Goal: Information Seeking & Learning: Learn about a topic

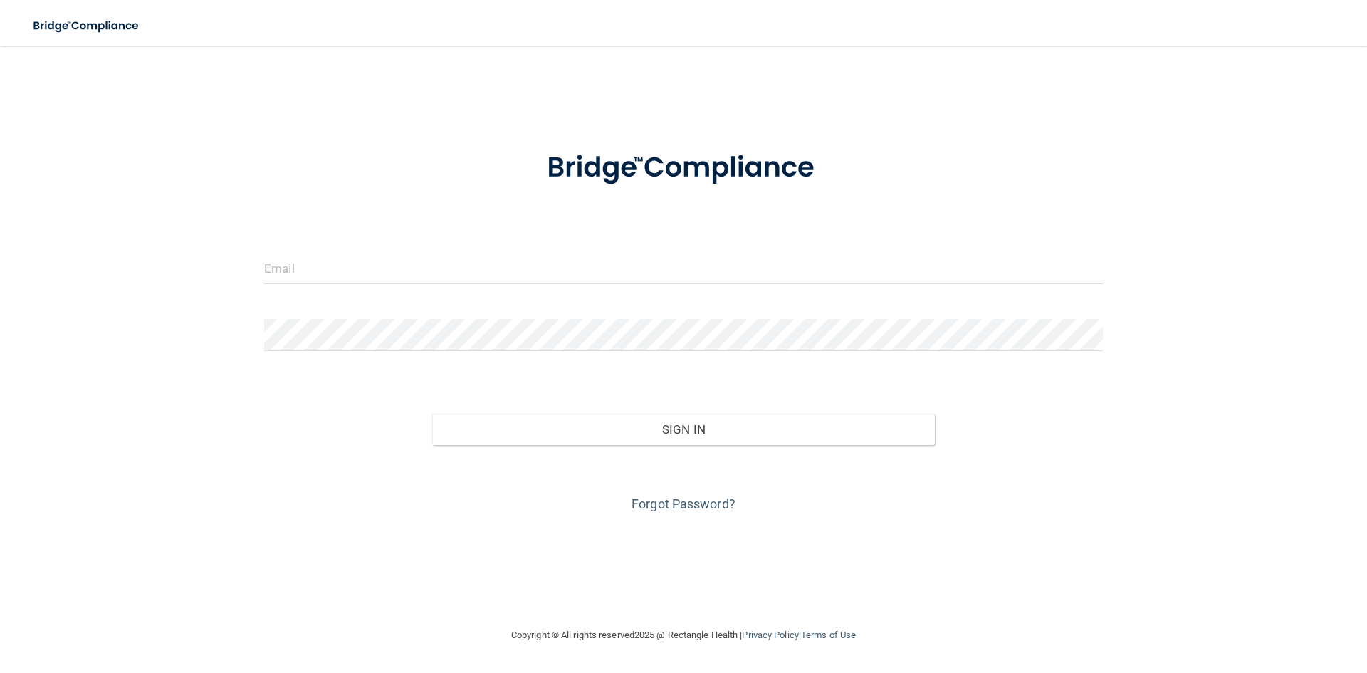
click at [687, 250] on form "Invalid email/password. You don't have permission to access that page. Sign In …" at bounding box center [683, 323] width 838 height 384
click at [646, 269] on input "email" at bounding box center [683, 268] width 838 height 32
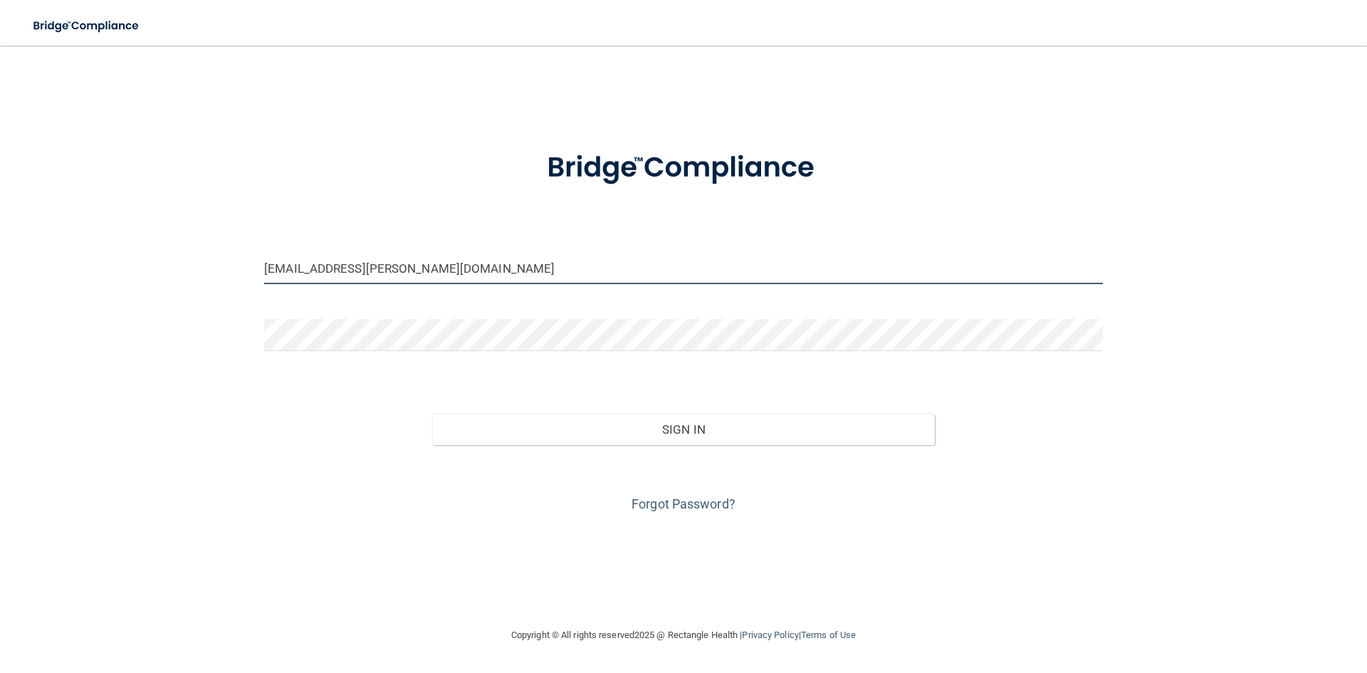
type input "[EMAIL_ADDRESS][PERSON_NAME][DOMAIN_NAME]"
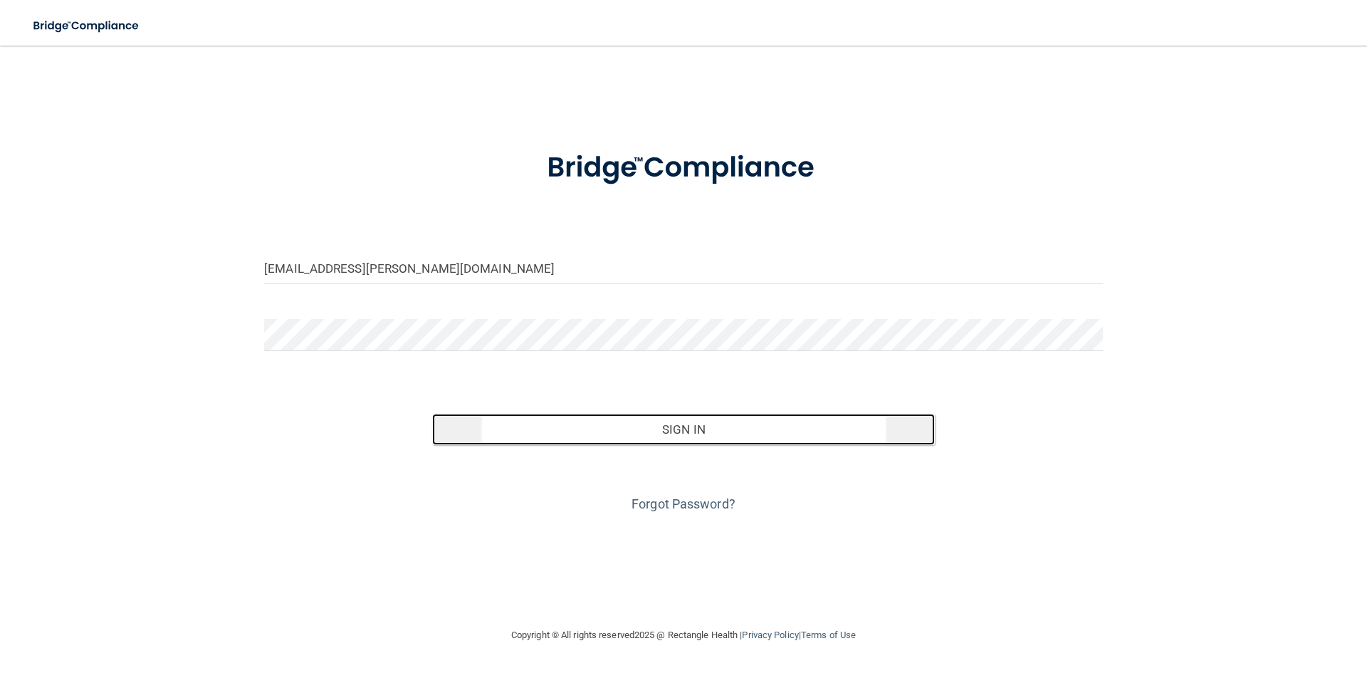
click at [527, 431] on button "Sign In" at bounding box center [683, 429] width 503 height 31
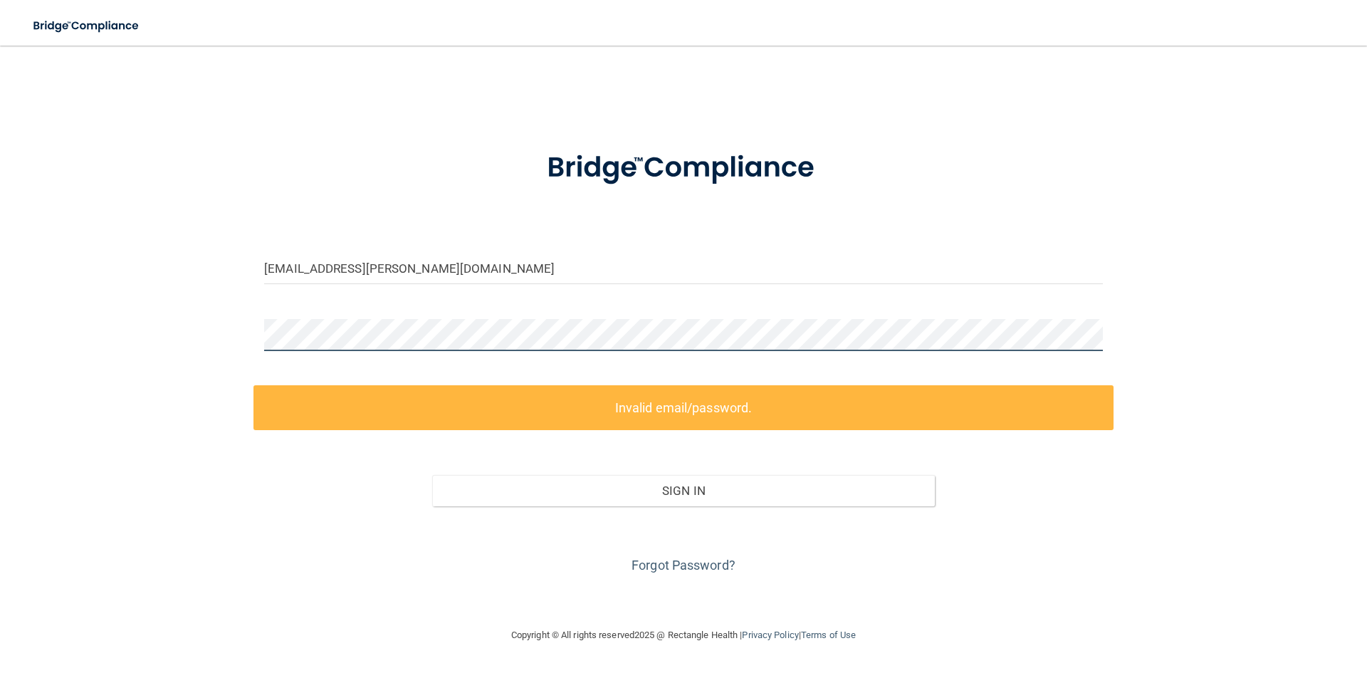
click at [0, 314] on main "alyssa.elkins.3@icloud.com Invalid email/password. You don't have permission to…" at bounding box center [683, 359] width 1367 height 627
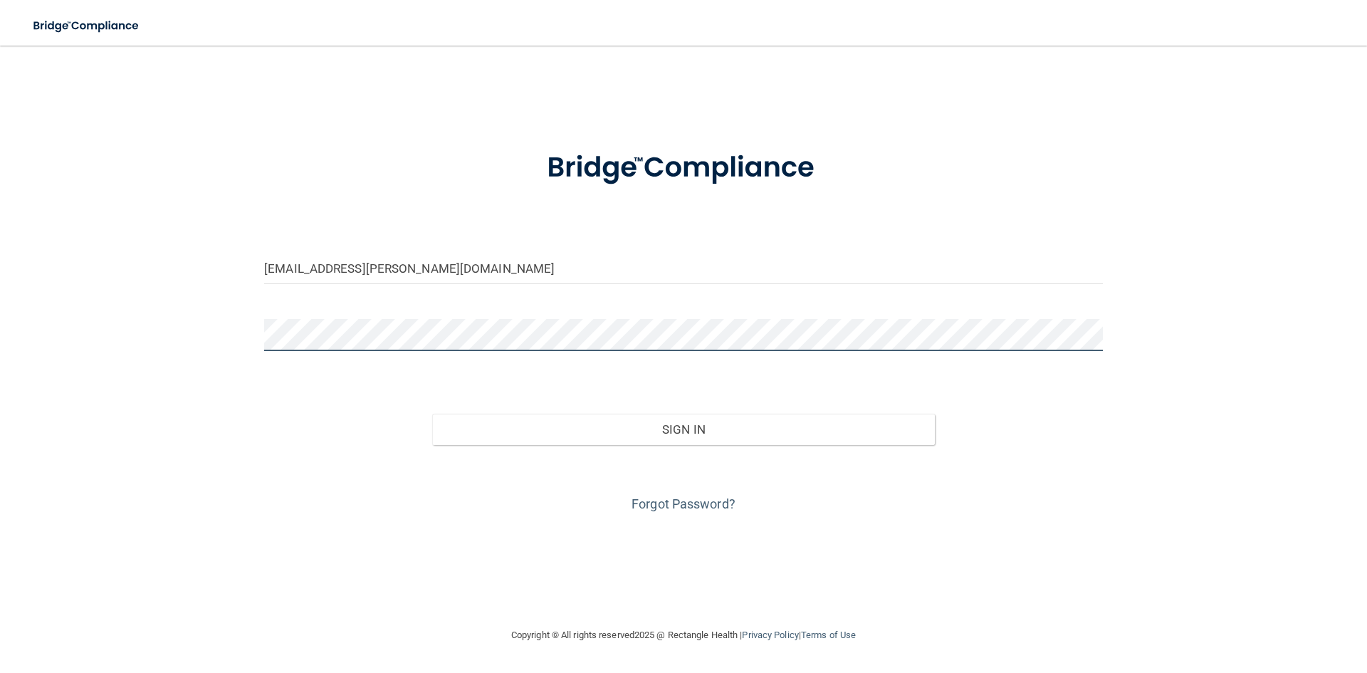
click at [432, 414] on button "Sign In" at bounding box center [683, 429] width 503 height 31
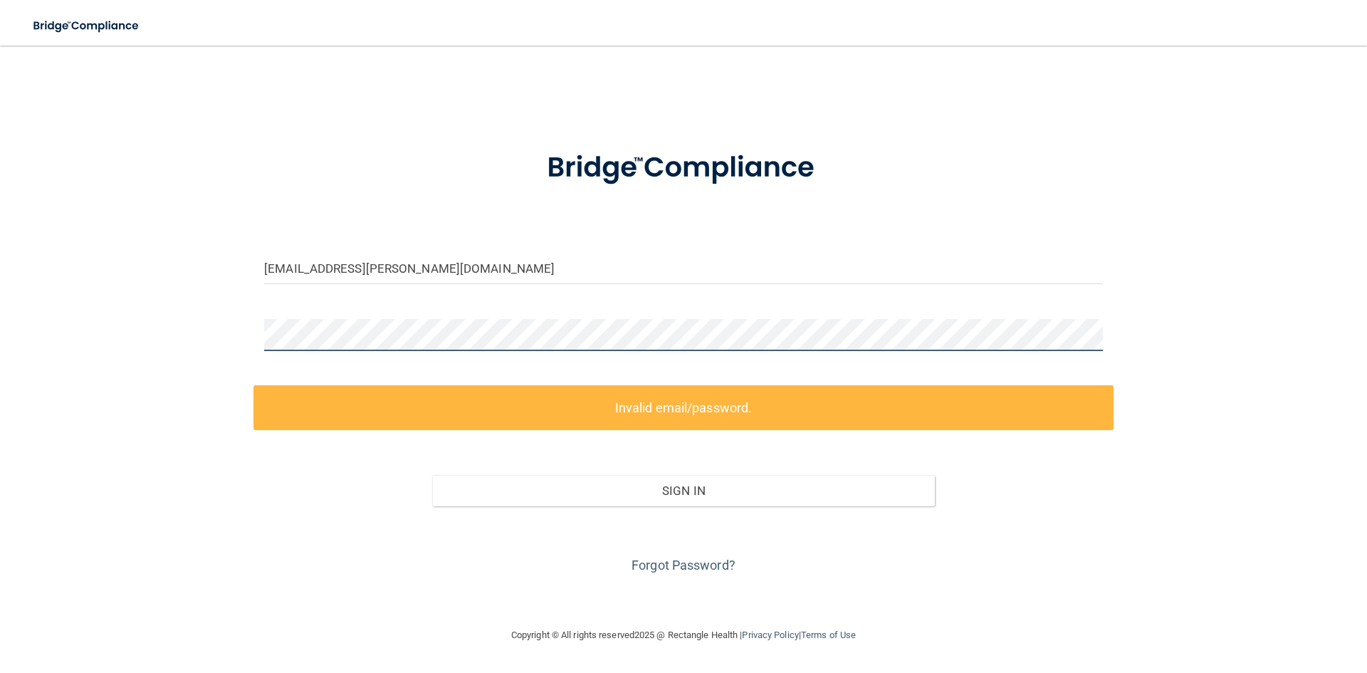
click at [16, 325] on main "alyssa.elkins.3@icloud.com Invalid email/password. You don't have permission to…" at bounding box center [683, 359] width 1367 height 627
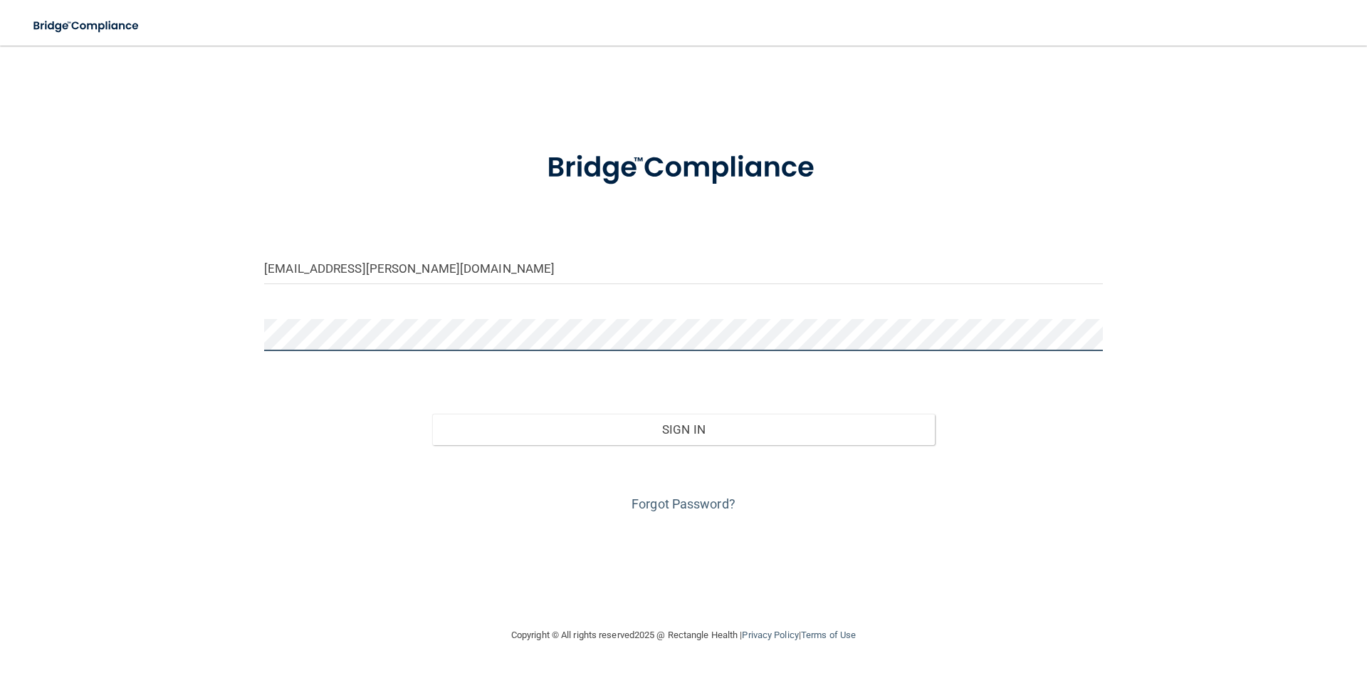
click at [432, 414] on button "Sign In" at bounding box center [683, 429] width 503 height 31
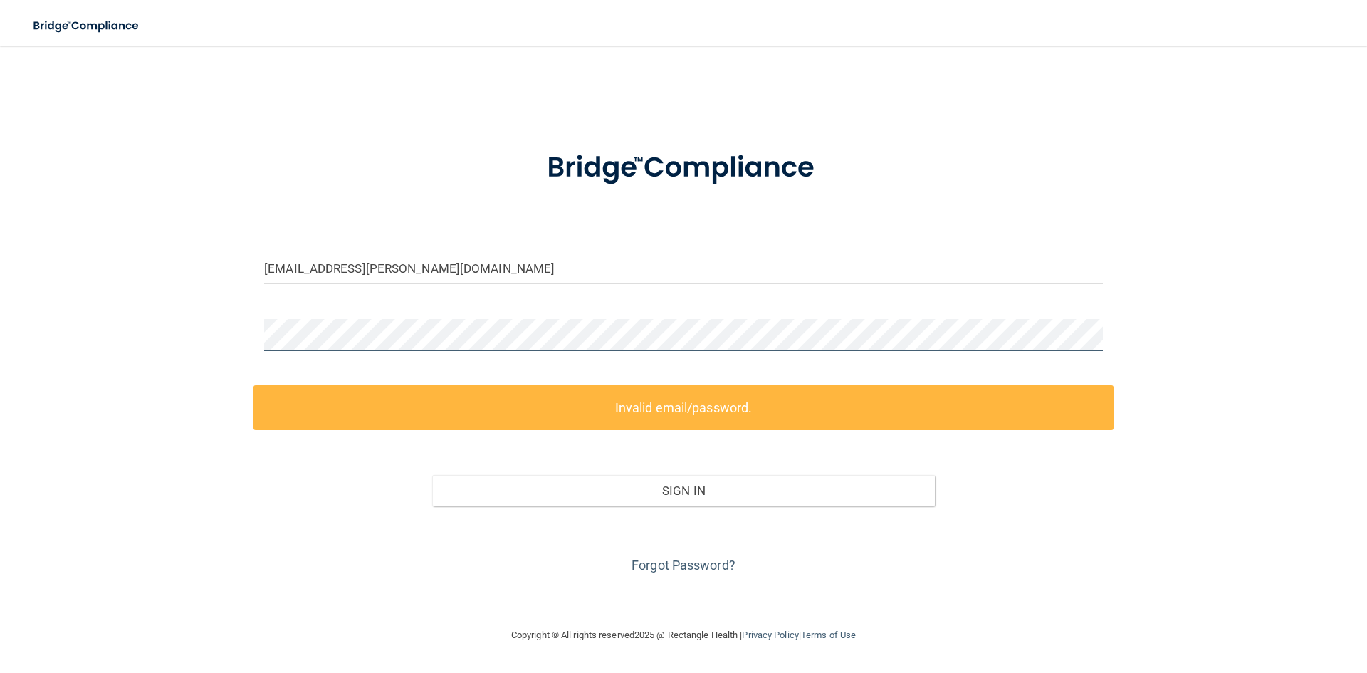
click at [54, 347] on div "alyssa.elkins.3@icloud.com Invalid email/password. You don't have permission to…" at bounding box center [683, 336] width 1310 height 552
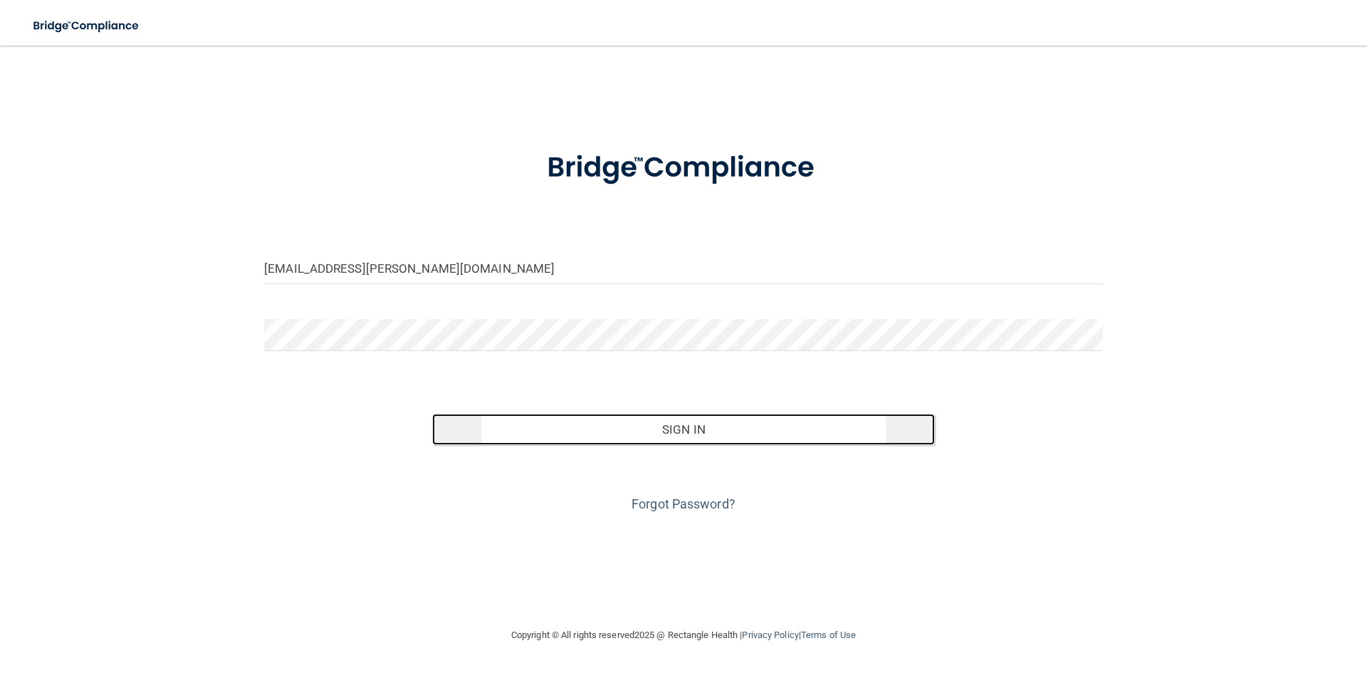
click at [607, 428] on button "Sign In" at bounding box center [683, 429] width 503 height 31
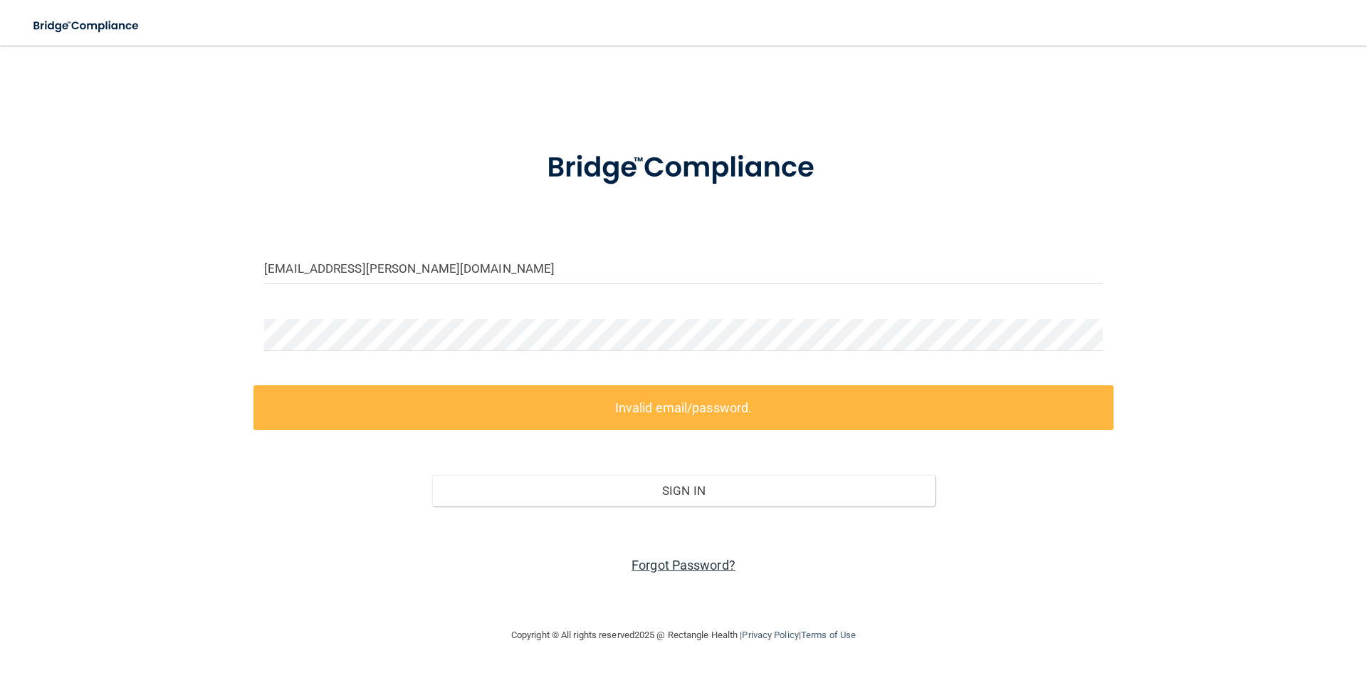
click at [677, 569] on link "Forgot Password?" at bounding box center [683, 564] width 104 height 15
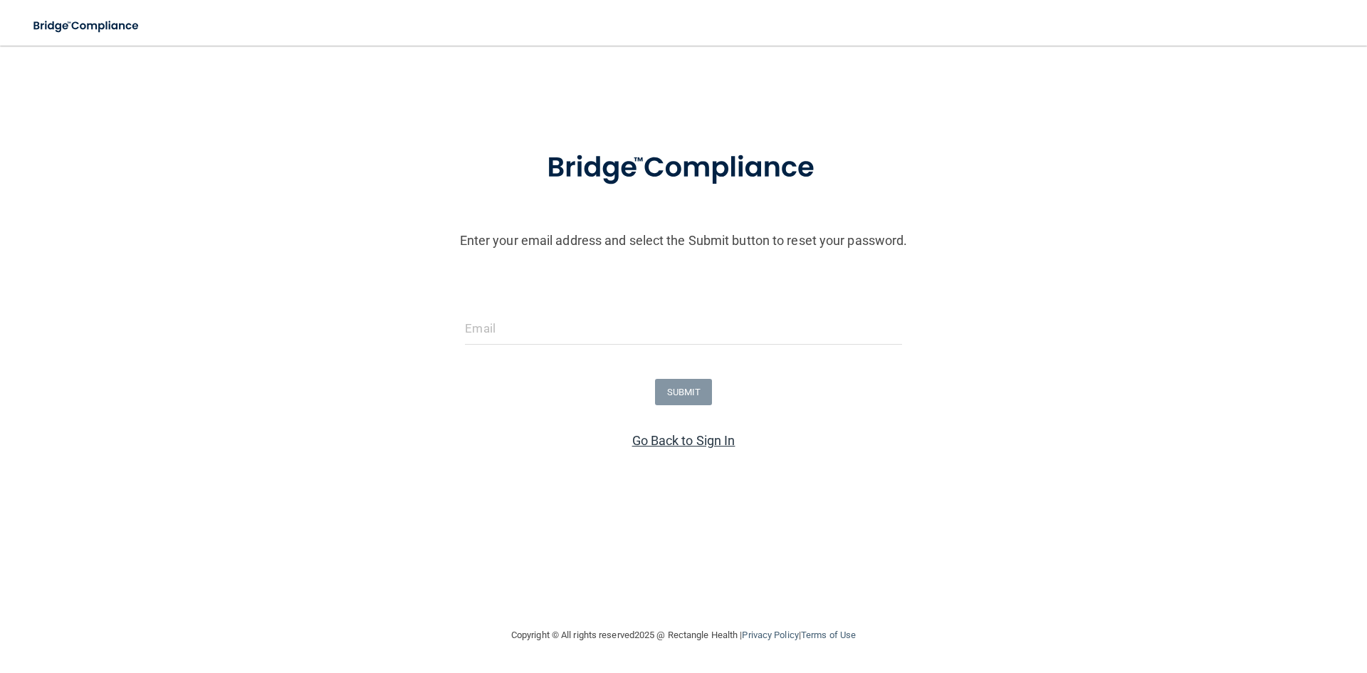
click at [670, 441] on link "Go Back to Sign In" at bounding box center [683, 440] width 103 height 15
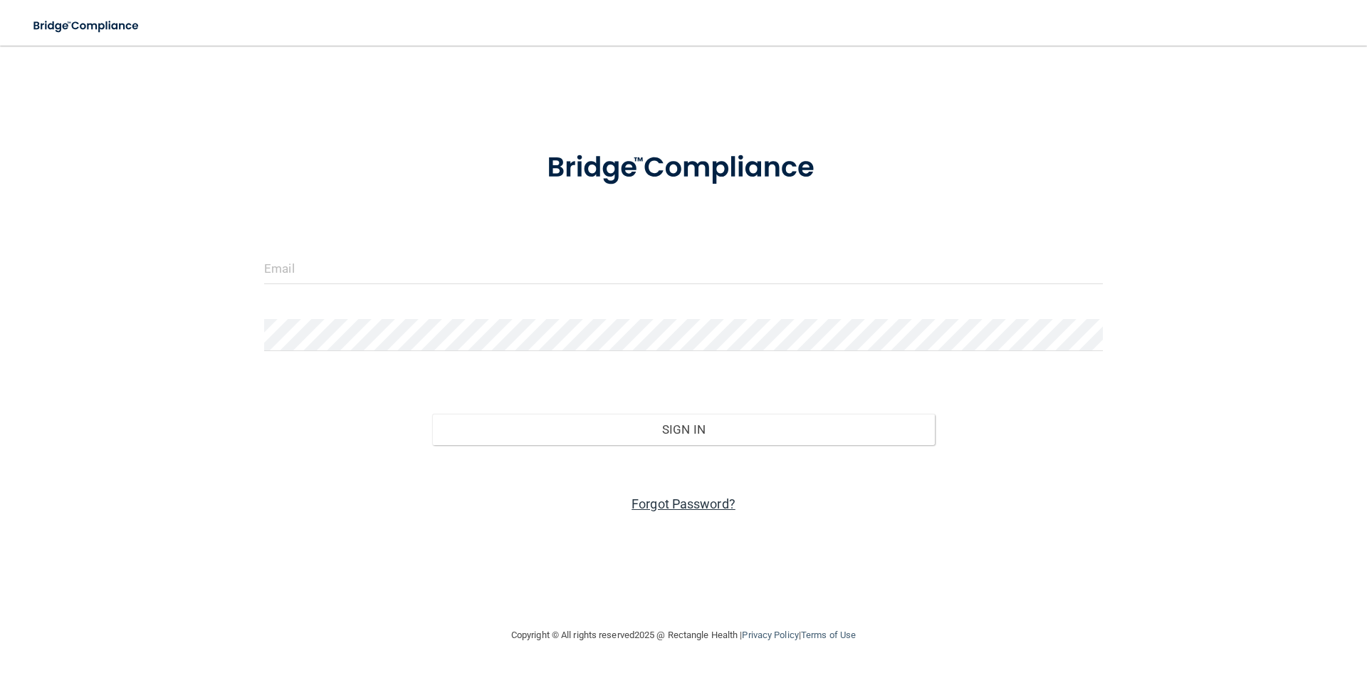
click at [671, 505] on link "Forgot Password?" at bounding box center [683, 503] width 104 height 15
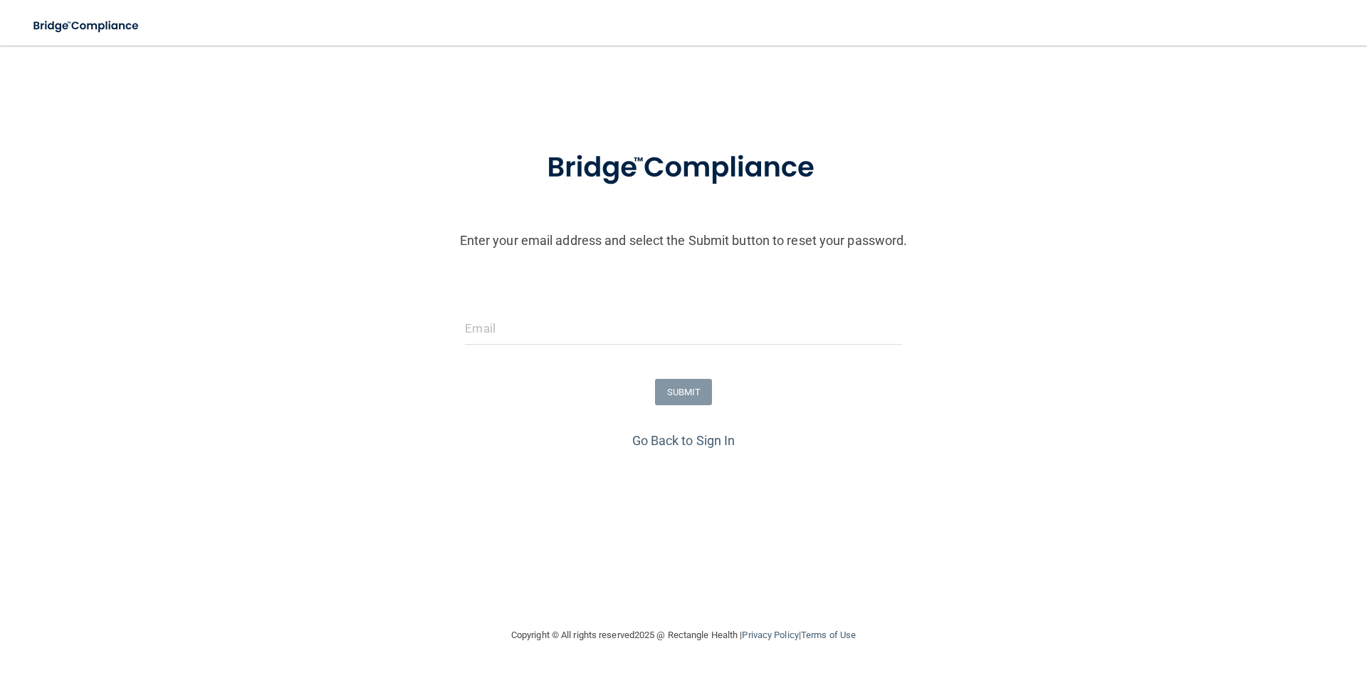
click at [683, 310] on form "Enter your email address and select the Submit button to reset your password. S…" at bounding box center [683, 280] width 1352 height 298
click at [676, 328] on input "email" at bounding box center [683, 328] width 436 height 32
type input "[EMAIL_ADDRESS][PERSON_NAME][DOMAIN_NAME]"
click at [688, 390] on button "SUBMIT" at bounding box center [684, 392] width 58 height 26
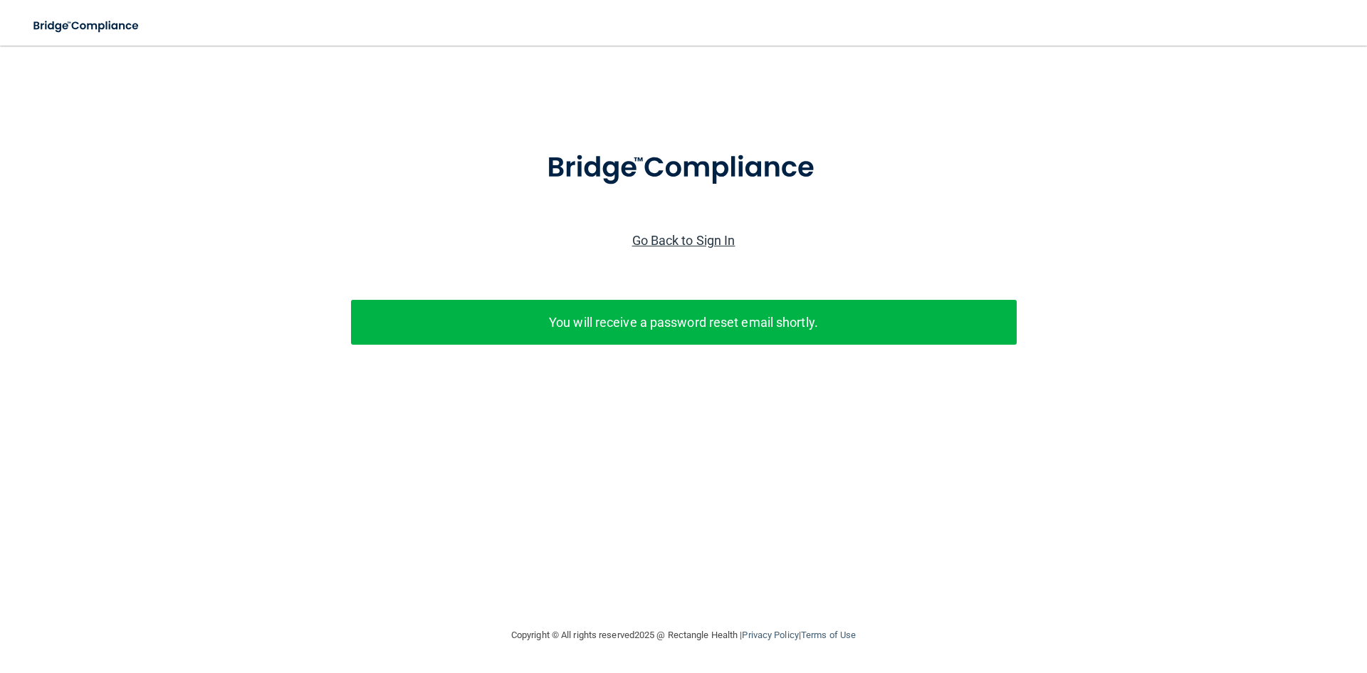
click at [701, 245] on link "Go Back to Sign In" at bounding box center [683, 240] width 103 height 15
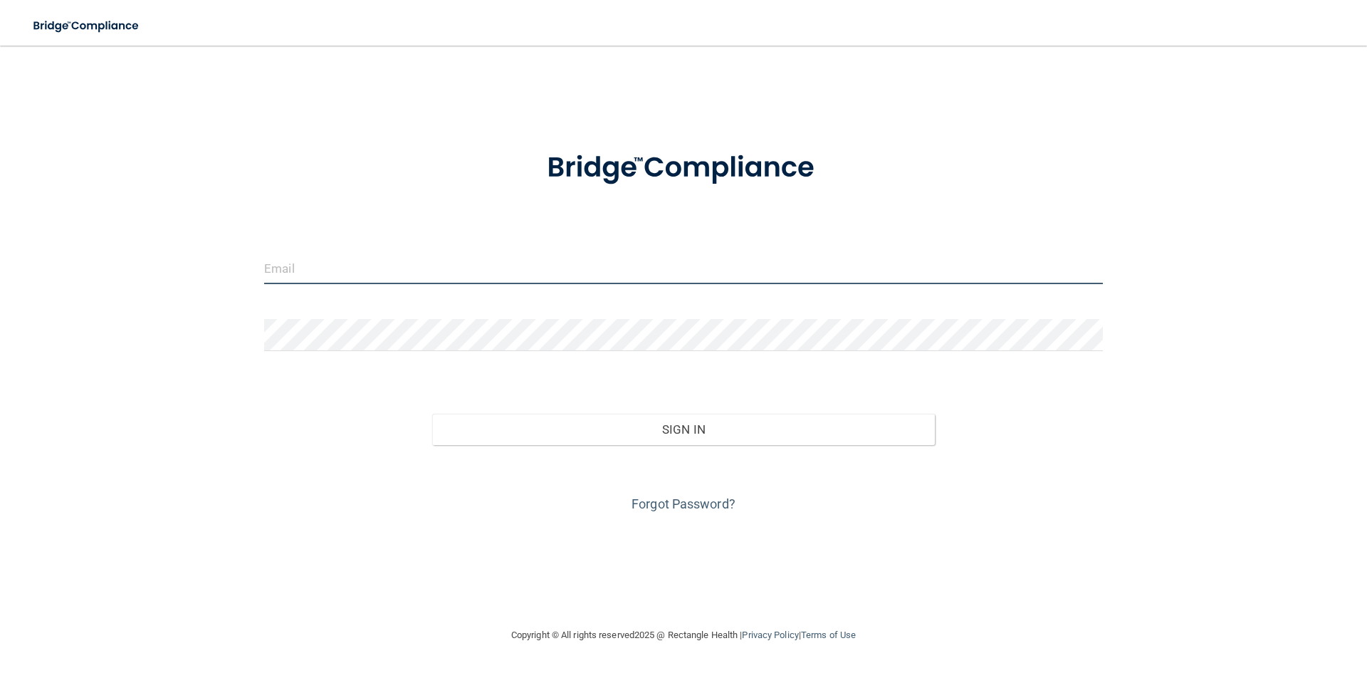
click at [603, 276] on input "email" at bounding box center [683, 268] width 838 height 32
type input "[EMAIL_ADDRESS][PERSON_NAME][DOMAIN_NAME]"
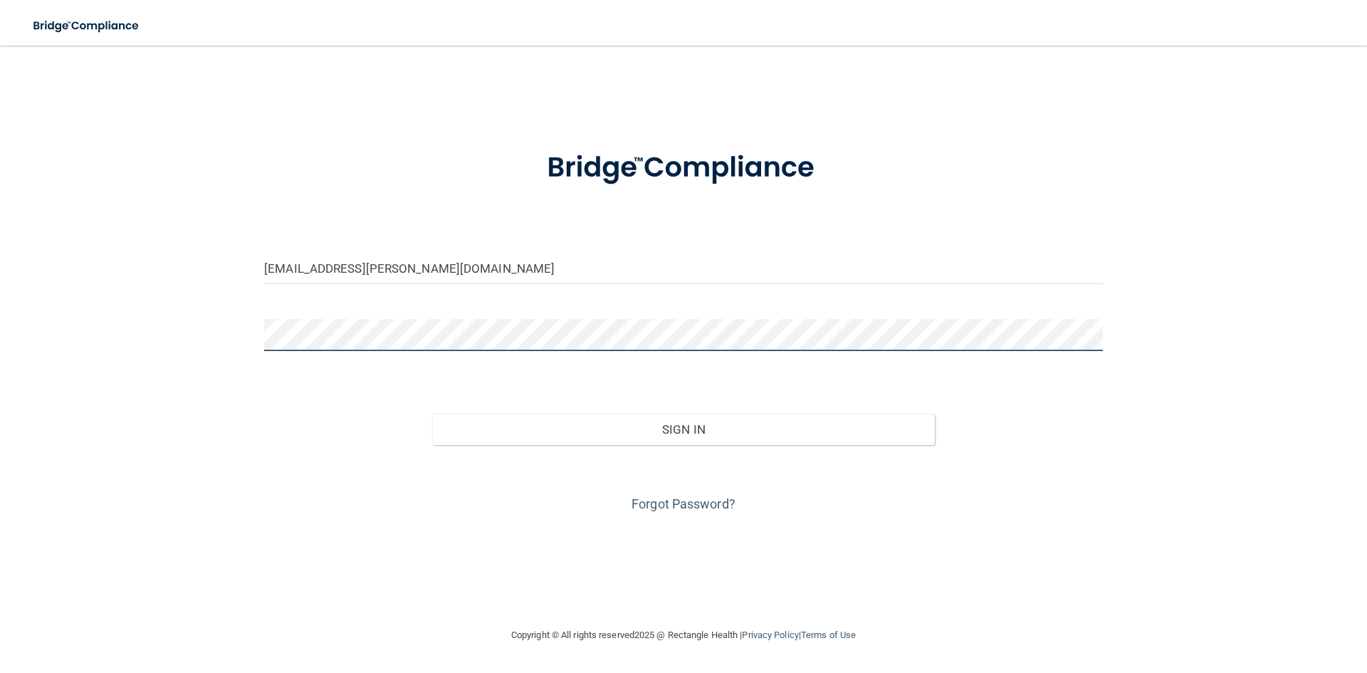
click at [432, 414] on button "Sign In" at bounding box center [683, 429] width 503 height 31
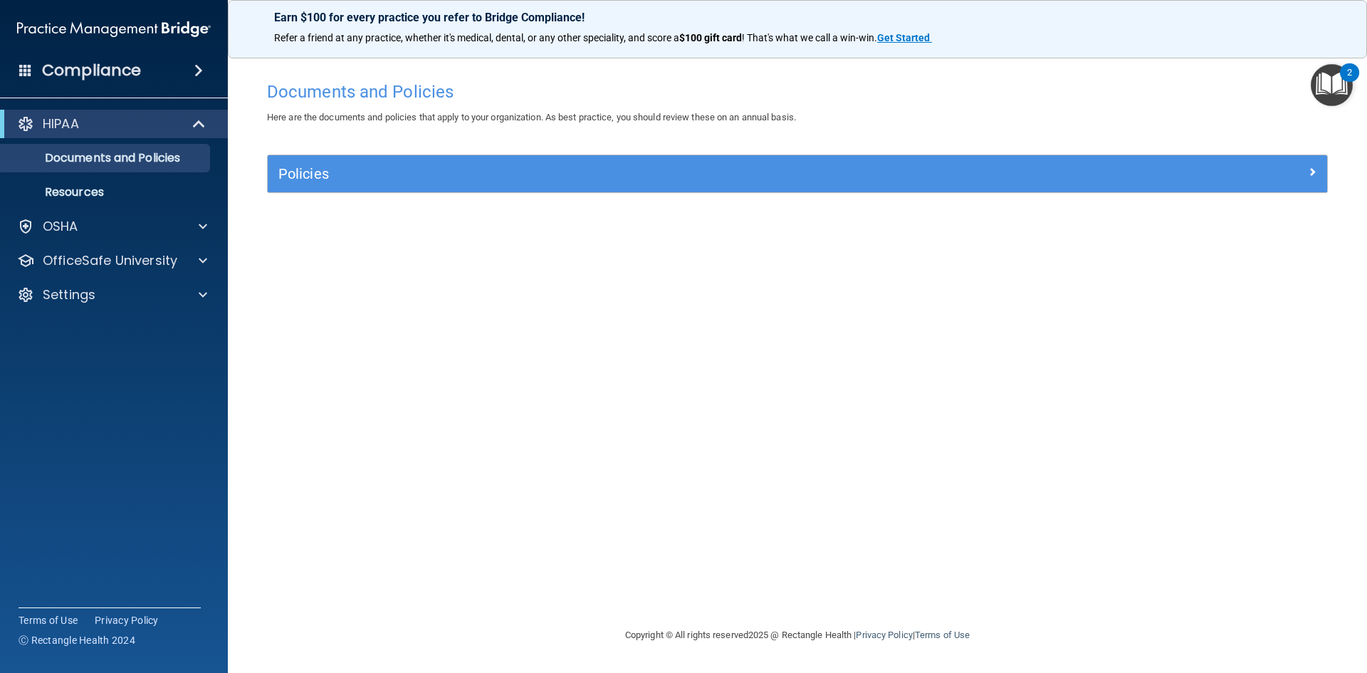
click at [1334, 95] on img "Open Resource Center, 2 new notifications" at bounding box center [1331, 85] width 42 height 42
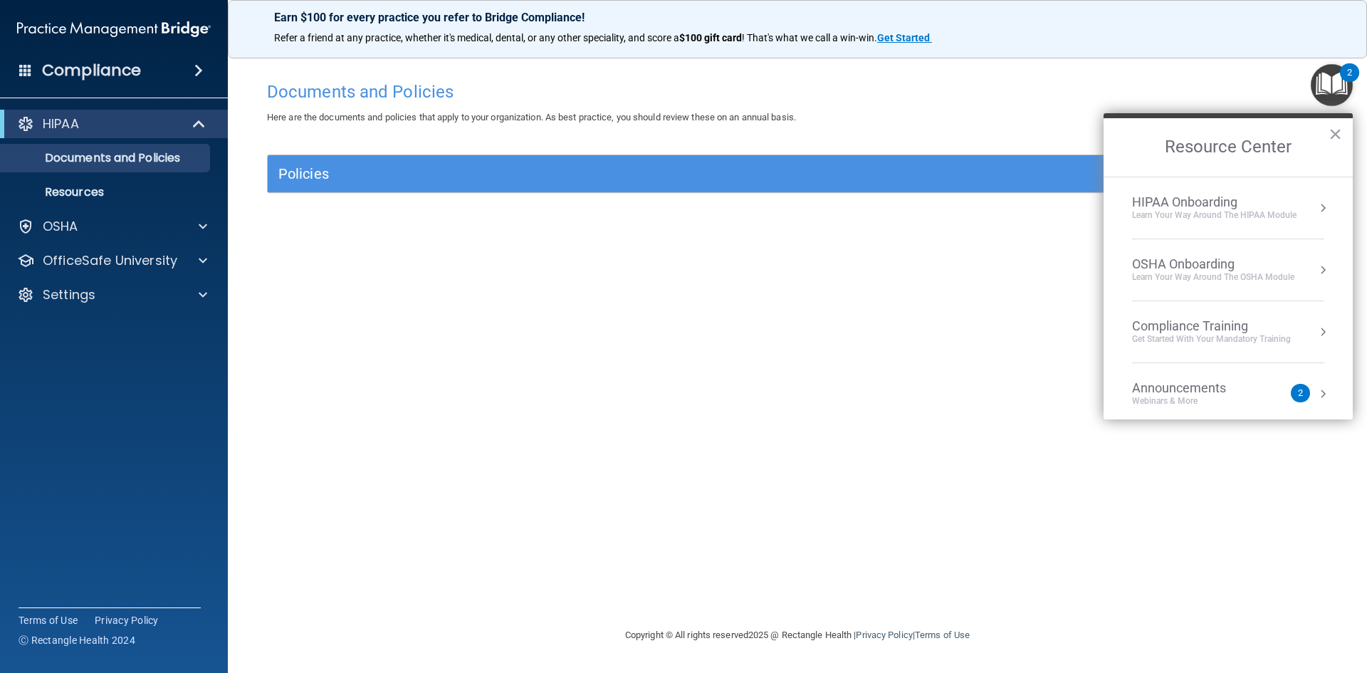
click at [1228, 386] on div "Announcements" at bounding box center [1193, 388] width 122 height 16
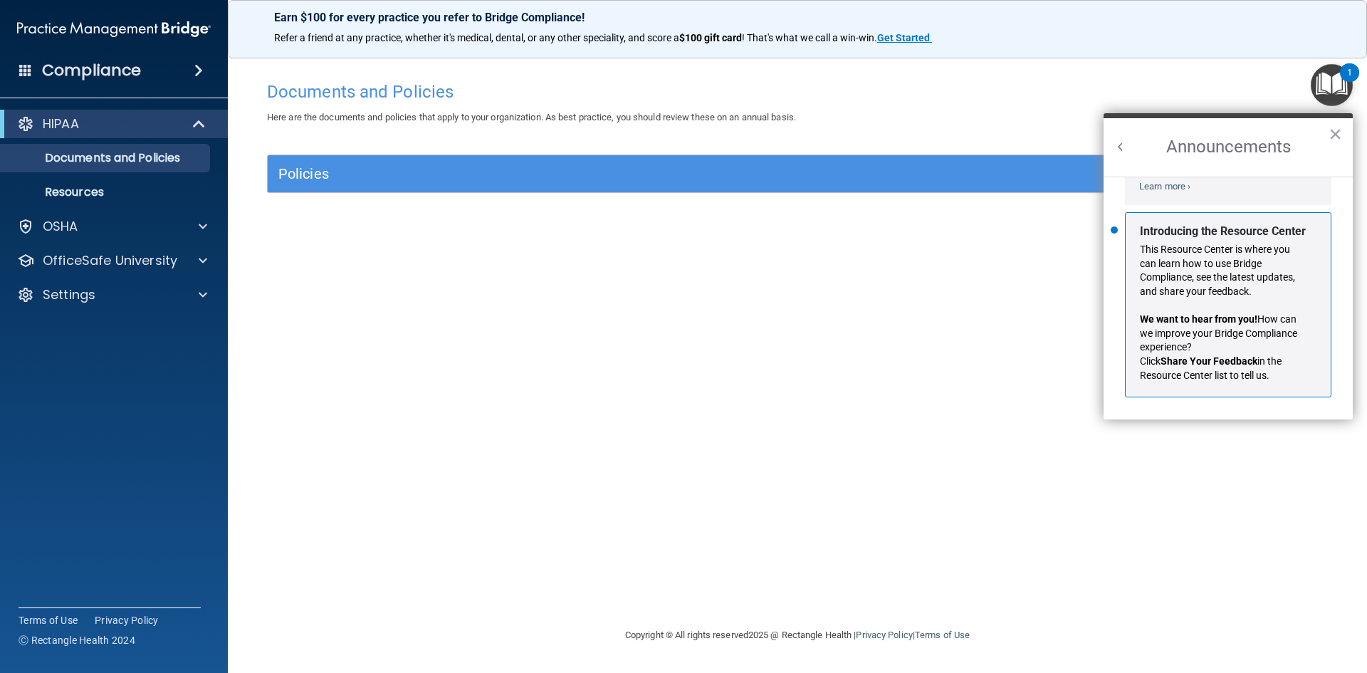
scroll to position [250, 0]
click at [1337, 132] on button "×" at bounding box center [1335, 133] width 14 height 23
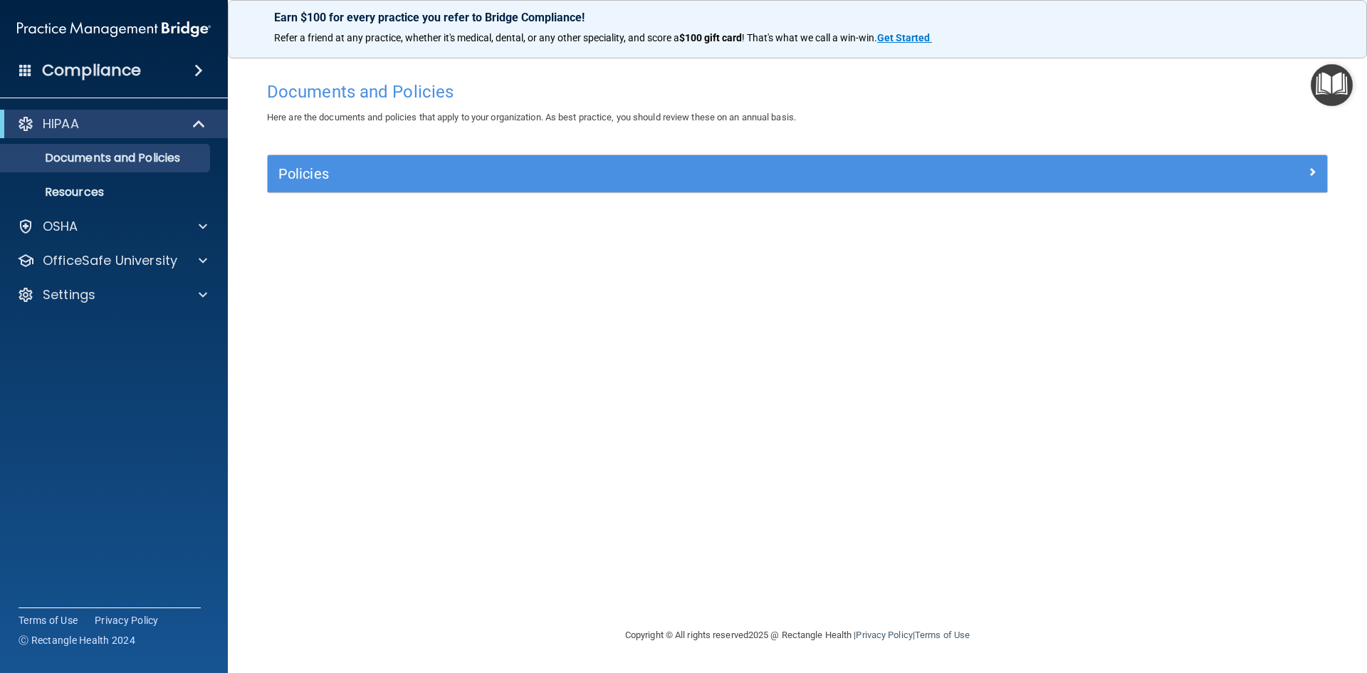
click at [179, 115] on div "HIPAA" at bounding box center [114, 124] width 228 height 28
click at [199, 120] on span at bounding box center [200, 123] width 12 height 17
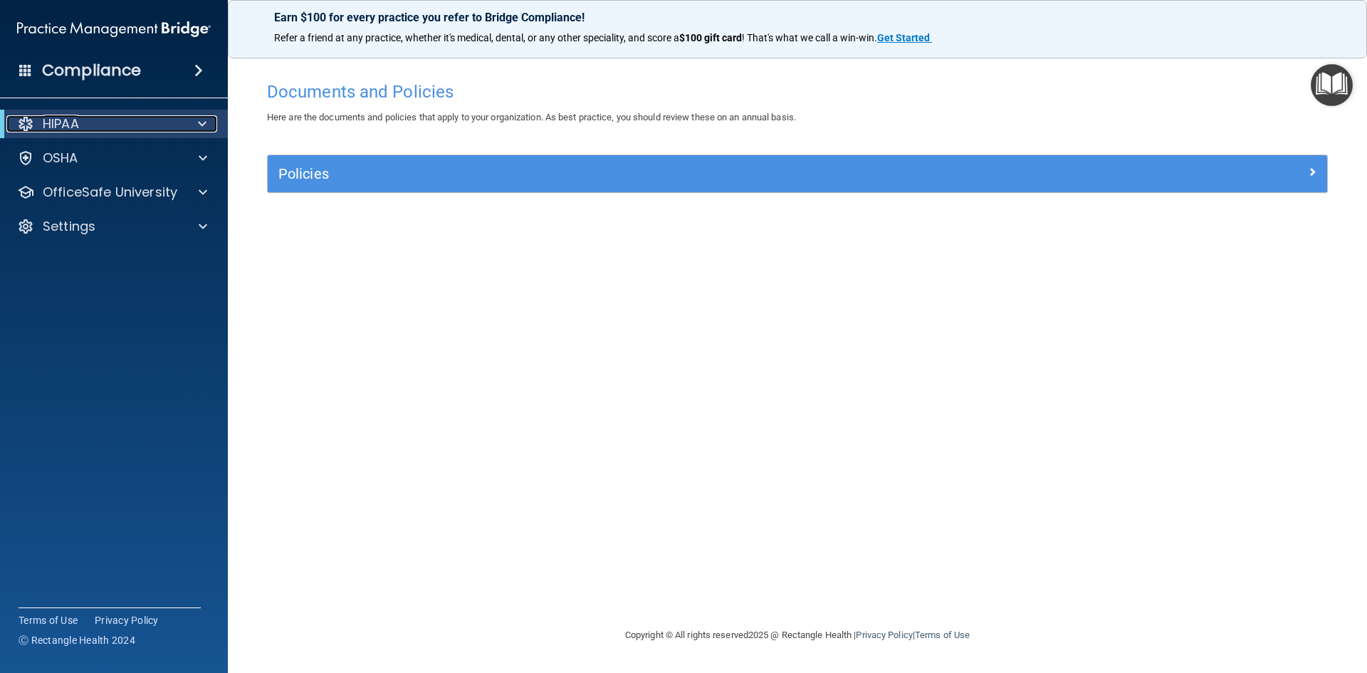
click at [199, 120] on span at bounding box center [202, 123] width 9 height 17
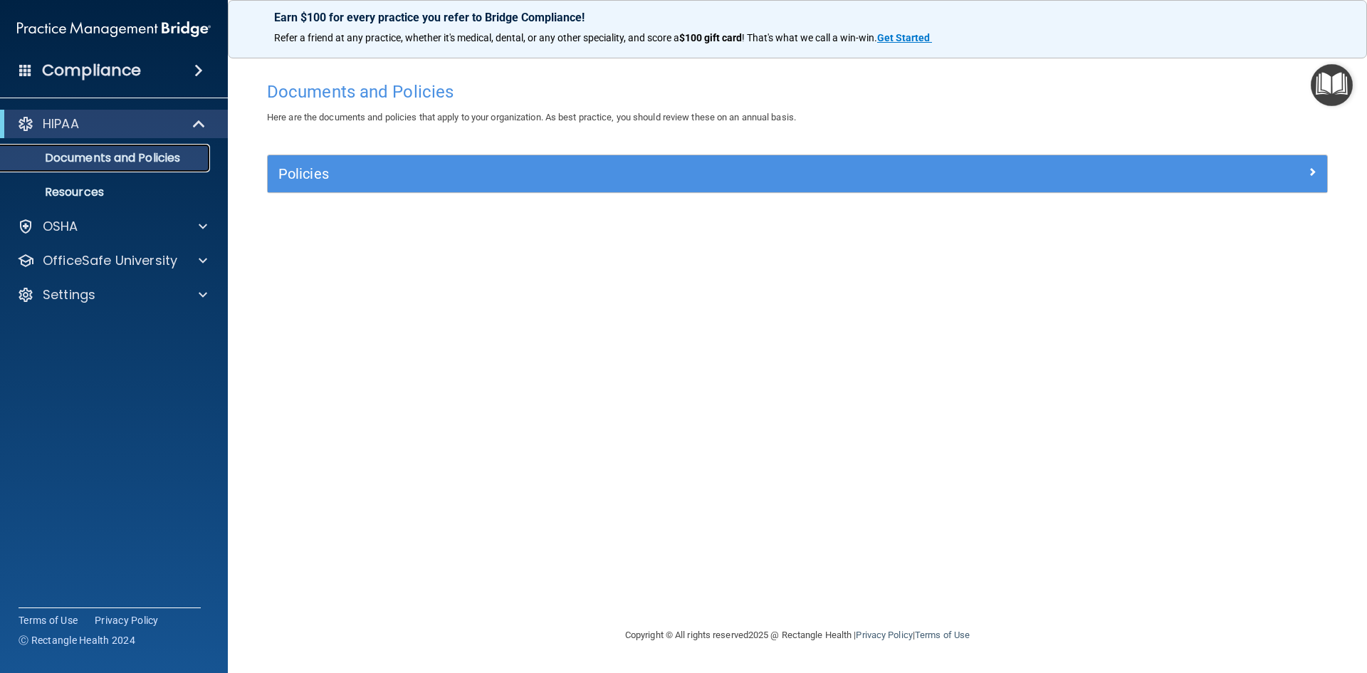
click at [127, 167] on link "Documents and Policies" at bounding box center [98, 158] width 224 height 28
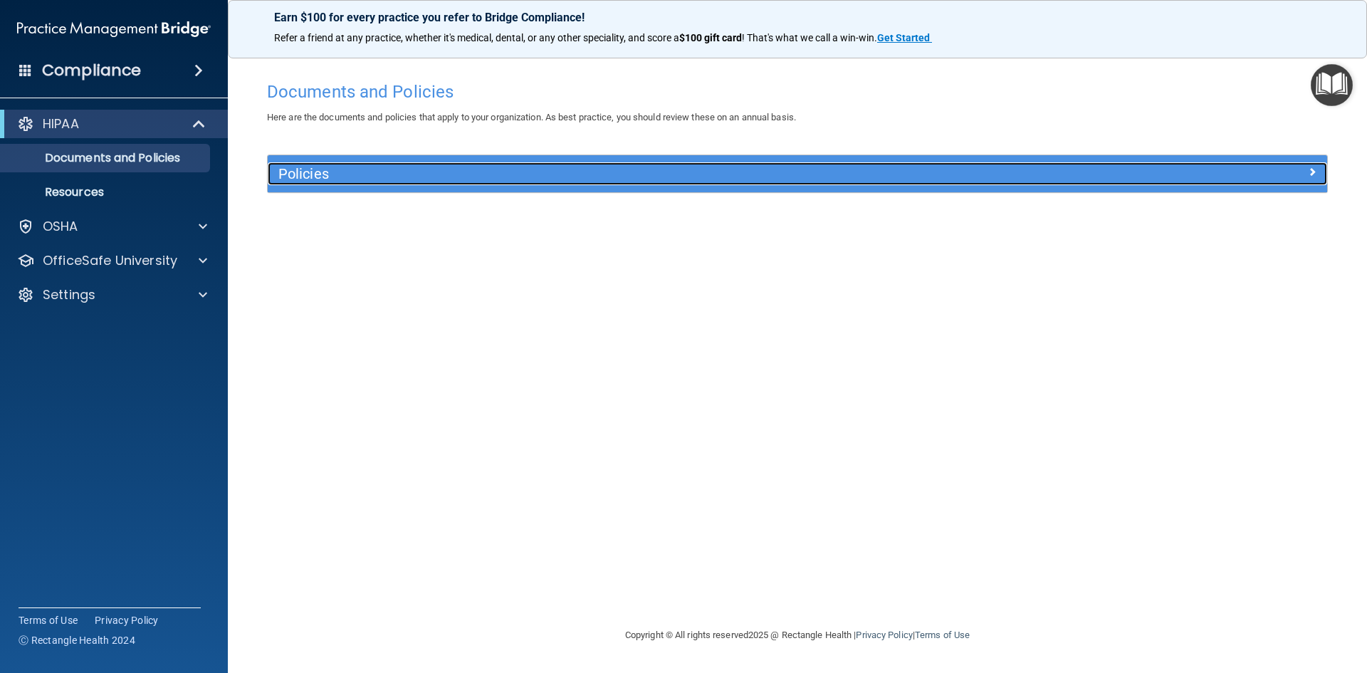
click at [1321, 174] on div at bounding box center [1194, 170] width 265 height 17
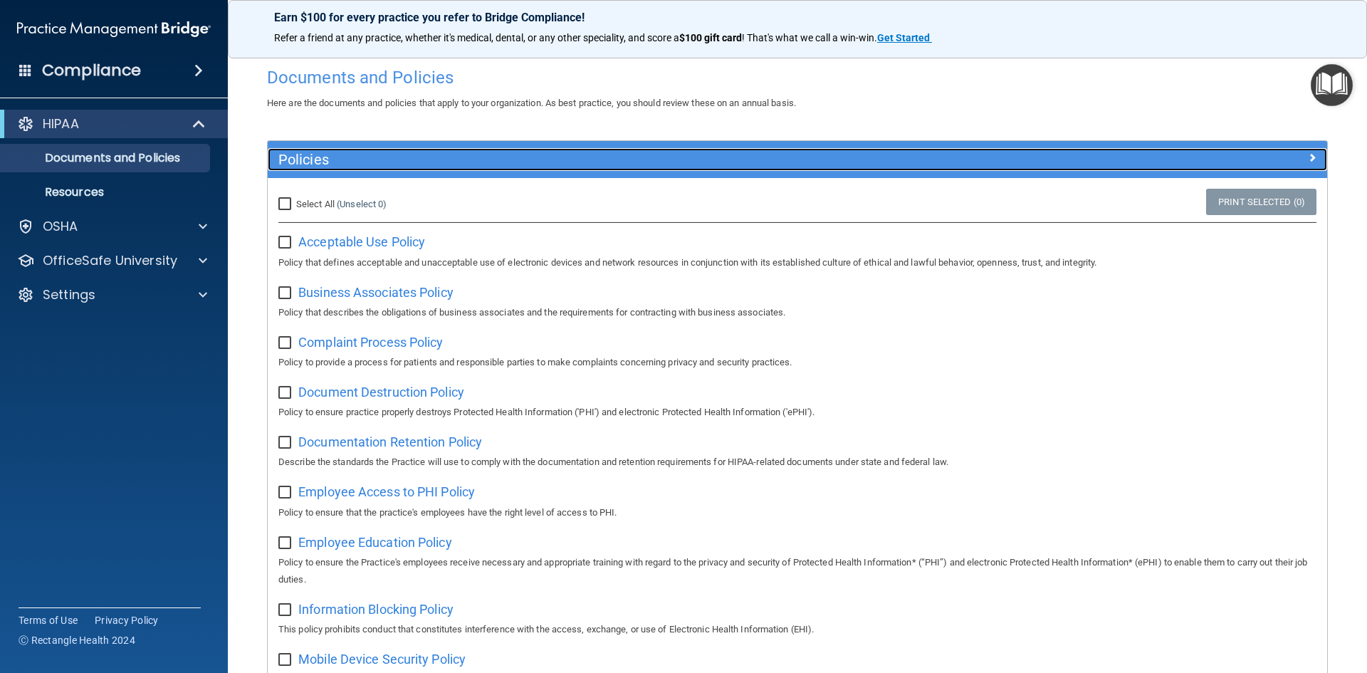
scroll to position [0, 0]
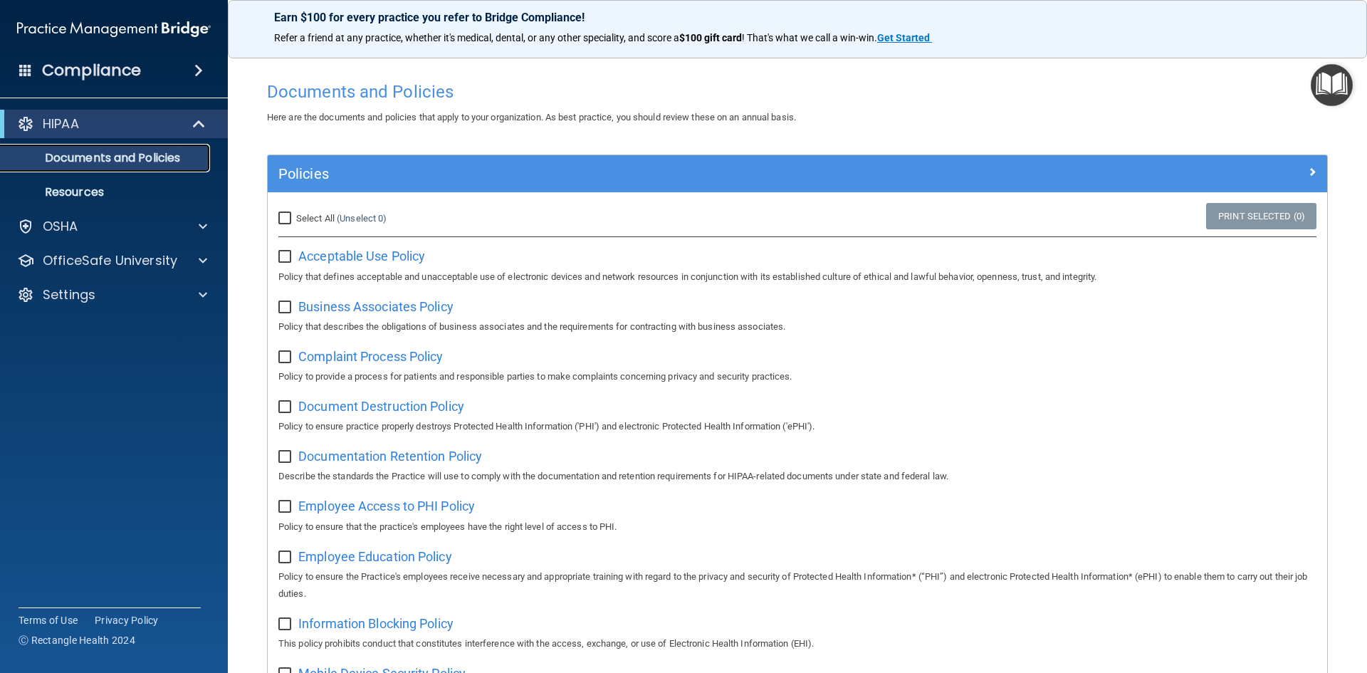
click at [104, 159] on p "Documents and Policies" at bounding box center [106, 158] width 194 height 14
click at [87, 200] on link "Resources" at bounding box center [98, 192] width 224 height 28
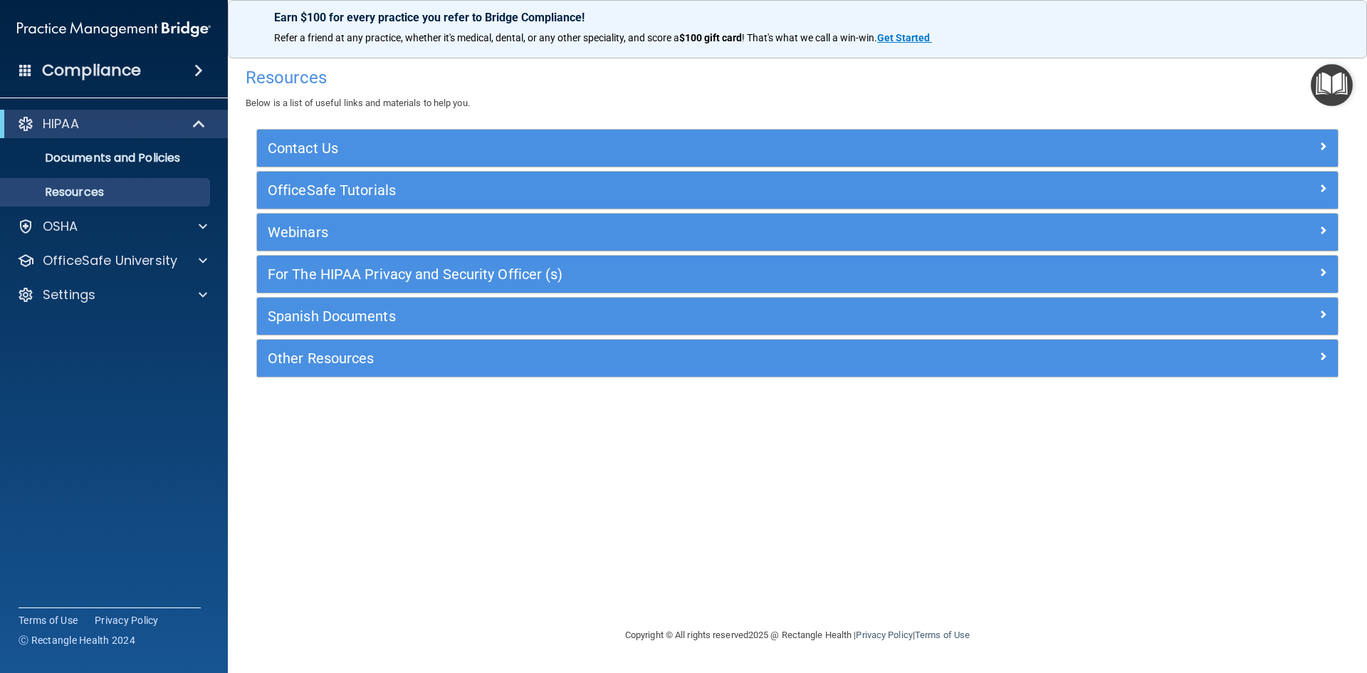
click at [189, 77] on div "Compliance" at bounding box center [114, 70] width 228 height 31
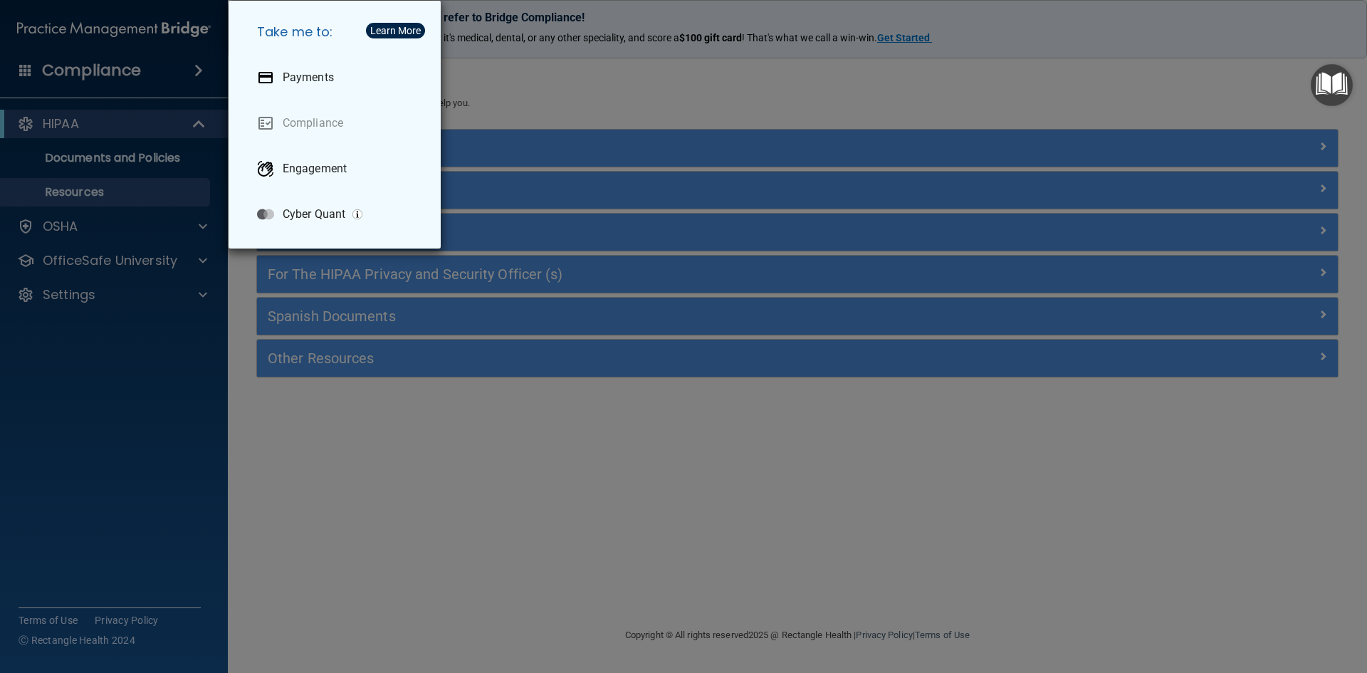
click at [189, 77] on div "Take me to: Payments Compliance Engagement Cyber Quant" at bounding box center [683, 336] width 1367 height 673
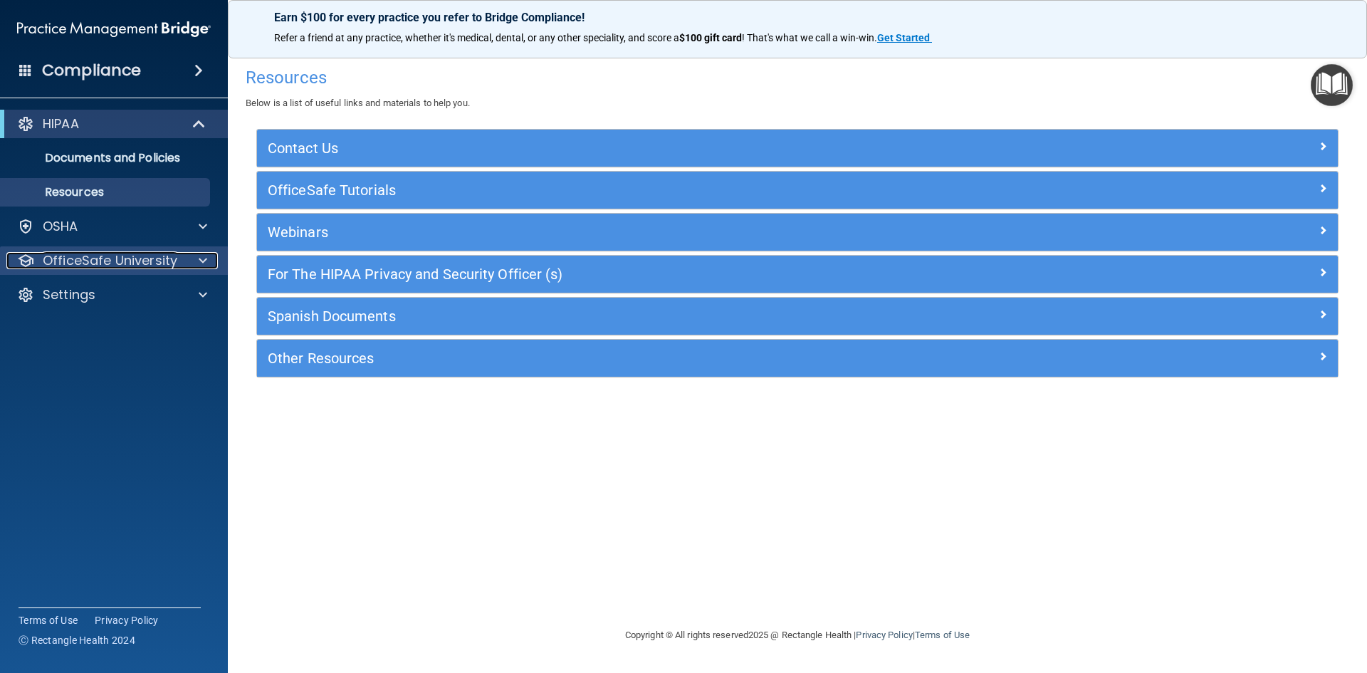
click at [181, 263] on div "OfficeSafe University" at bounding box center [94, 260] width 177 height 17
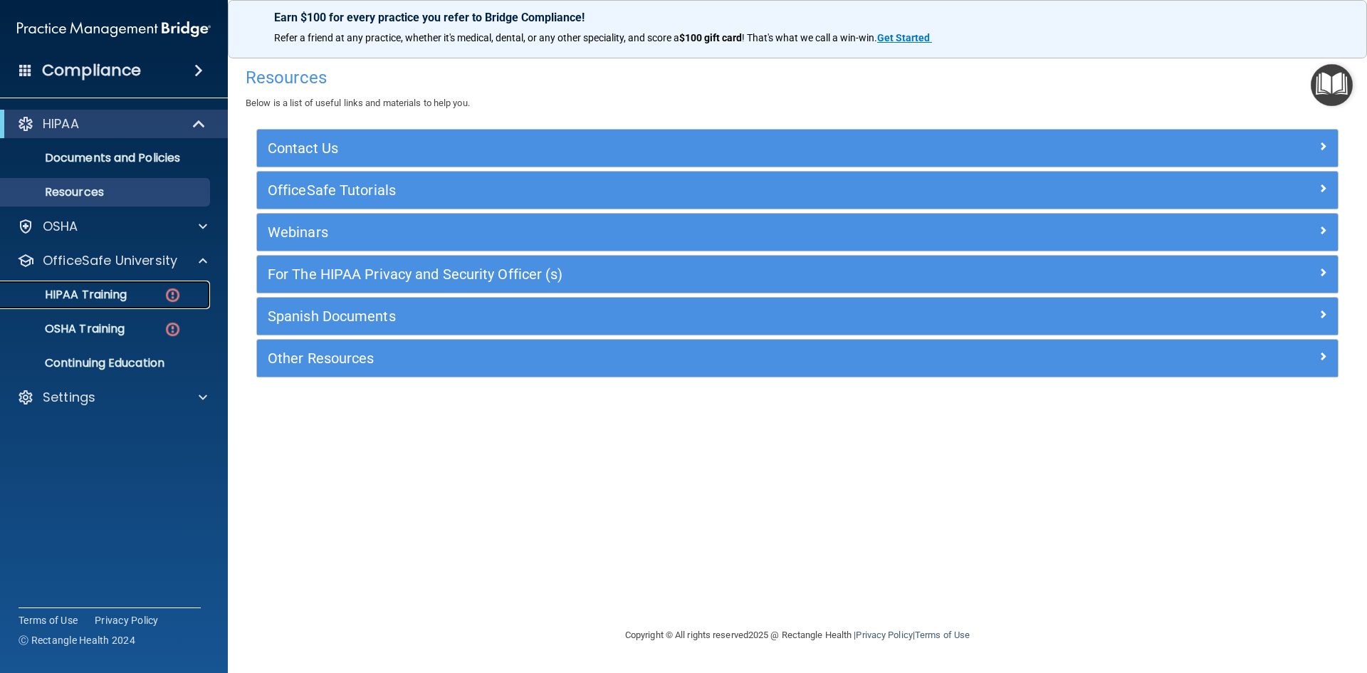
click at [122, 300] on p "HIPAA Training" at bounding box center [67, 295] width 117 height 14
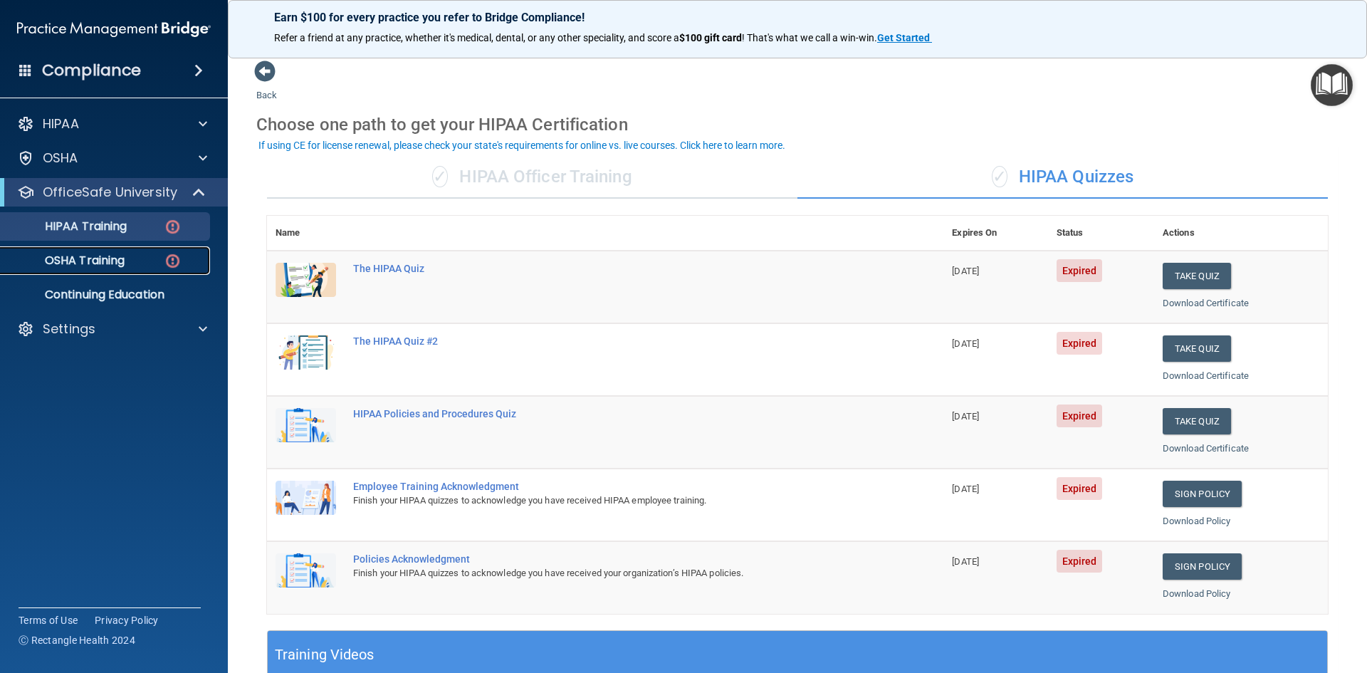
click at [100, 258] on p "OSHA Training" at bounding box center [66, 260] width 115 height 14
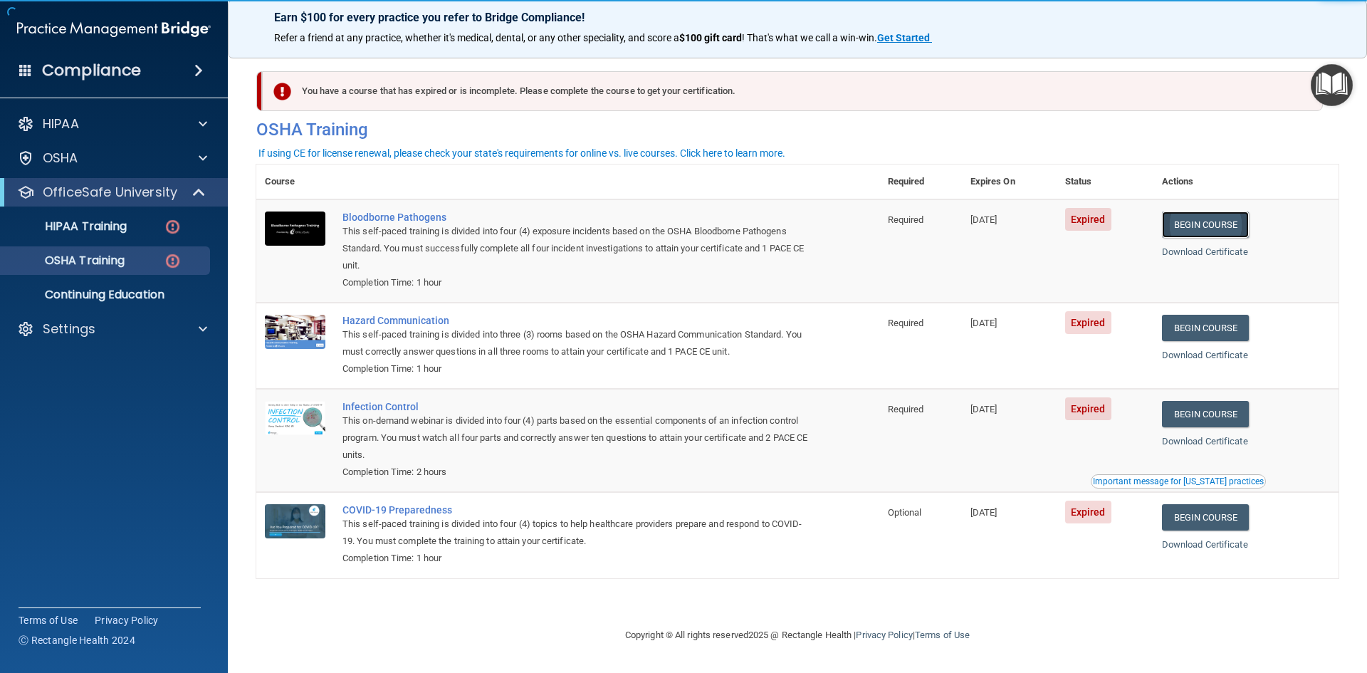
click at [1218, 225] on link "Begin Course" at bounding box center [1205, 224] width 87 height 26
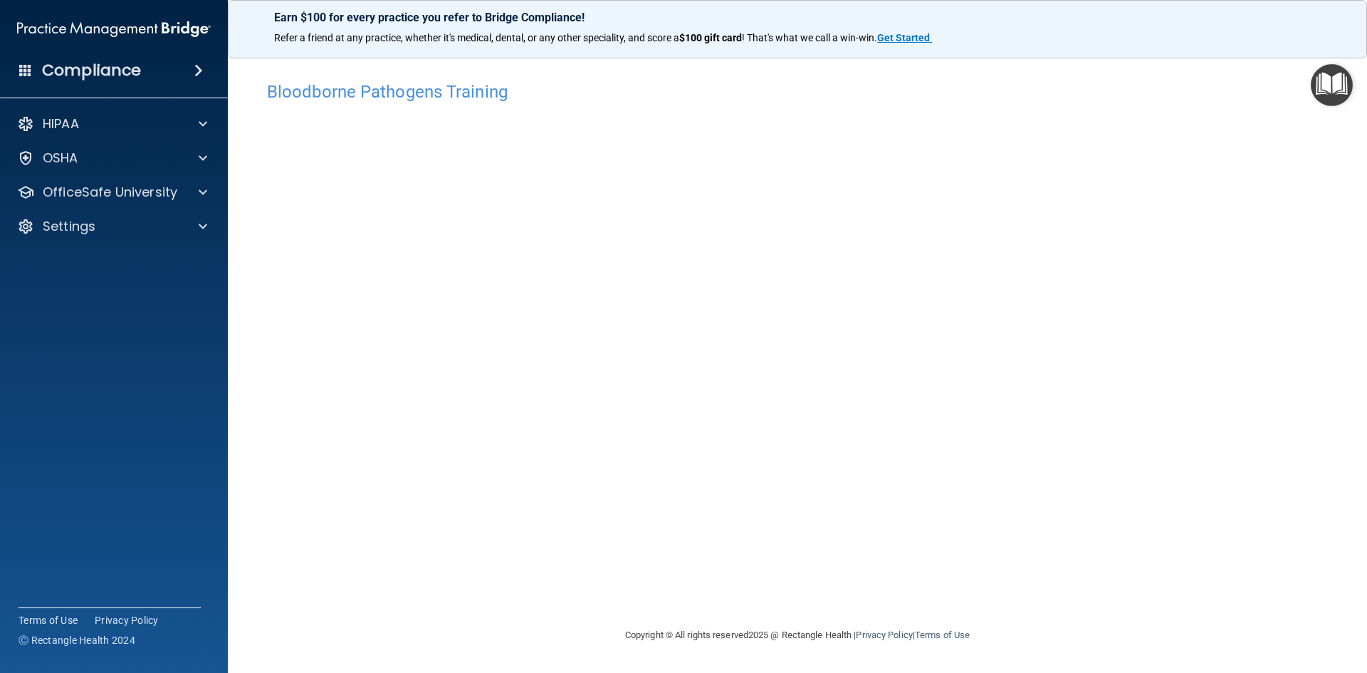
click at [651, 568] on div "Bloodborne Pathogens Training This course doesn’t expire until 07/09/2025. Are …" at bounding box center [797, 350] width 1082 height 552
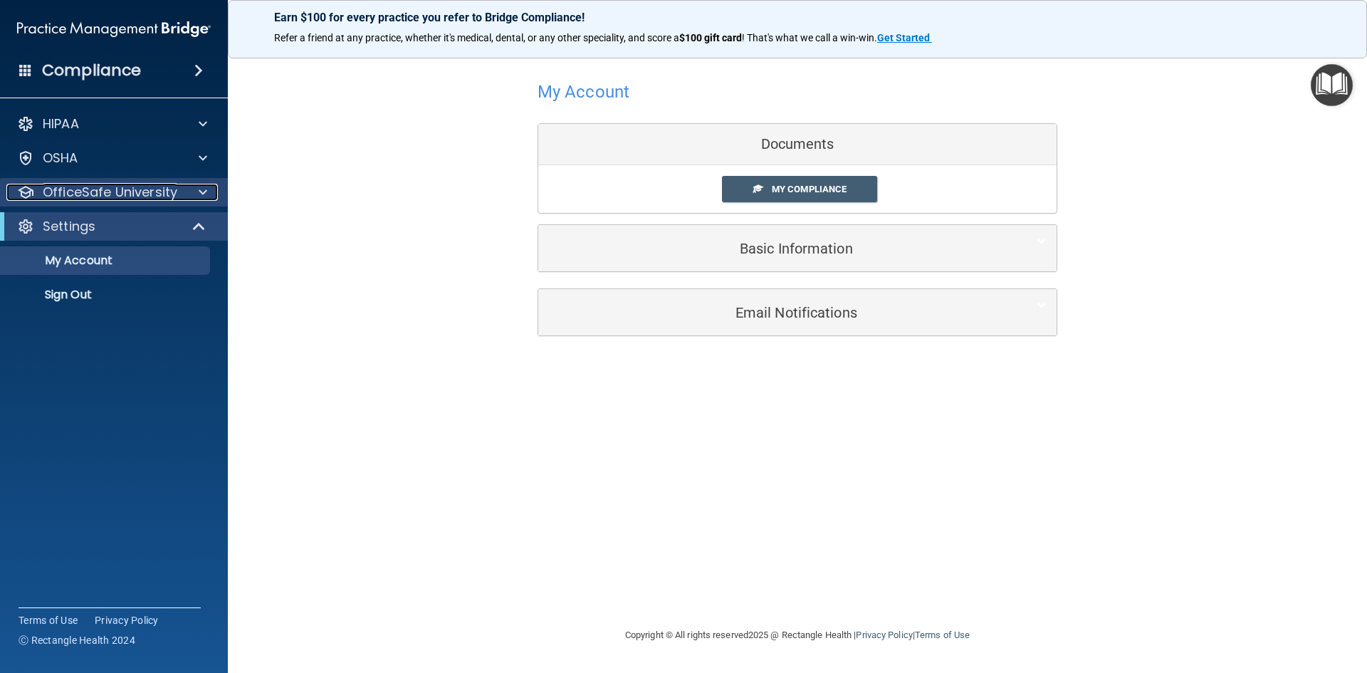
click at [189, 194] on div at bounding box center [201, 192] width 36 height 17
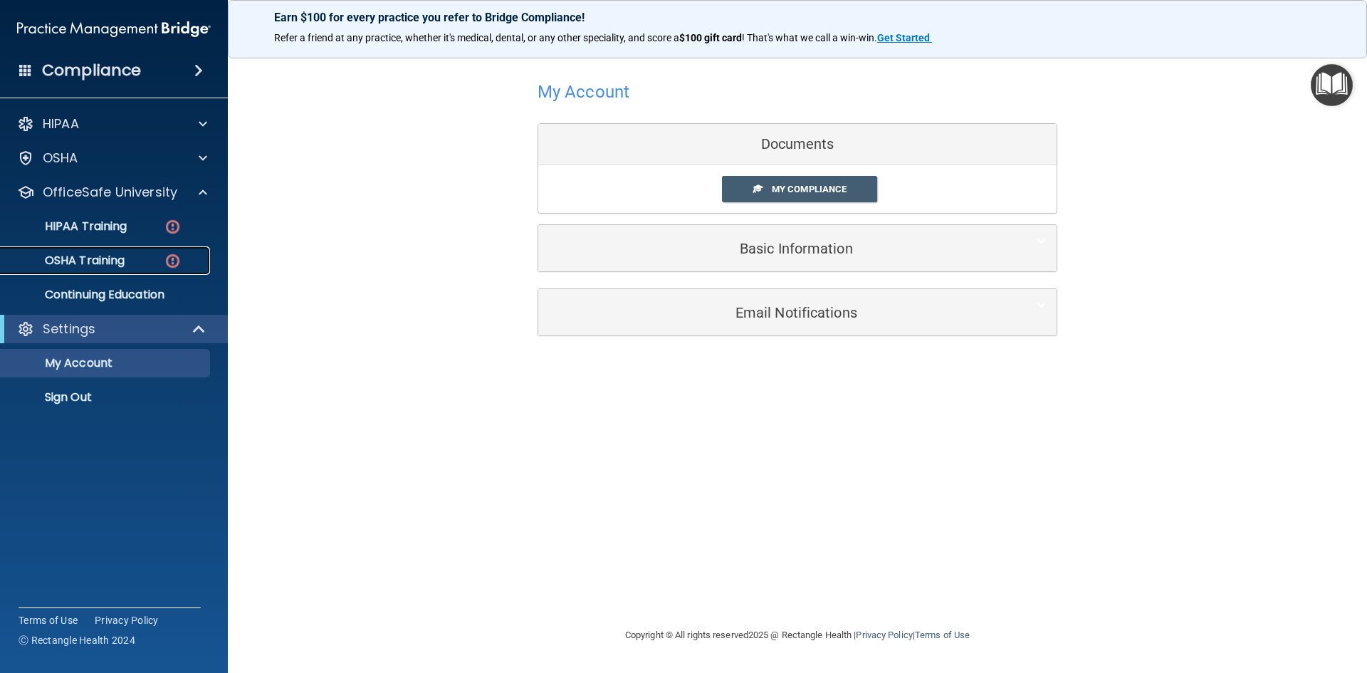
click at [105, 261] on p "OSHA Training" at bounding box center [66, 260] width 115 height 14
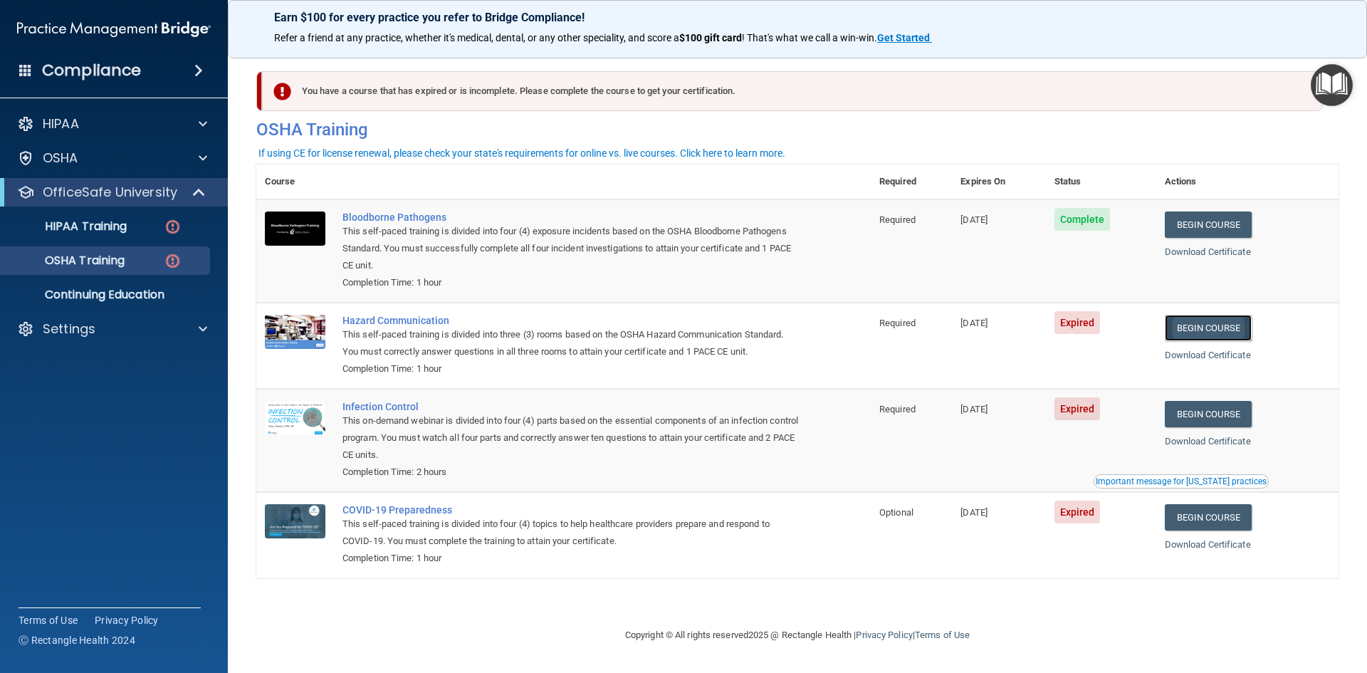
click at [1215, 332] on link "Begin Course" at bounding box center [1207, 328] width 87 height 26
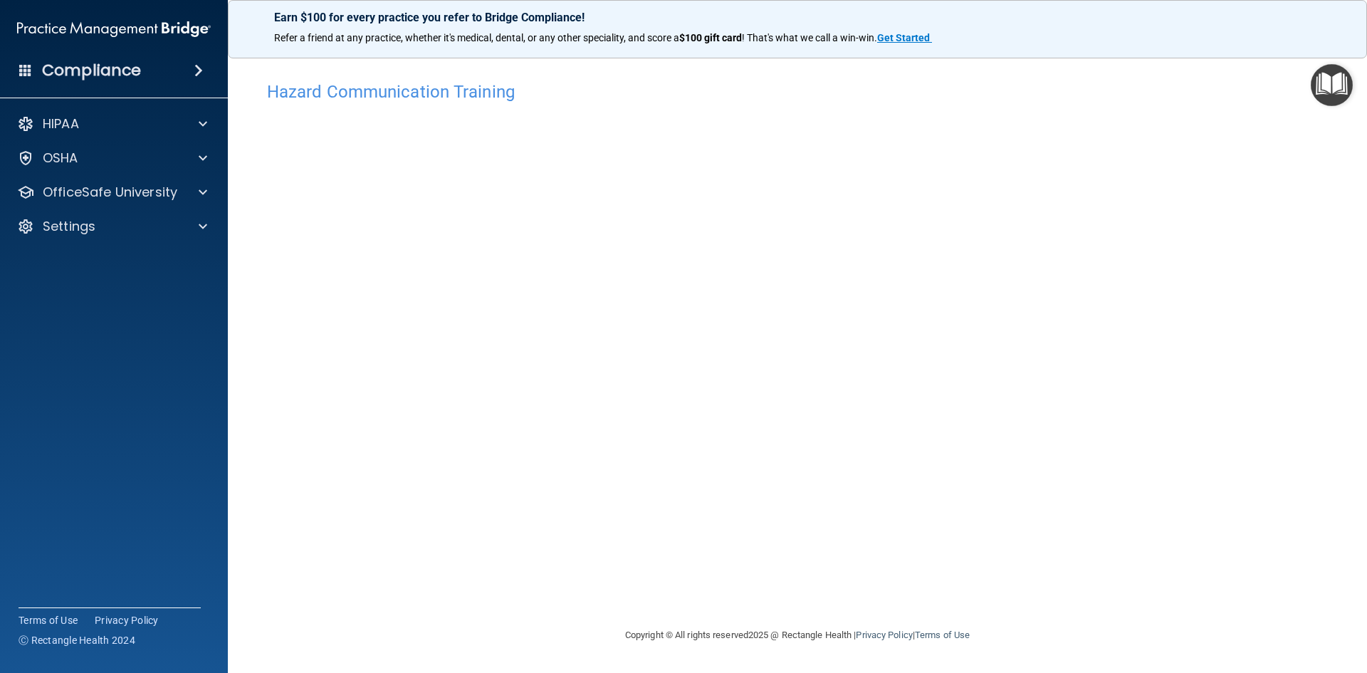
click at [1043, 231] on div "Hazard Communication Training This course doesn’t expire until [DATE]. Are you …" at bounding box center [797, 350] width 1082 height 552
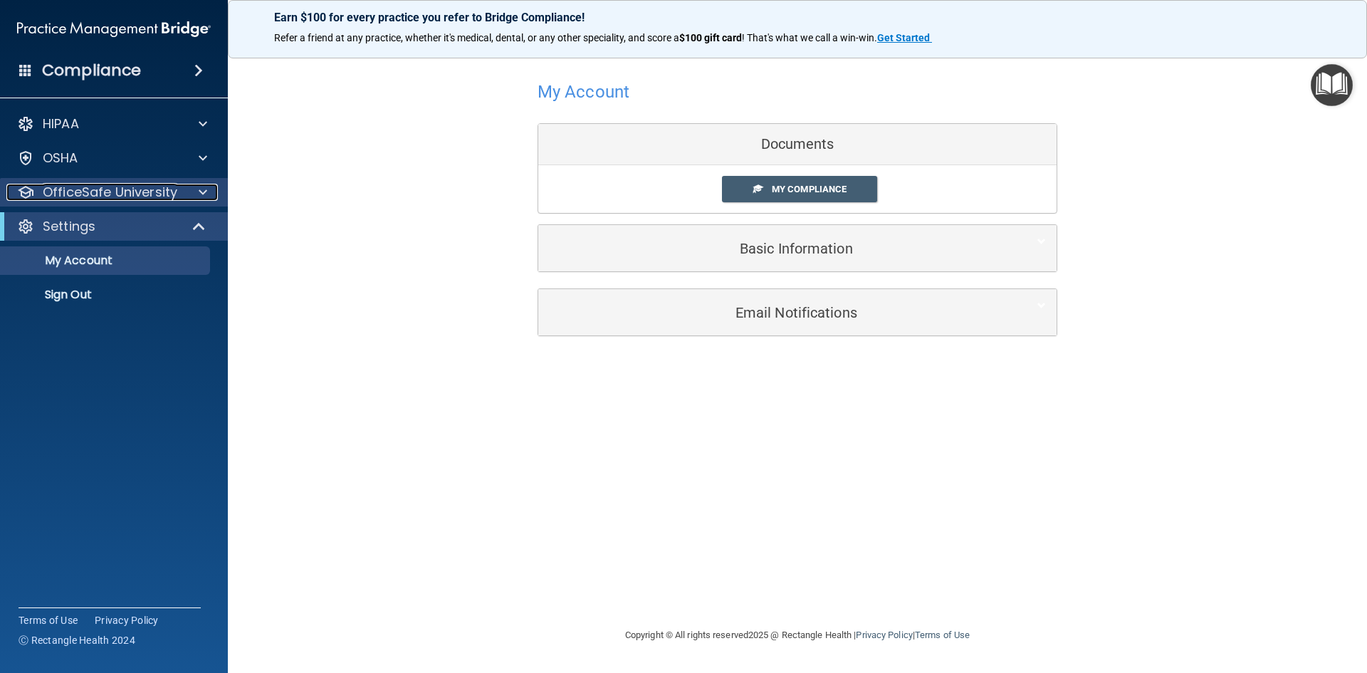
click at [195, 189] on div at bounding box center [201, 192] width 36 height 17
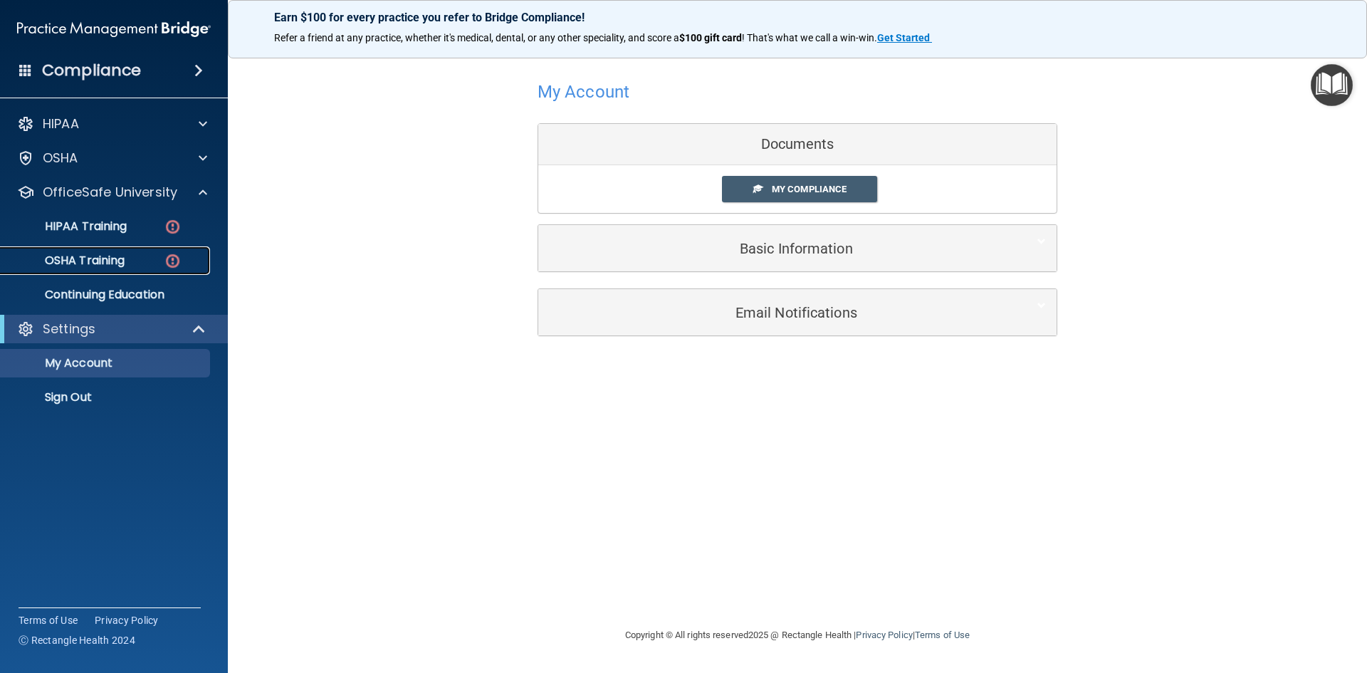
click at [140, 262] on div "OSHA Training" at bounding box center [106, 260] width 194 height 14
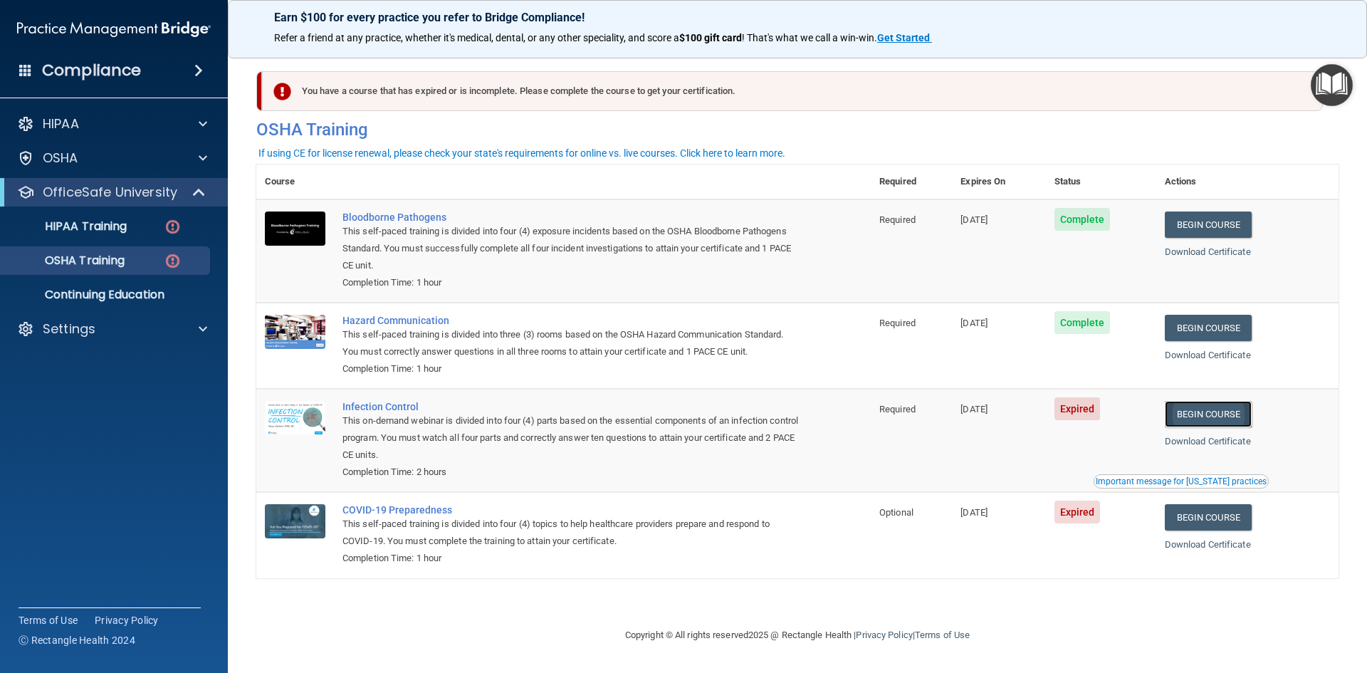
click at [1212, 413] on link "Begin Course" at bounding box center [1207, 414] width 87 height 26
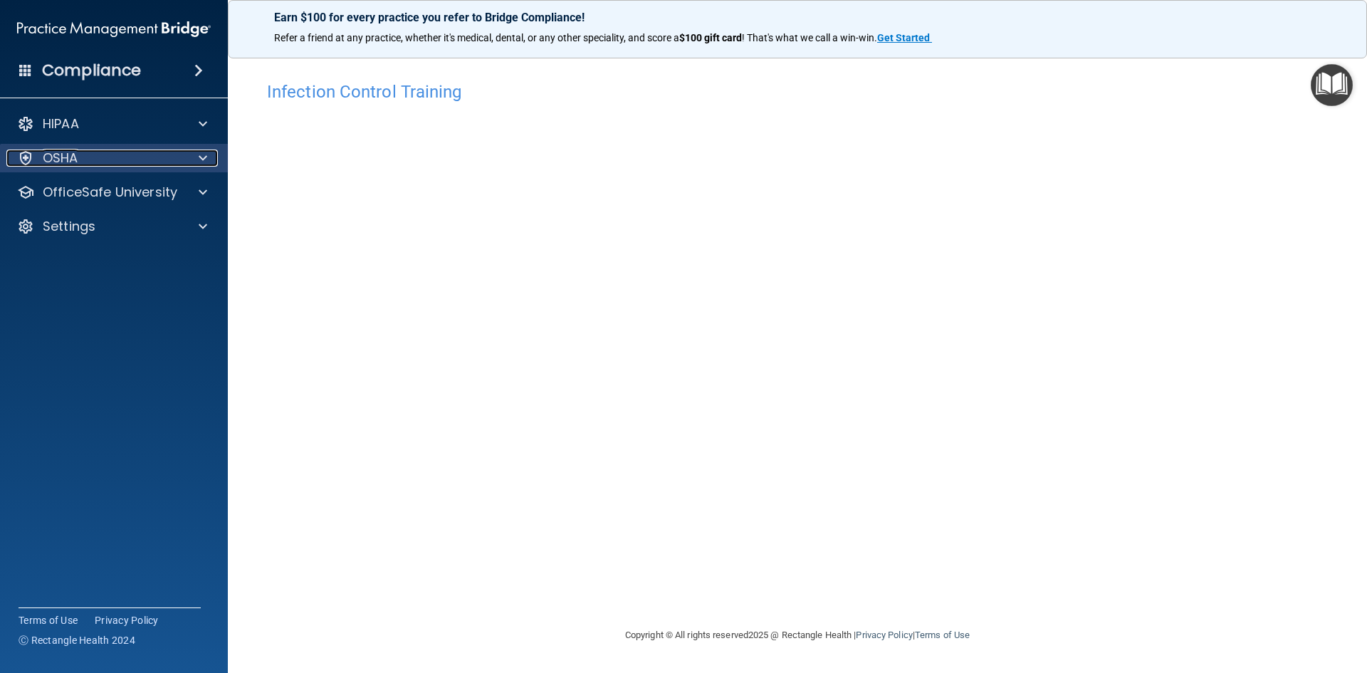
click at [73, 165] on p "OSHA" at bounding box center [61, 157] width 36 height 17
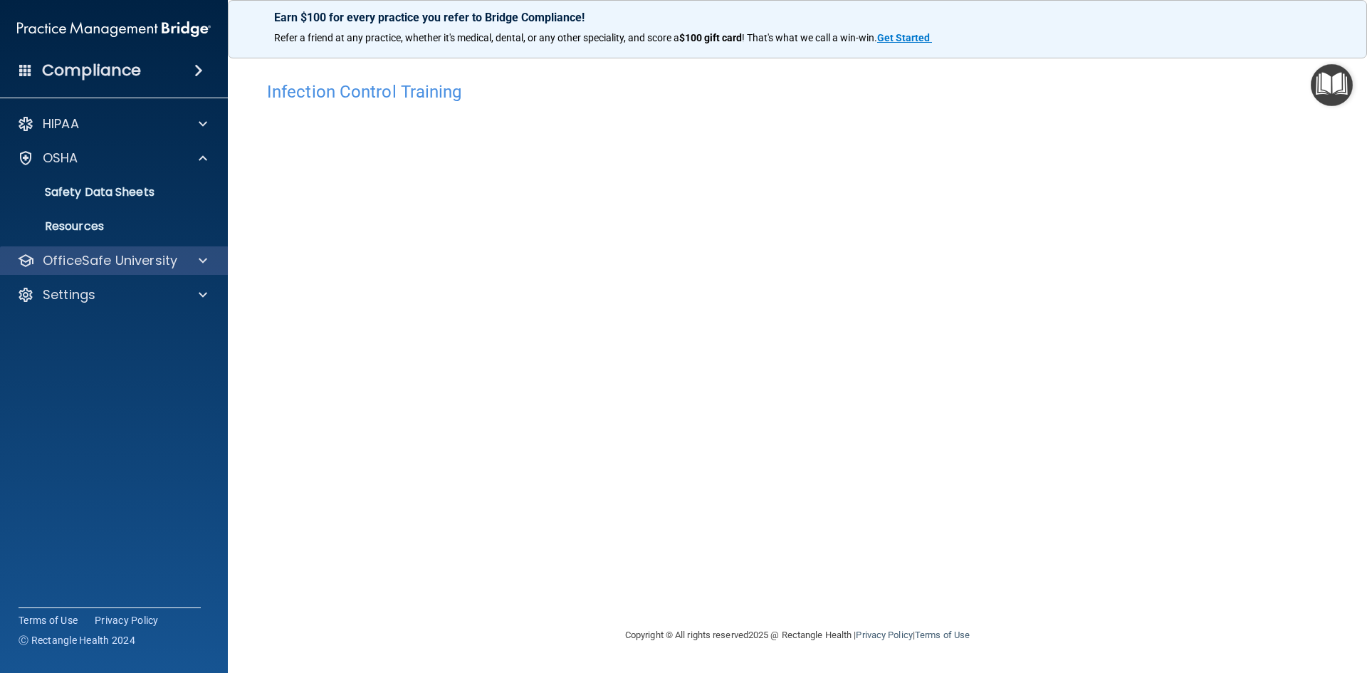
click at [180, 273] on div "OfficeSafe University" at bounding box center [114, 260] width 228 height 28
click at [196, 256] on div at bounding box center [201, 260] width 36 height 17
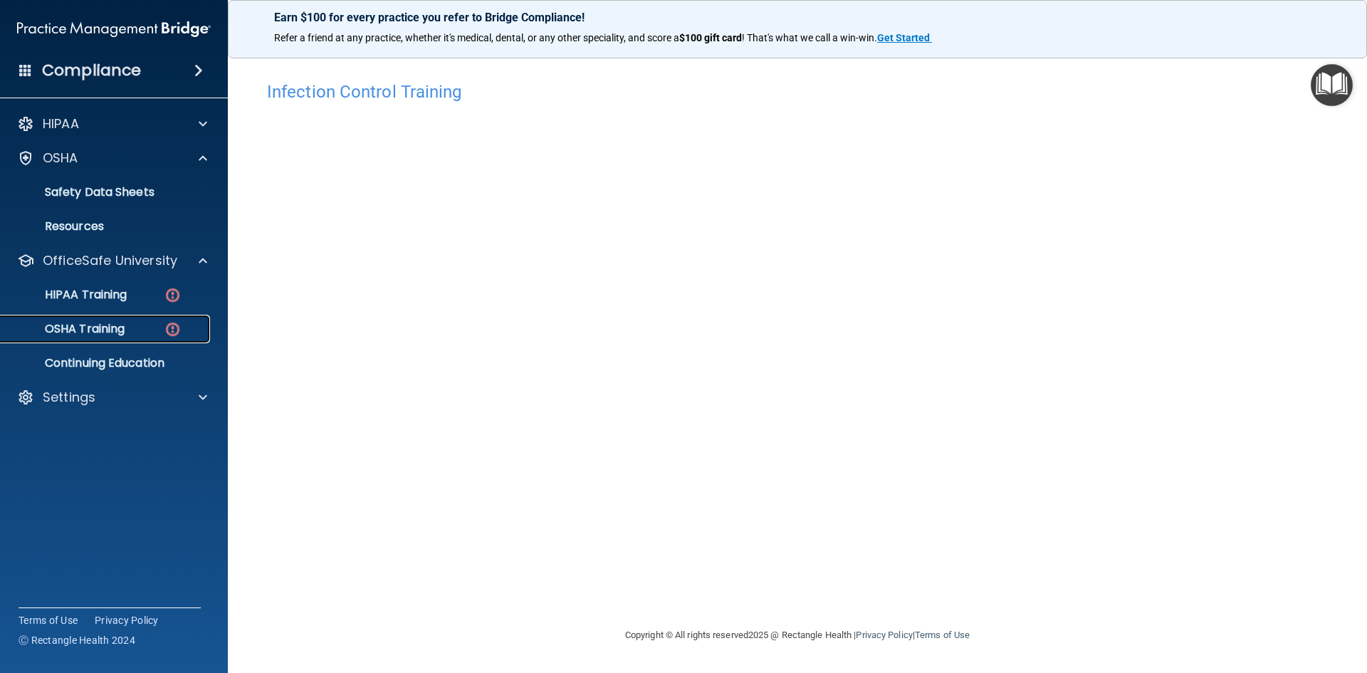
click at [140, 330] on div "OSHA Training" at bounding box center [106, 329] width 194 height 14
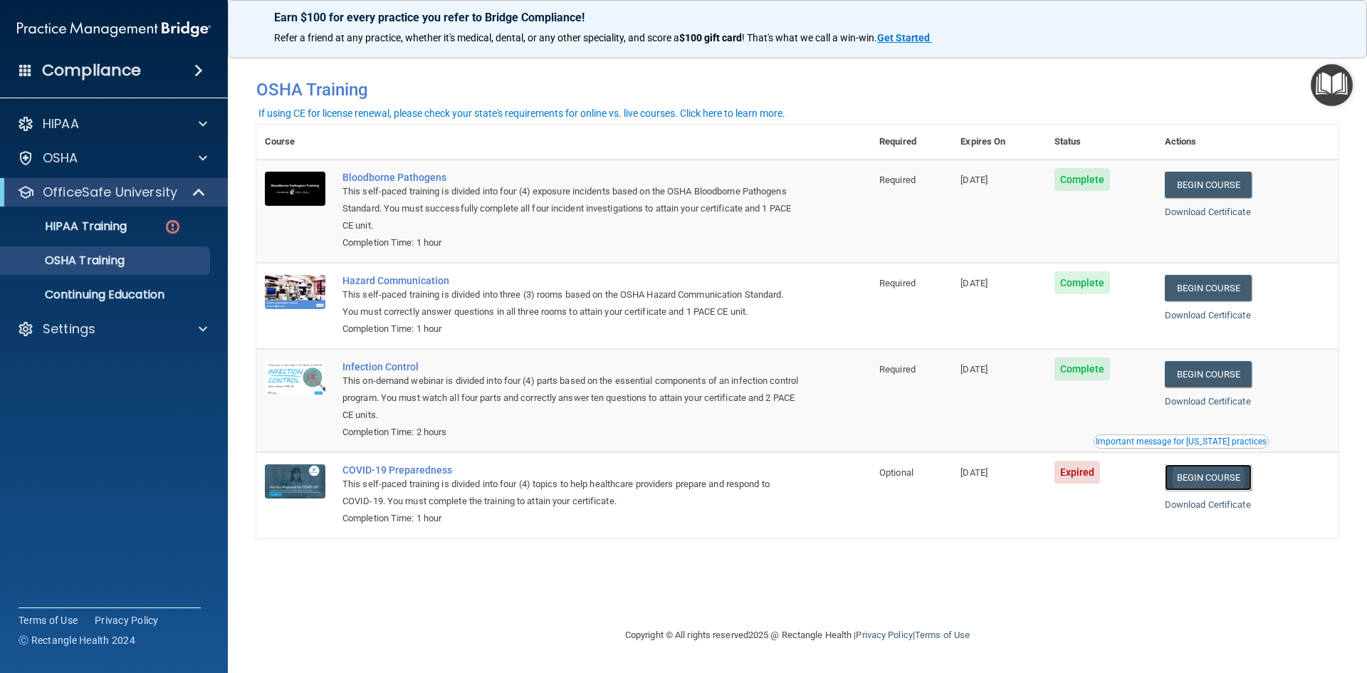
click at [1227, 487] on link "Begin Course" at bounding box center [1207, 477] width 87 height 26
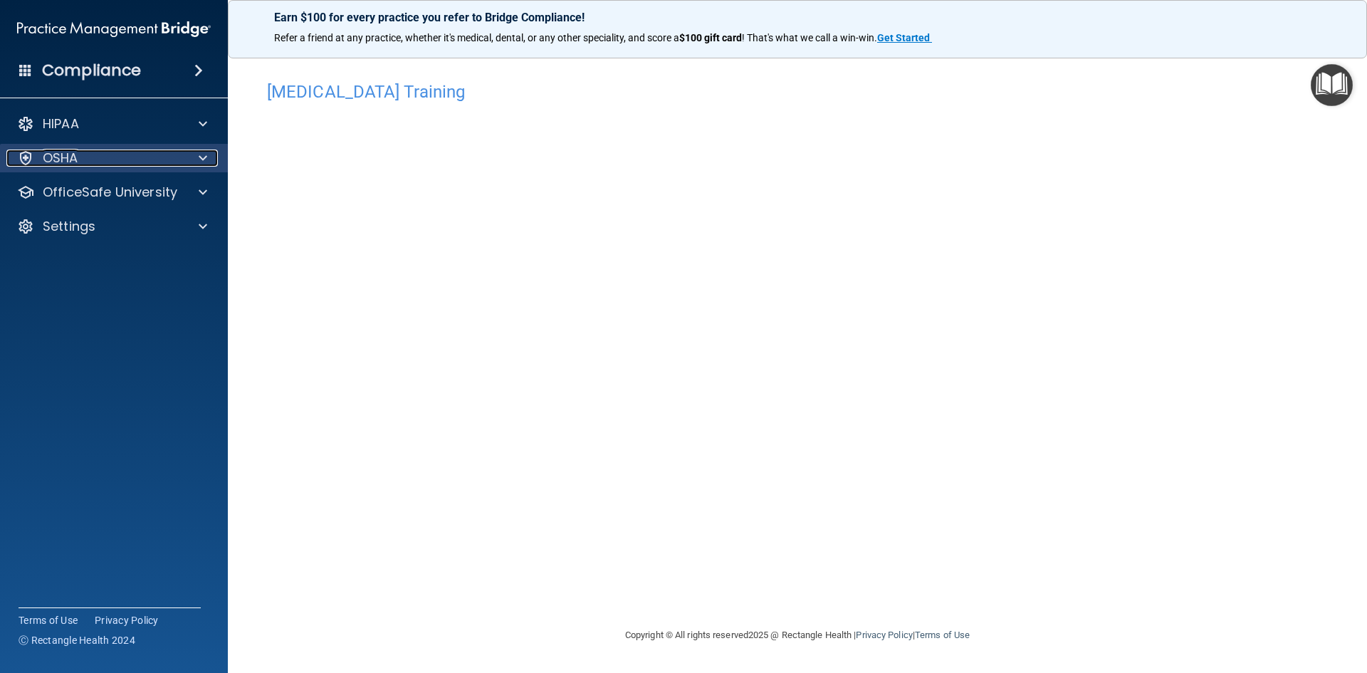
click at [149, 157] on div "OSHA" at bounding box center [94, 157] width 177 height 17
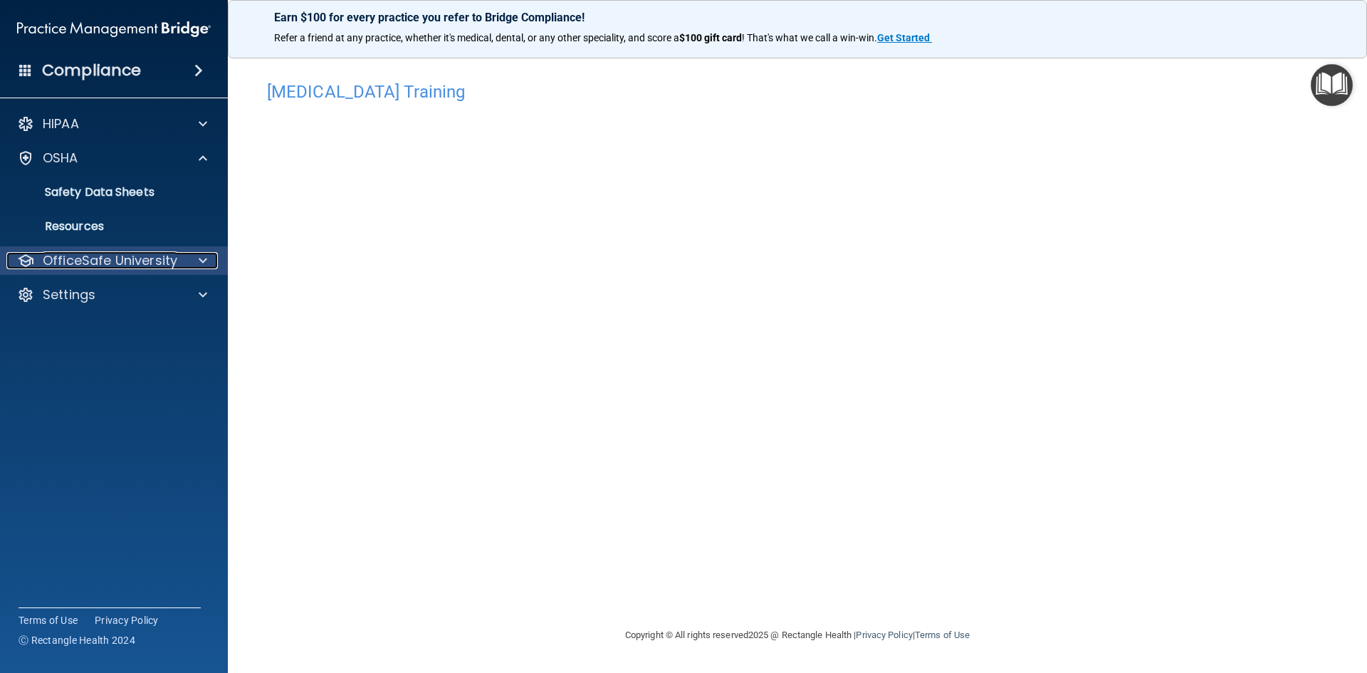
click at [102, 265] on p "OfficeSafe University" at bounding box center [110, 260] width 135 height 17
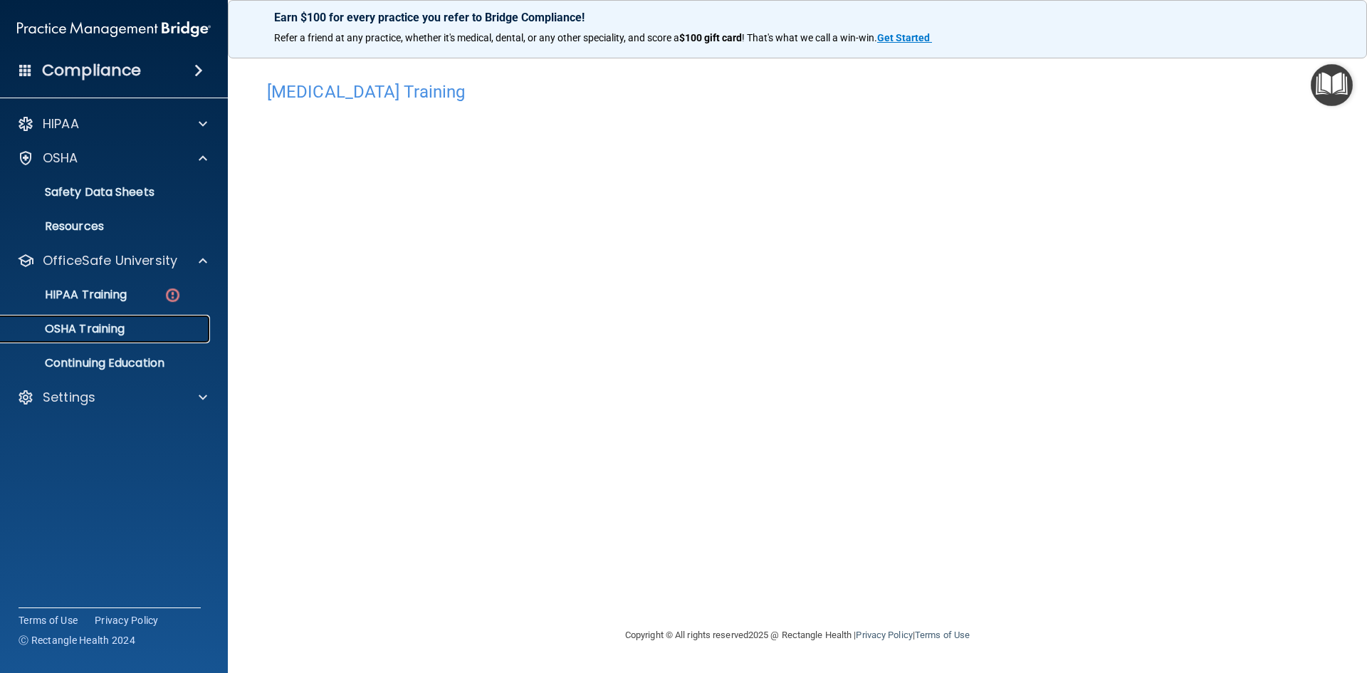
click at [95, 337] on link "OSHA Training" at bounding box center [98, 329] width 224 height 28
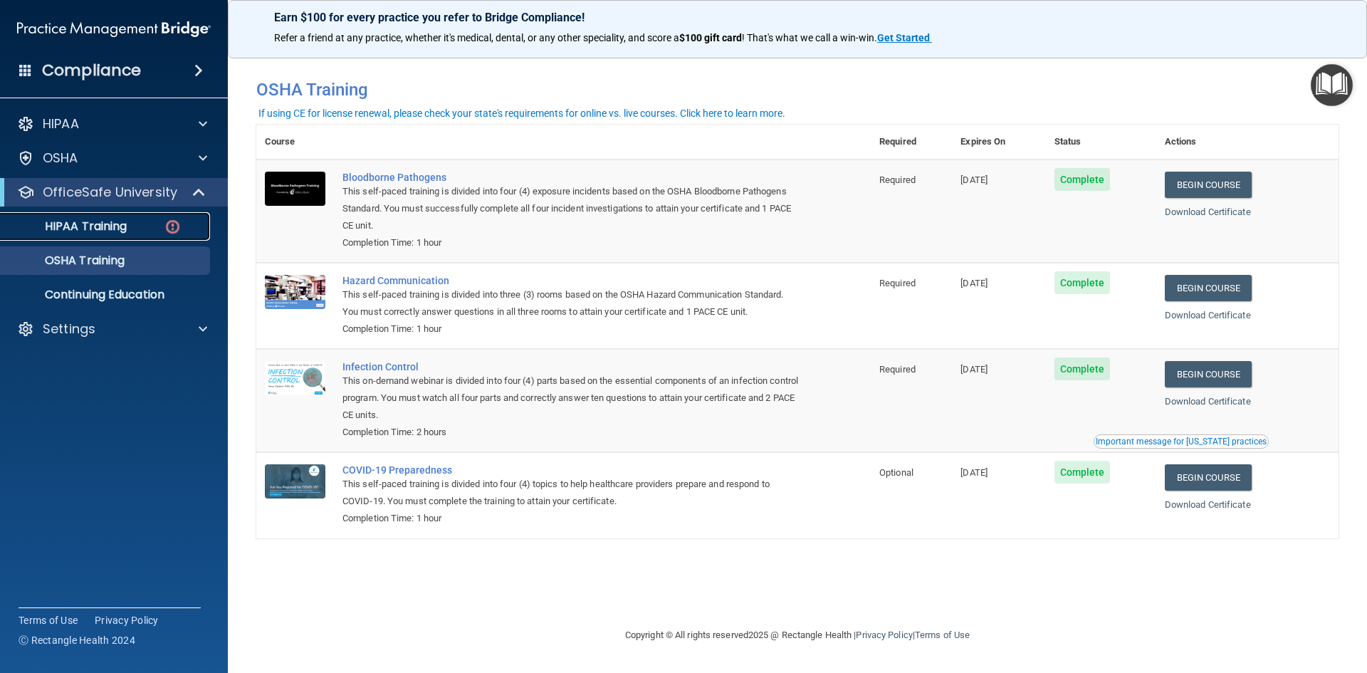
click at [68, 223] on p "HIPAA Training" at bounding box center [67, 226] width 117 height 14
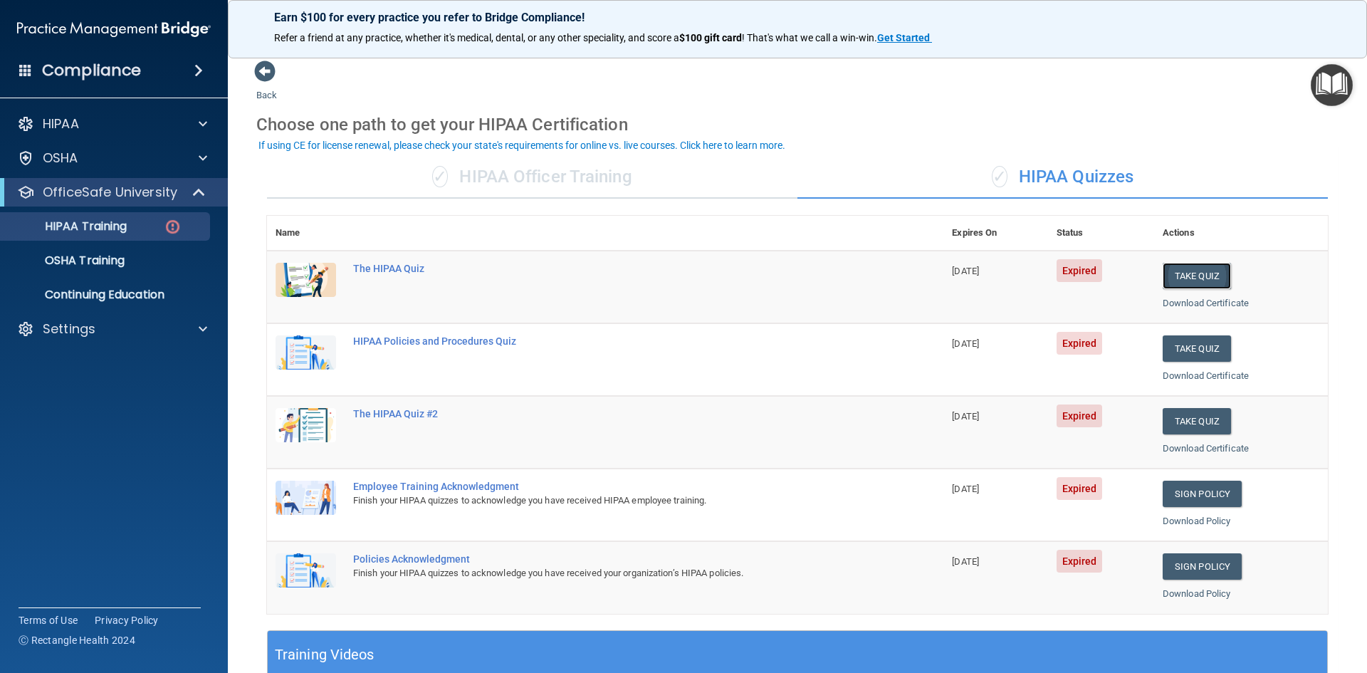
click at [1189, 275] on button "Take Quiz" at bounding box center [1196, 276] width 68 height 26
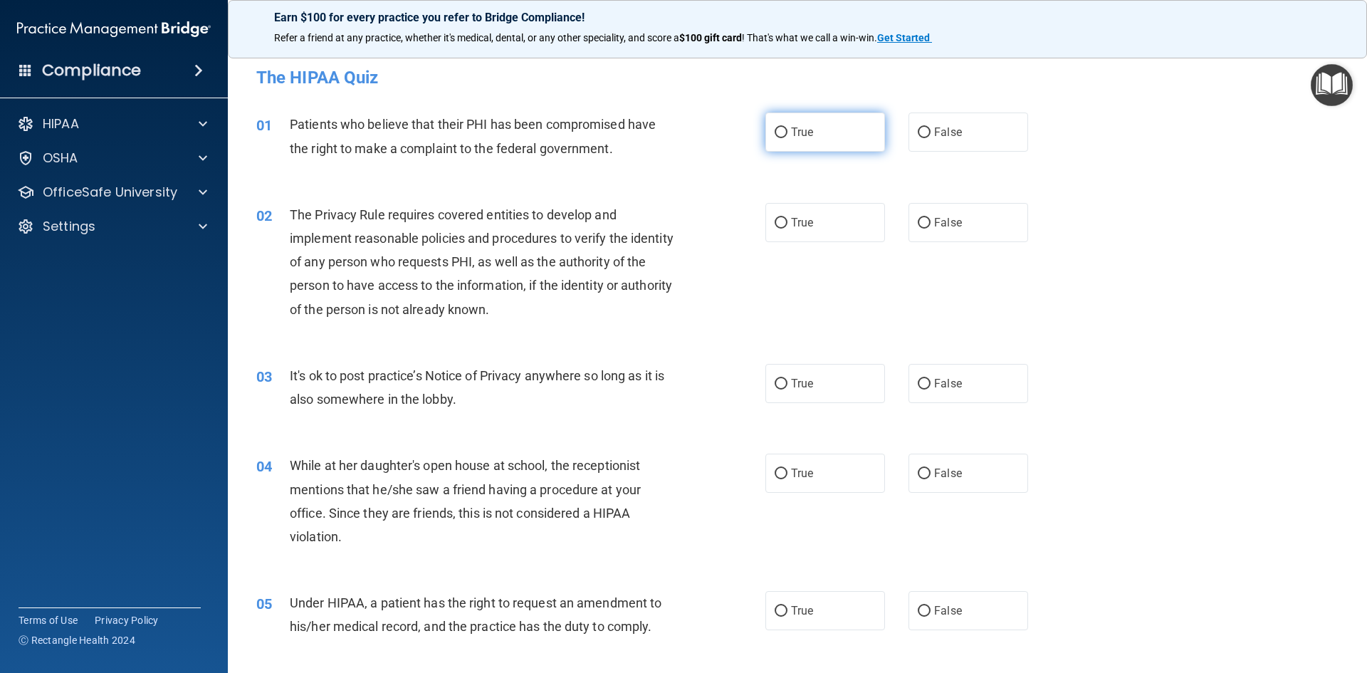
click at [825, 126] on label "True" at bounding box center [825, 131] width 120 height 39
click at [787, 127] on input "True" at bounding box center [780, 132] width 13 height 11
radio input "true"
click at [796, 215] on label "True" at bounding box center [825, 222] width 120 height 39
click at [787, 218] on input "True" at bounding box center [780, 223] width 13 height 11
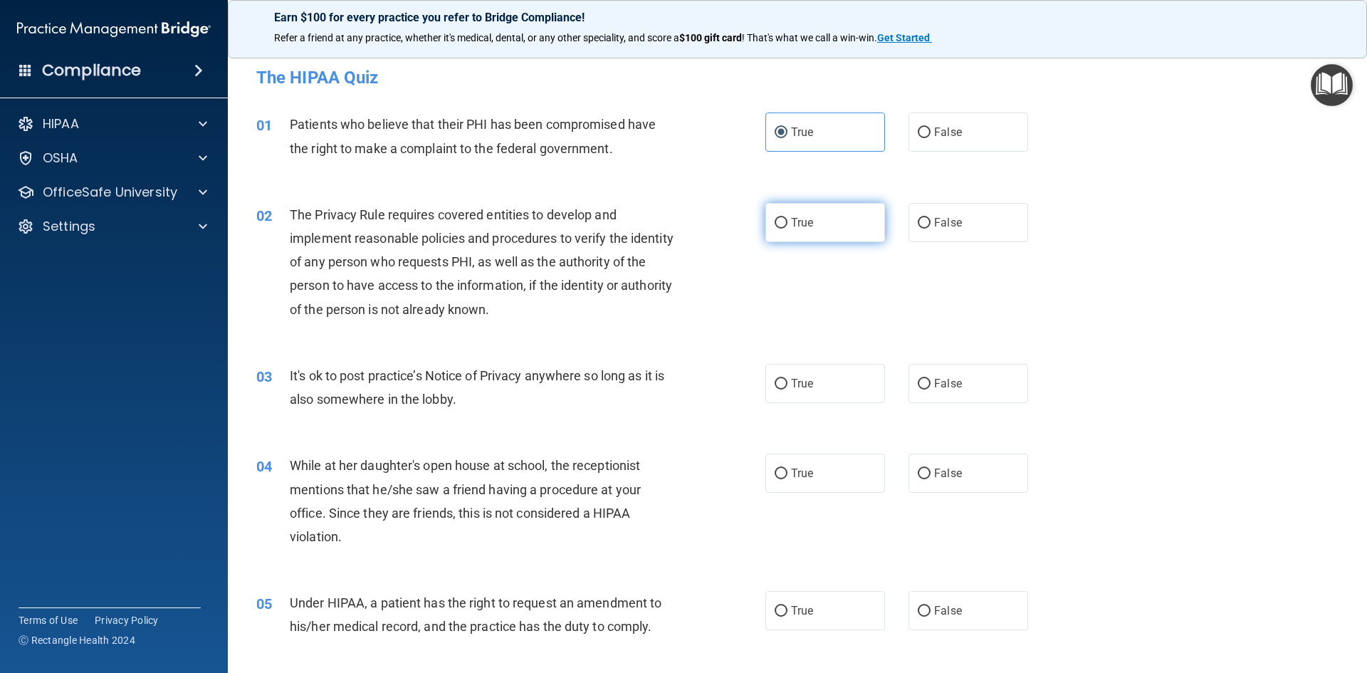
radio input "true"
click at [917, 379] on input "False" at bounding box center [923, 384] width 13 height 11
radio input "true"
click at [803, 466] on span "True" at bounding box center [802, 473] width 22 height 14
click at [787, 468] on input "True" at bounding box center [780, 473] width 13 height 11
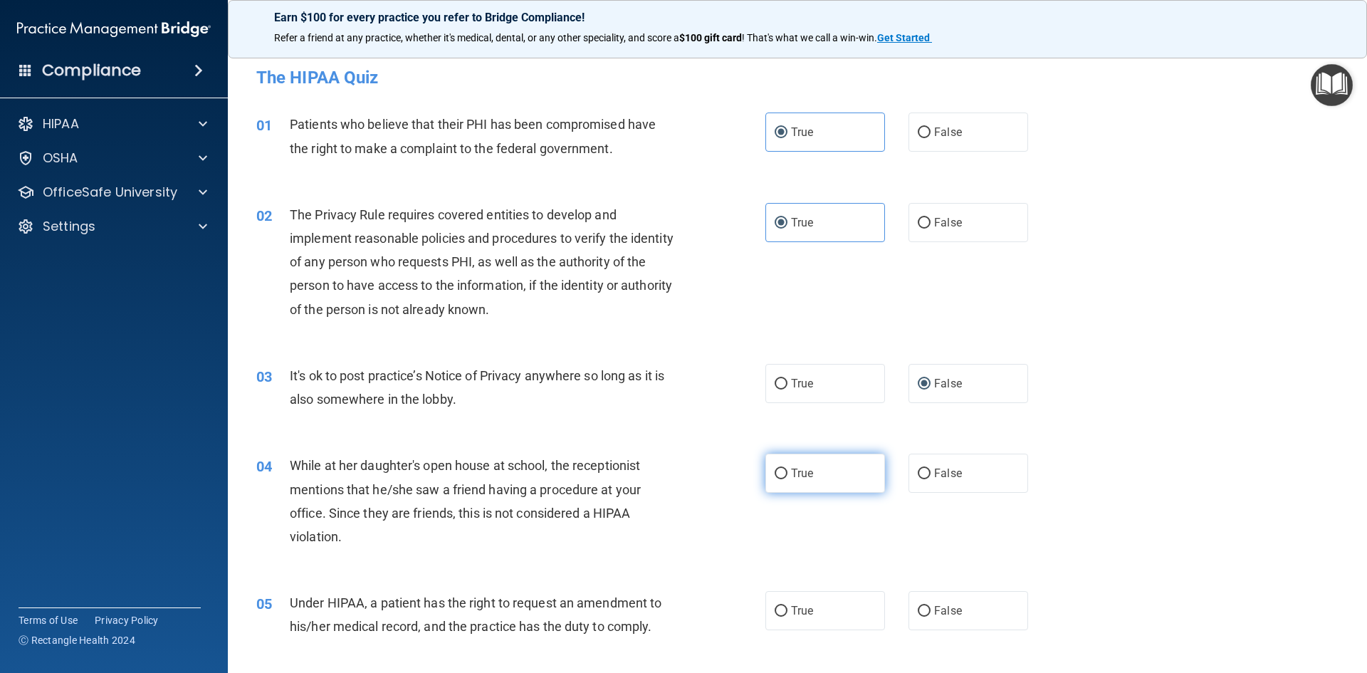
radio input "true"
click at [926, 466] on label "False" at bounding box center [968, 472] width 120 height 39
click at [926, 468] on input "False" at bounding box center [923, 473] width 13 height 11
radio input "true"
click at [844, 474] on label "True" at bounding box center [825, 472] width 120 height 39
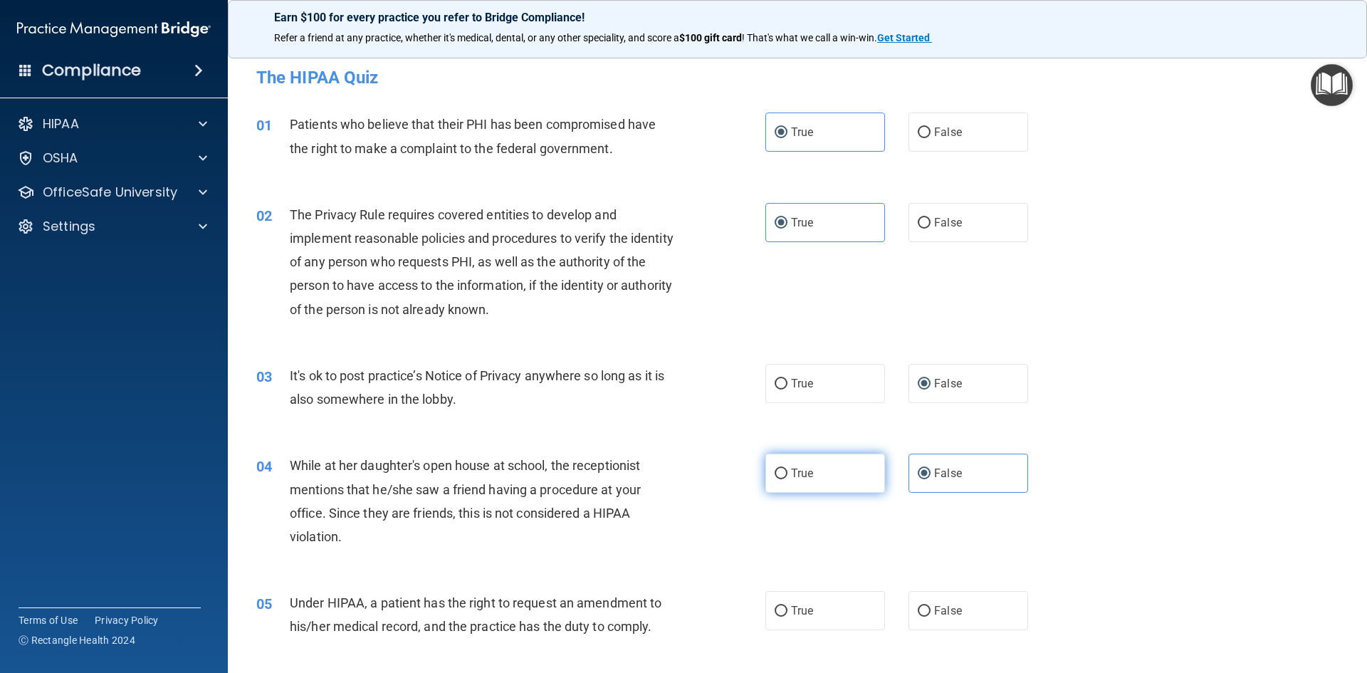
click at [787, 474] on input "True" at bounding box center [780, 473] width 13 height 11
radio input "true"
radio input "false"
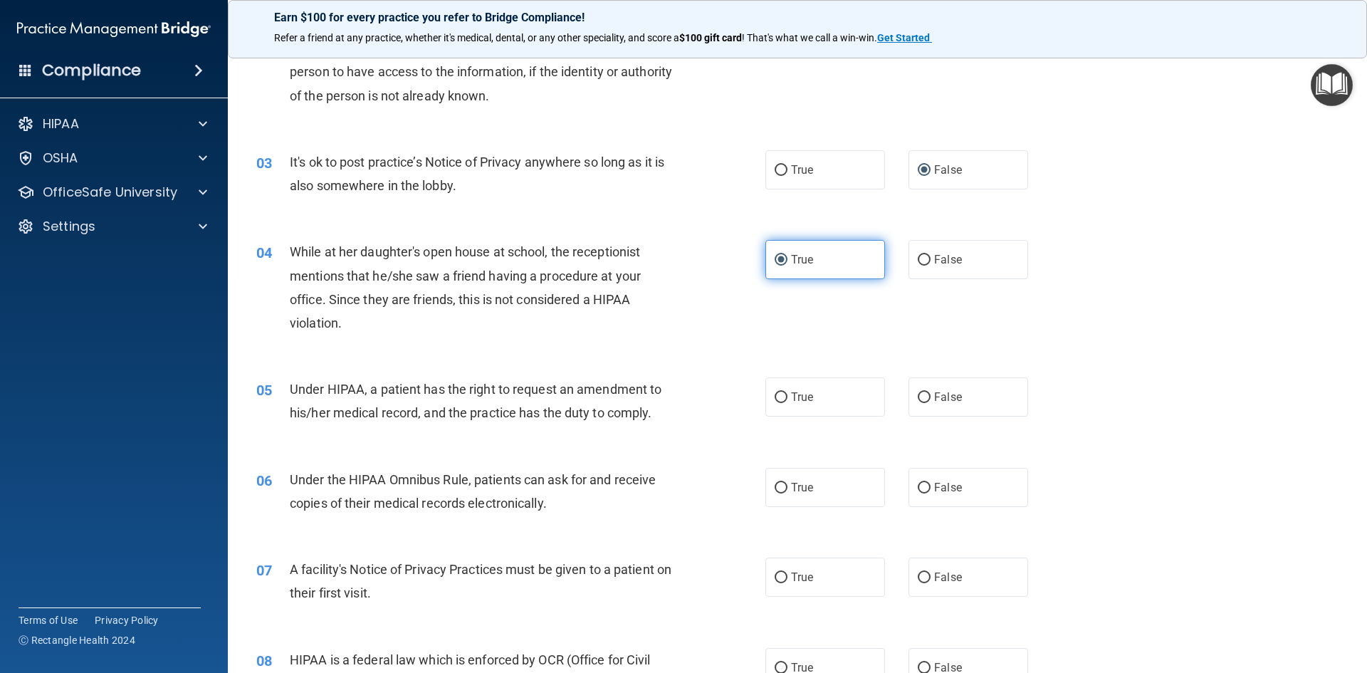
scroll to position [285, 0]
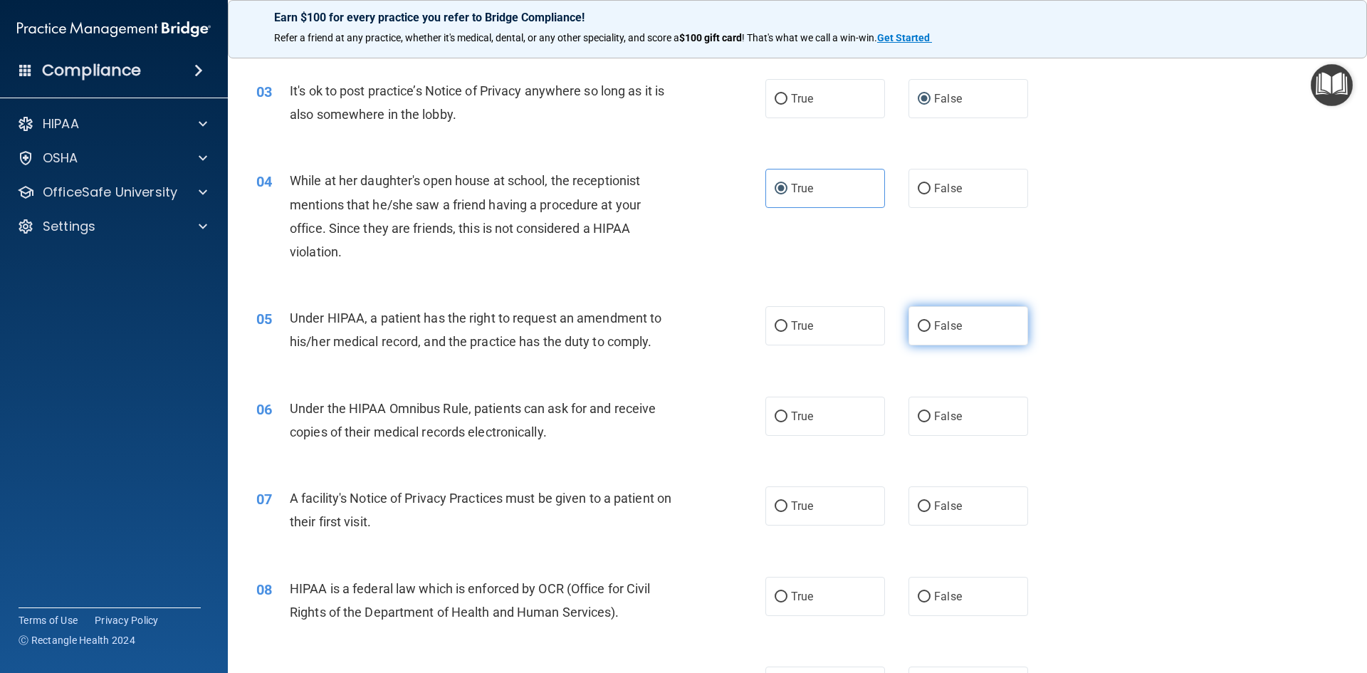
click at [945, 319] on span "False" at bounding box center [948, 326] width 28 height 14
click at [930, 321] on input "False" at bounding box center [923, 326] width 13 height 11
radio input "true"
click at [819, 419] on label "True" at bounding box center [825, 415] width 120 height 39
click at [787, 419] on input "True" at bounding box center [780, 416] width 13 height 11
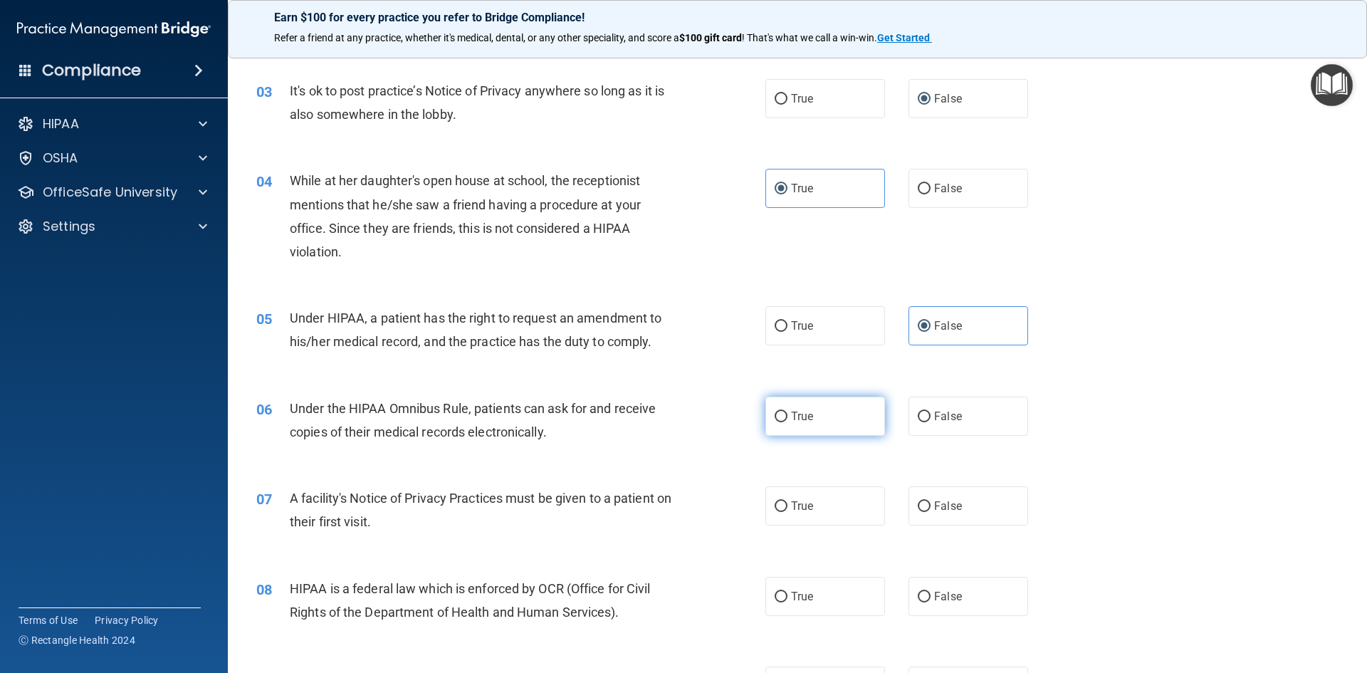
radio input "true"
drag, startPoint x: 814, startPoint y: 495, endPoint x: 812, endPoint y: 542, distance: 47.0
click at [814, 497] on label "True" at bounding box center [825, 505] width 120 height 39
click at [787, 501] on input "True" at bounding box center [780, 506] width 13 height 11
radio input "true"
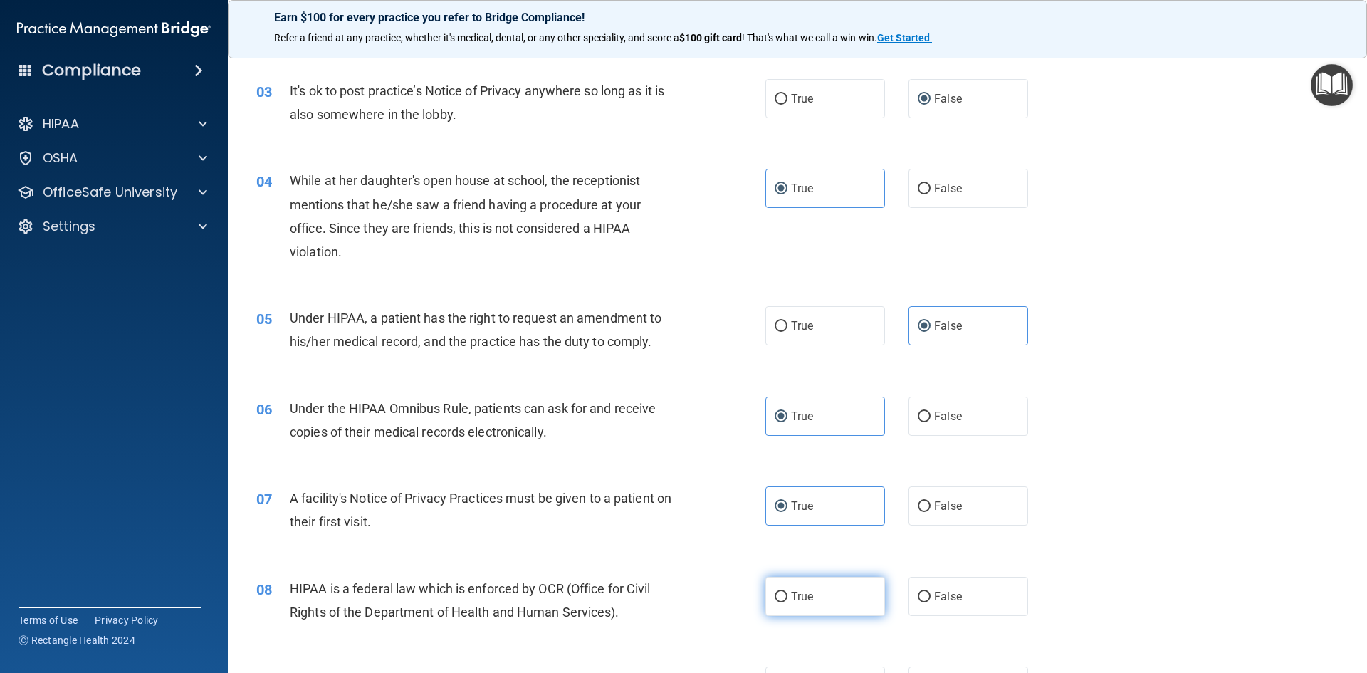
click at [808, 601] on span "True" at bounding box center [802, 596] width 22 height 14
click at [787, 601] on input "True" at bounding box center [780, 596] width 13 height 11
radio input "true"
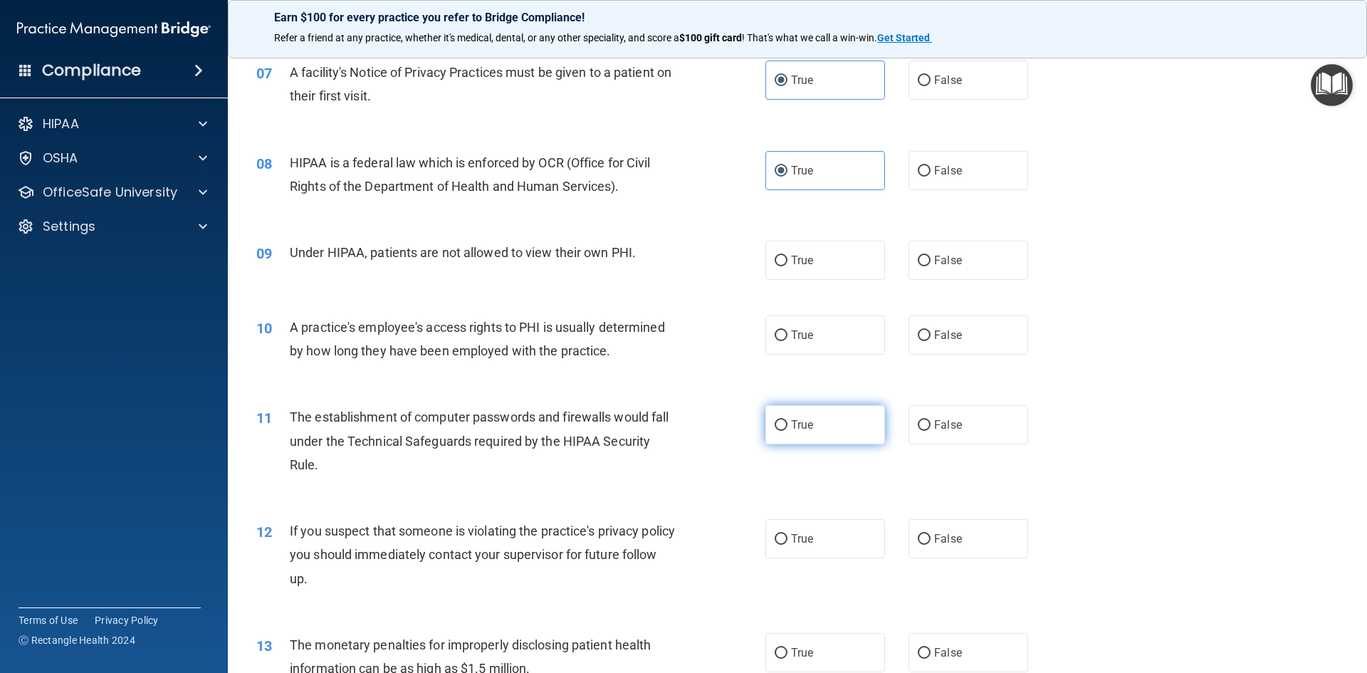
scroll to position [712, 0]
click at [917, 263] on input "False" at bounding box center [923, 259] width 13 height 11
radio input "true"
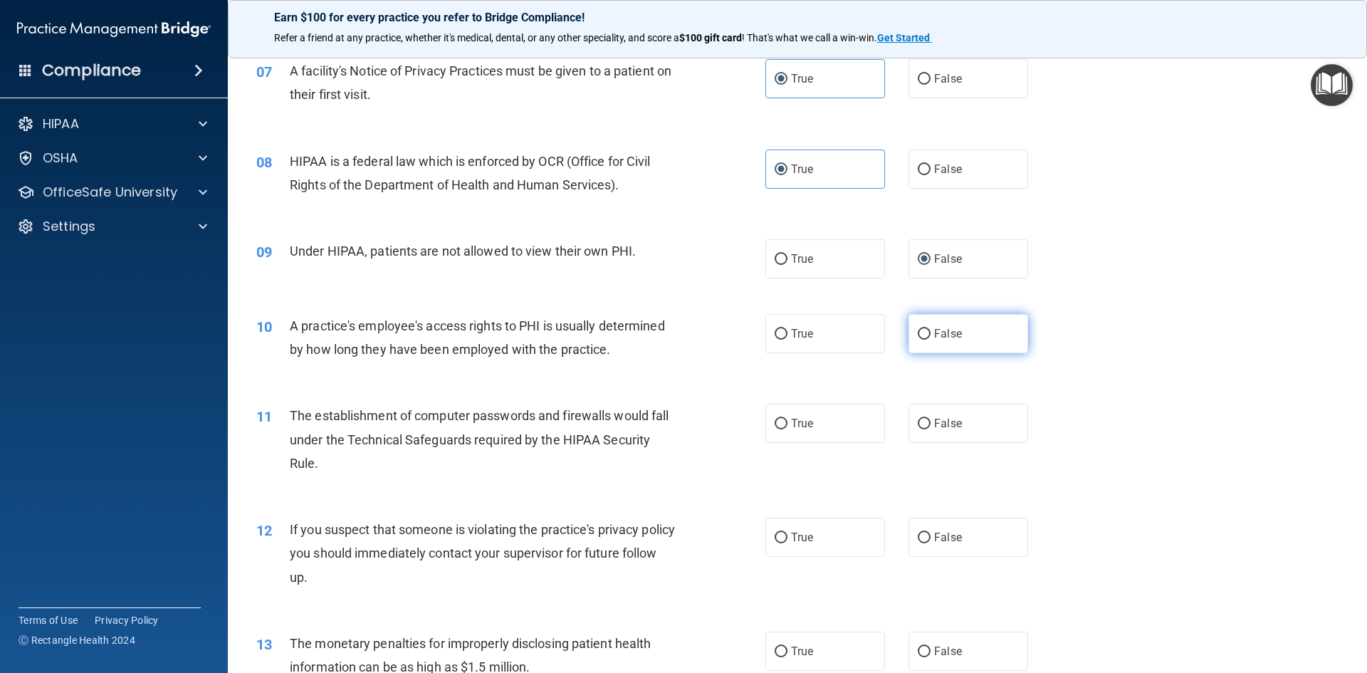
click at [926, 321] on label "False" at bounding box center [968, 333] width 120 height 39
click at [926, 329] on input "False" at bounding box center [923, 334] width 13 height 11
radio input "true"
click at [834, 430] on label "True" at bounding box center [825, 423] width 120 height 39
click at [787, 429] on input "True" at bounding box center [780, 424] width 13 height 11
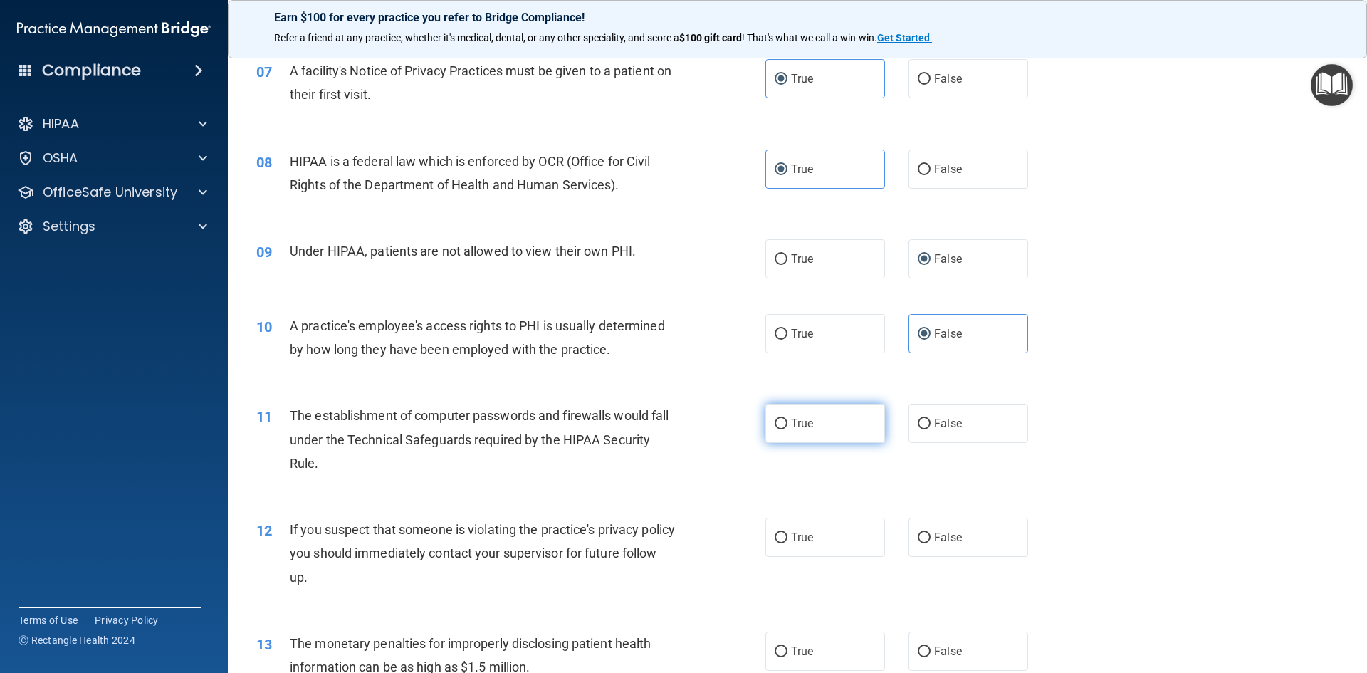
radio input "true"
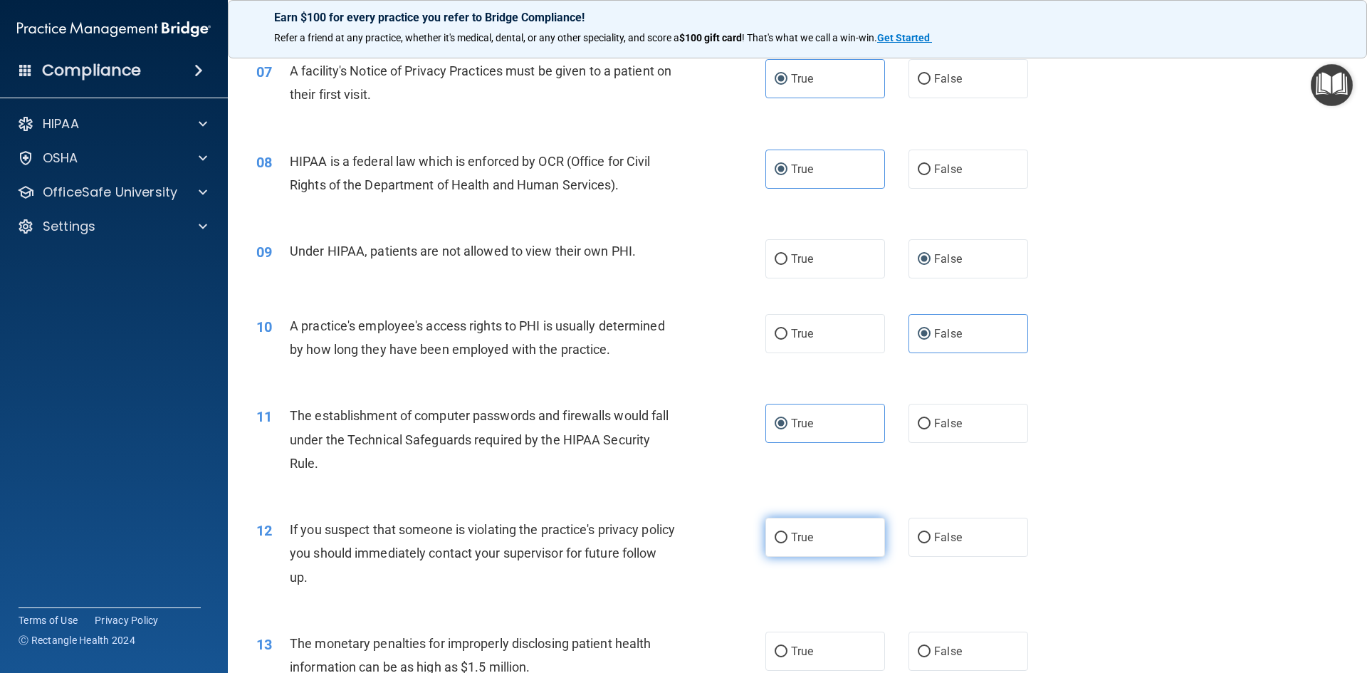
click at [826, 541] on label "True" at bounding box center [825, 536] width 120 height 39
click at [787, 541] on input "True" at bounding box center [780, 537] width 13 height 11
radio input "true"
click at [806, 642] on label "True" at bounding box center [825, 650] width 120 height 39
click at [787, 646] on input "True" at bounding box center [780, 651] width 13 height 11
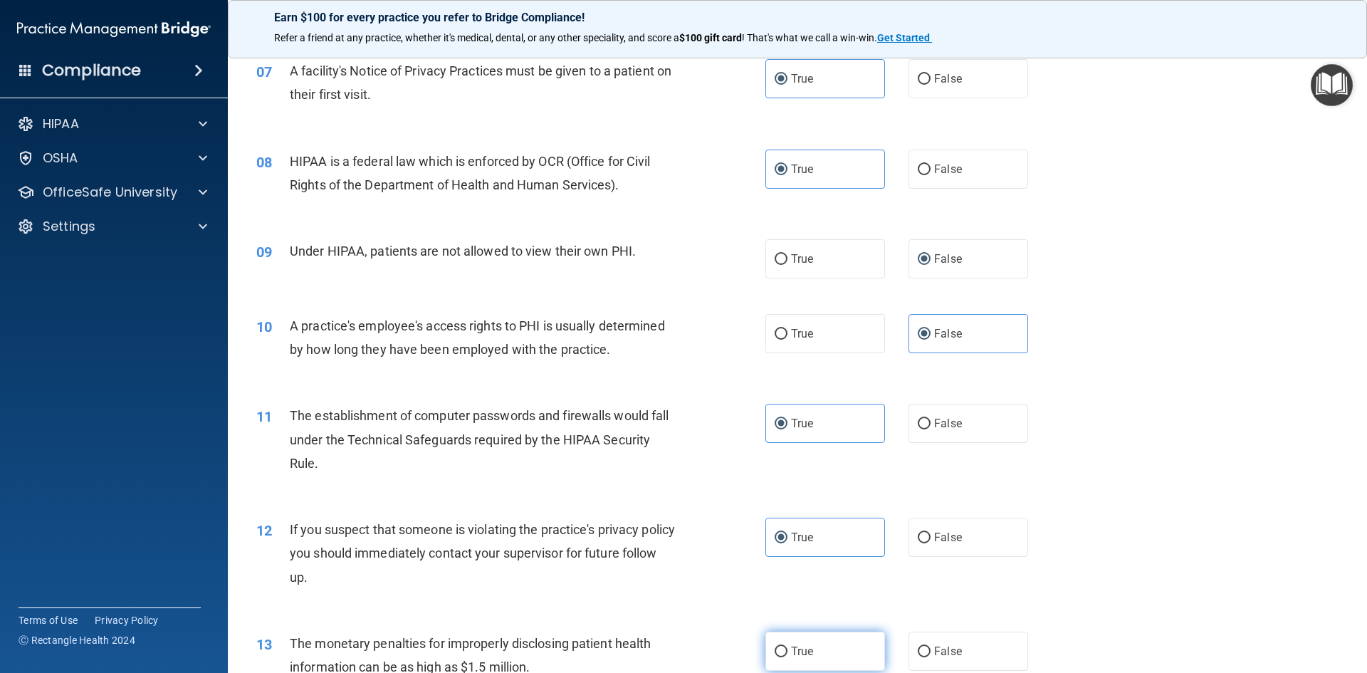
radio input "true"
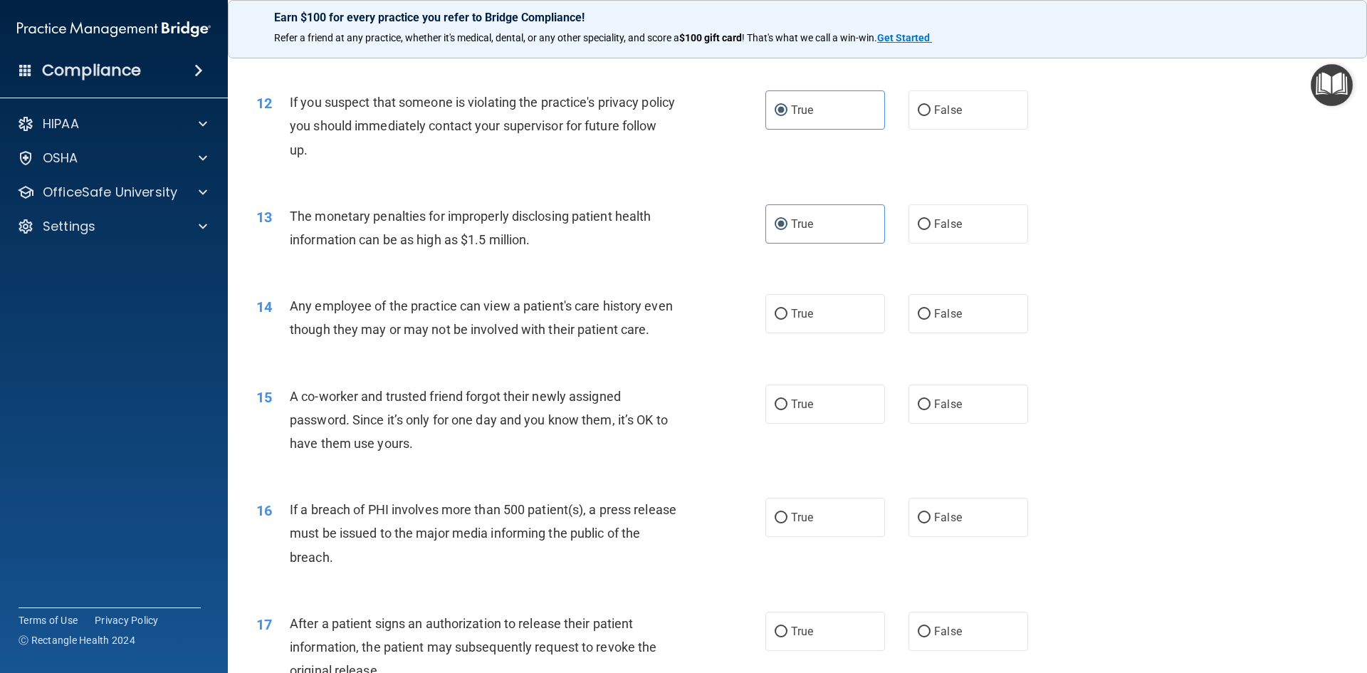
scroll to position [1210, 0]
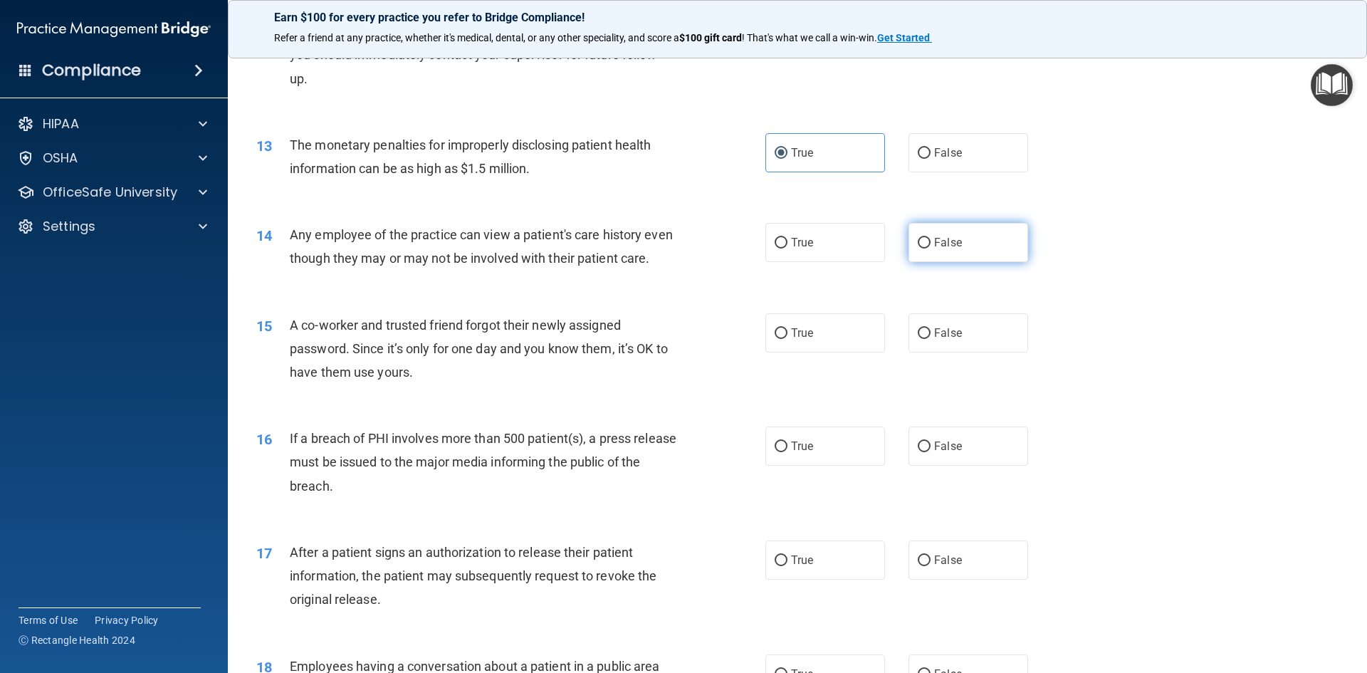
click at [986, 253] on label "False" at bounding box center [968, 242] width 120 height 39
click at [930, 248] on input "False" at bounding box center [923, 243] width 13 height 11
radio input "true"
click at [955, 352] on label "False" at bounding box center [968, 332] width 120 height 39
click at [930, 339] on input "False" at bounding box center [923, 333] width 13 height 11
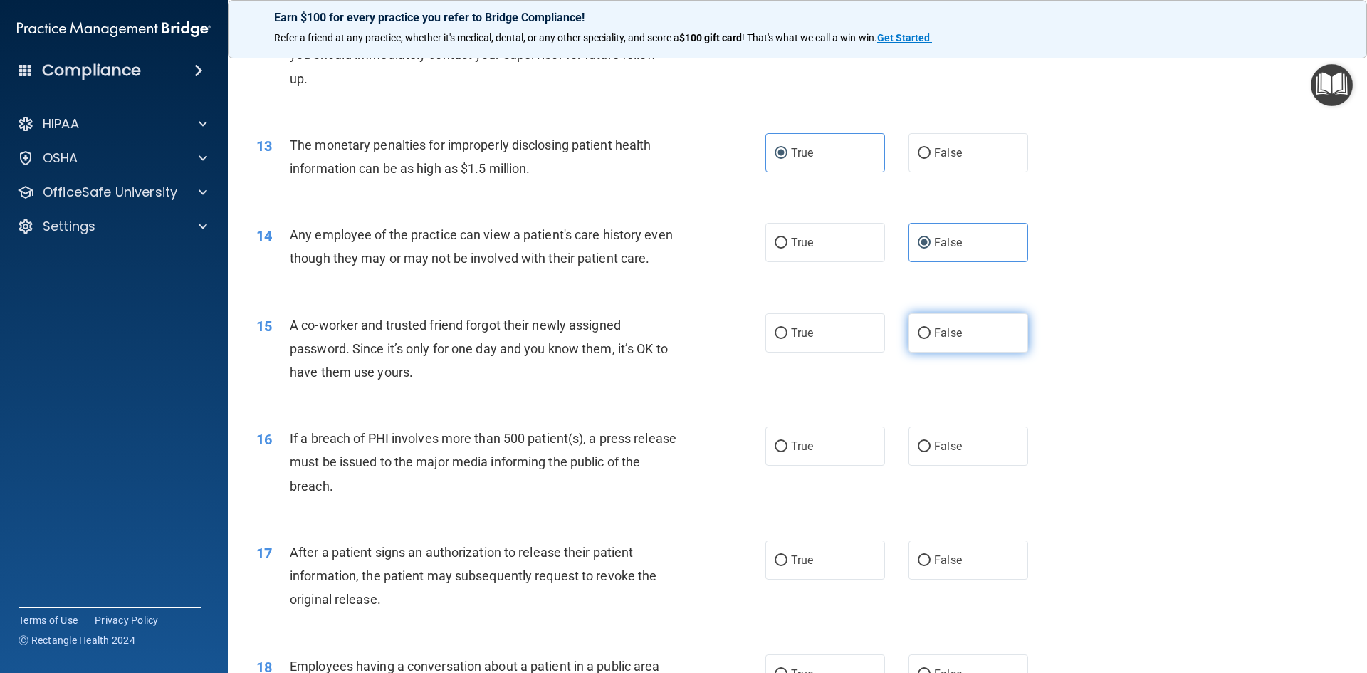
radio input "true"
click at [791, 453] on span "True" at bounding box center [802, 446] width 22 height 14
click at [787, 452] on input "True" at bounding box center [780, 446] width 13 height 11
radio input "true"
click at [826, 579] on label "True" at bounding box center [825, 559] width 120 height 39
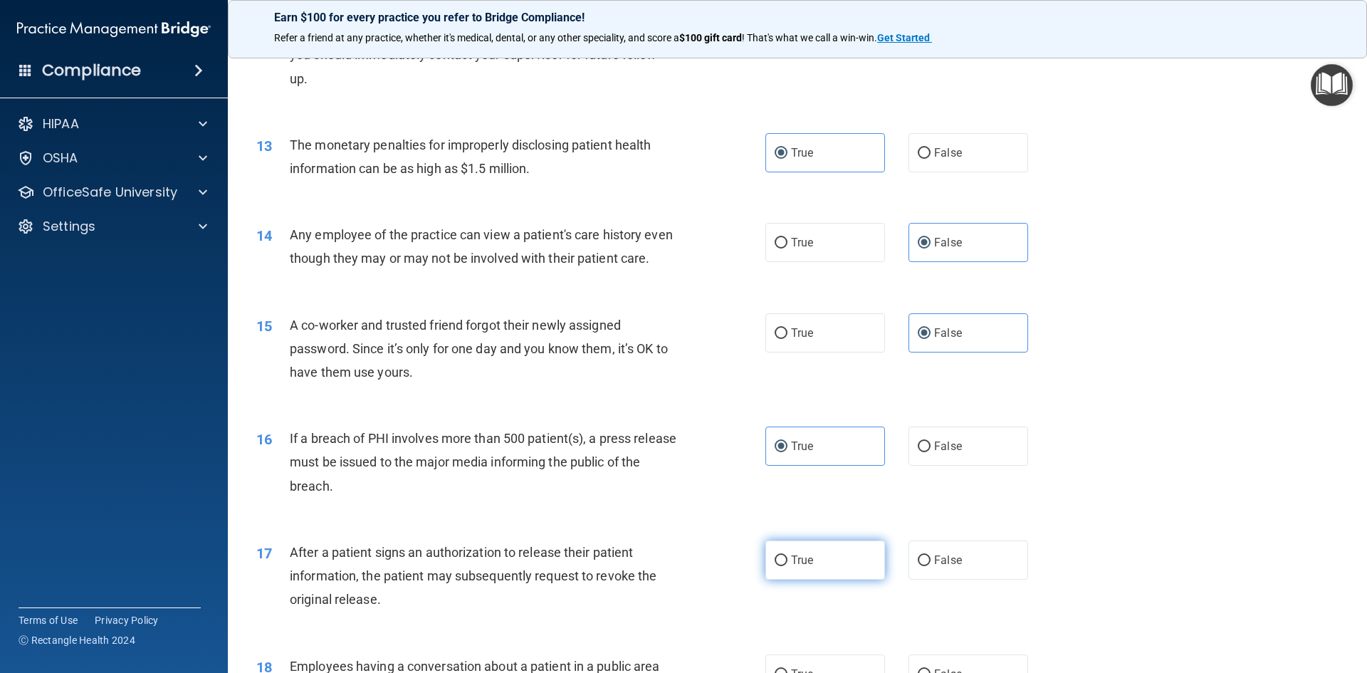
click at [787, 566] on input "True" at bounding box center [780, 560] width 13 height 11
radio input "true"
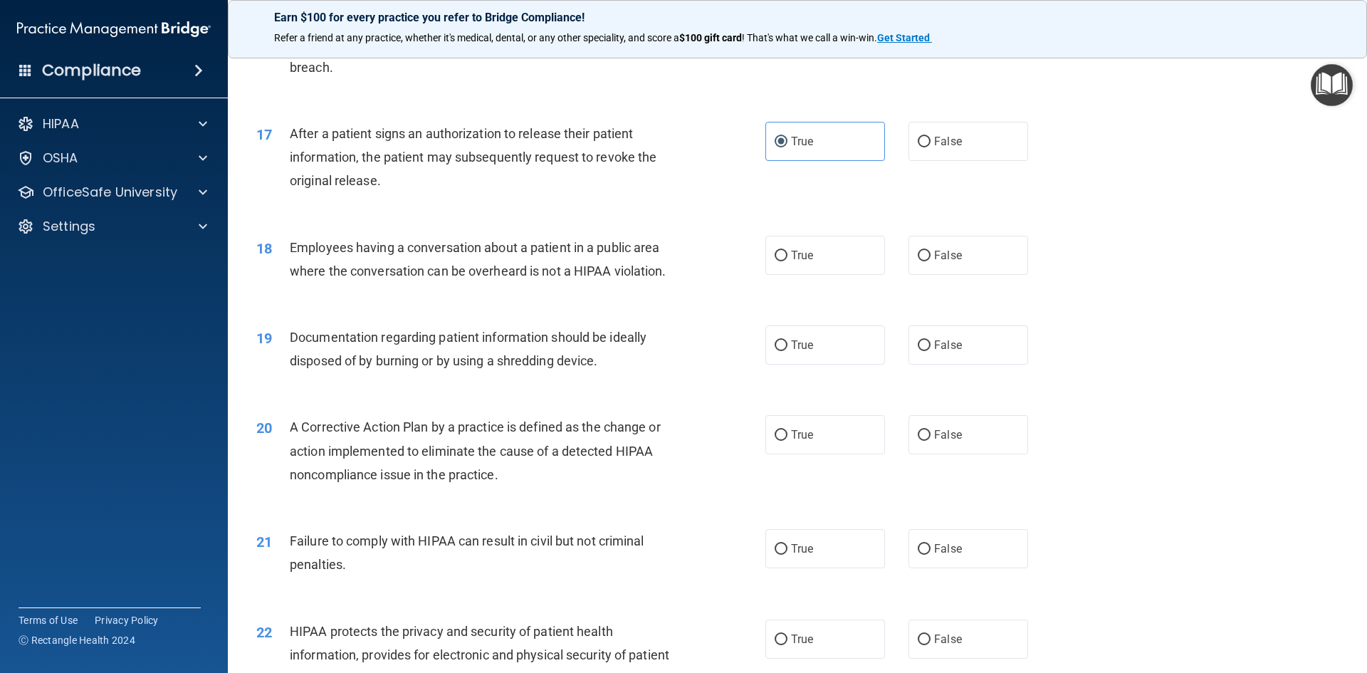
scroll to position [1637, 0]
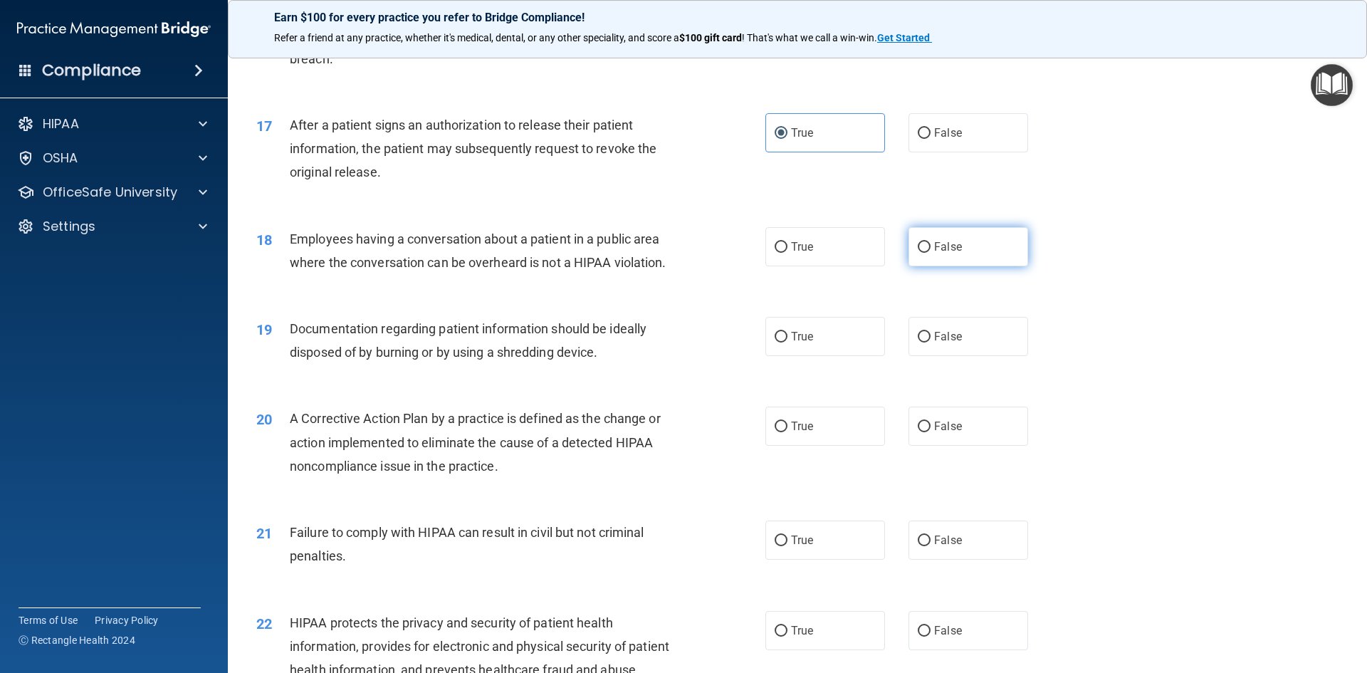
click at [923, 263] on label "False" at bounding box center [968, 246] width 120 height 39
click at [923, 253] on input "False" at bounding box center [923, 247] width 13 height 11
radio input "true"
click at [800, 343] on span "True" at bounding box center [802, 337] width 22 height 14
click at [787, 342] on input "True" at bounding box center [780, 337] width 13 height 11
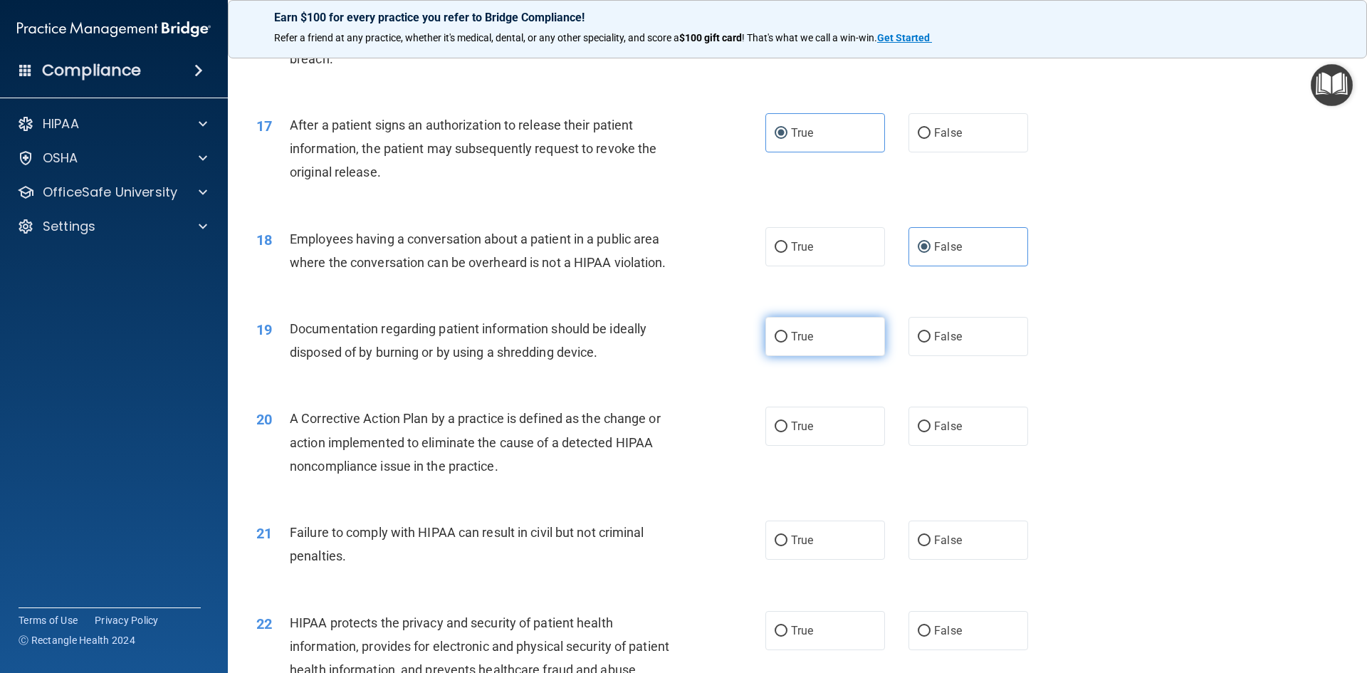
radio input "true"
click at [804, 446] on label "True" at bounding box center [825, 425] width 120 height 39
click at [787, 432] on input "True" at bounding box center [780, 426] width 13 height 11
radio input "true"
click at [964, 559] on label "False" at bounding box center [968, 539] width 120 height 39
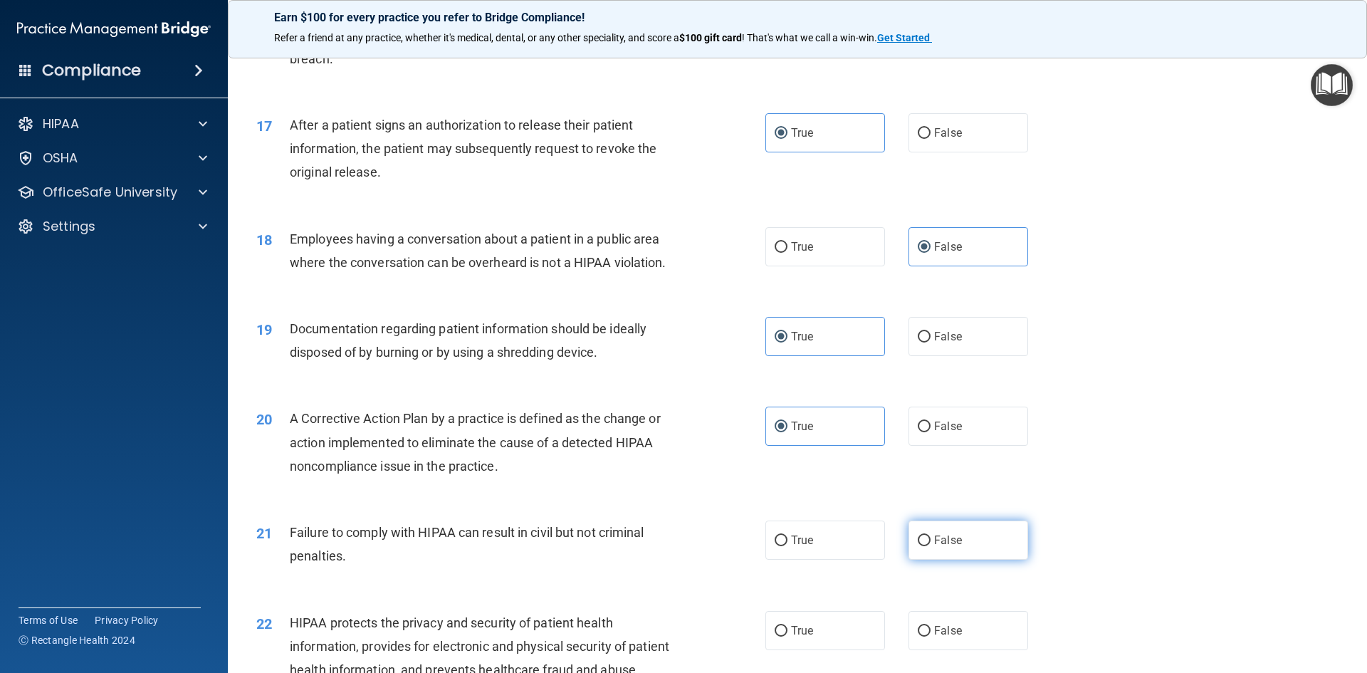
click at [930, 546] on input "False" at bounding box center [923, 540] width 13 height 11
radio input "true"
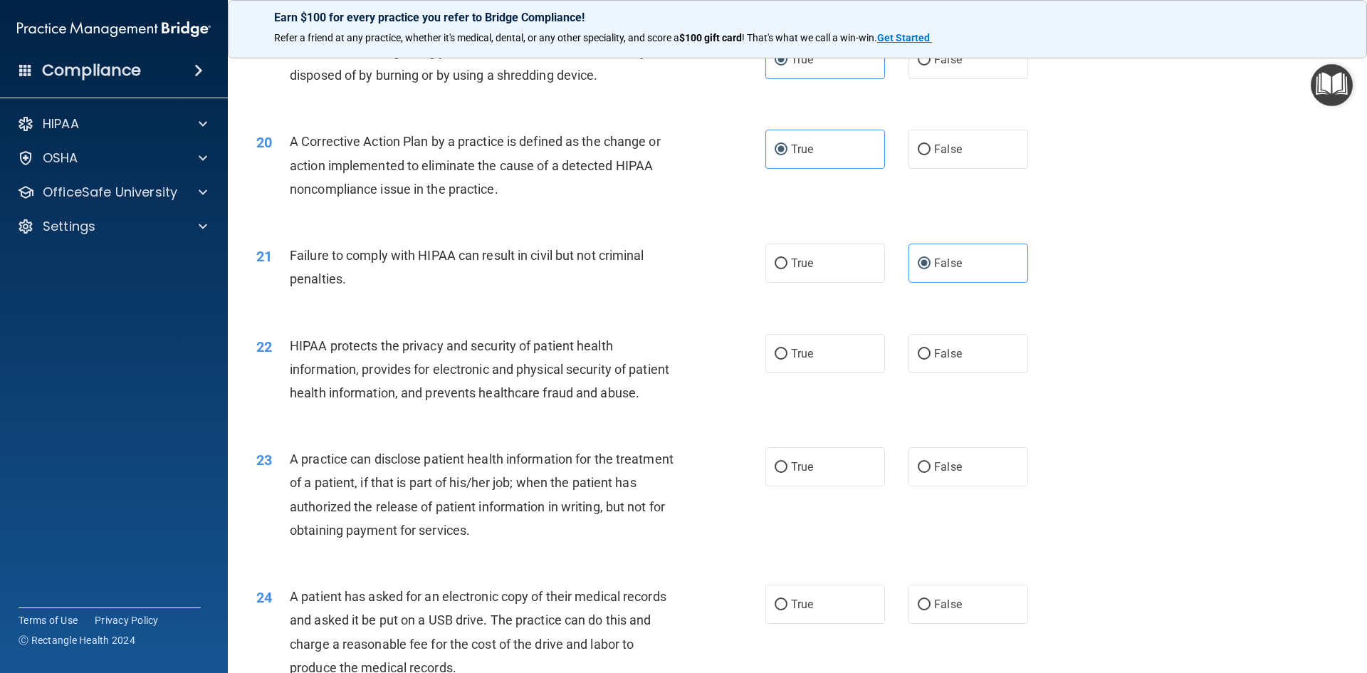
scroll to position [1922, 0]
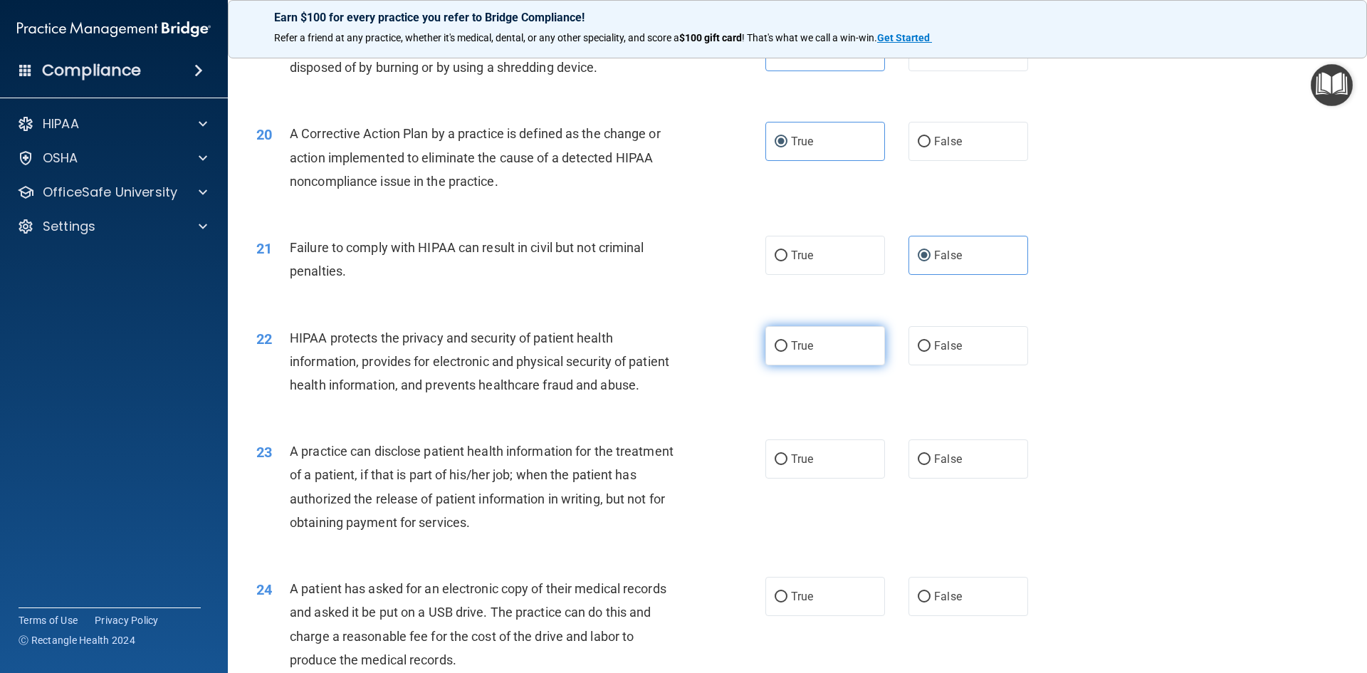
click at [796, 352] on label "True" at bounding box center [825, 345] width 120 height 39
click at [787, 352] on input "True" at bounding box center [780, 346] width 13 height 11
radio input "true"
click at [966, 478] on label "False" at bounding box center [968, 458] width 120 height 39
click at [930, 465] on input "False" at bounding box center [923, 459] width 13 height 11
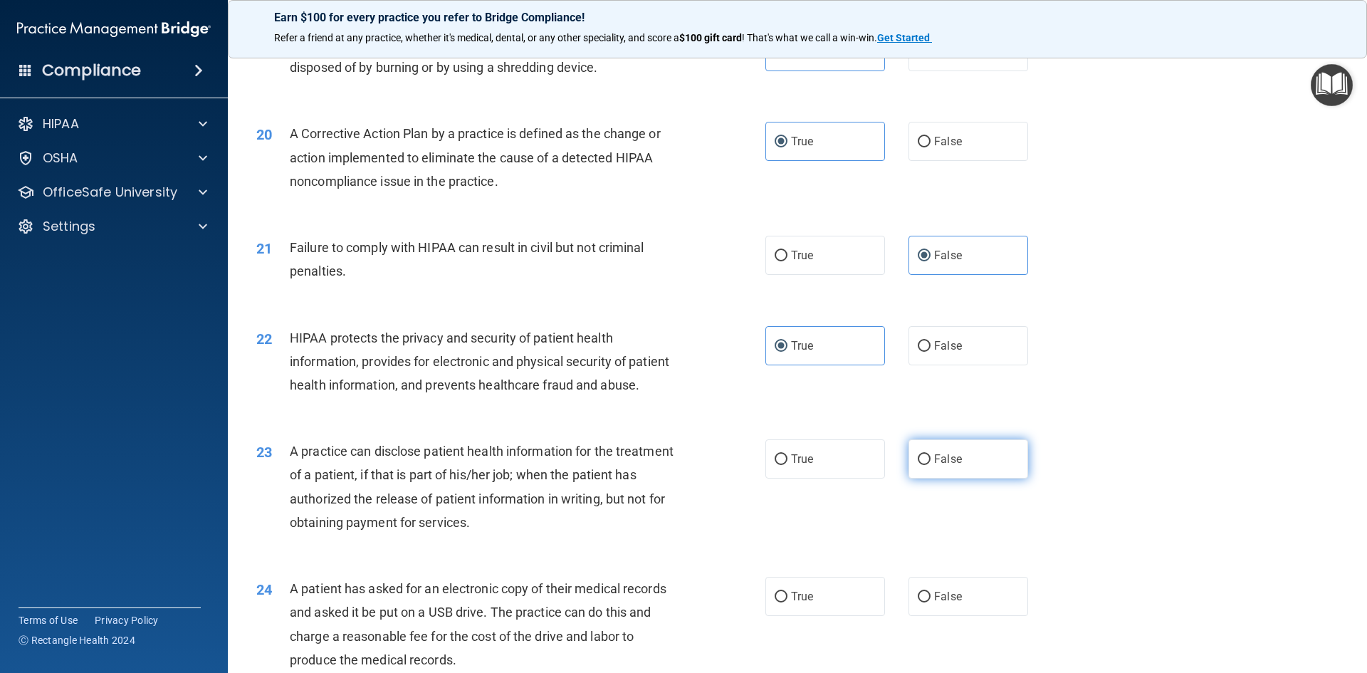
radio input "true"
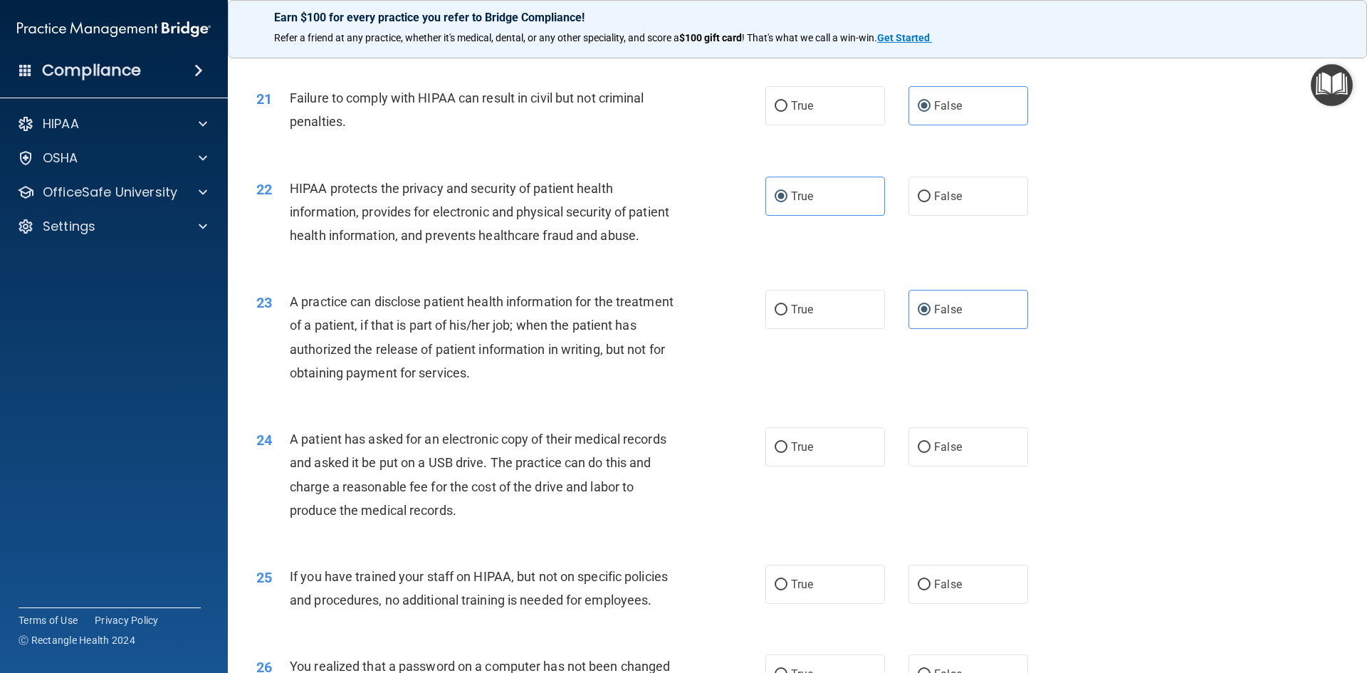
scroll to position [2135, 0]
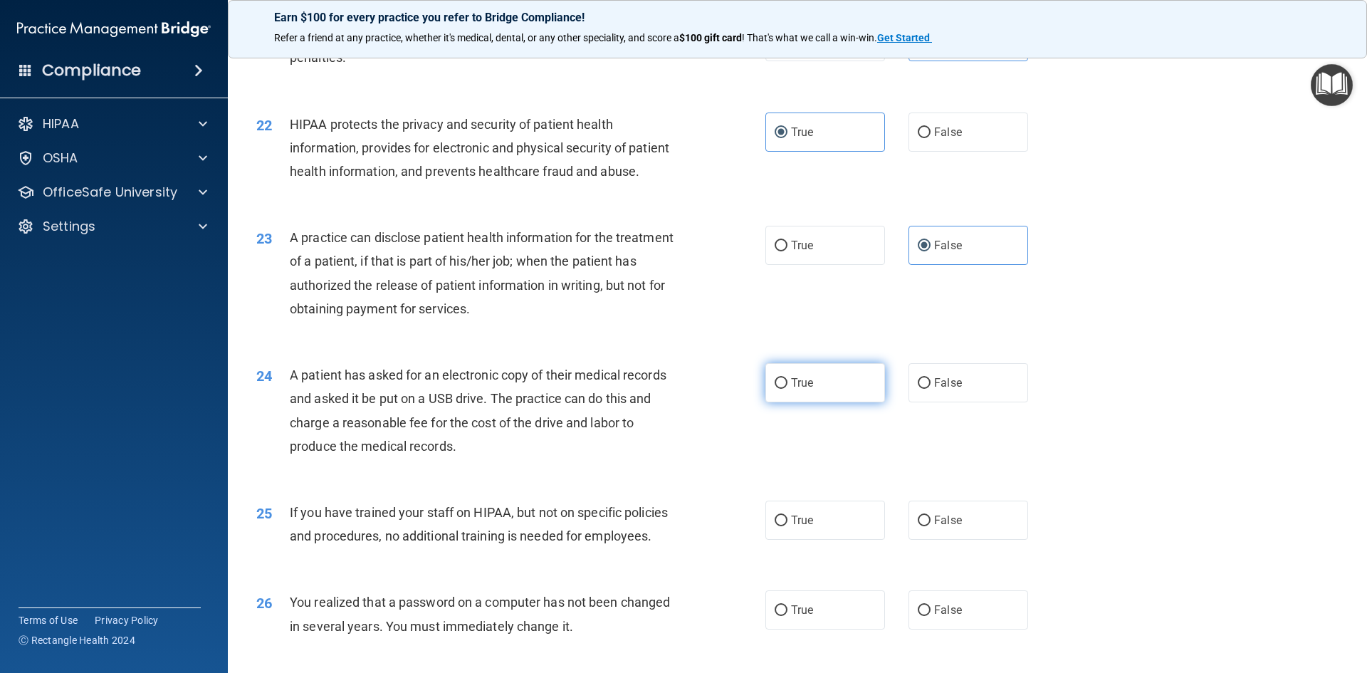
click at [821, 402] on label "True" at bounding box center [825, 382] width 120 height 39
click at [787, 389] on input "True" at bounding box center [780, 383] width 13 height 11
radio input "true"
click at [949, 527] on span "False" at bounding box center [948, 520] width 28 height 14
click at [930, 526] on input "False" at bounding box center [923, 520] width 13 height 11
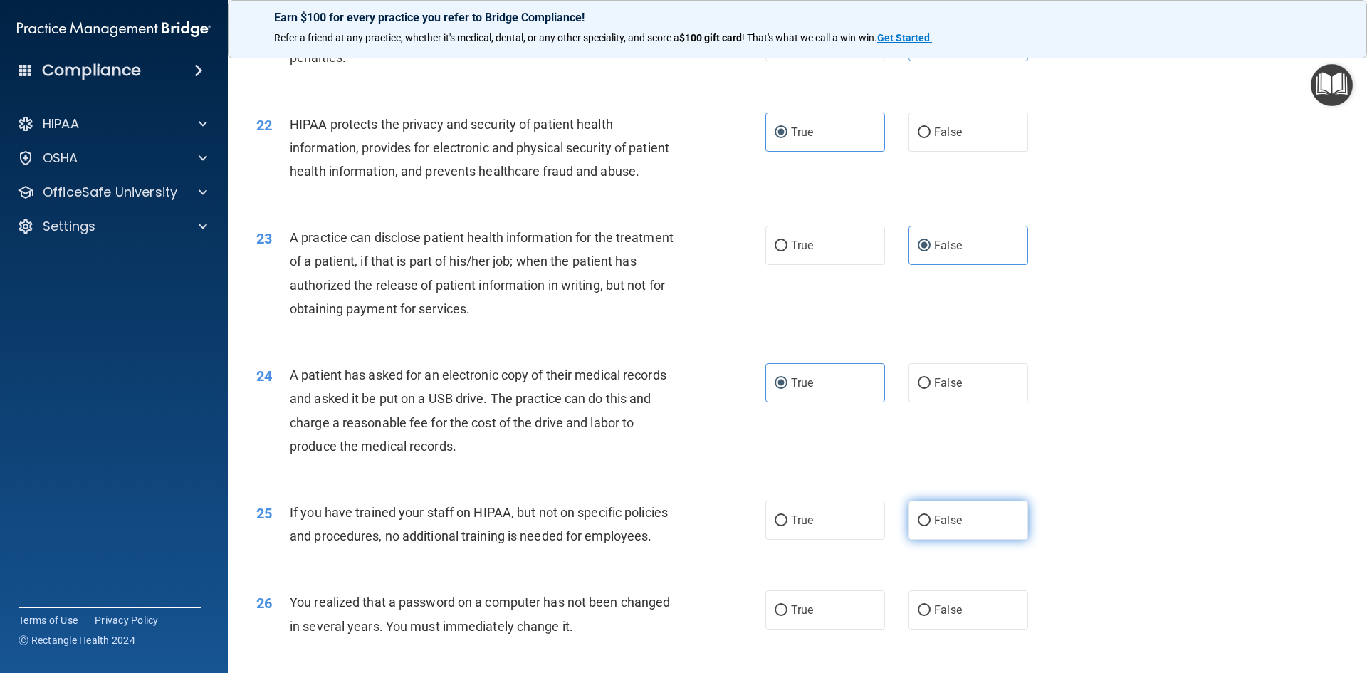
radio input "true"
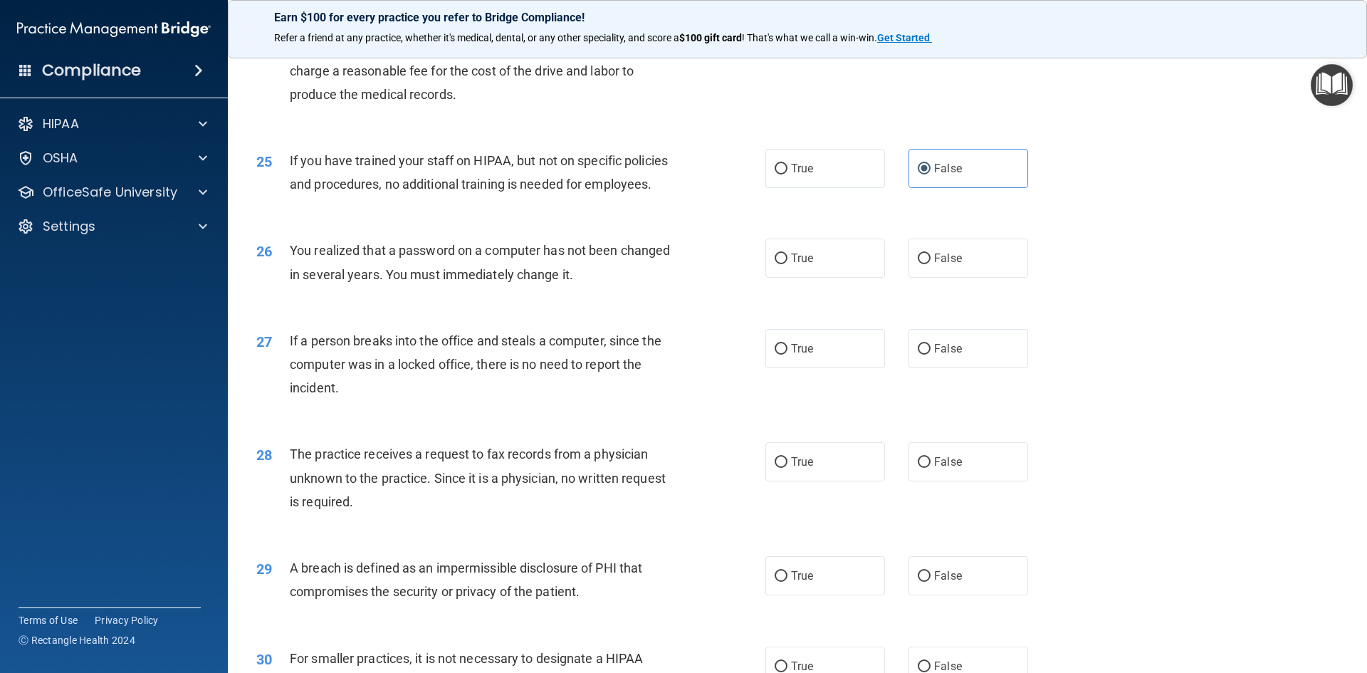
scroll to position [2491, 0]
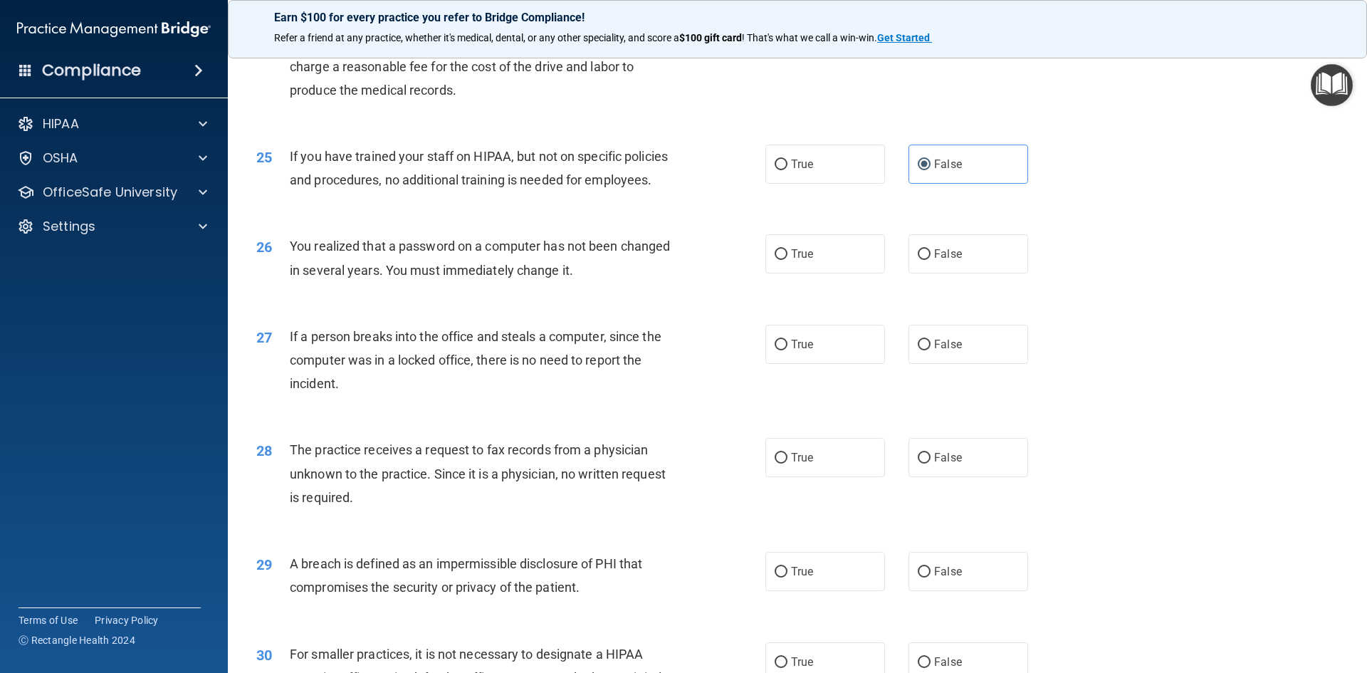
click at [828, 306] on div "26 You realized that a password on a computer has not been changed in several y…" at bounding box center [797, 261] width 1103 height 90
click at [824, 273] on label "True" at bounding box center [825, 253] width 120 height 39
click at [787, 260] on input "True" at bounding box center [780, 254] width 13 height 11
radio input "true"
click at [942, 364] on label "False" at bounding box center [968, 344] width 120 height 39
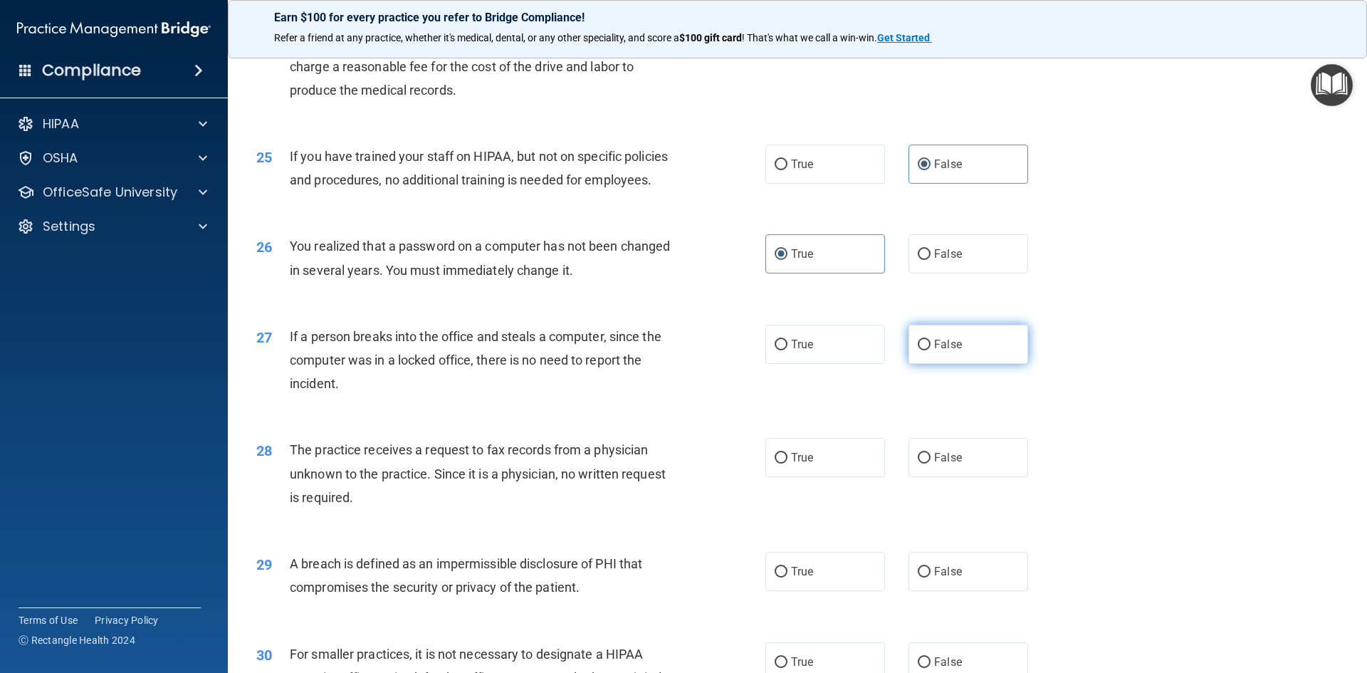
click at [930, 350] on input "False" at bounding box center [923, 345] width 13 height 11
radio input "true"
click at [950, 464] on span "False" at bounding box center [948, 458] width 28 height 14
click at [930, 463] on input "False" at bounding box center [923, 458] width 13 height 11
radio input "true"
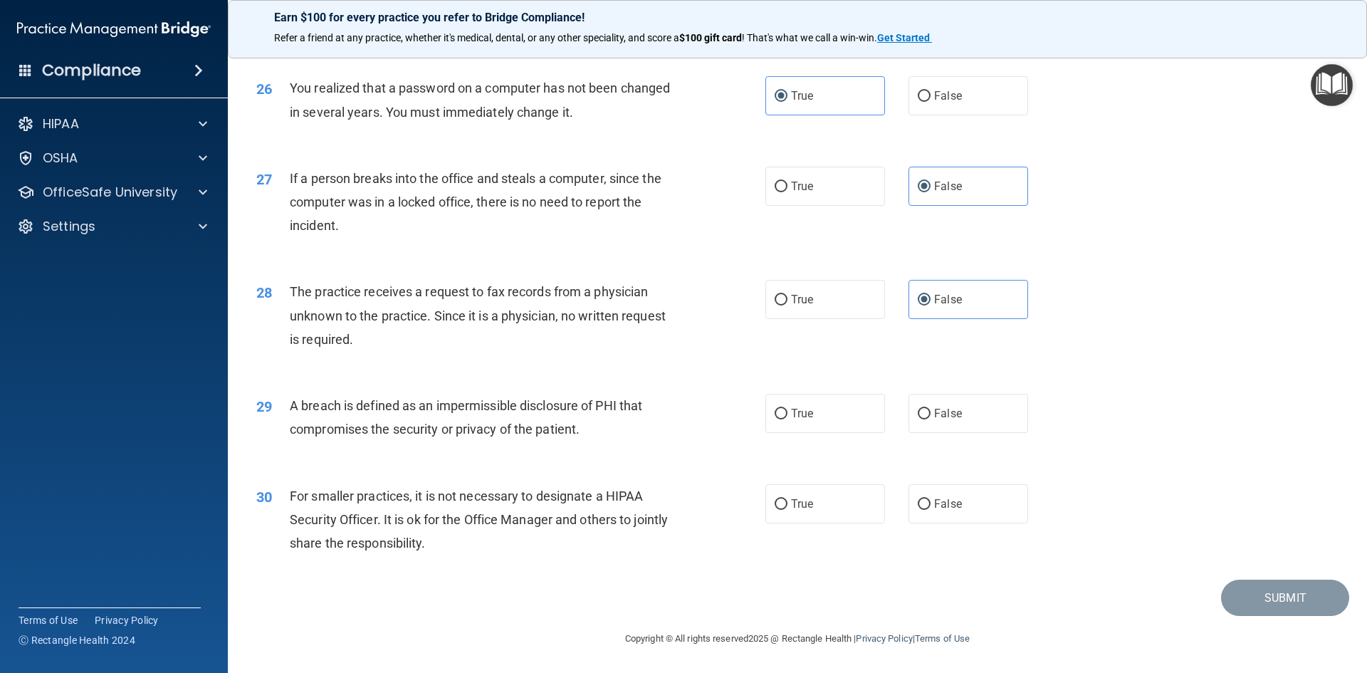
scroll to position [2696, 0]
click at [839, 398] on label "True" at bounding box center [825, 413] width 120 height 39
click at [787, 409] on input "True" at bounding box center [780, 414] width 13 height 11
radio input "true"
click at [957, 502] on label "False" at bounding box center [968, 503] width 120 height 39
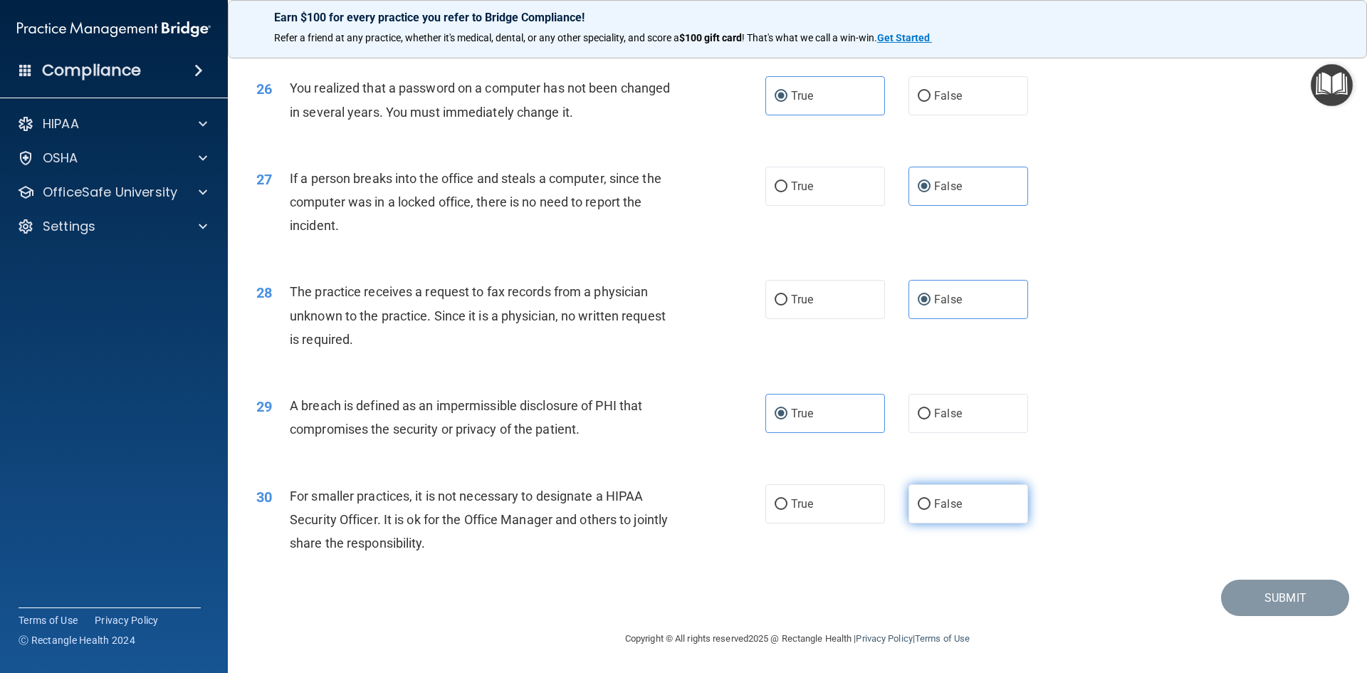
click at [930, 502] on input "False" at bounding box center [923, 504] width 13 height 11
radio input "true"
click at [1290, 597] on button "Submit" at bounding box center [1285, 597] width 128 height 36
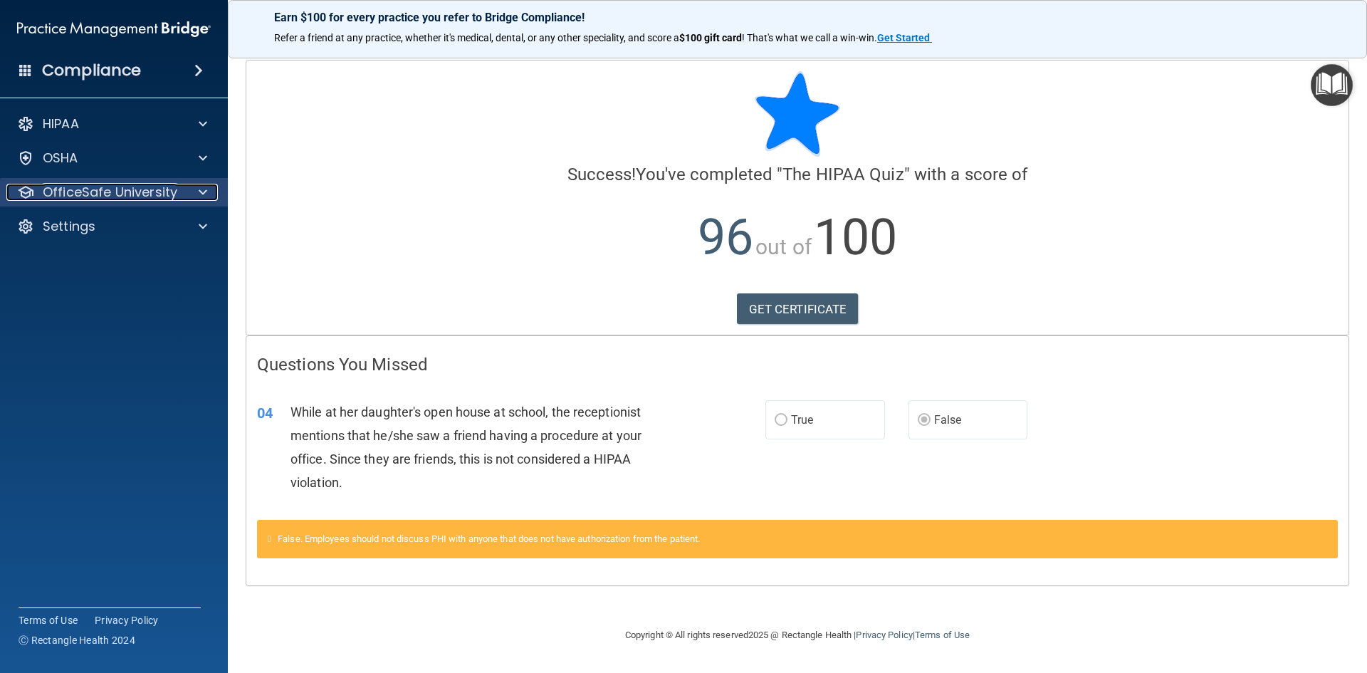
click at [153, 191] on p "OfficeSafe University" at bounding box center [110, 192] width 135 height 17
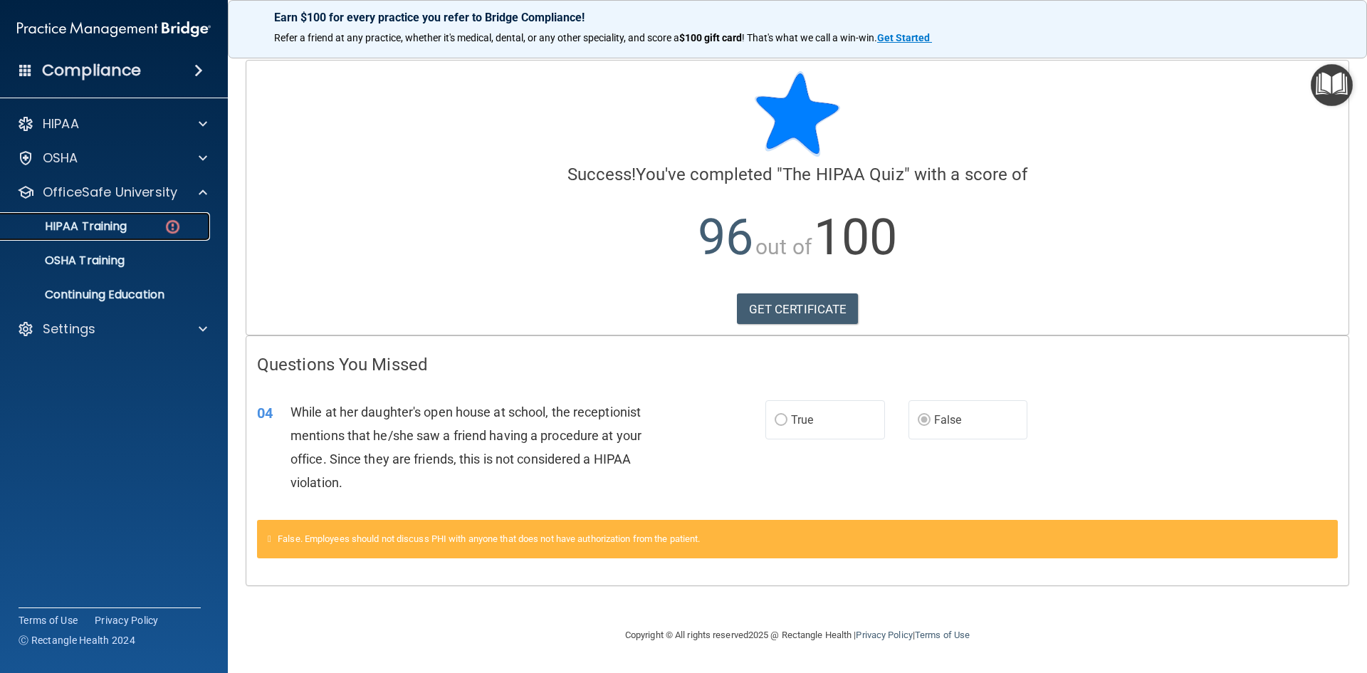
click at [149, 225] on div "HIPAA Training" at bounding box center [106, 226] width 194 height 14
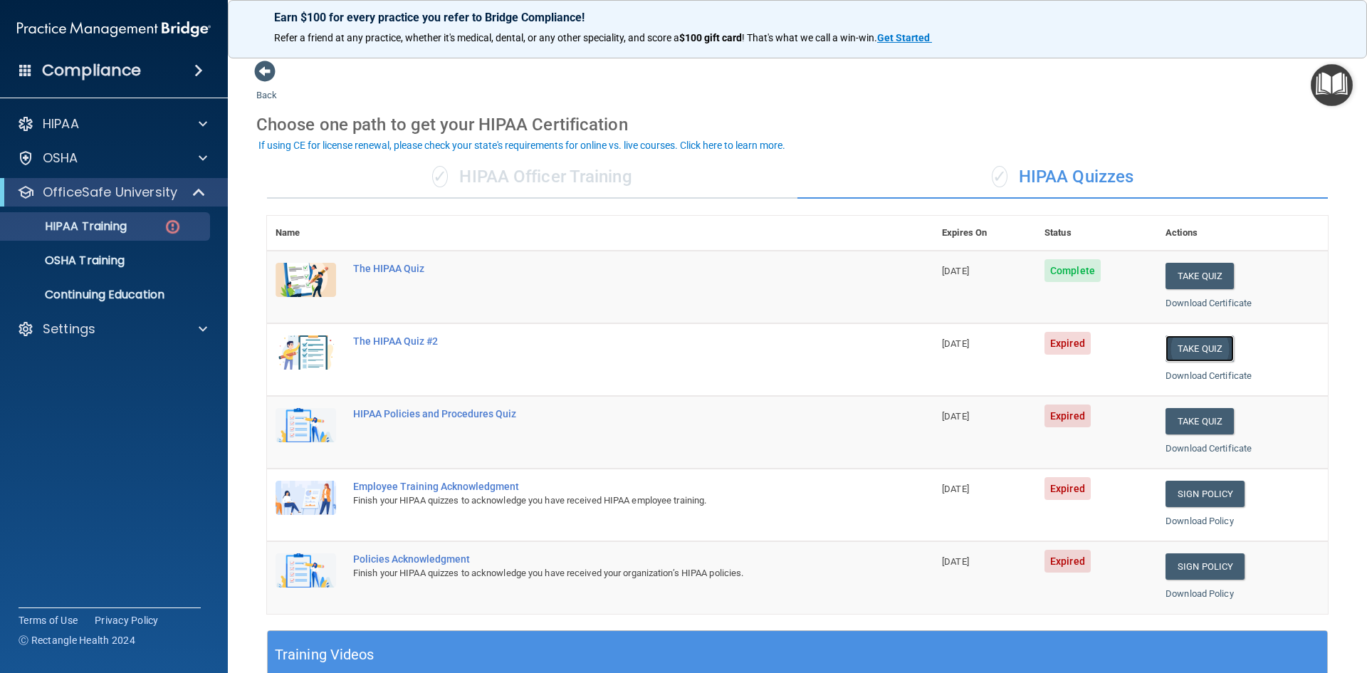
click at [1184, 347] on button "Take Quiz" at bounding box center [1199, 348] width 68 height 26
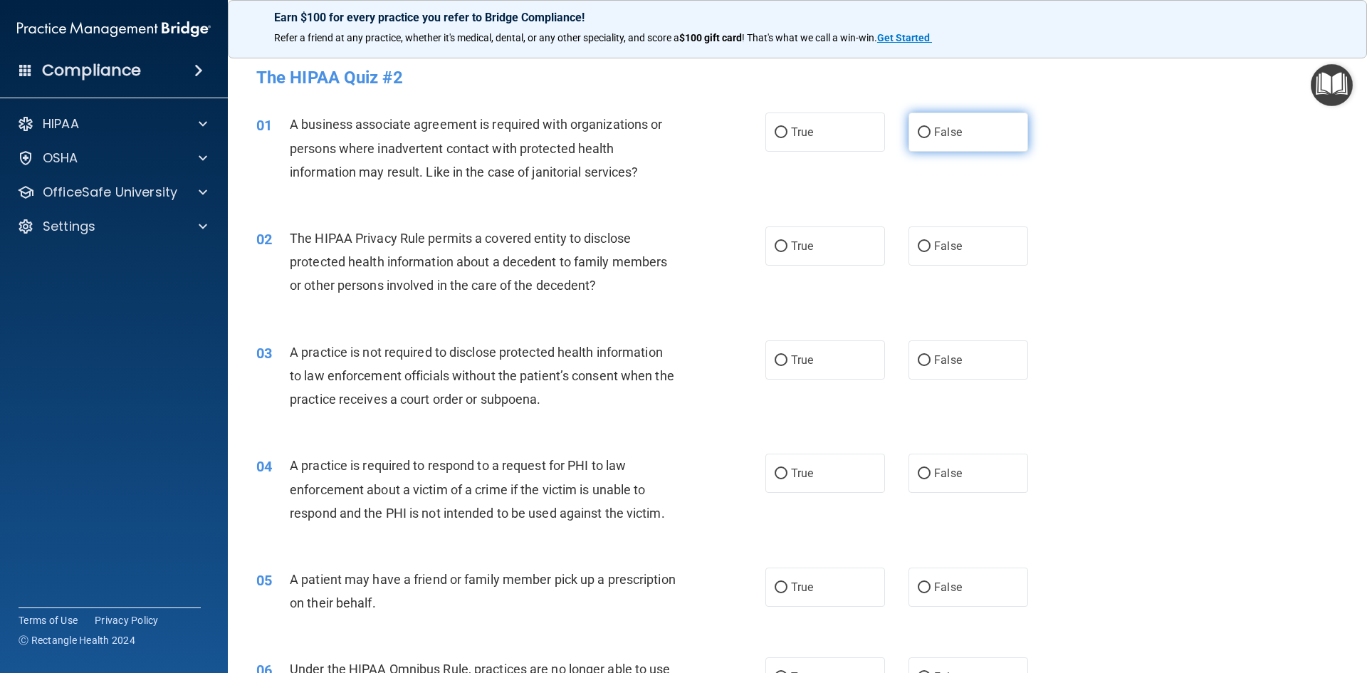
click at [940, 143] on label "False" at bounding box center [968, 131] width 120 height 39
click at [930, 138] on input "False" at bounding box center [923, 132] width 13 height 11
radio input "true"
click at [851, 239] on label "True" at bounding box center [825, 245] width 120 height 39
click at [787, 241] on input "True" at bounding box center [780, 246] width 13 height 11
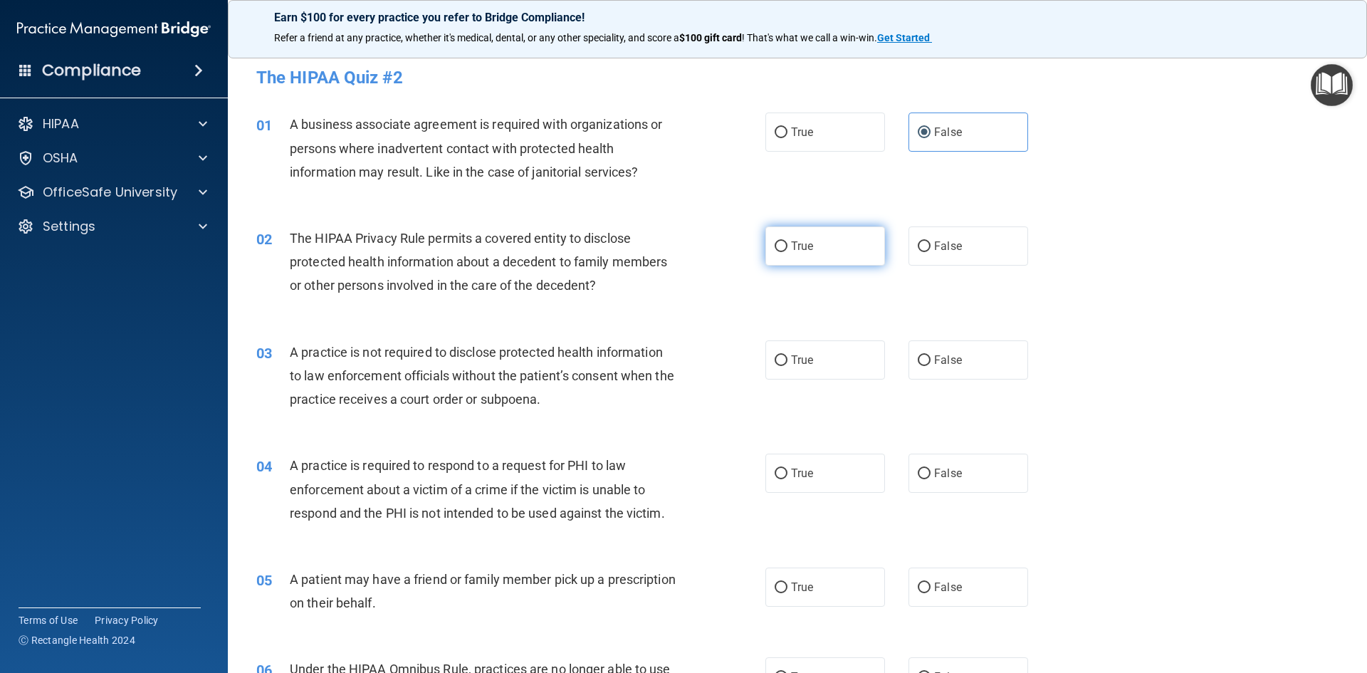
radio input "true"
click at [969, 372] on label "False" at bounding box center [968, 359] width 120 height 39
click at [930, 366] on input "False" at bounding box center [923, 360] width 13 height 11
radio input "true"
drag, startPoint x: 805, startPoint y: 485, endPoint x: 804, endPoint y: 513, distance: 28.5
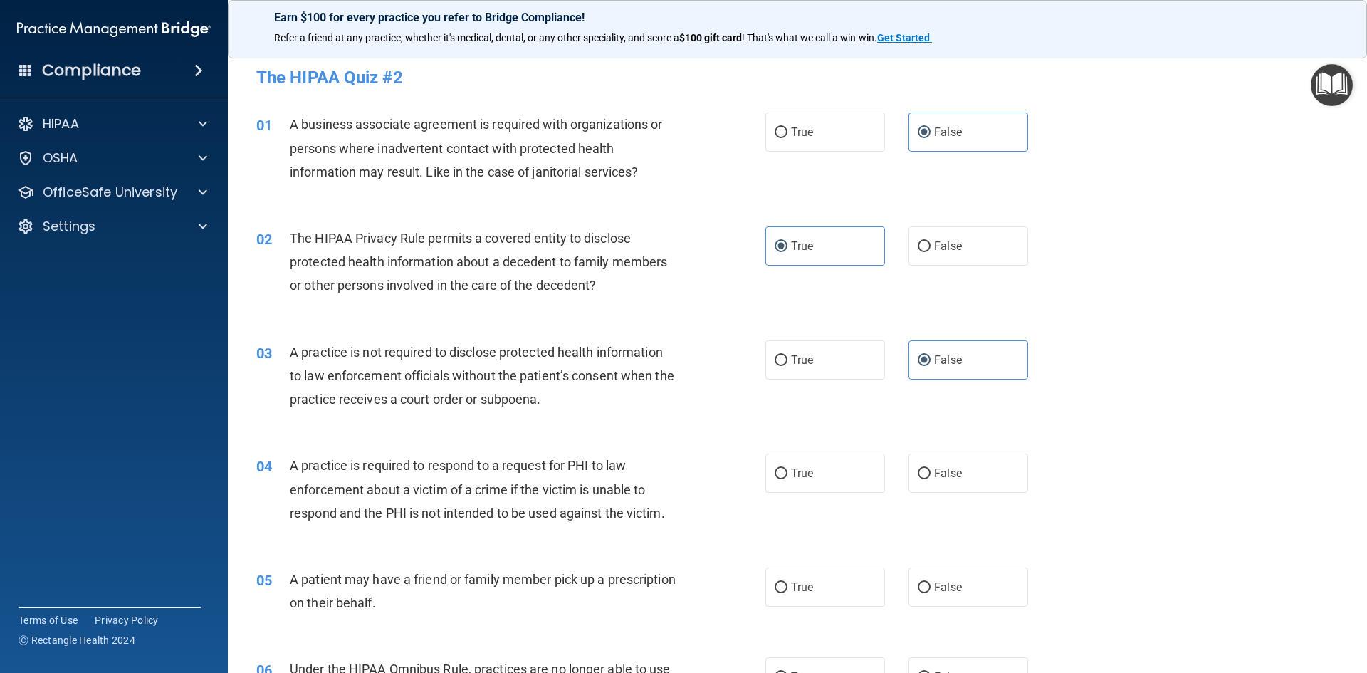
click at [804, 489] on label "True" at bounding box center [825, 472] width 120 height 39
click at [787, 479] on input "True" at bounding box center [780, 473] width 13 height 11
radio input "true"
click at [813, 587] on label "True" at bounding box center [825, 586] width 120 height 39
click at [787, 587] on input "True" at bounding box center [780, 587] width 13 height 11
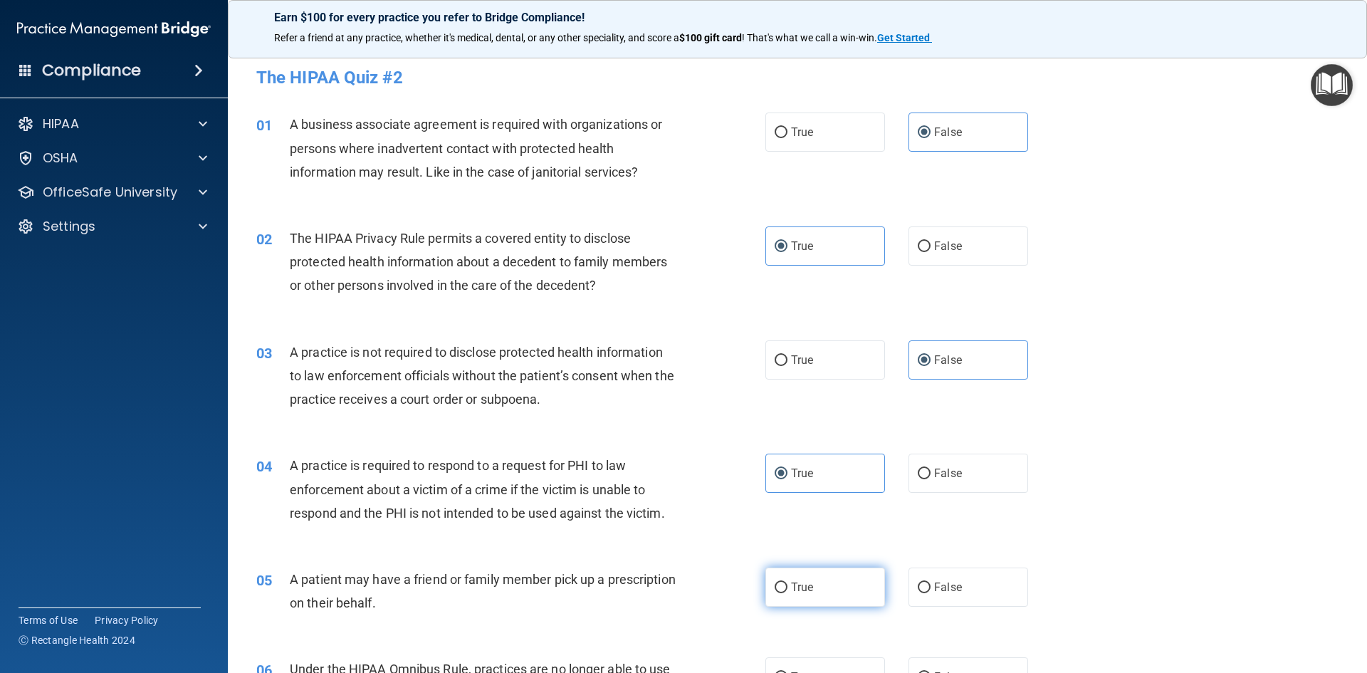
radio input "true"
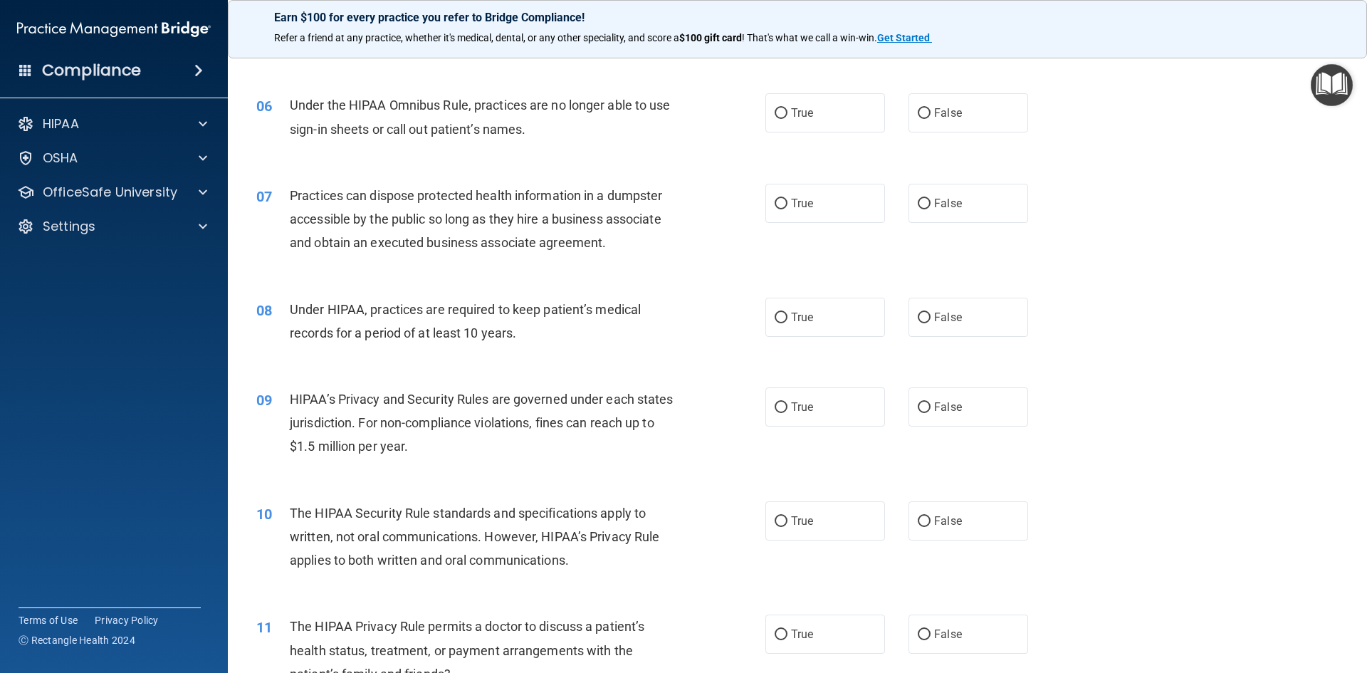
scroll to position [569, 0]
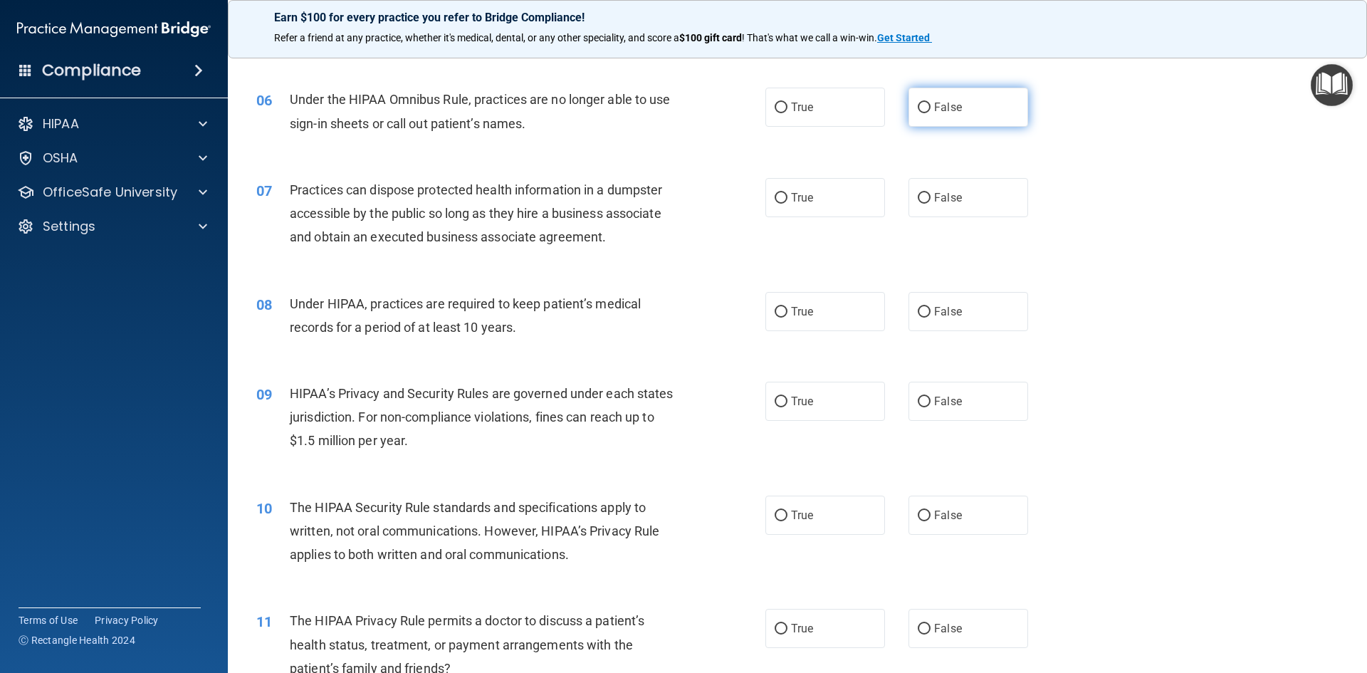
click at [959, 117] on label "False" at bounding box center [968, 107] width 120 height 39
click at [930, 113] on input "False" at bounding box center [923, 107] width 13 height 11
radio input "true"
click at [951, 209] on label "False" at bounding box center [968, 197] width 120 height 39
click at [930, 204] on input "False" at bounding box center [923, 198] width 13 height 11
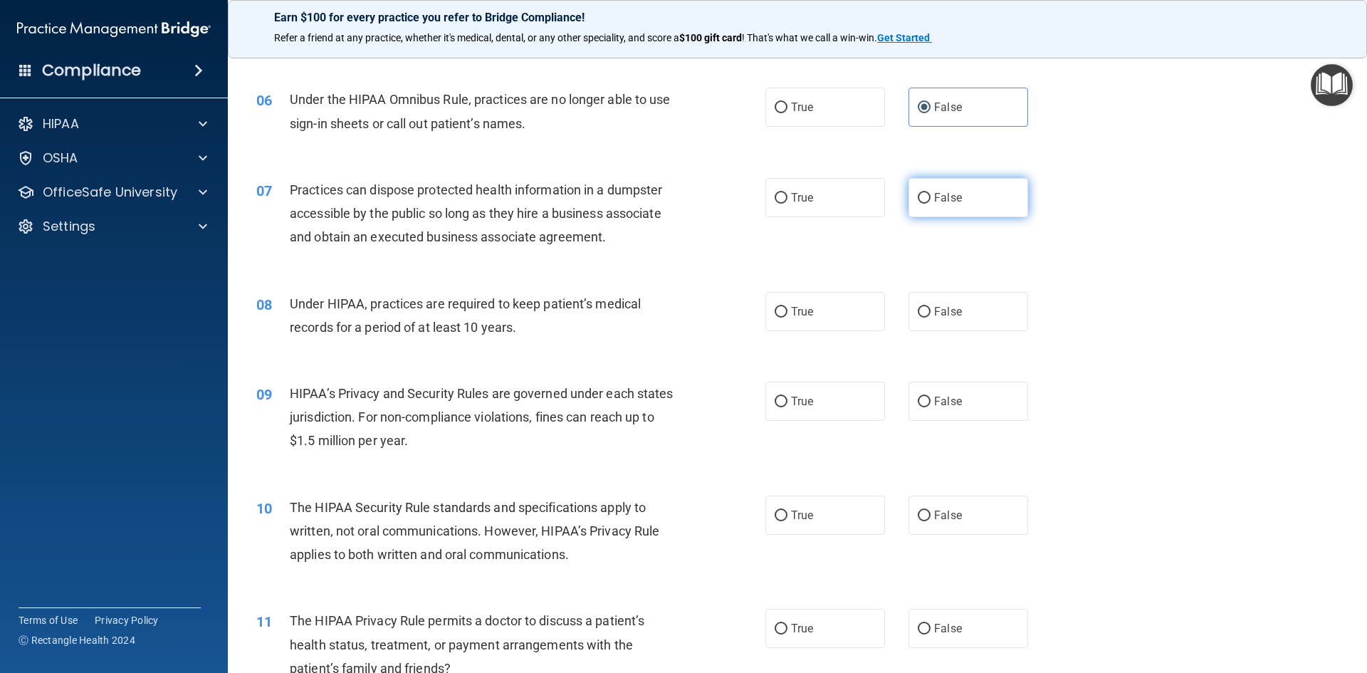
radio input "true"
click at [955, 304] on label "False" at bounding box center [968, 311] width 120 height 39
click at [930, 307] on input "False" at bounding box center [923, 312] width 13 height 11
radio input "true"
click at [979, 405] on label "False" at bounding box center [968, 401] width 120 height 39
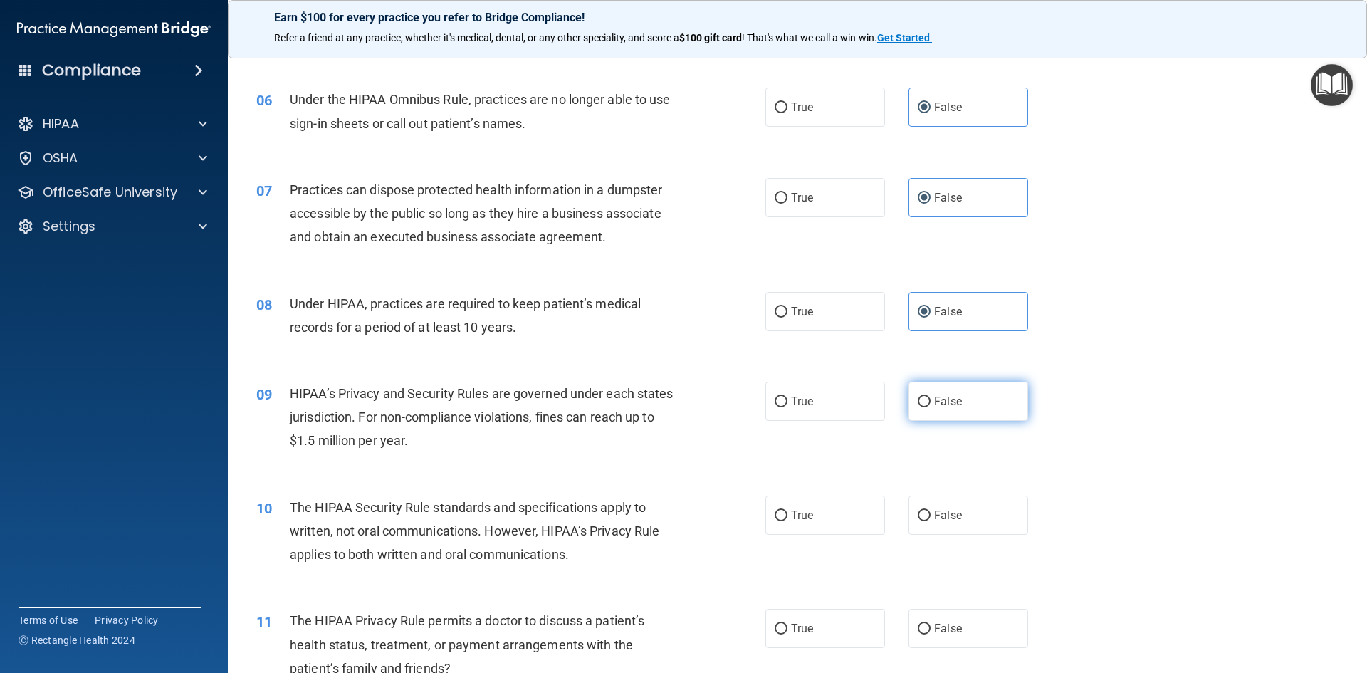
click at [930, 405] on input "False" at bounding box center [923, 401] width 13 height 11
radio input "true"
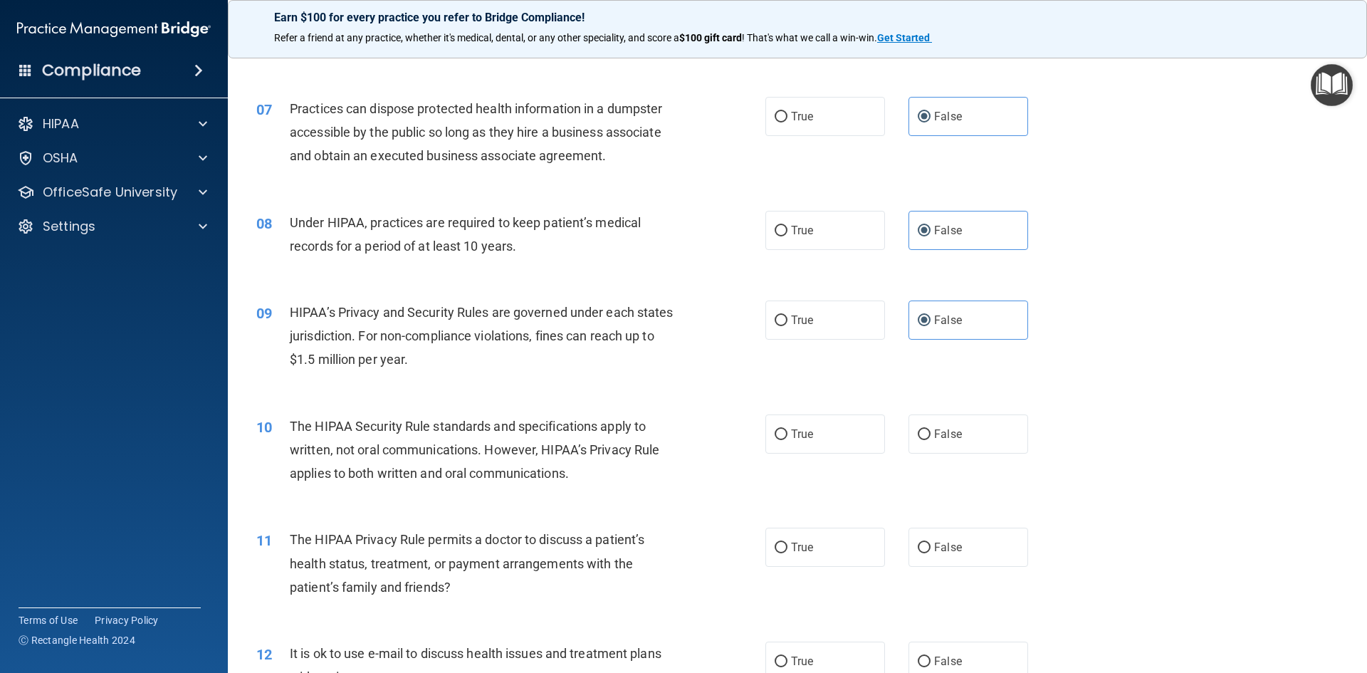
scroll to position [854, 0]
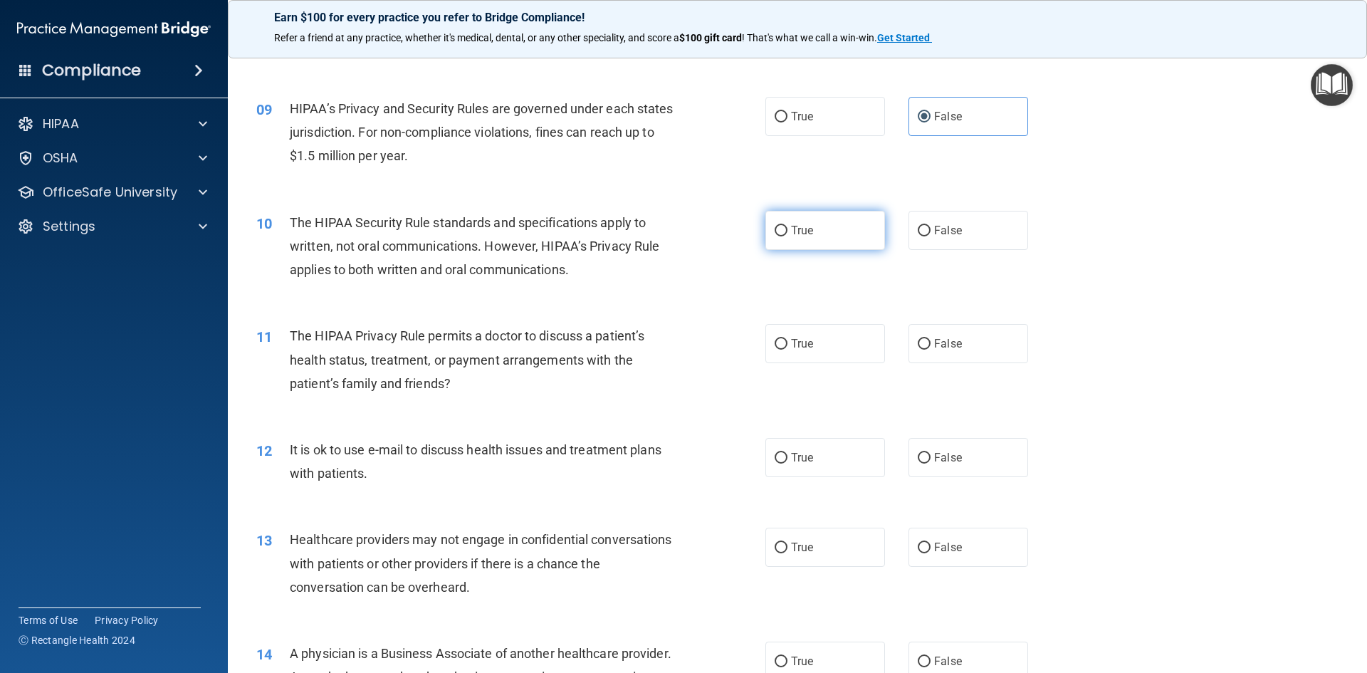
click at [831, 223] on label "True" at bounding box center [825, 230] width 120 height 39
click at [787, 226] on input "True" at bounding box center [780, 231] width 13 height 11
radio input "true"
click at [791, 356] on label "True" at bounding box center [825, 343] width 120 height 39
click at [787, 349] on input "True" at bounding box center [780, 344] width 13 height 11
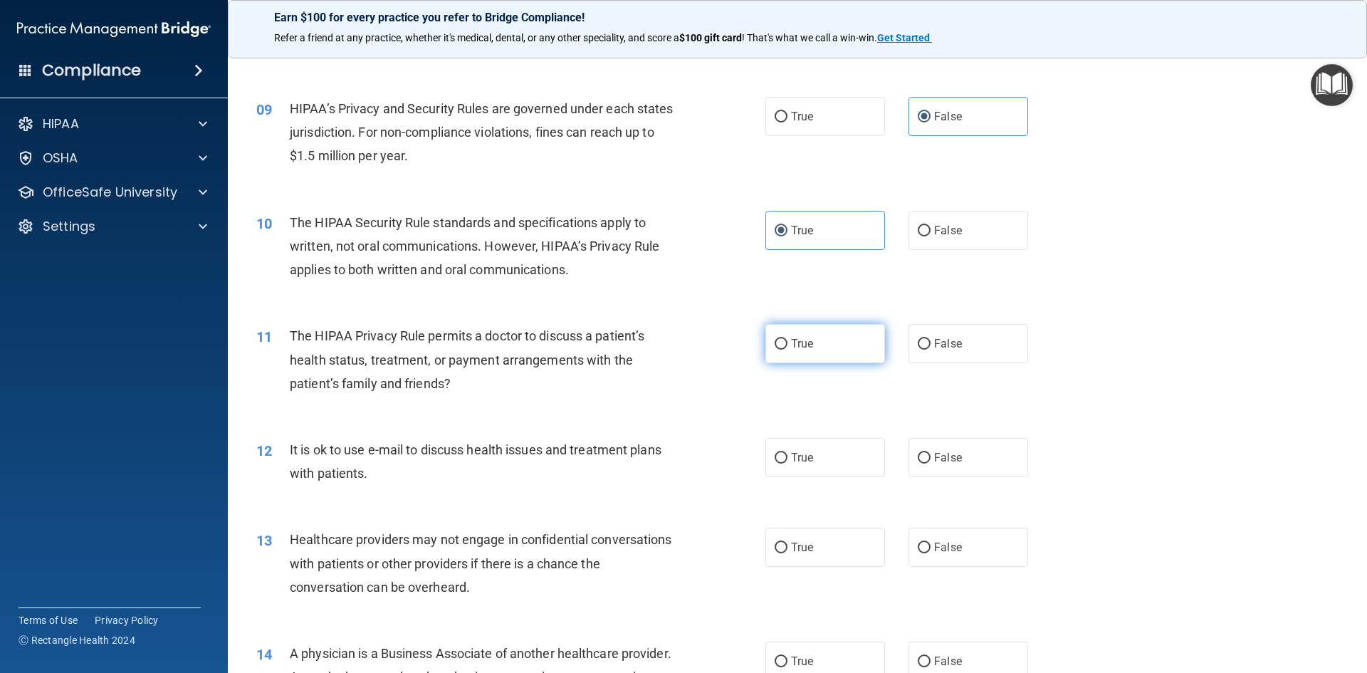
radio input "true"
click at [804, 458] on span "True" at bounding box center [802, 458] width 22 height 14
click at [787, 458] on input "True" at bounding box center [780, 458] width 13 height 11
radio input "true"
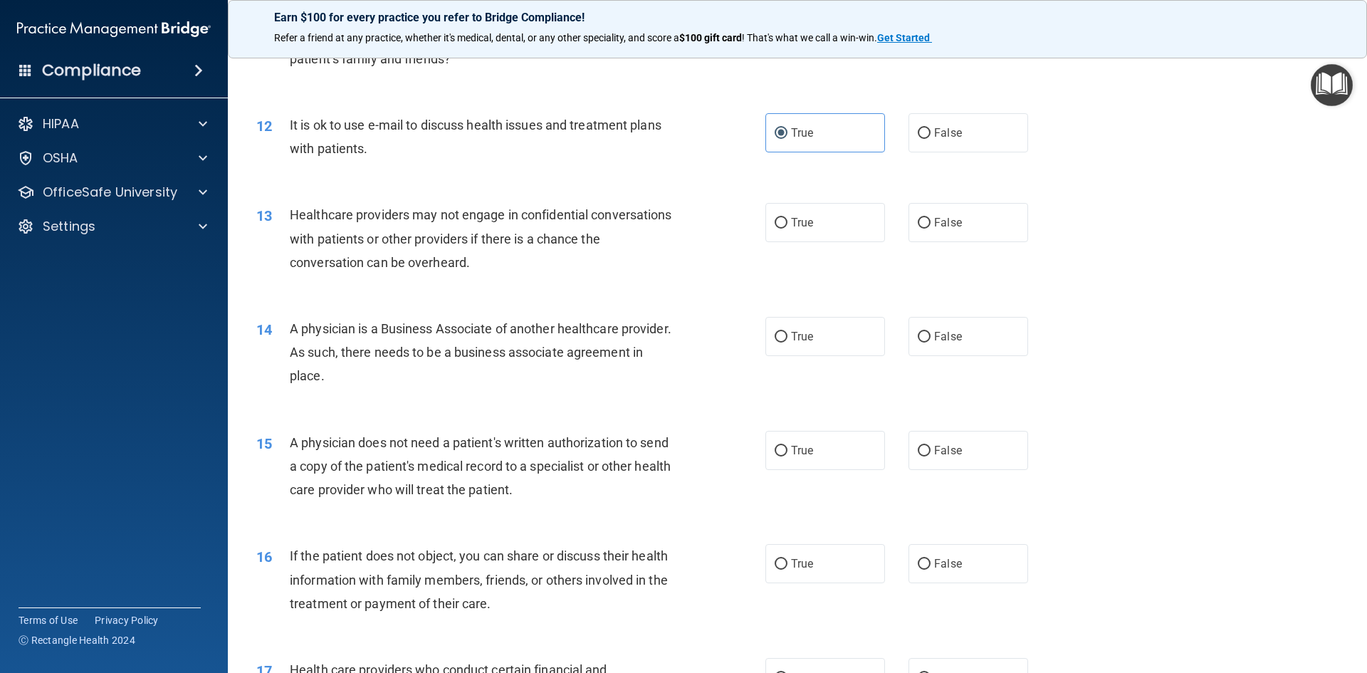
scroll to position [1210, 0]
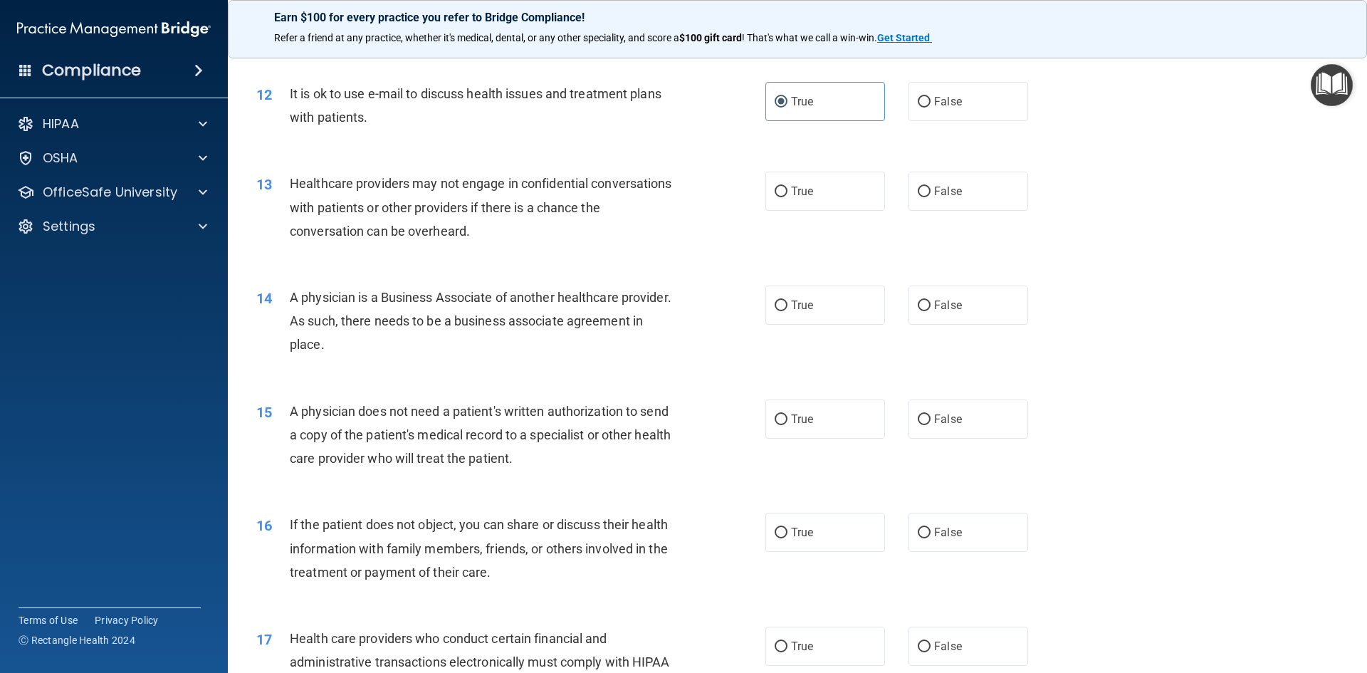
click at [920, 217] on div "13 Healthcare providers may not engage in confidential conversations with patie…" at bounding box center [797, 211] width 1103 height 114
click at [934, 188] on span "False" at bounding box center [948, 191] width 28 height 14
click at [930, 188] on input "False" at bounding box center [923, 191] width 13 height 11
radio input "true"
click at [949, 310] on span "False" at bounding box center [948, 305] width 28 height 14
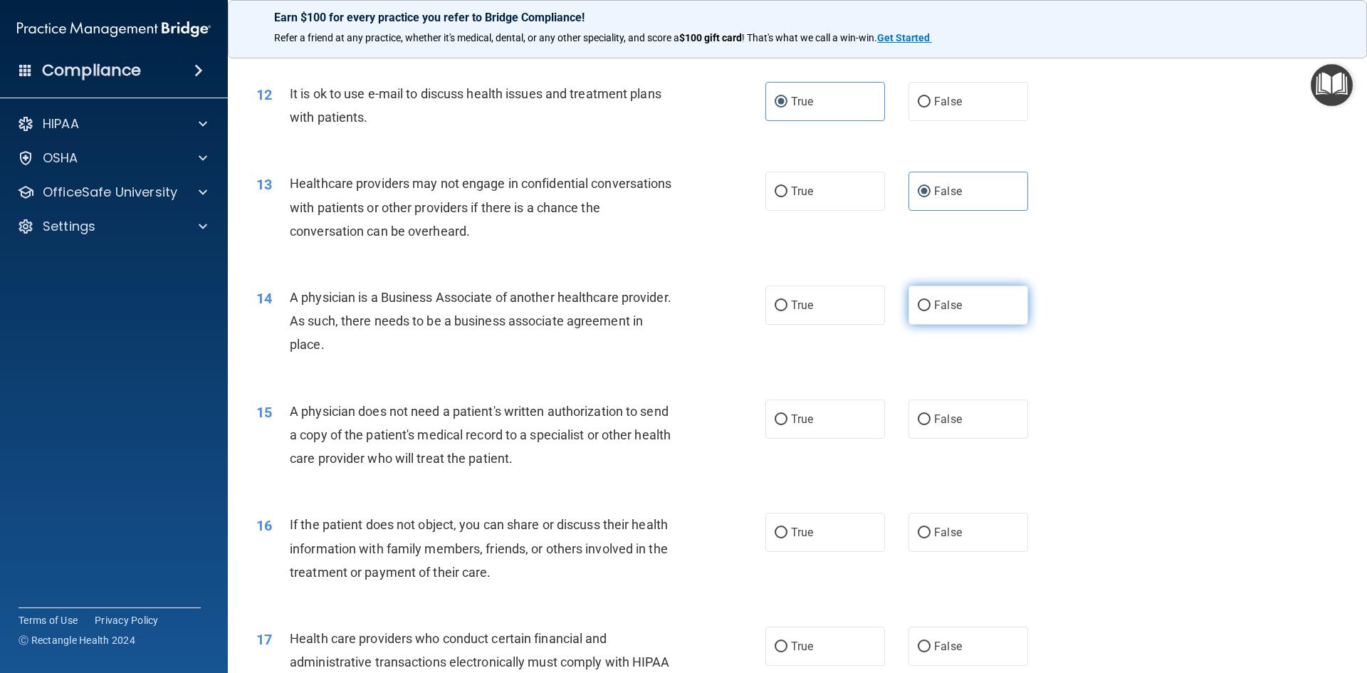
click at [930, 310] on input "False" at bounding box center [923, 305] width 13 height 11
radio input "true"
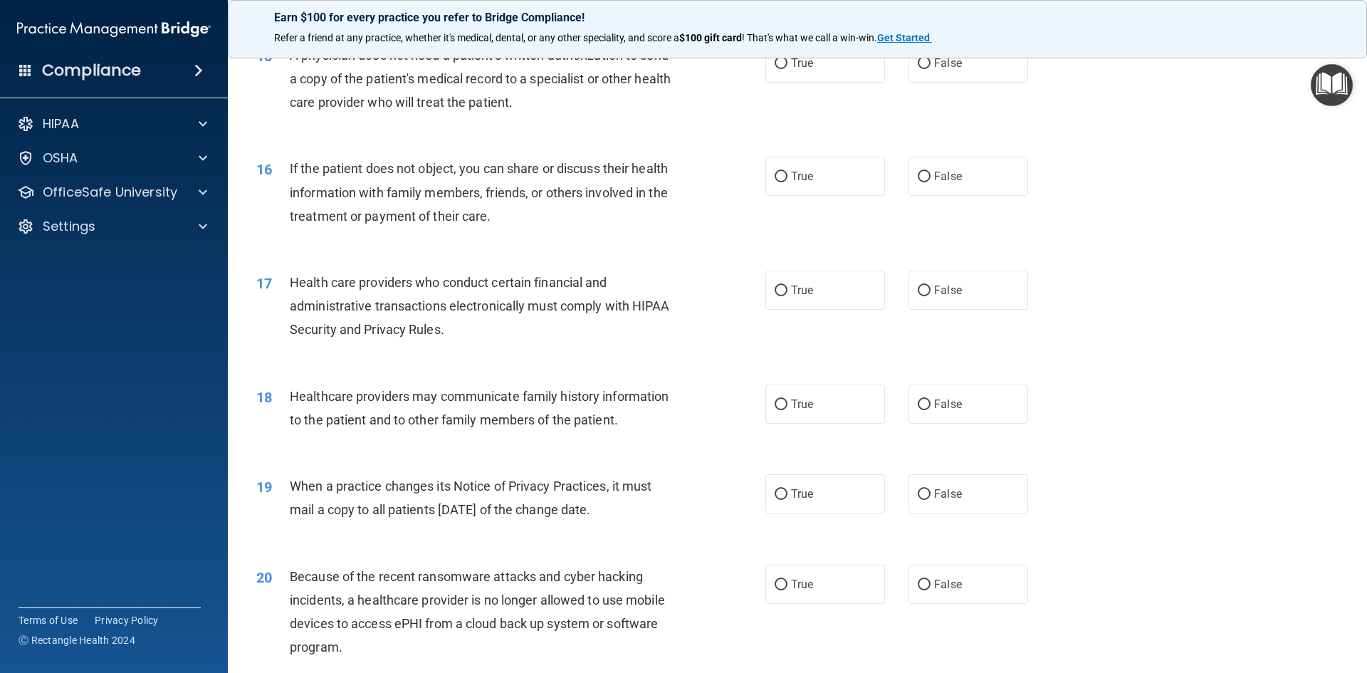
scroll to position [1495, 0]
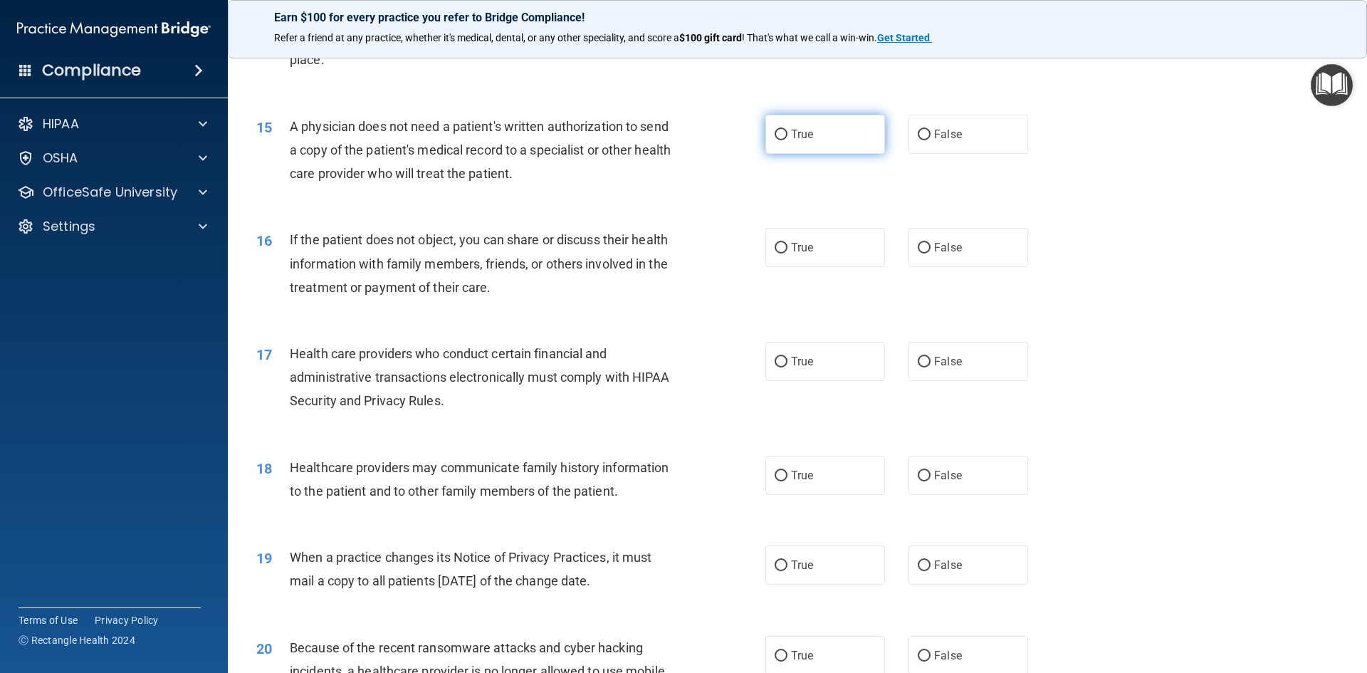
click at [839, 121] on label "True" at bounding box center [825, 134] width 120 height 39
click at [787, 130] on input "True" at bounding box center [780, 135] width 13 height 11
radio input "true"
click at [826, 259] on label "True" at bounding box center [825, 247] width 120 height 39
click at [787, 253] on input "True" at bounding box center [780, 248] width 13 height 11
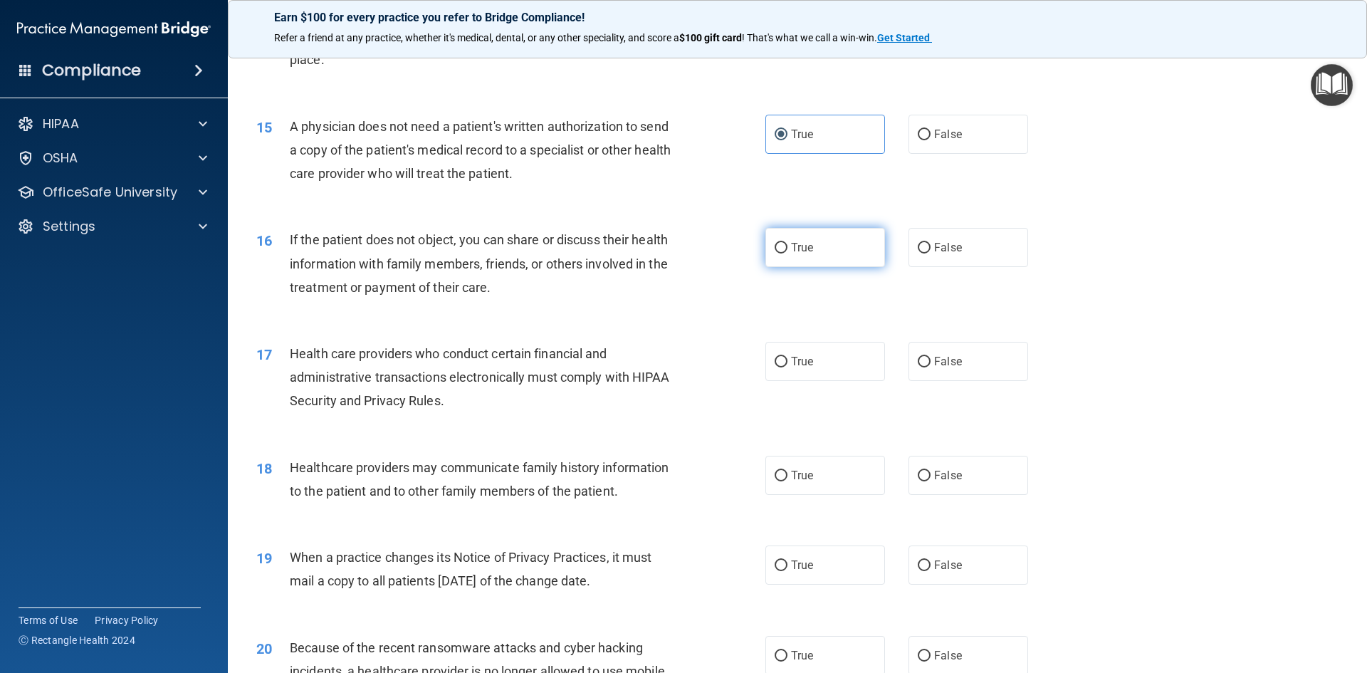
radio input "true"
click at [819, 354] on label "True" at bounding box center [825, 361] width 120 height 39
click at [787, 357] on input "True" at bounding box center [780, 362] width 13 height 11
radio input "true"
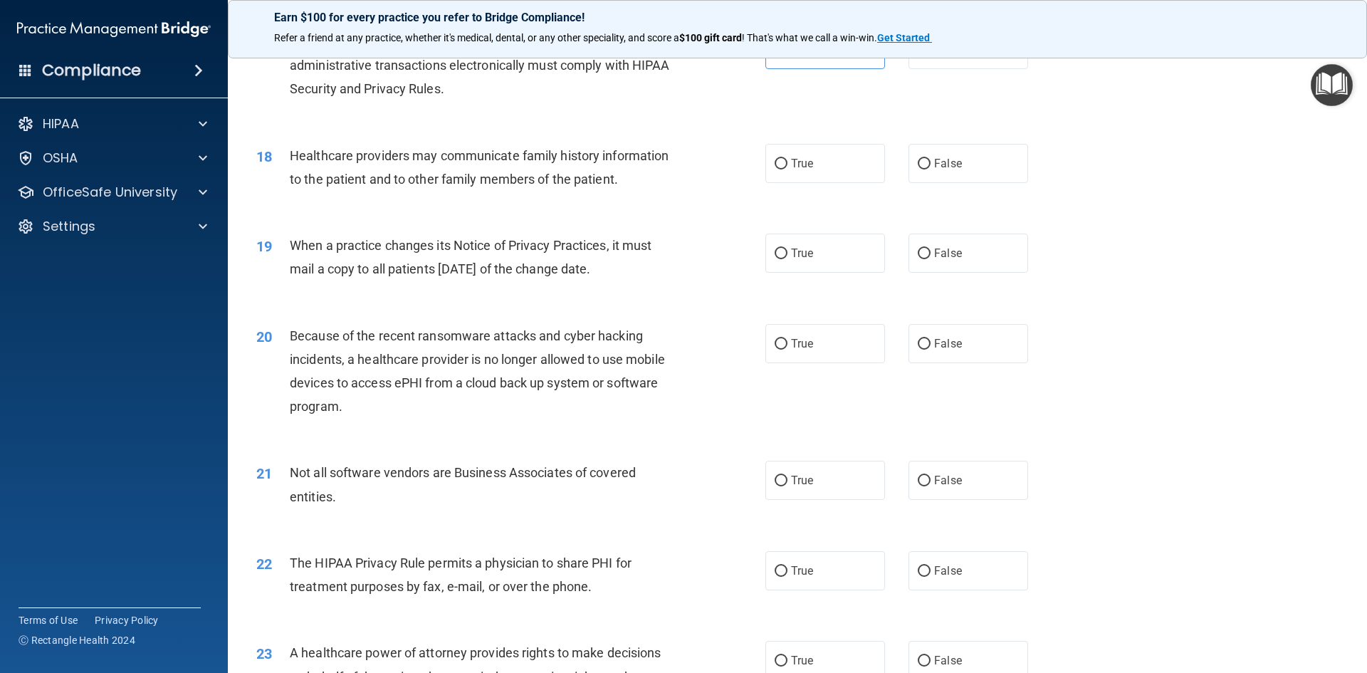
scroll to position [1851, 0]
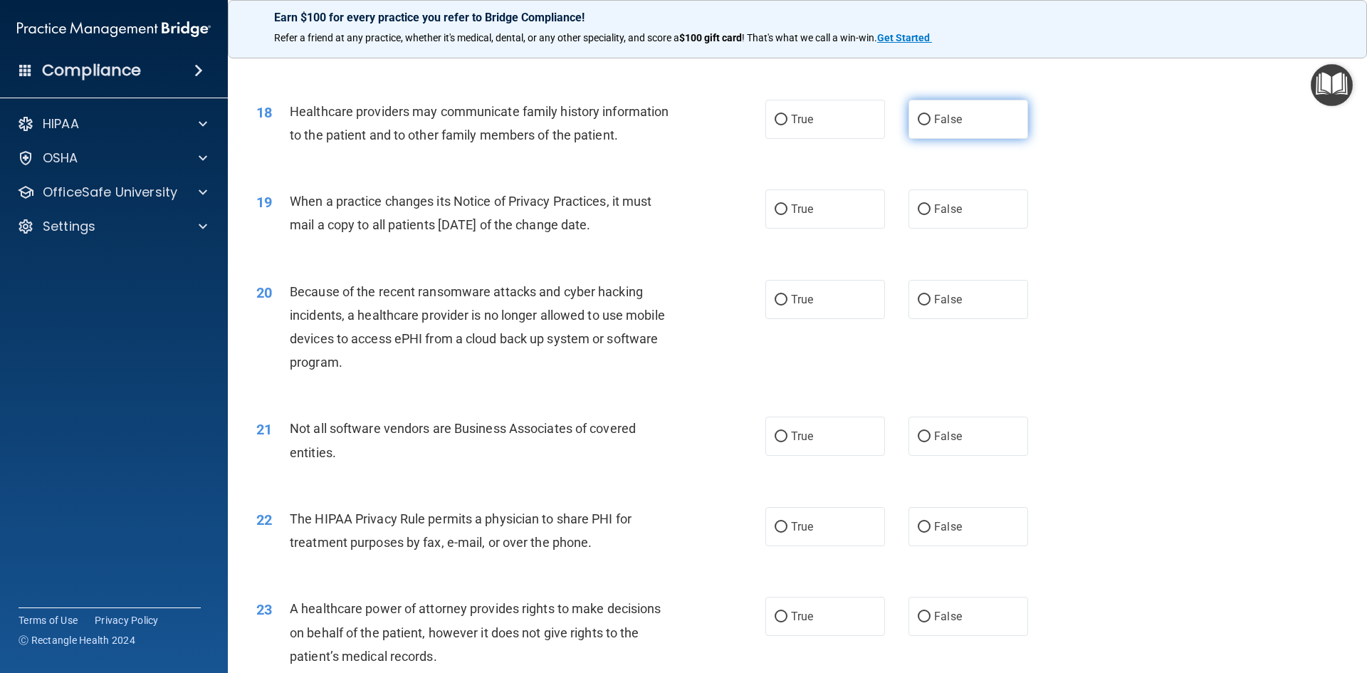
click at [964, 111] on label "False" at bounding box center [968, 119] width 120 height 39
click at [930, 115] on input "False" at bounding box center [923, 120] width 13 height 11
radio input "true"
click at [955, 211] on label "False" at bounding box center [968, 208] width 120 height 39
click at [930, 211] on input "False" at bounding box center [923, 209] width 13 height 11
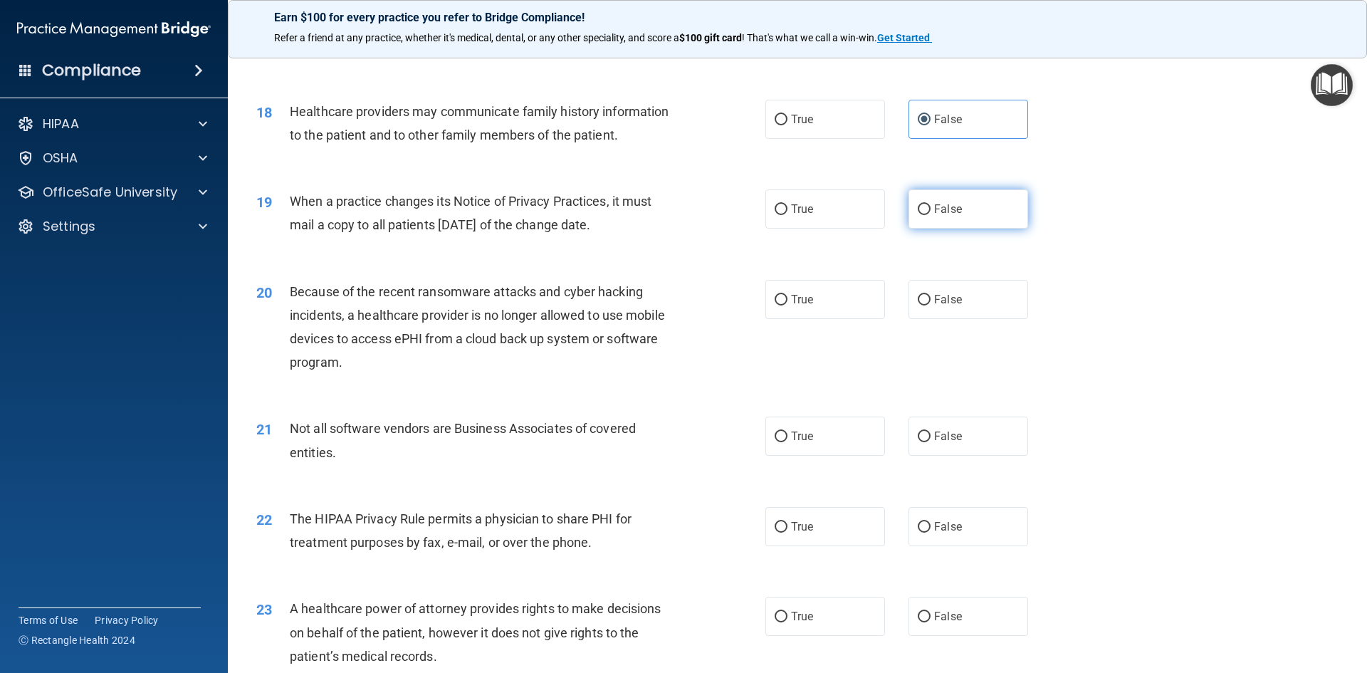
radio input "true"
click at [963, 299] on label "False" at bounding box center [968, 299] width 120 height 39
click at [930, 299] on input "False" at bounding box center [923, 300] width 13 height 11
radio input "true"
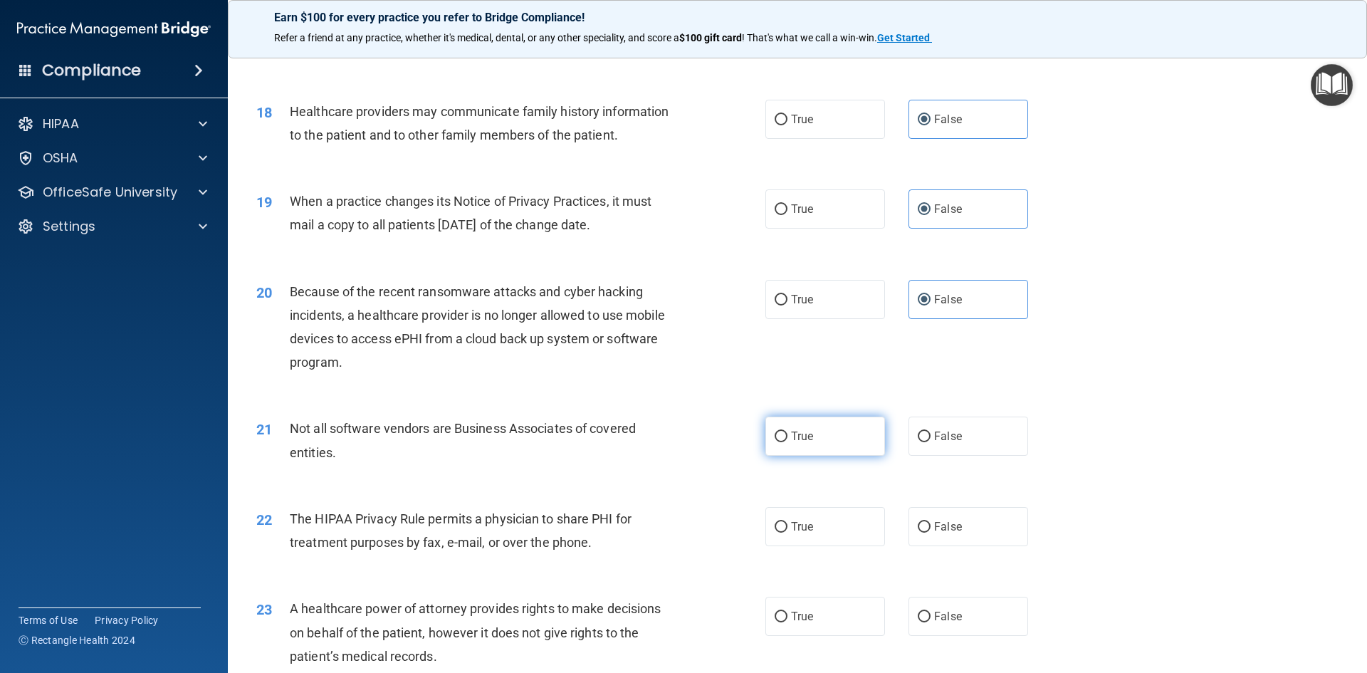
click at [829, 421] on label "True" at bounding box center [825, 435] width 120 height 39
click at [787, 431] on input "True" at bounding box center [780, 436] width 13 height 11
radio input "true"
click at [844, 526] on label "True" at bounding box center [825, 526] width 120 height 39
click at [787, 526] on input "True" at bounding box center [780, 527] width 13 height 11
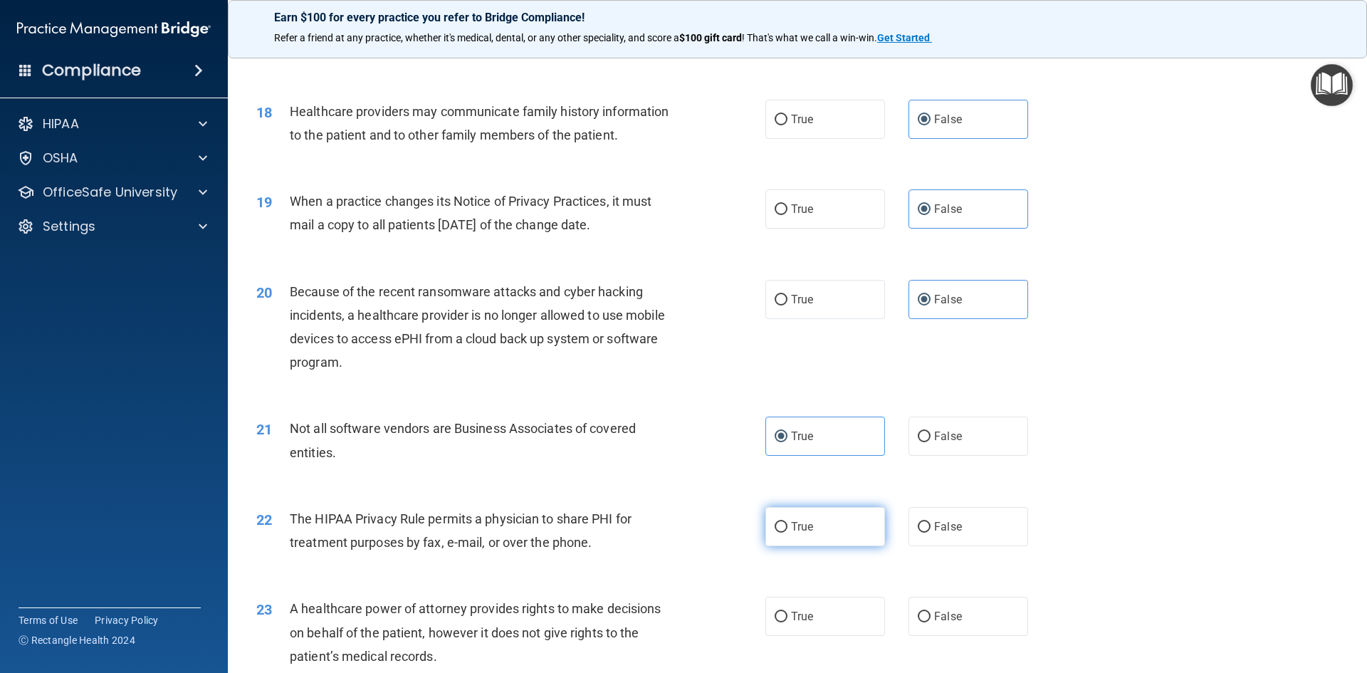
radio input "true"
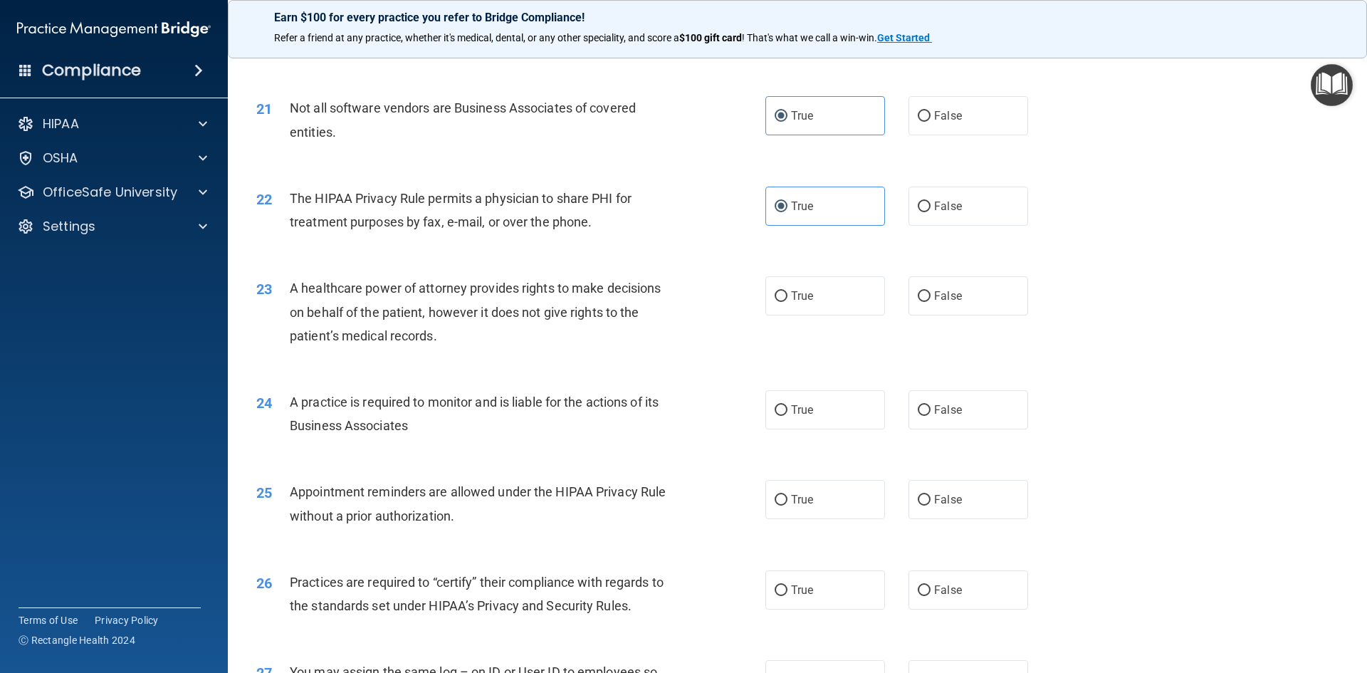
scroll to position [2206, 0]
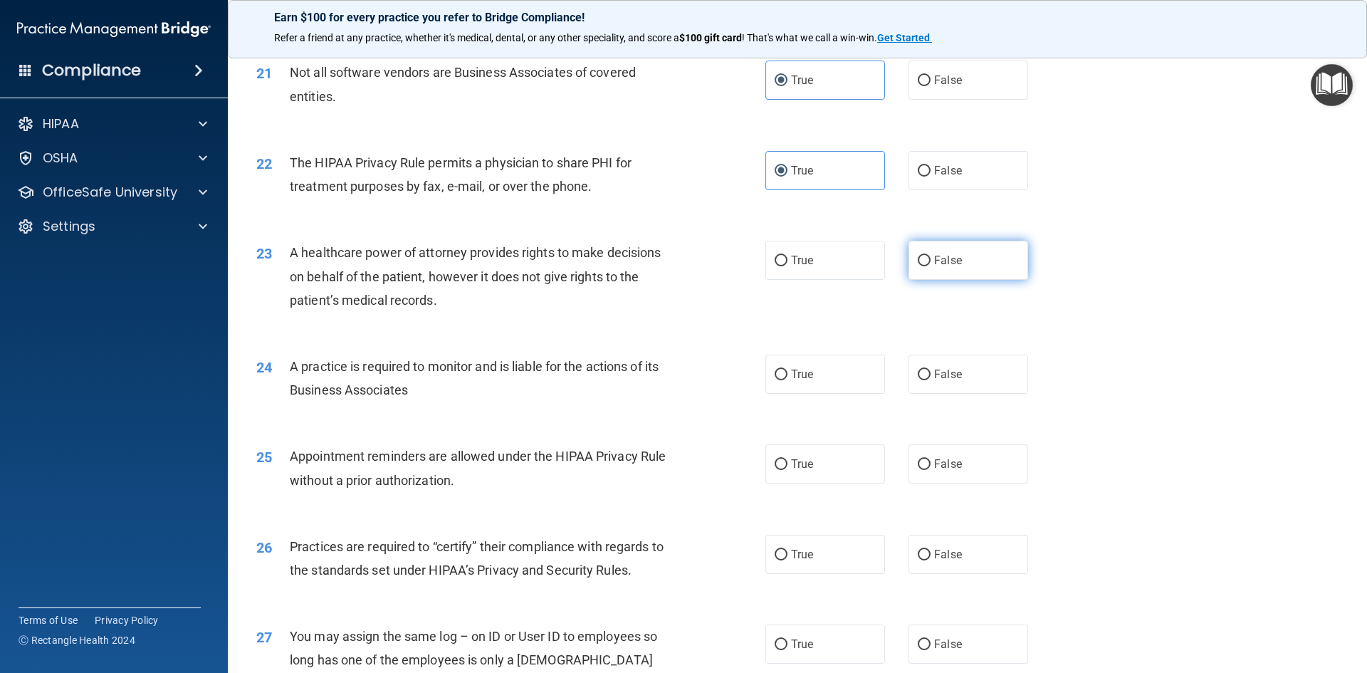
click at [980, 269] on label "False" at bounding box center [968, 260] width 120 height 39
click at [930, 266] on input "False" at bounding box center [923, 261] width 13 height 11
radio input "true"
click at [977, 368] on label "False" at bounding box center [968, 373] width 120 height 39
click at [930, 369] on input "False" at bounding box center [923, 374] width 13 height 11
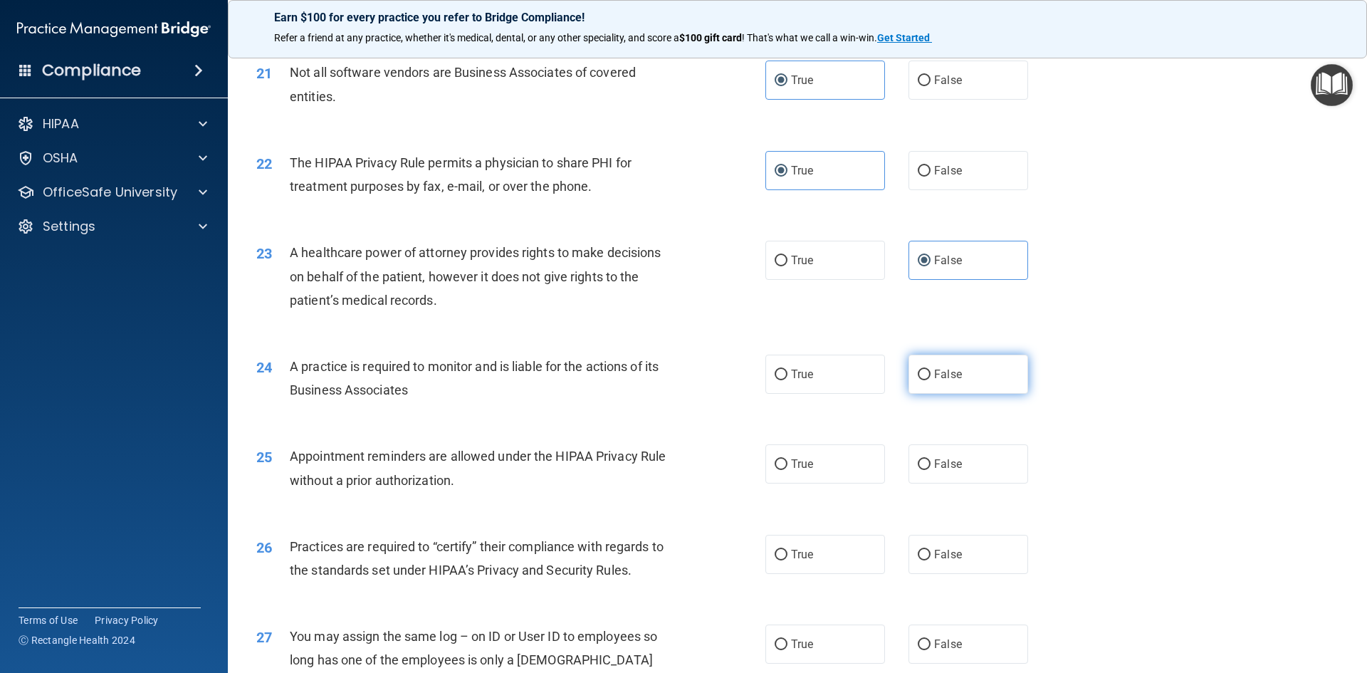
radio input "true"
click at [856, 469] on label "True" at bounding box center [825, 463] width 120 height 39
click at [787, 469] on input "True" at bounding box center [780, 464] width 13 height 11
radio input "true"
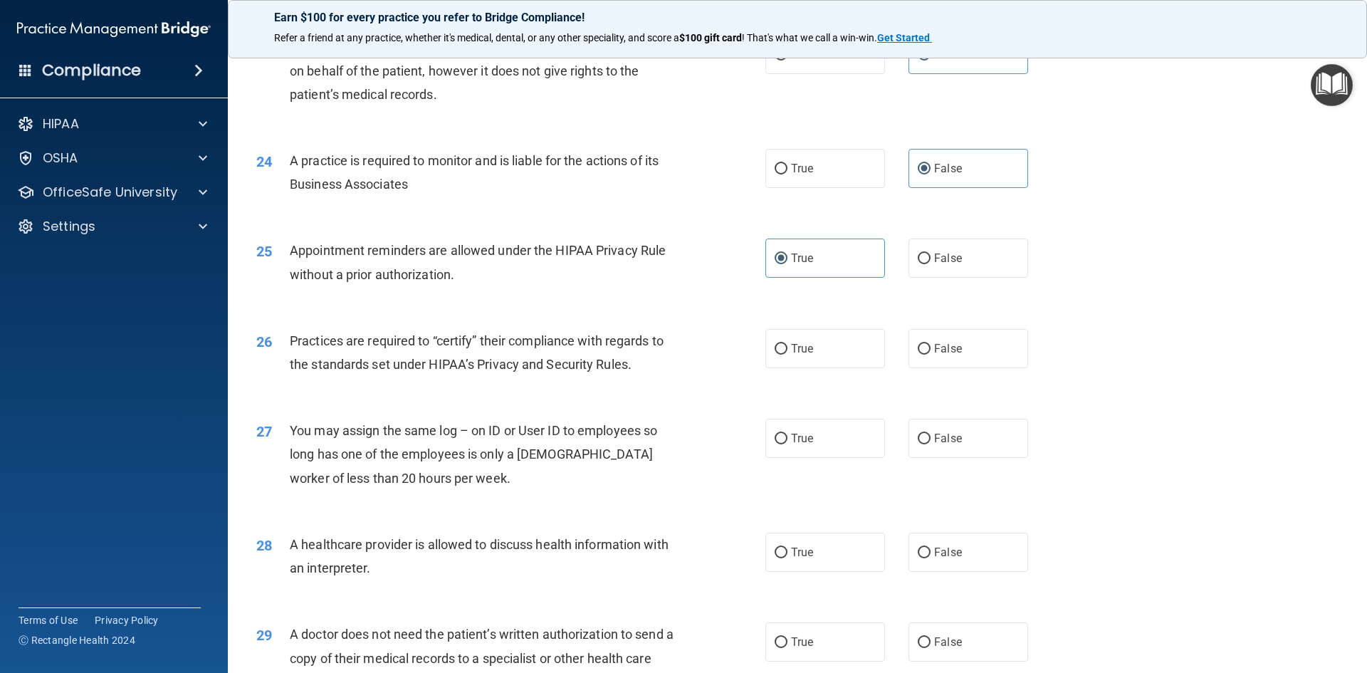
scroll to position [2420, 0]
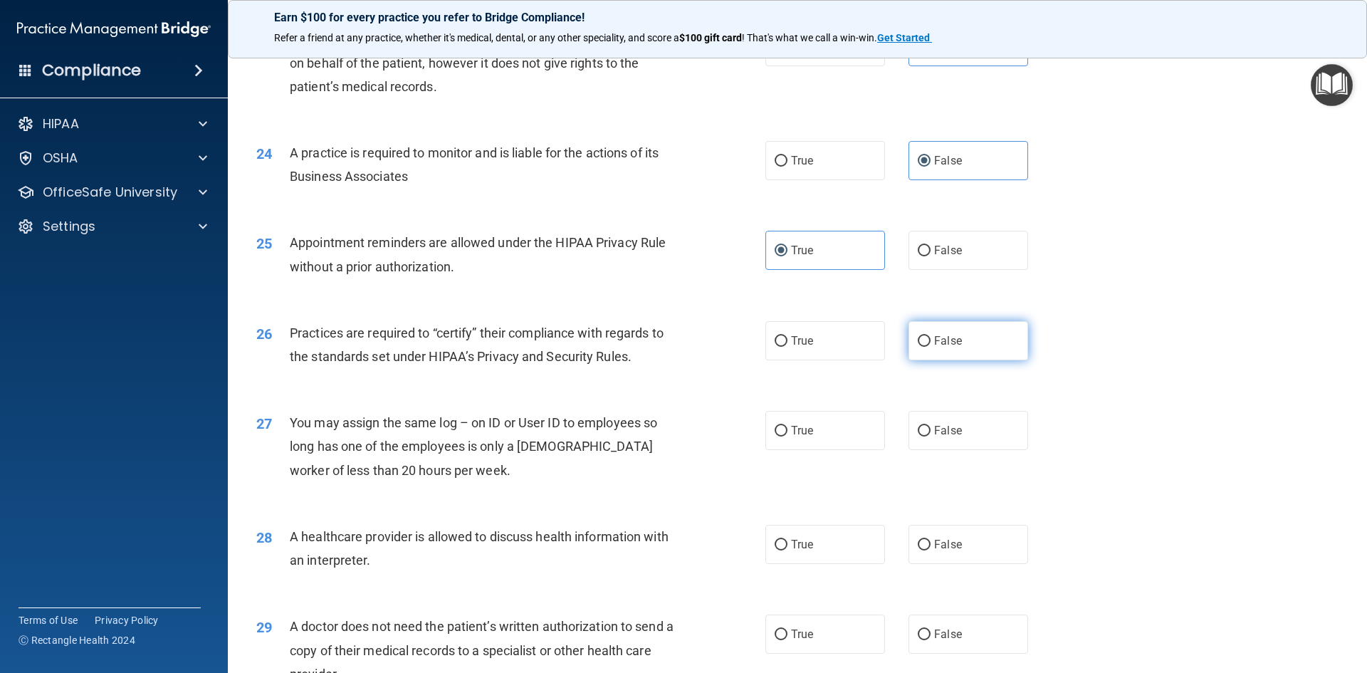
click at [914, 355] on label "False" at bounding box center [968, 340] width 120 height 39
click at [917, 347] on input "False" at bounding box center [923, 341] width 13 height 11
radio input "true"
click at [940, 434] on span "False" at bounding box center [948, 430] width 28 height 14
click at [930, 434] on input "False" at bounding box center [923, 431] width 13 height 11
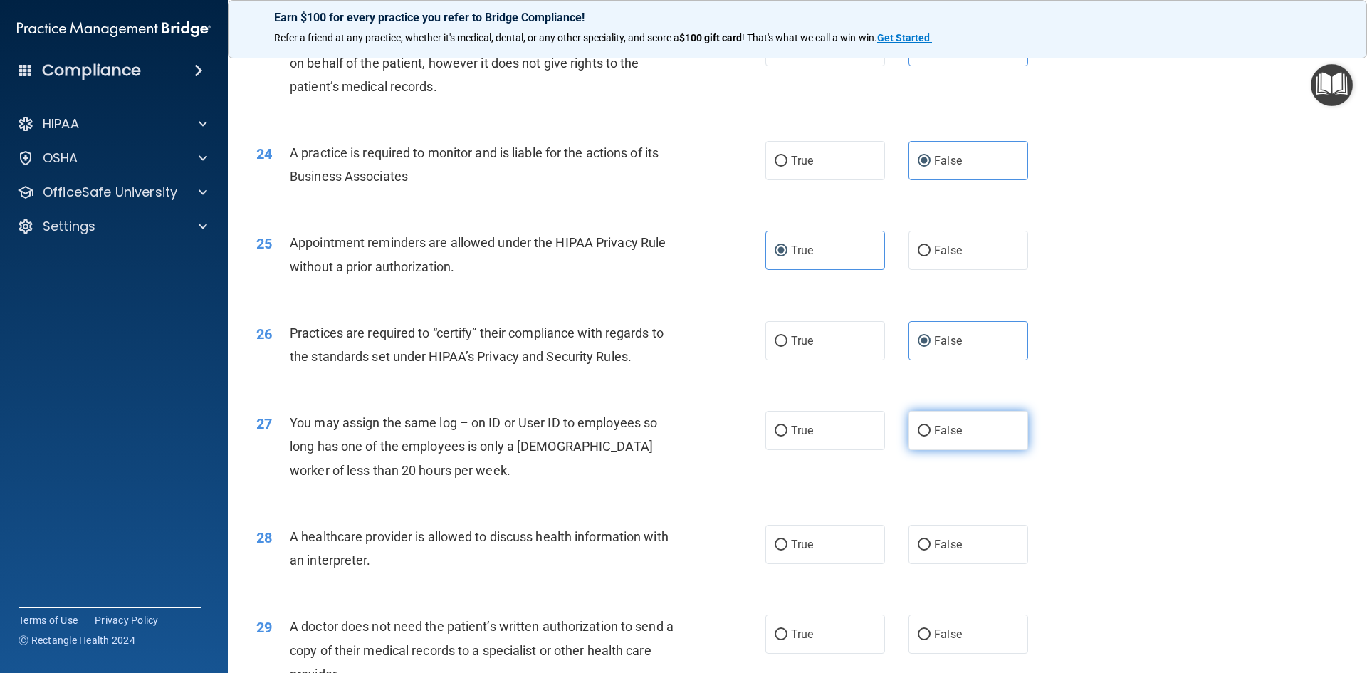
radio input "true"
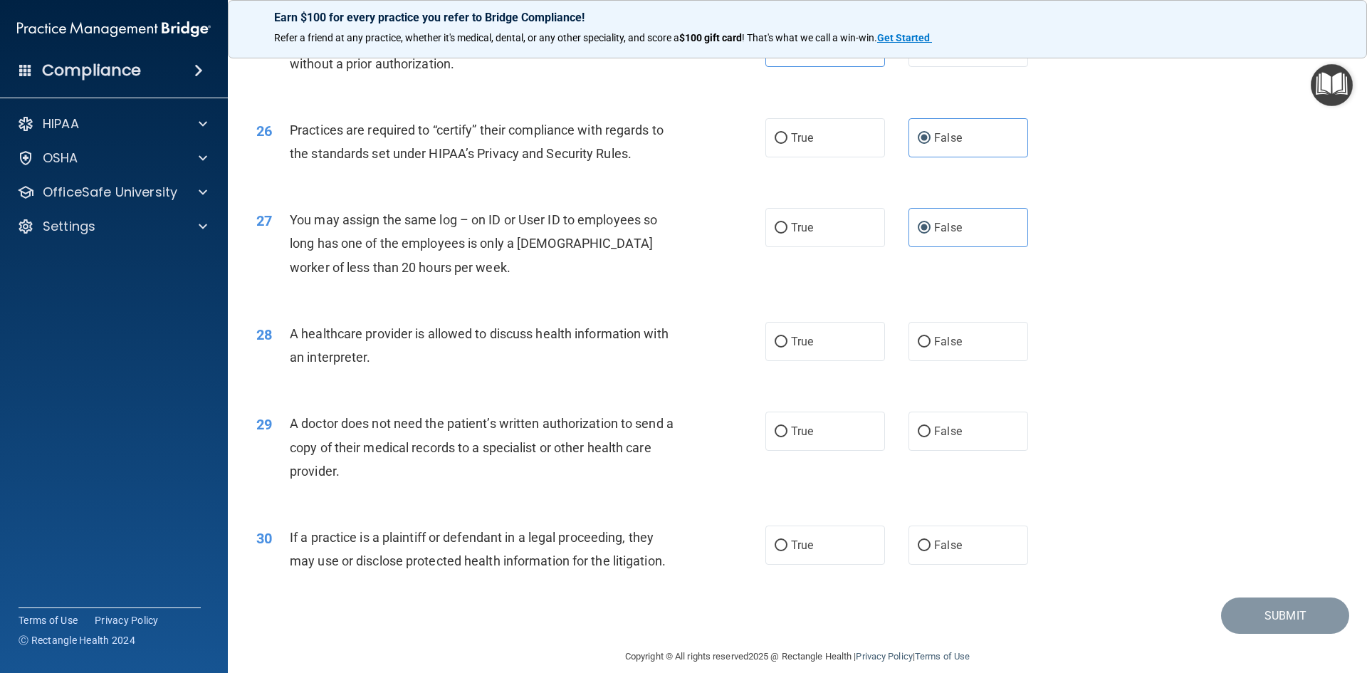
scroll to position [2641, 0]
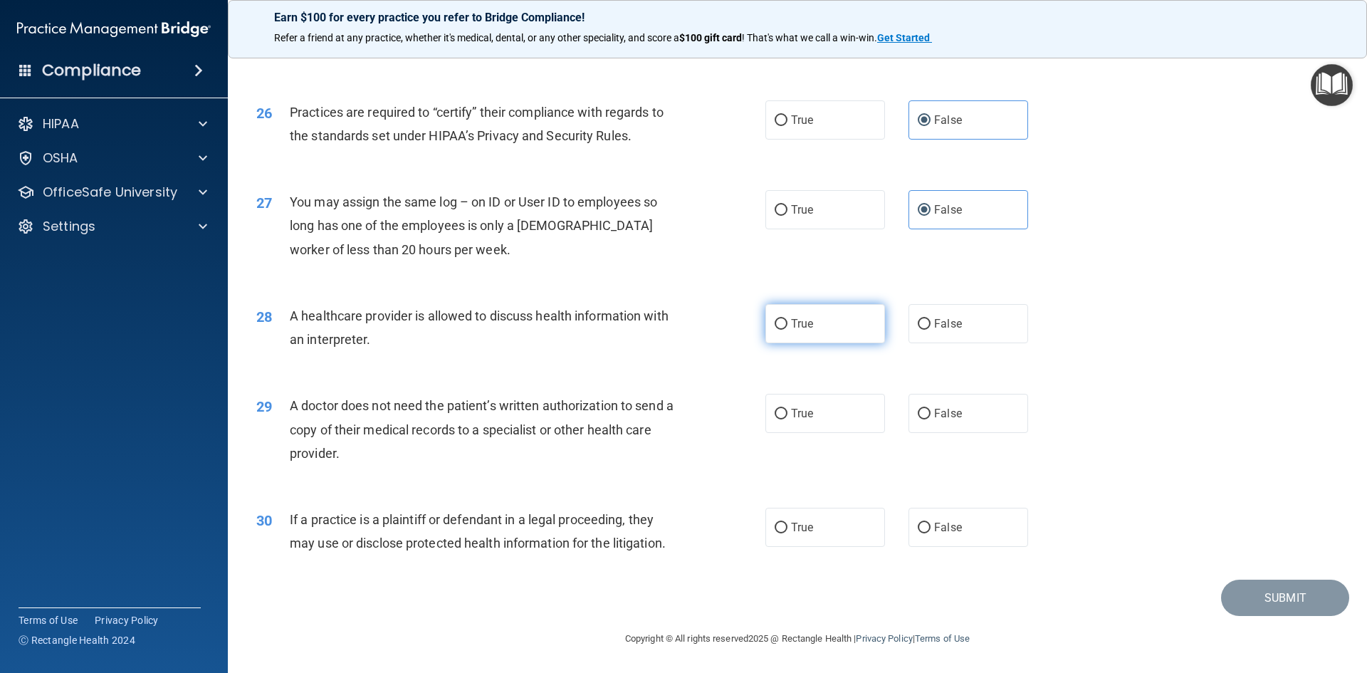
click at [784, 327] on label "True" at bounding box center [825, 323] width 120 height 39
click at [784, 327] on input "True" at bounding box center [780, 324] width 13 height 11
radio input "true"
click at [791, 416] on span "True" at bounding box center [802, 413] width 22 height 14
click at [787, 416] on input "True" at bounding box center [780, 414] width 13 height 11
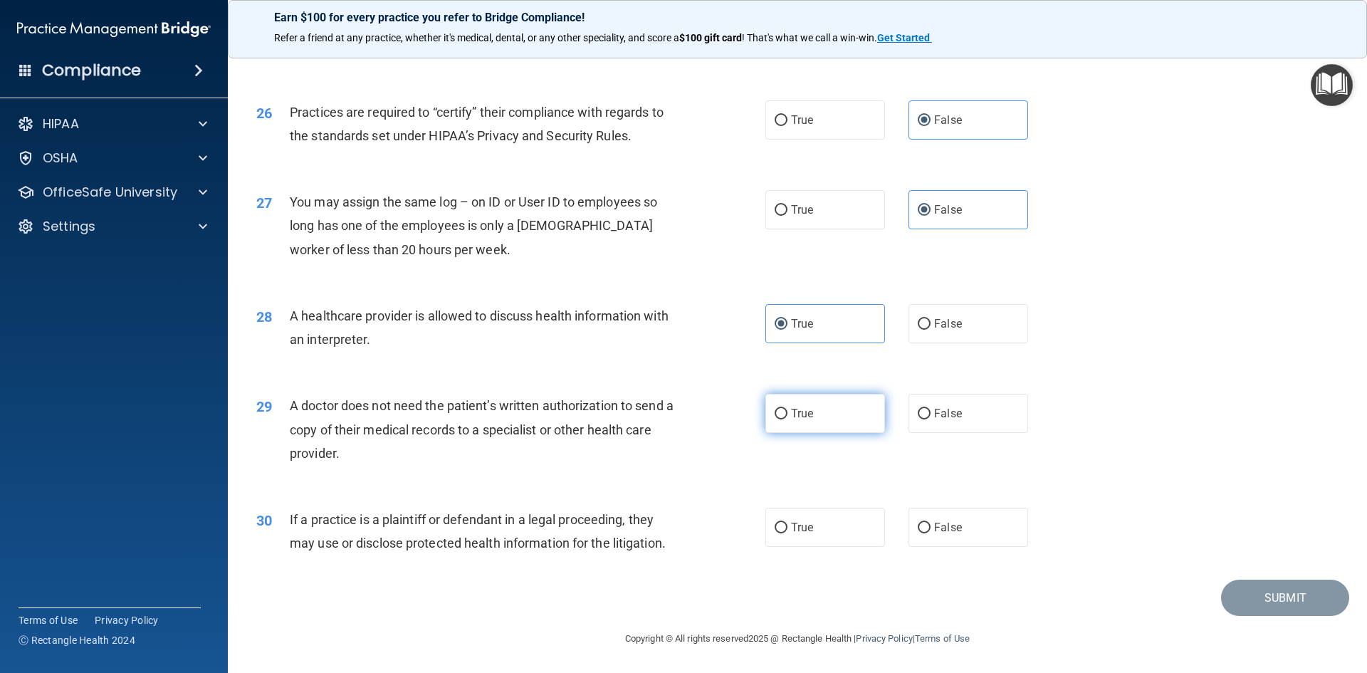
radio input "true"
click at [820, 523] on label "True" at bounding box center [825, 526] width 120 height 39
click at [787, 523] on input "True" at bounding box center [780, 527] width 13 height 11
radio input "true"
click at [1286, 608] on button "Submit" at bounding box center [1285, 597] width 128 height 36
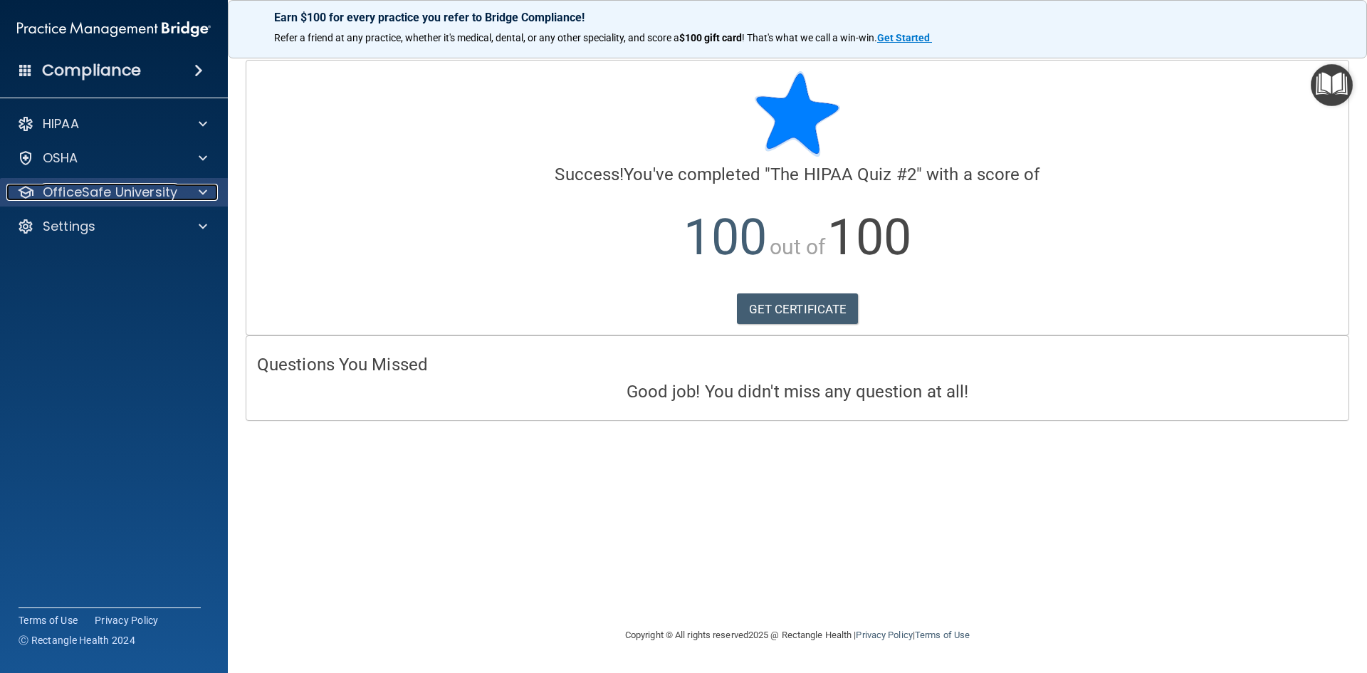
click at [112, 199] on p "OfficeSafe University" at bounding box center [110, 192] width 135 height 17
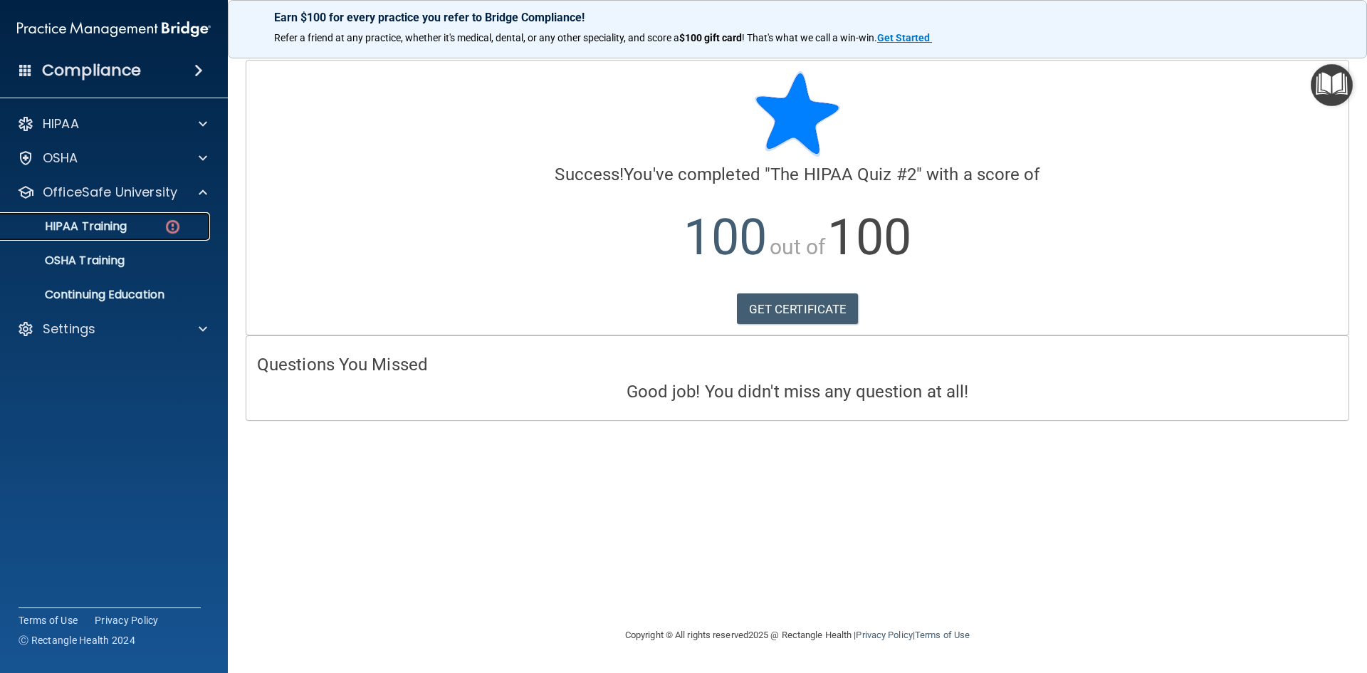
click at [135, 217] on link "HIPAA Training" at bounding box center [98, 226] width 224 height 28
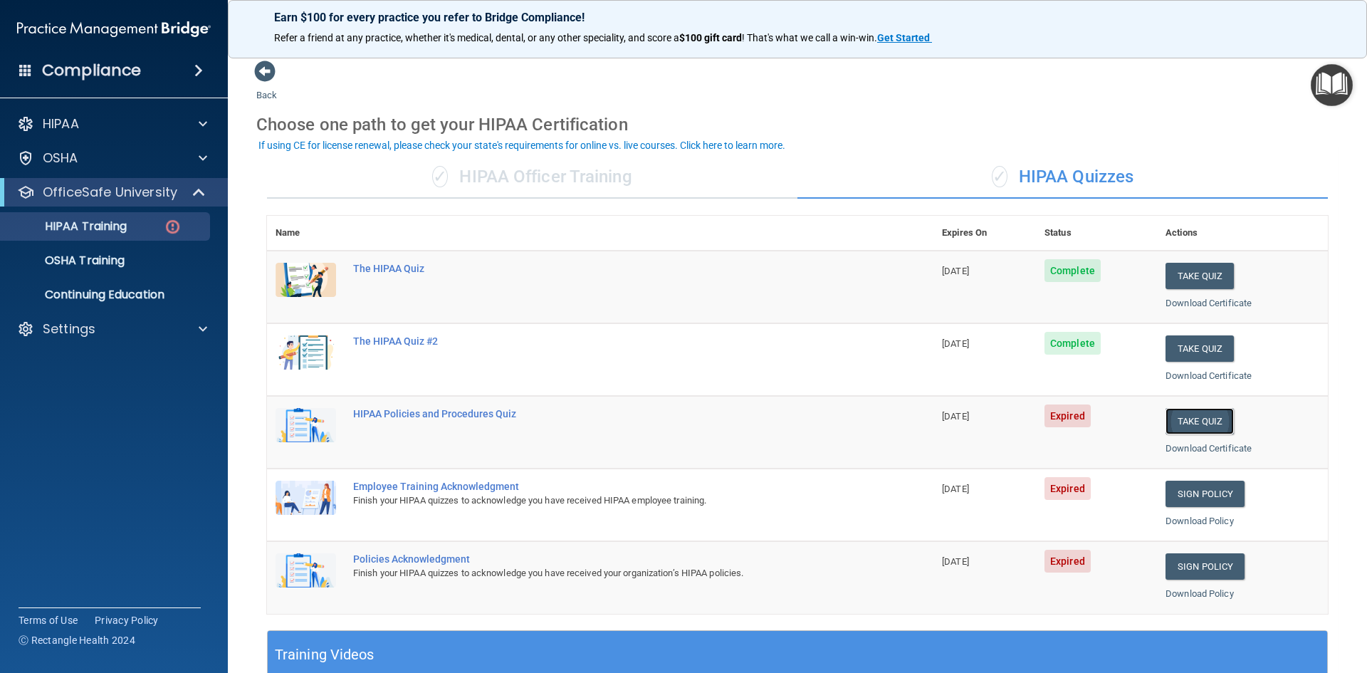
click at [1196, 423] on button "Take Quiz" at bounding box center [1199, 421] width 68 height 26
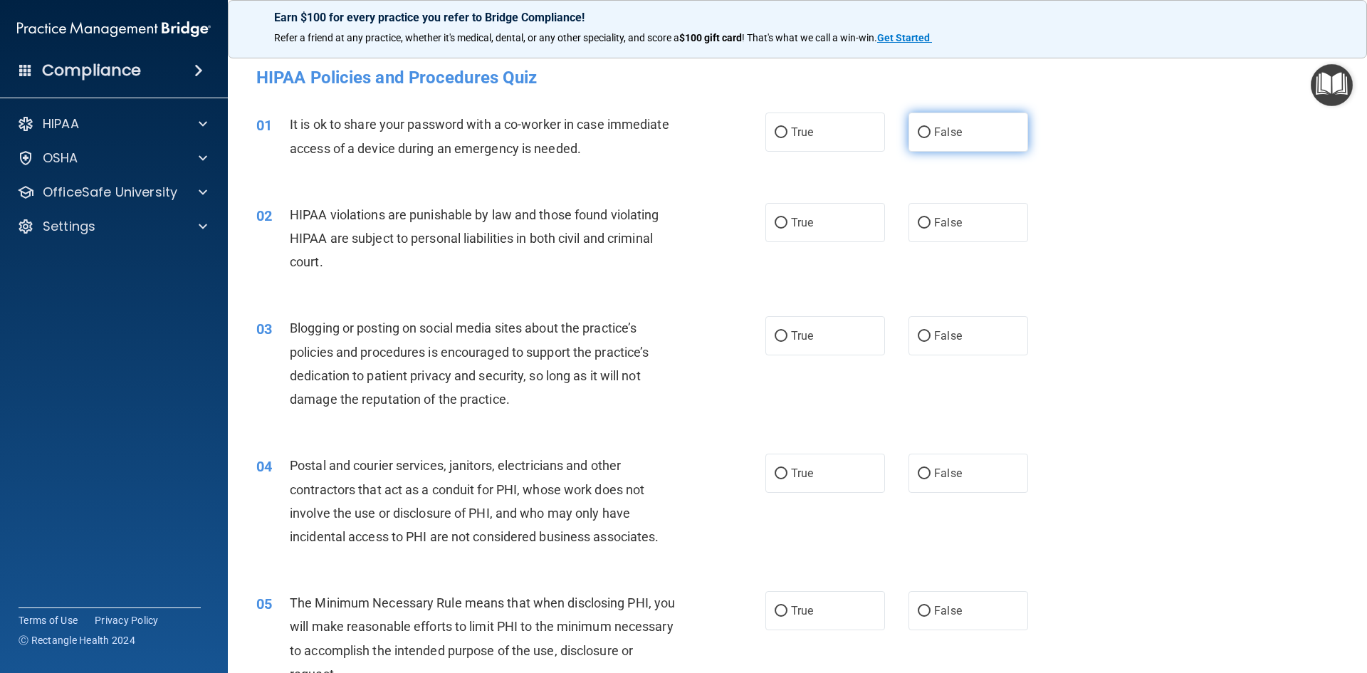
click at [923, 137] on input "False" at bounding box center [923, 132] width 13 height 11
radio input "true"
click at [848, 233] on label "True" at bounding box center [825, 222] width 120 height 39
click at [787, 228] on input "True" at bounding box center [780, 223] width 13 height 11
radio input "true"
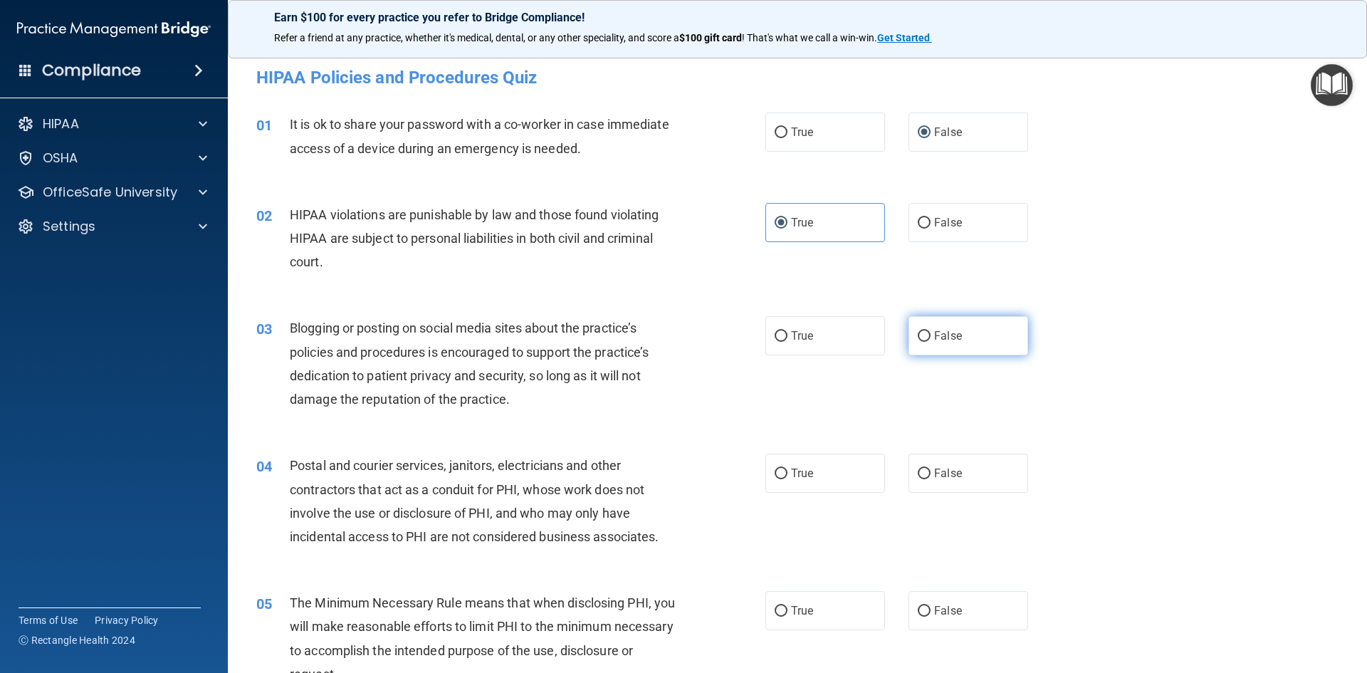
click at [947, 337] on span "False" at bounding box center [948, 336] width 28 height 14
click at [930, 337] on input "False" at bounding box center [923, 336] width 13 height 11
radio input "true"
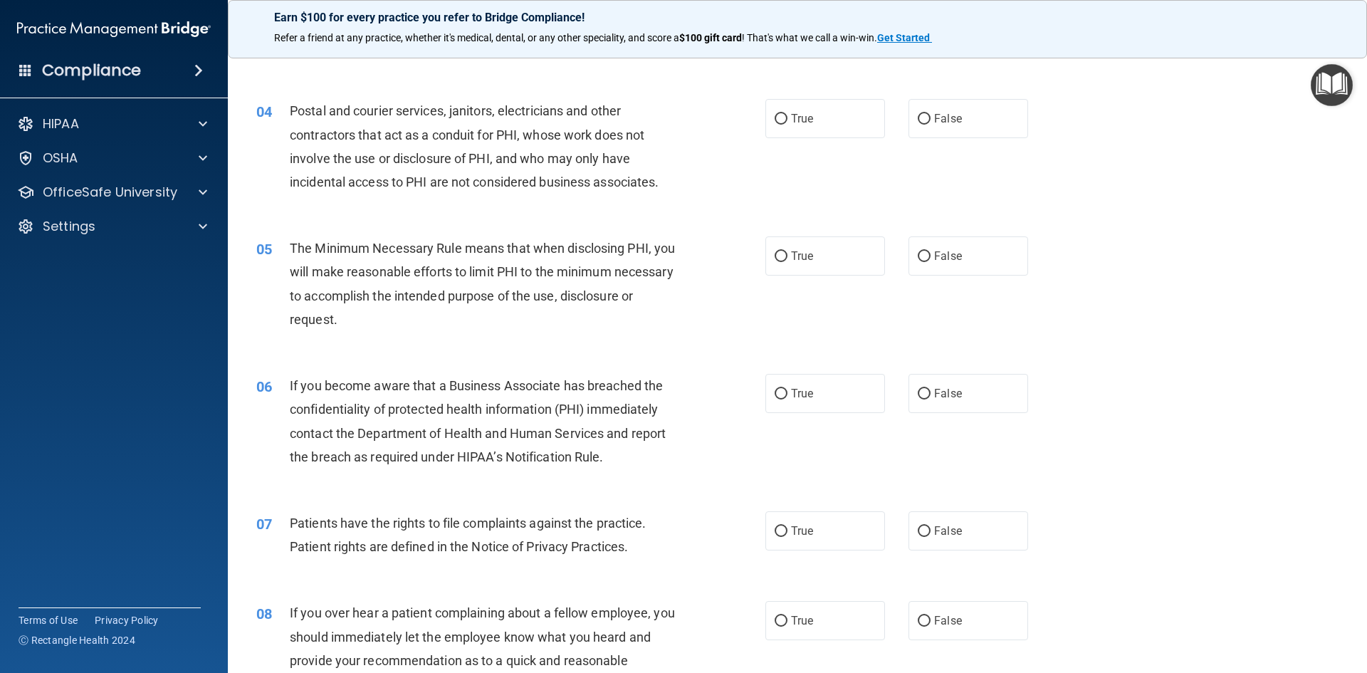
scroll to position [356, 0]
click at [815, 116] on label "True" at bounding box center [825, 117] width 120 height 39
click at [787, 116] on input "True" at bounding box center [780, 117] width 13 height 11
radio input "true"
click at [807, 236] on div "05 The Minimum Necessary Rule means that when disclosing PHI, you will make rea…" at bounding box center [797, 285] width 1103 height 137
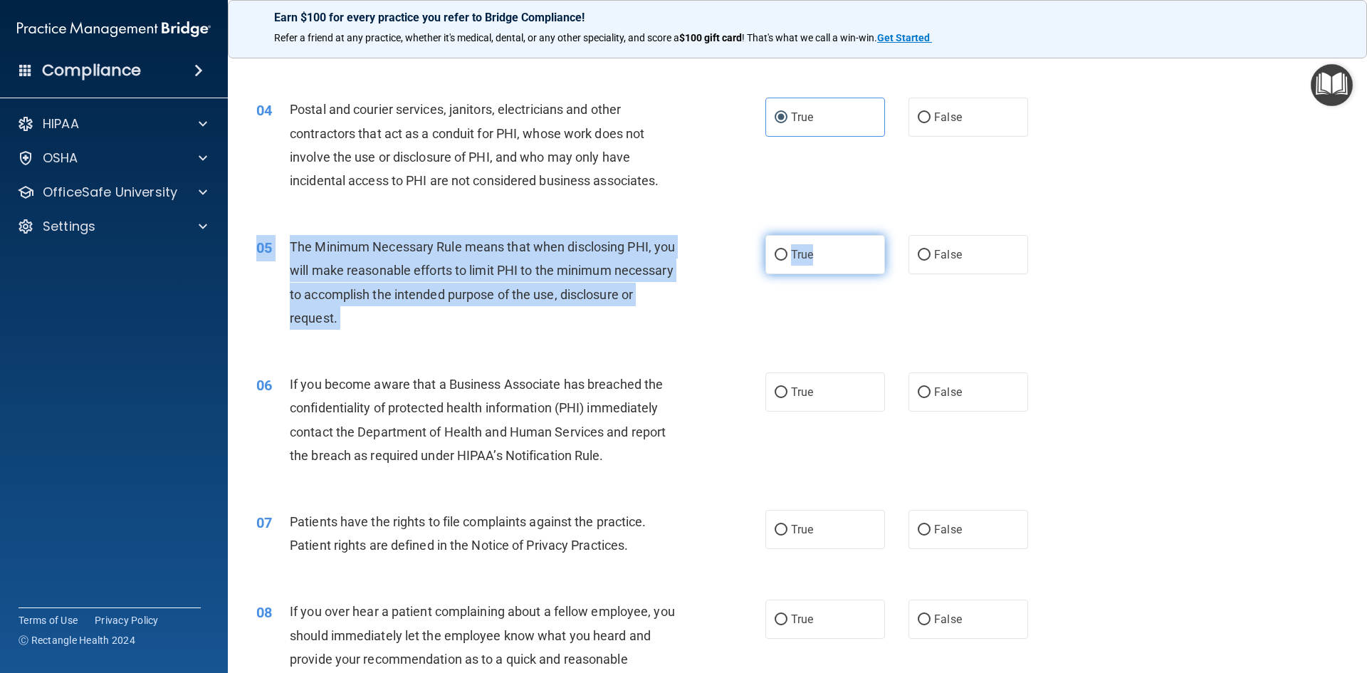
click at [821, 251] on label "True" at bounding box center [825, 254] width 120 height 39
click at [787, 251] on input "True" at bounding box center [780, 255] width 13 height 11
radio input "true"
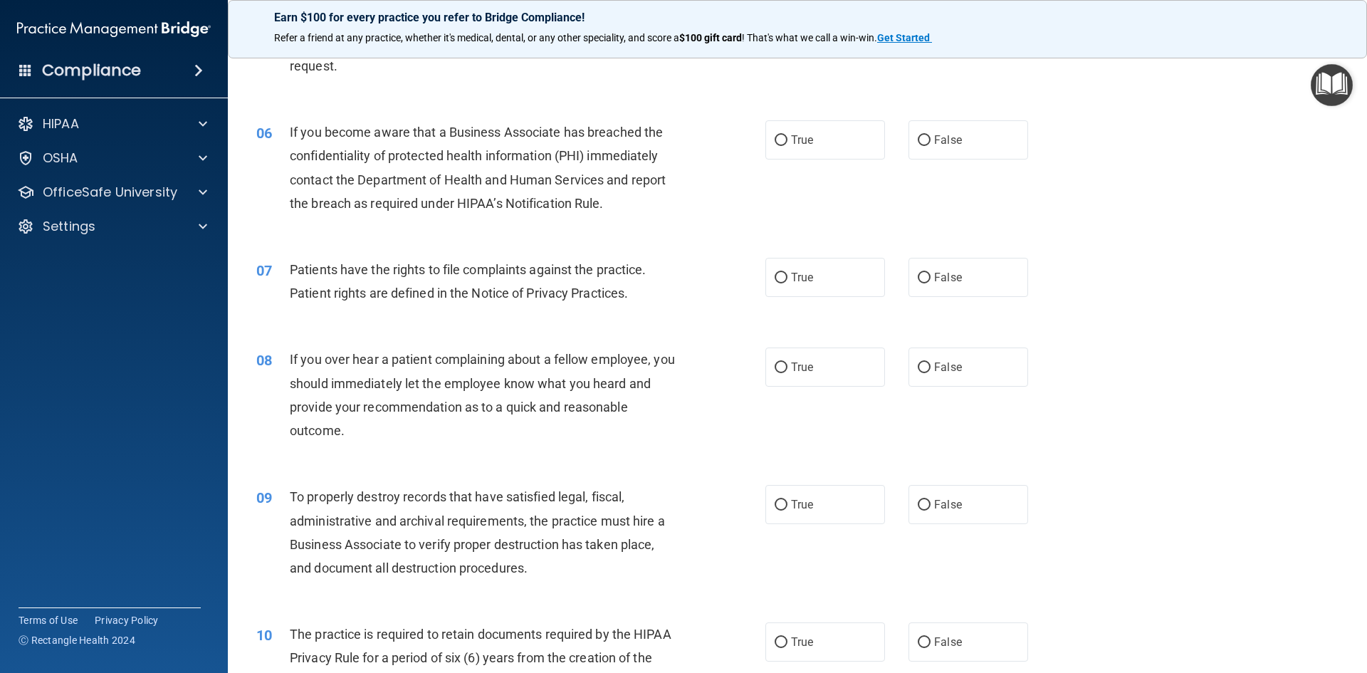
scroll to position [641, 0]
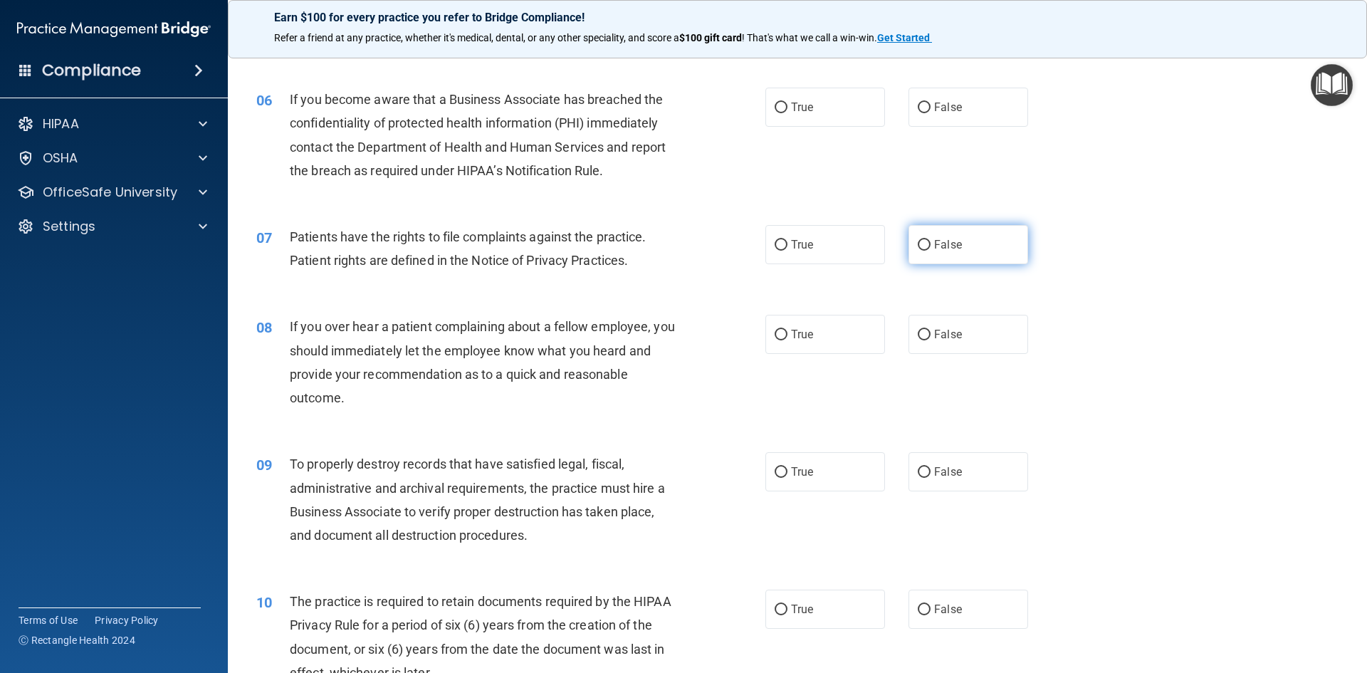
click at [1012, 260] on label "False" at bounding box center [968, 244] width 120 height 39
click at [930, 251] on input "False" at bounding box center [923, 245] width 13 height 11
radio input "true"
click at [818, 332] on label "True" at bounding box center [825, 334] width 120 height 39
click at [787, 332] on input "True" at bounding box center [780, 335] width 13 height 11
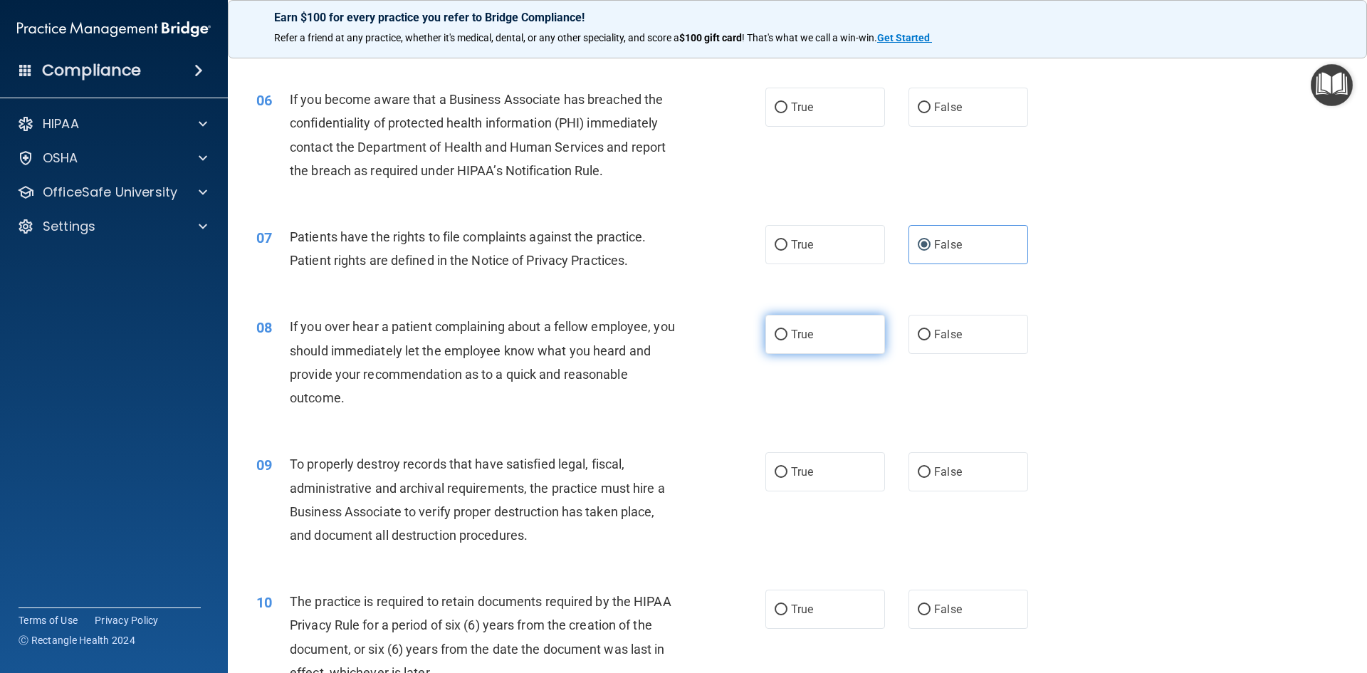
radio input "true"
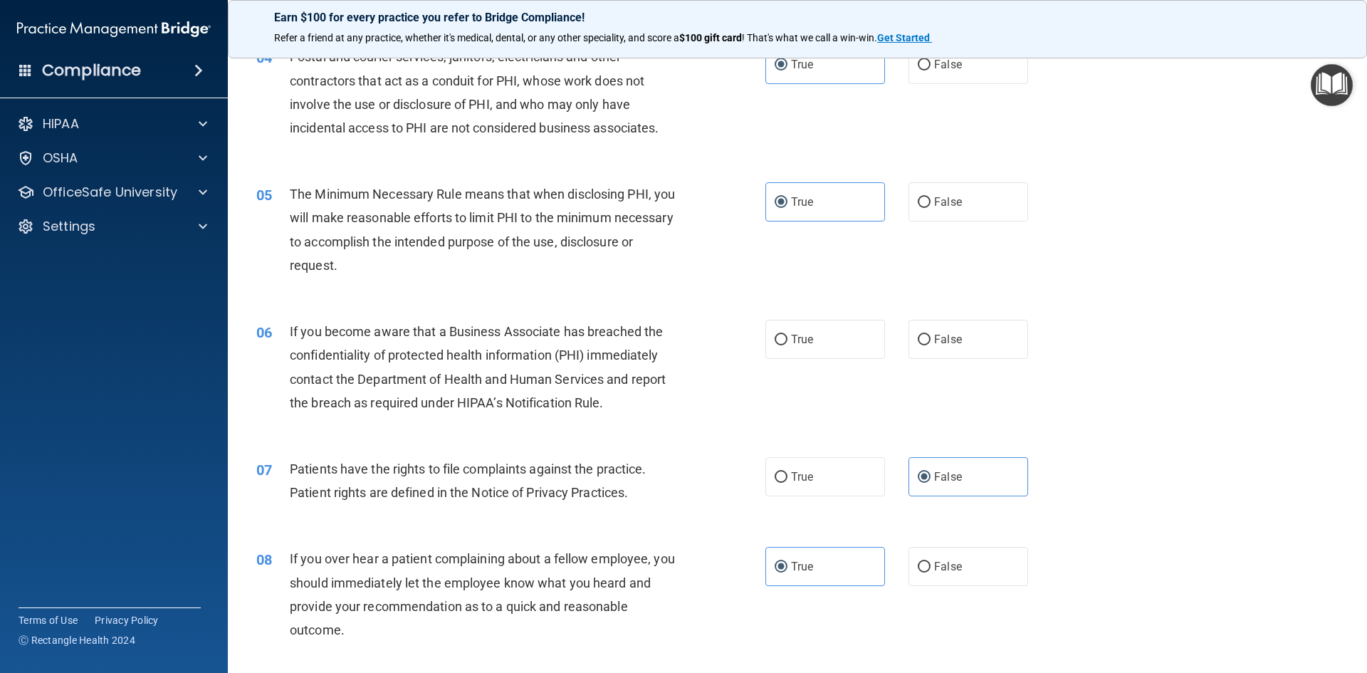
scroll to position [427, 0]
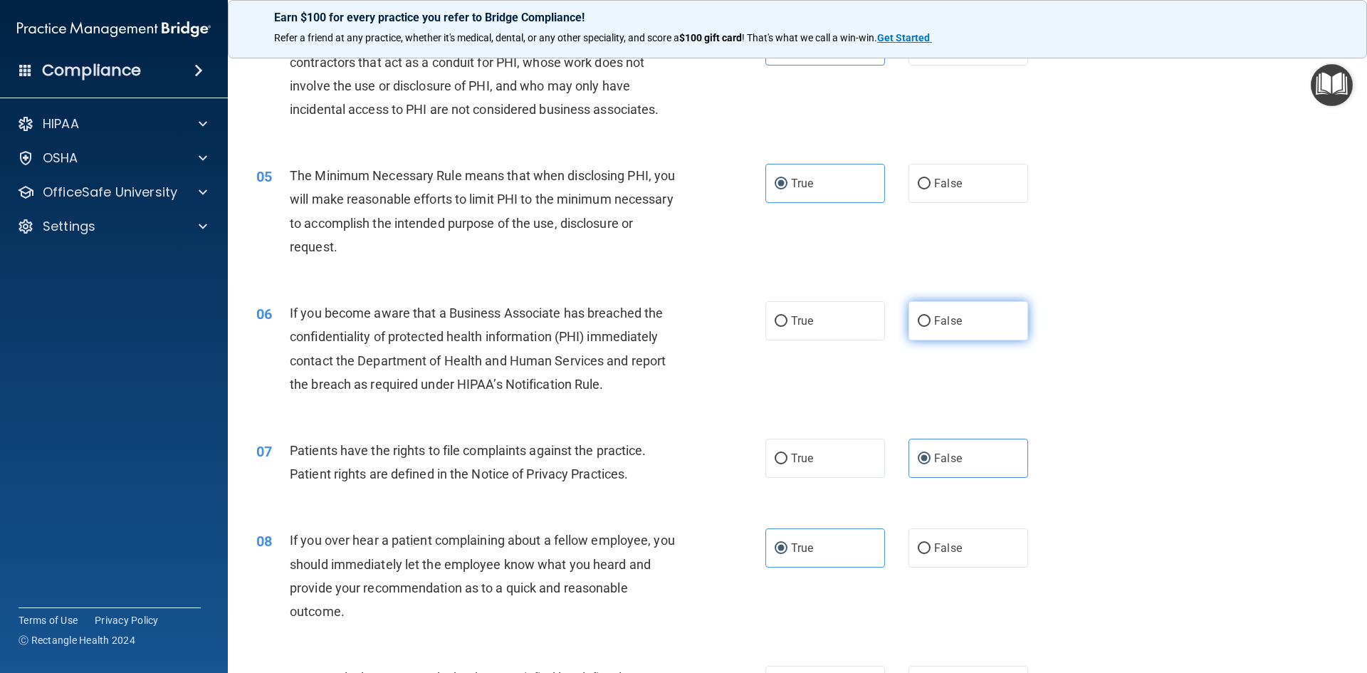
click at [945, 325] on span "False" at bounding box center [948, 321] width 28 height 14
click at [930, 325] on input "False" at bounding box center [923, 321] width 13 height 11
radio input "true"
click at [820, 455] on label "True" at bounding box center [825, 457] width 120 height 39
click at [787, 455] on input "True" at bounding box center [780, 458] width 13 height 11
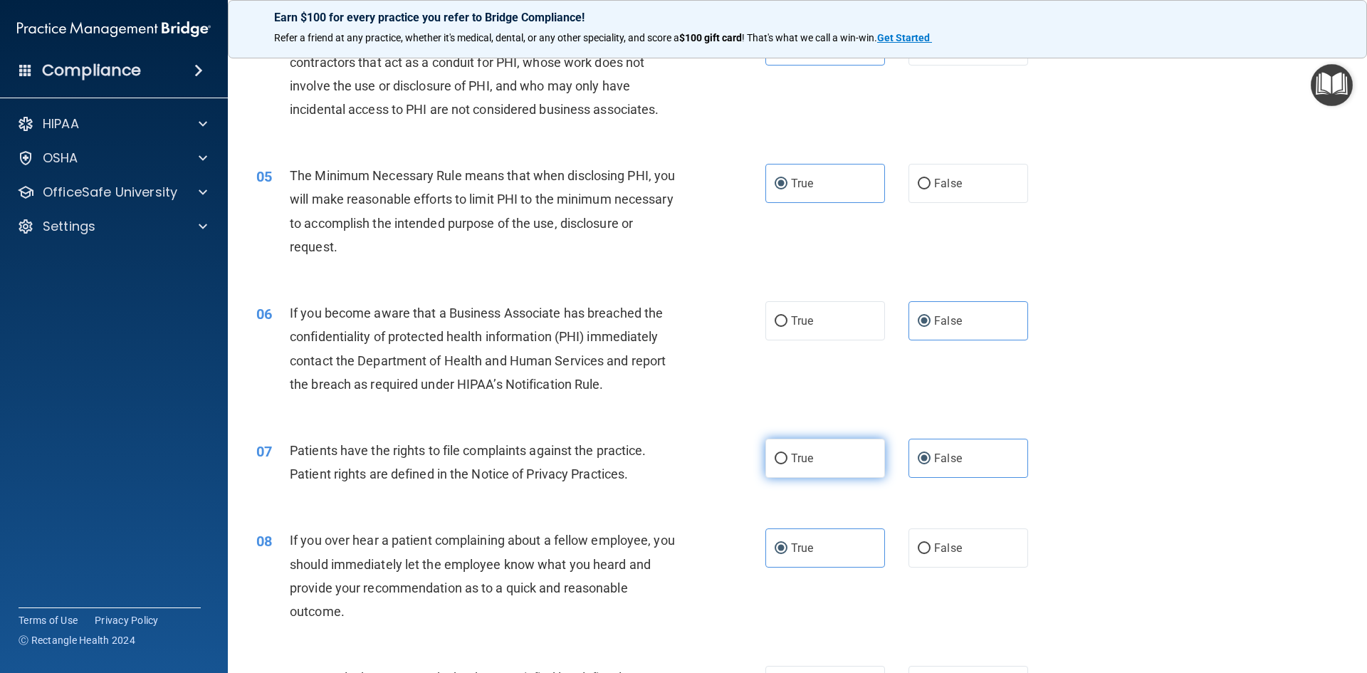
radio input "true"
radio input "false"
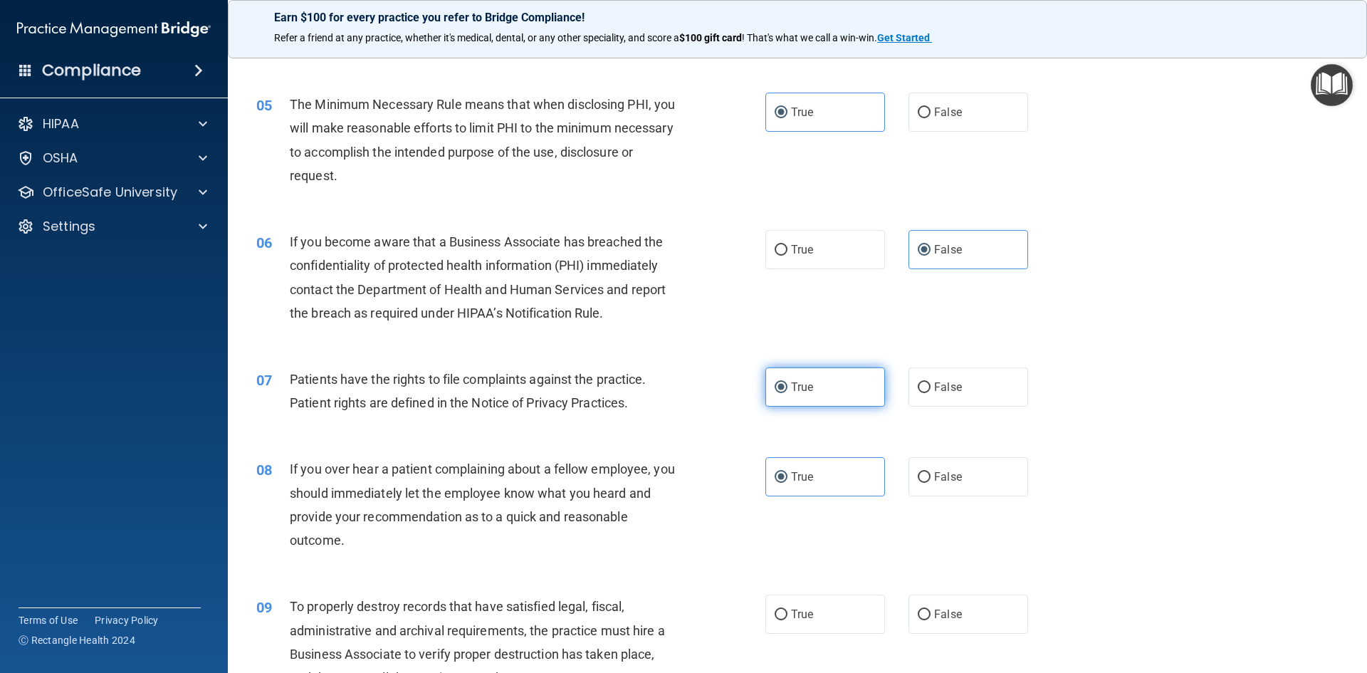
scroll to position [569, 0]
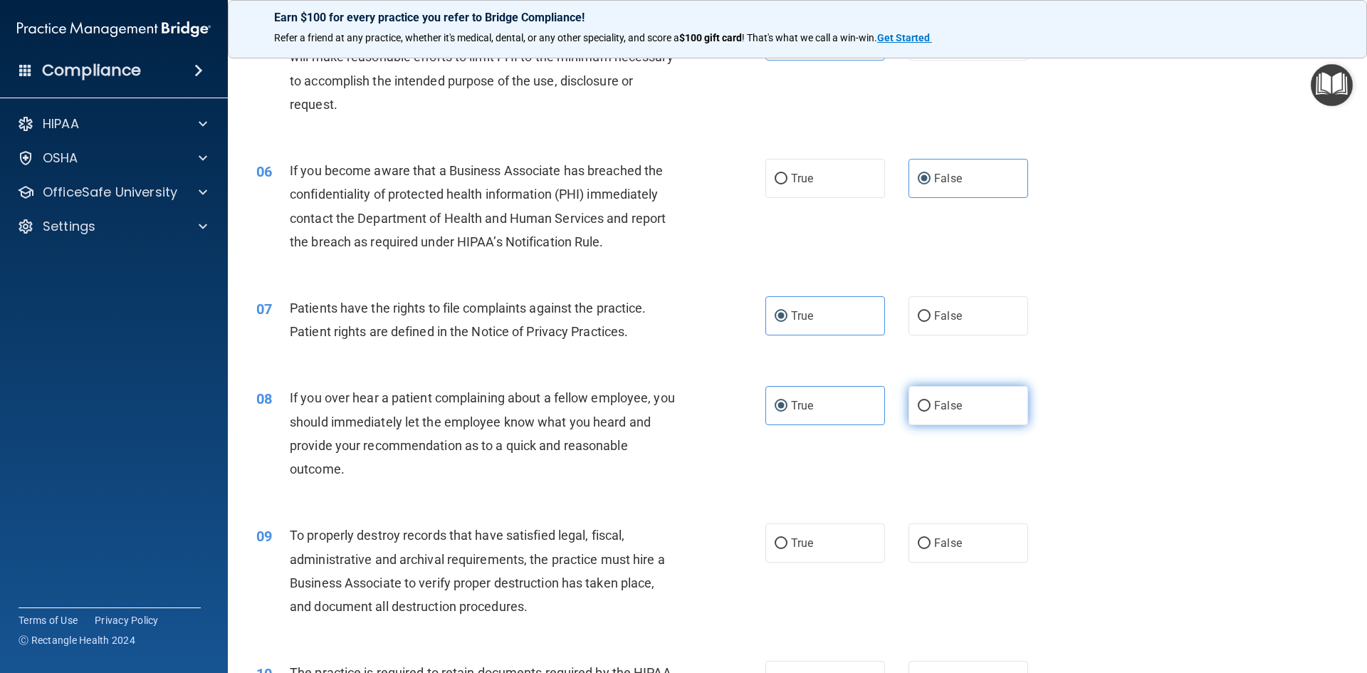
click at [919, 408] on input "False" at bounding box center [923, 406] width 13 height 11
radio input "true"
radio input "false"
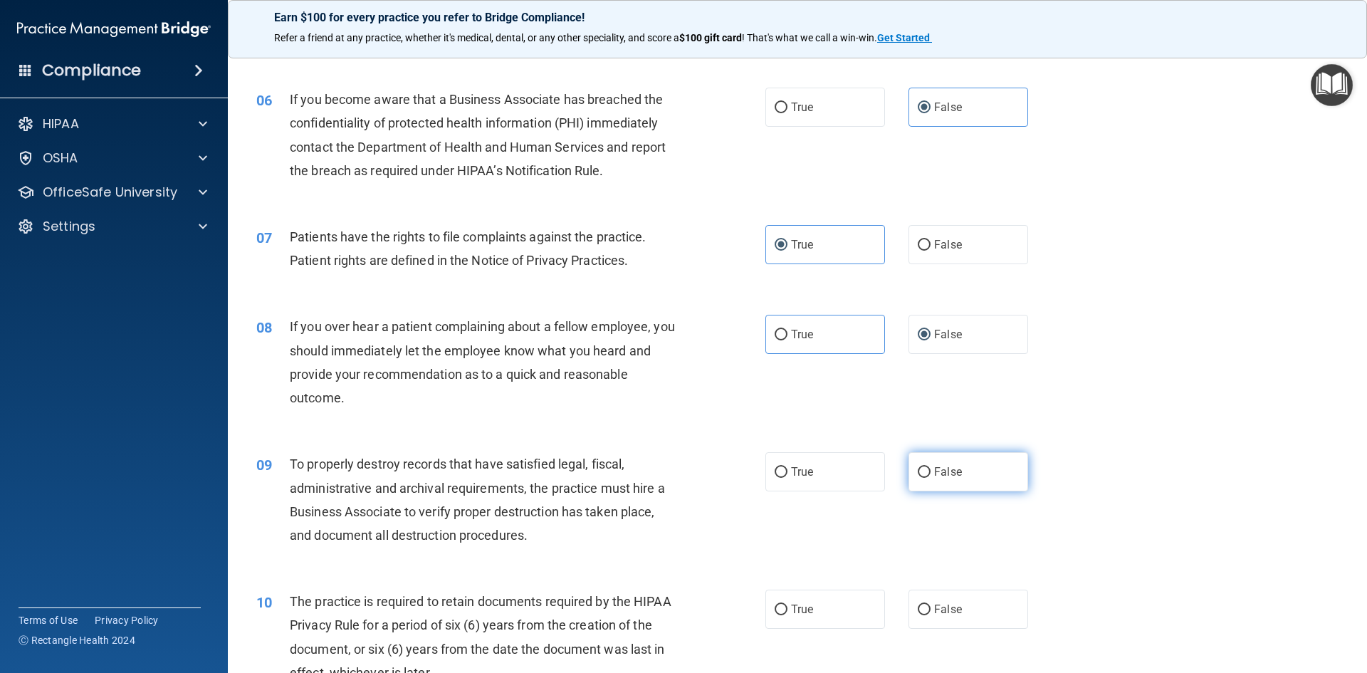
click at [957, 463] on label "False" at bounding box center [968, 471] width 120 height 39
click at [930, 467] on input "False" at bounding box center [923, 472] width 13 height 11
radio input "true"
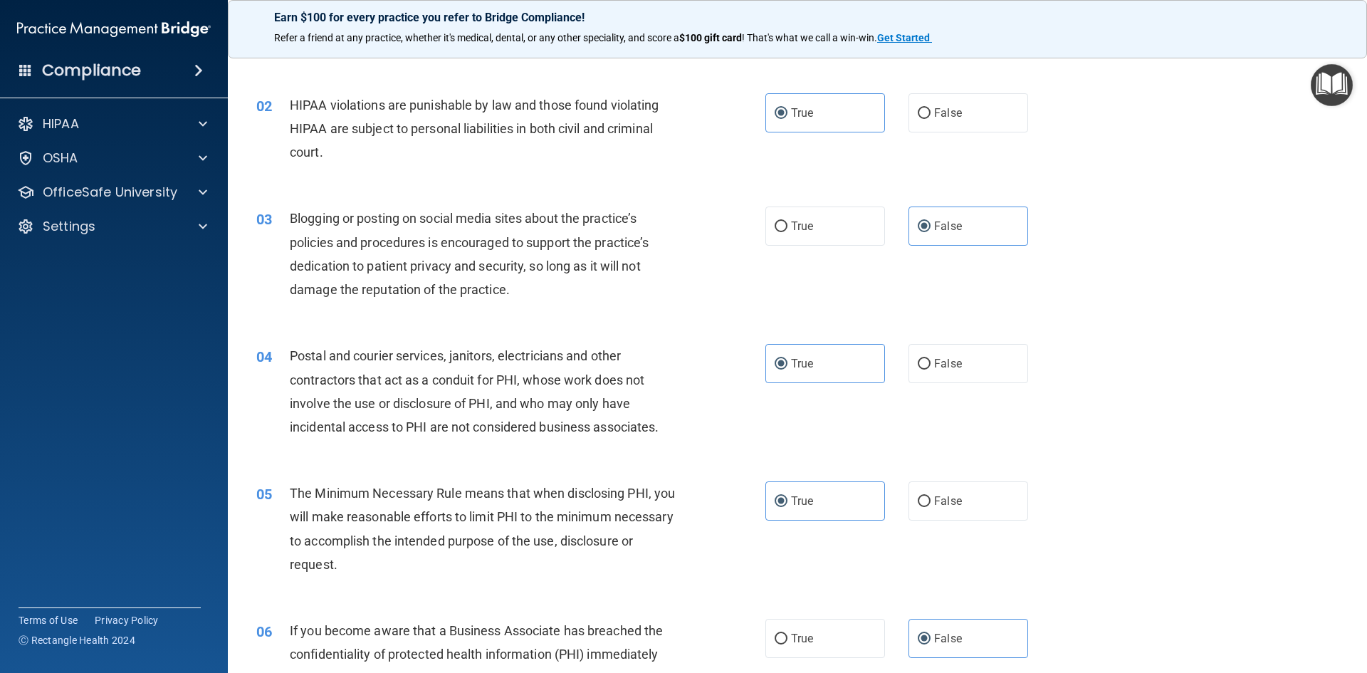
scroll to position [0, 0]
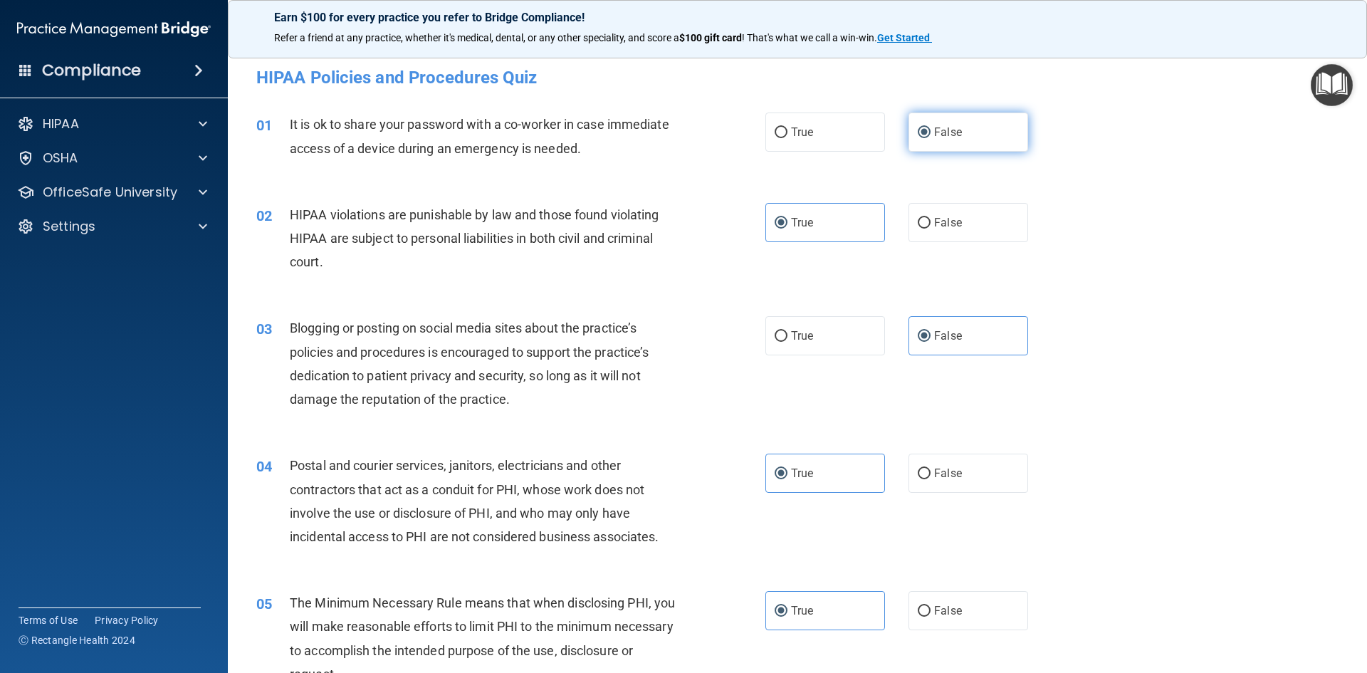
click at [952, 132] on span "False" at bounding box center [948, 132] width 28 height 14
click at [930, 132] on input "False" at bounding box center [923, 132] width 13 height 11
click at [856, 215] on label "True" at bounding box center [825, 222] width 120 height 39
click at [787, 218] on input "True" at bounding box center [780, 223] width 13 height 11
click at [940, 337] on span "False" at bounding box center [948, 336] width 28 height 14
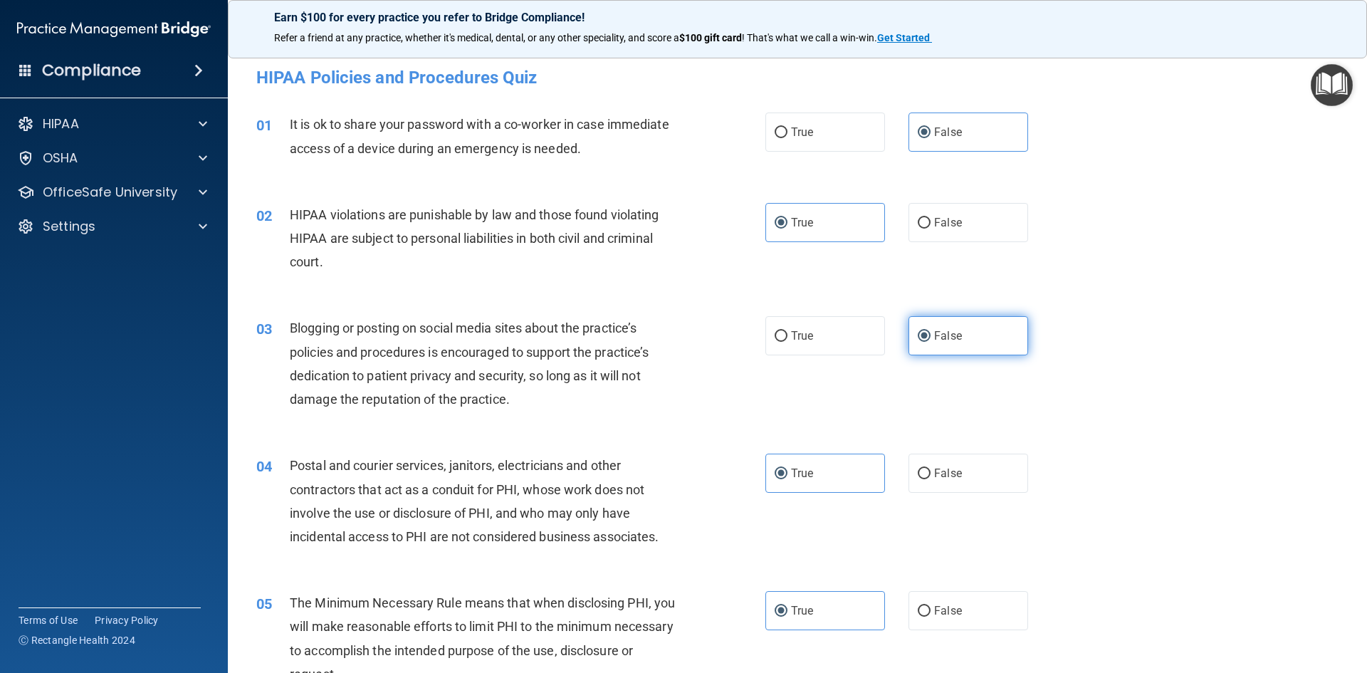
click at [930, 337] on input "False" at bounding box center [923, 336] width 13 height 11
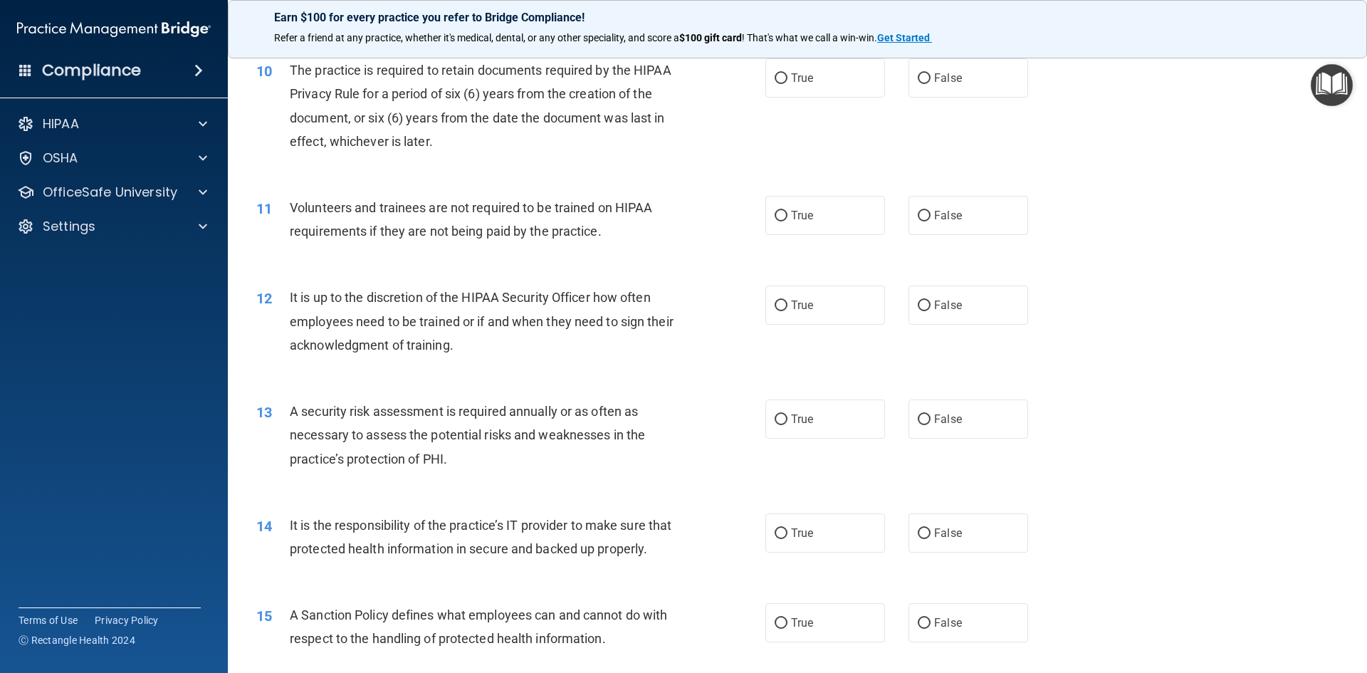
scroll to position [1139, 0]
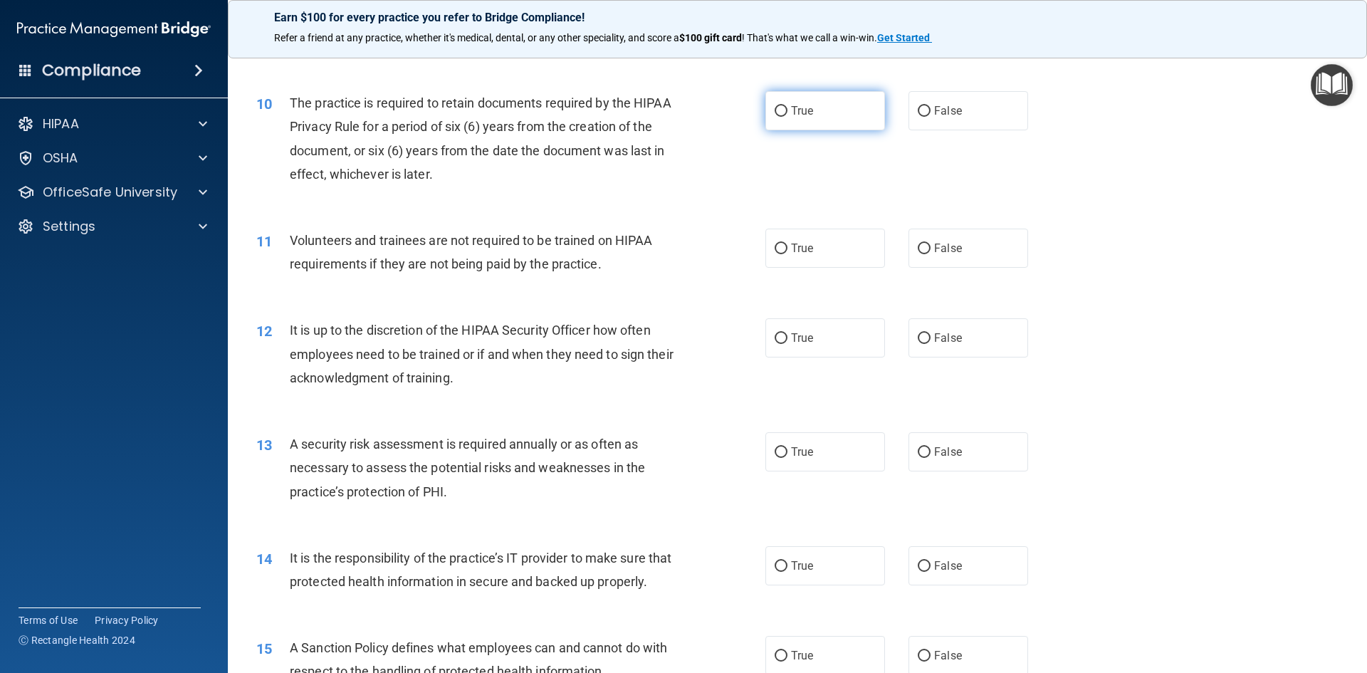
click at [796, 117] on span "True" at bounding box center [802, 111] width 22 height 14
click at [787, 117] on input "True" at bounding box center [780, 111] width 13 height 11
radio input "true"
click at [945, 244] on span "False" at bounding box center [948, 248] width 28 height 14
click at [930, 244] on input "False" at bounding box center [923, 248] width 13 height 11
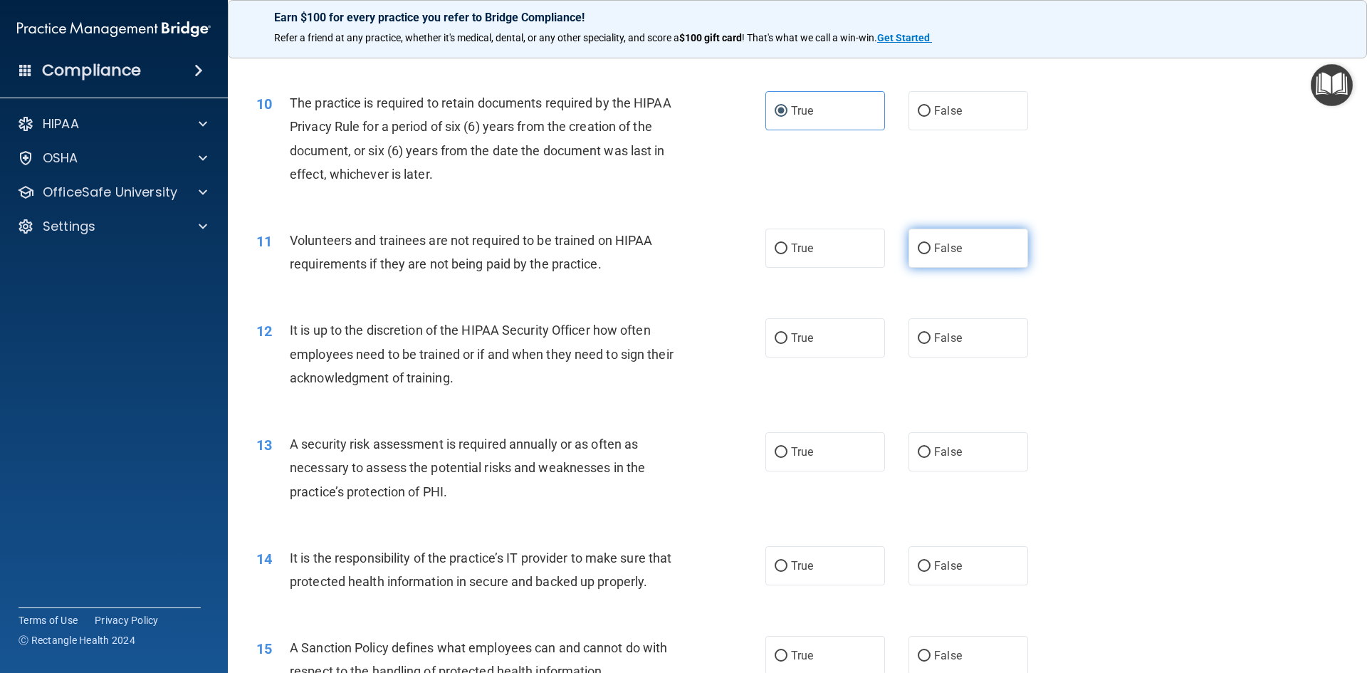
radio input "true"
click at [952, 341] on span "False" at bounding box center [948, 338] width 28 height 14
click at [930, 341] on input "False" at bounding box center [923, 338] width 13 height 11
radio input "true"
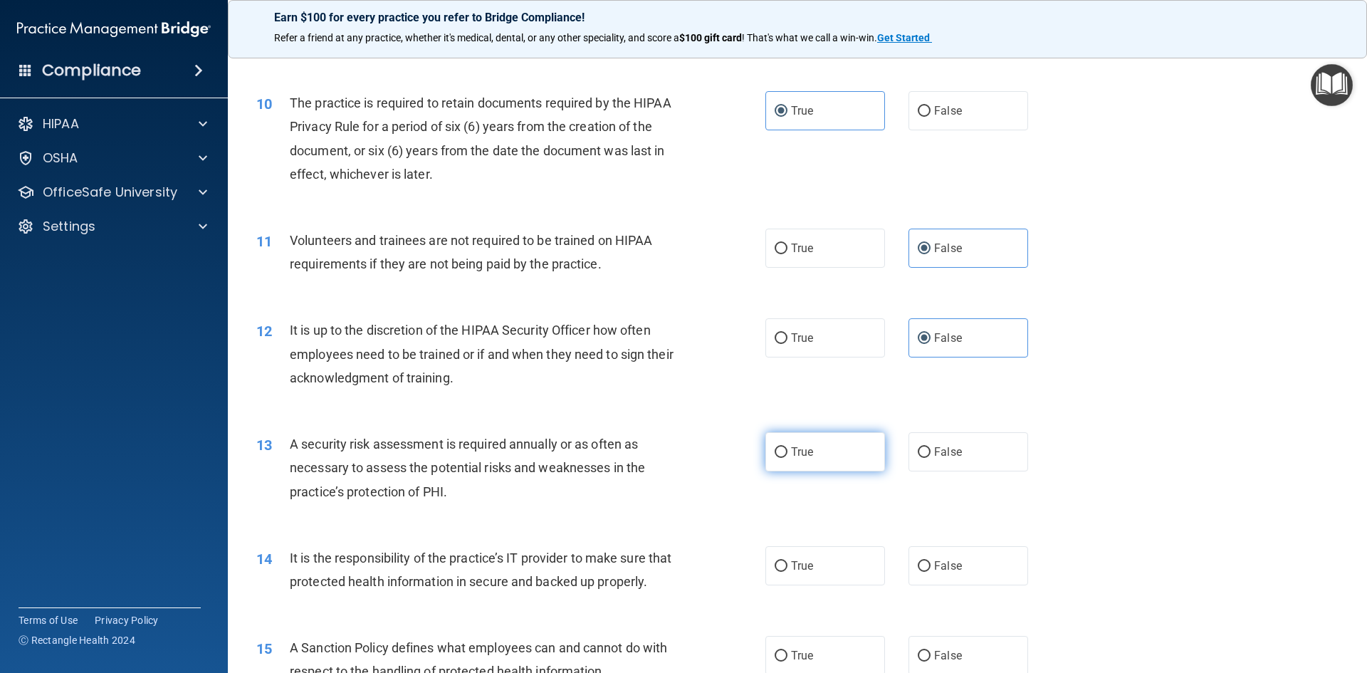
click at [822, 444] on label "True" at bounding box center [825, 451] width 120 height 39
click at [787, 447] on input "True" at bounding box center [780, 452] width 13 height 11
radio input "true"
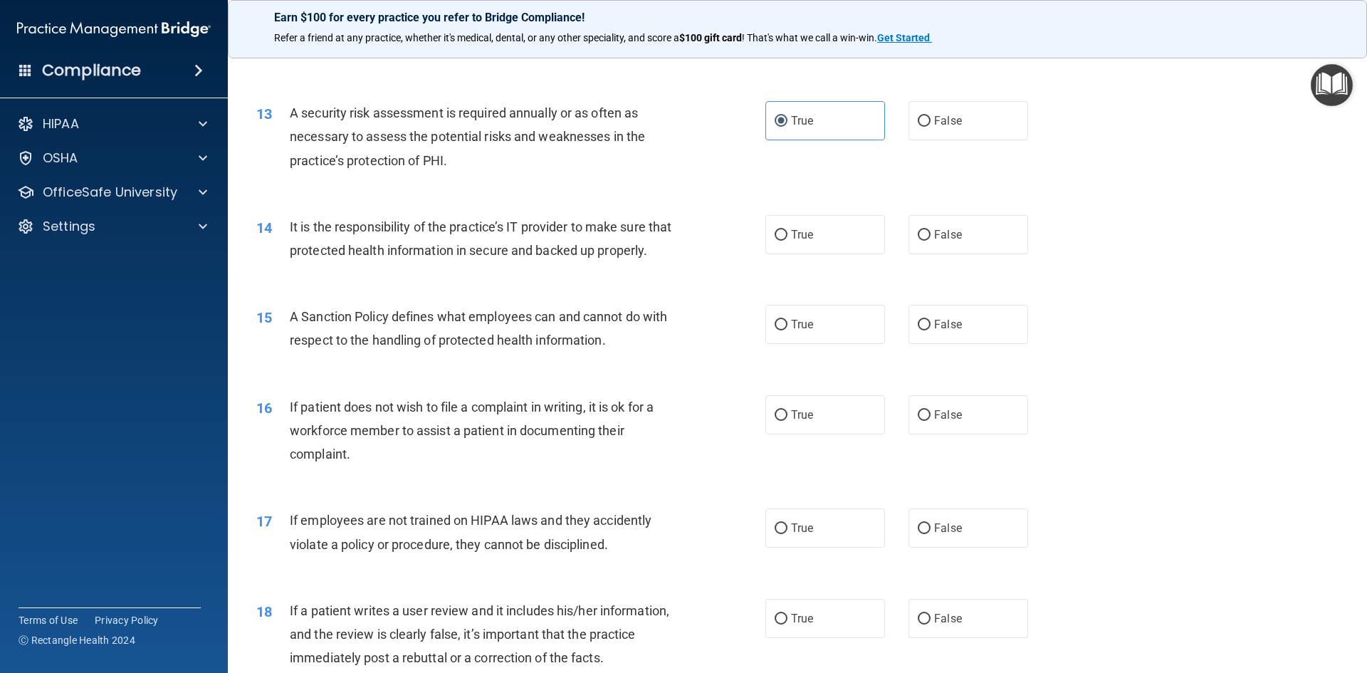
scroll to position [1495, 0]
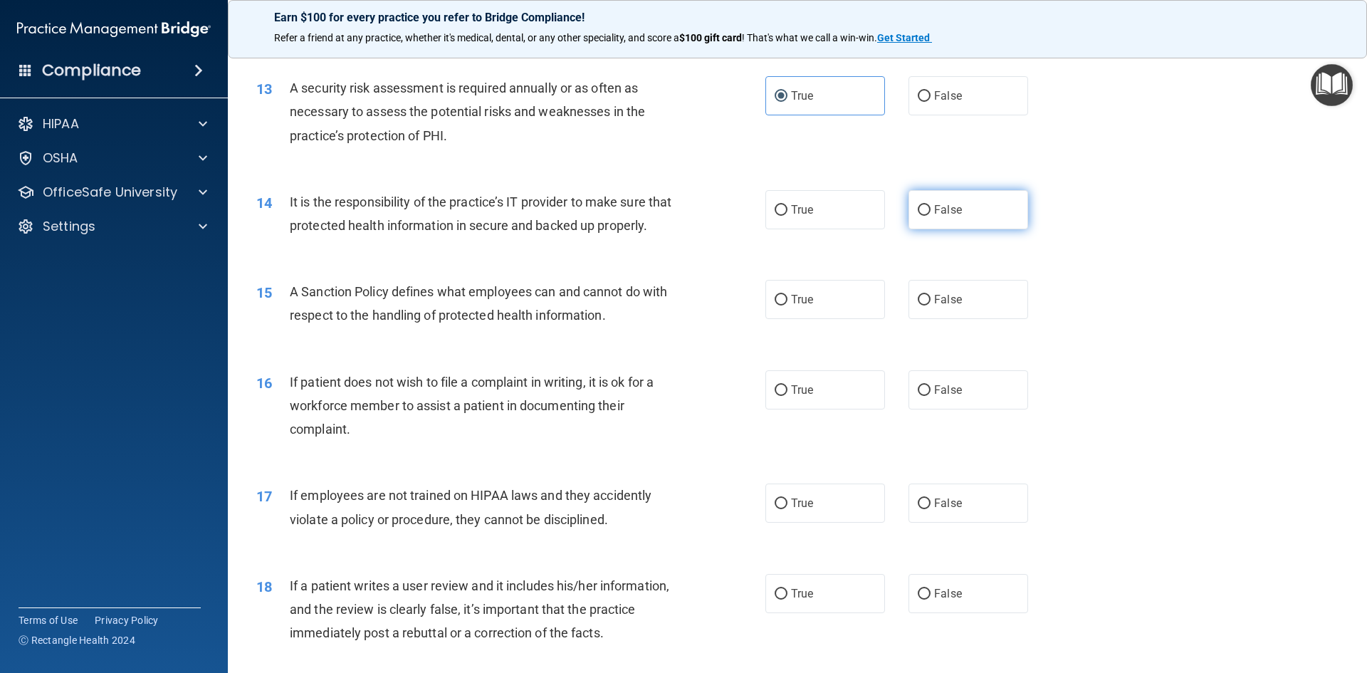
click at [961, 221] on label "False" at bounding box center [968, 209] width 120 height 39
click at [930, 216] on input "False" at bounding box center [923, 210] width 13 height 11
radio input "true"
click at [962, 317] on label "False" at bounding box center [968, 299] width 120 height 39
click at [930, 305] on input "False" at bounding box center [923, 300] width 13 height 11
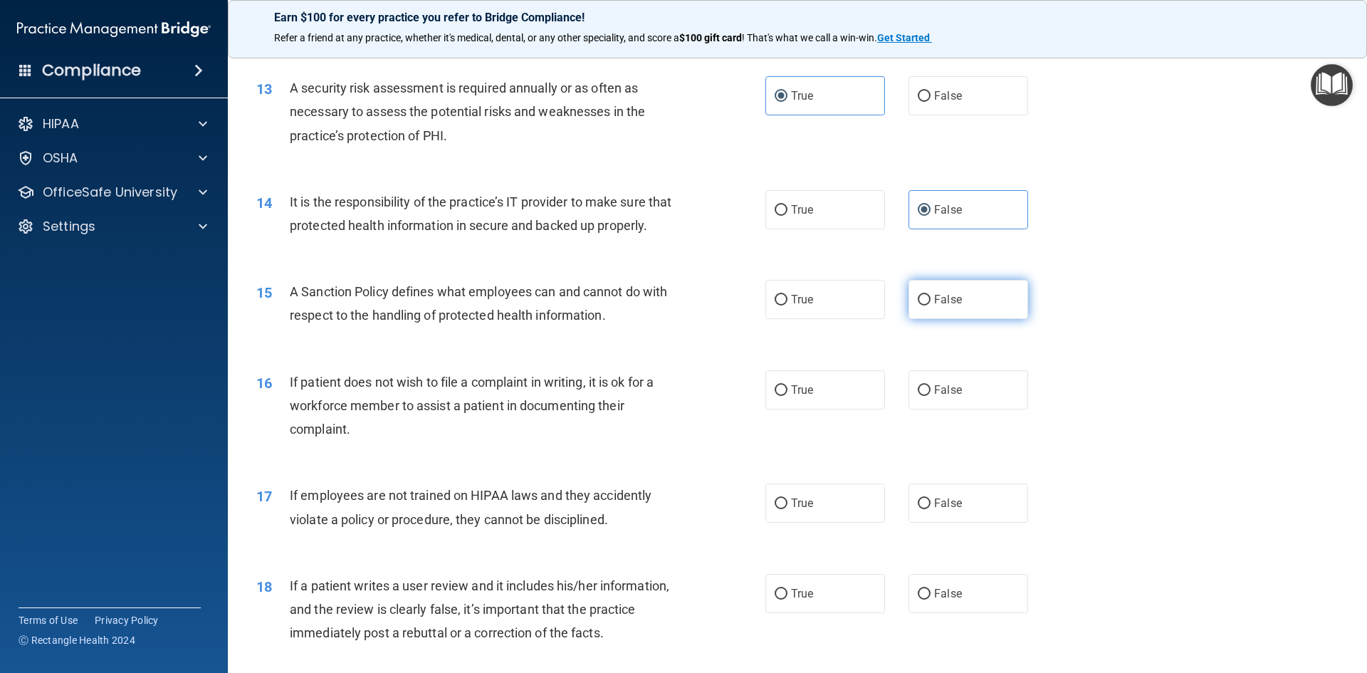
radio input "true"
click at [831, 409] on label "True" at bounding box center [825, 389] width 120 height 39
click at [787, 396] on input "True" at bounding box center [780, 390] width 13 height 11
radio input "true"
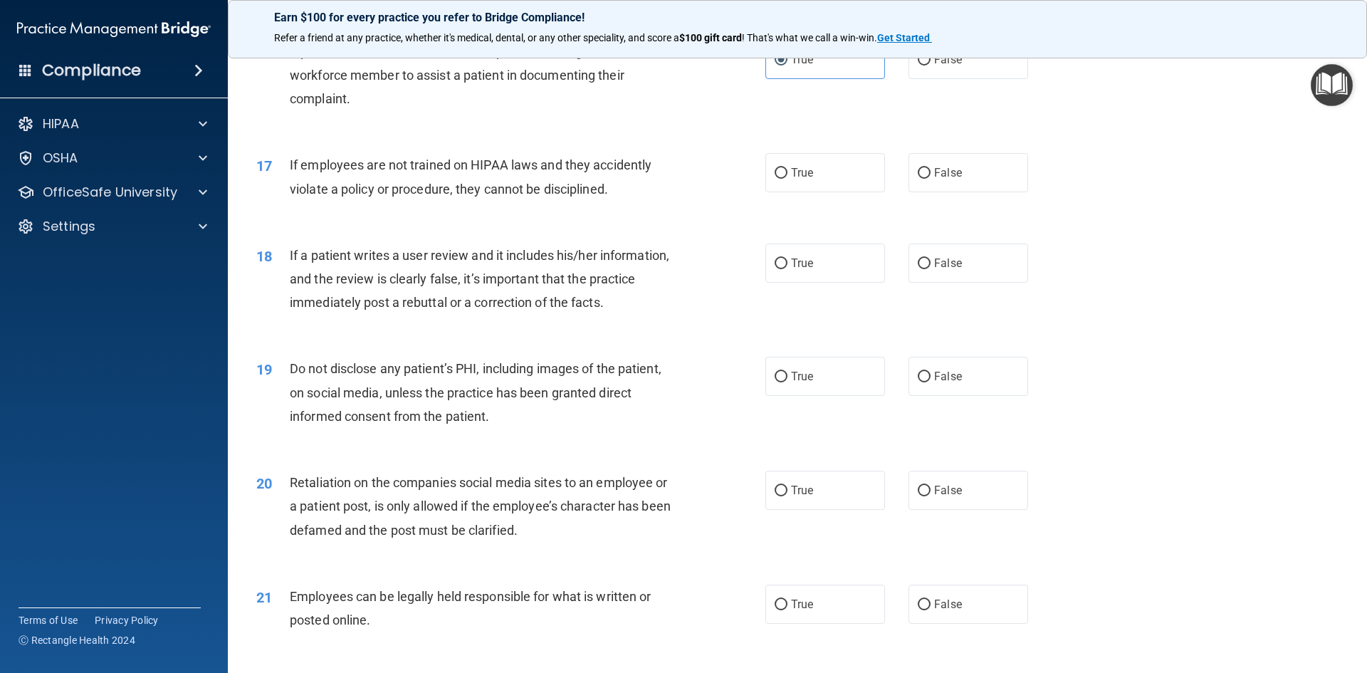
scroll to position [1851, 0]
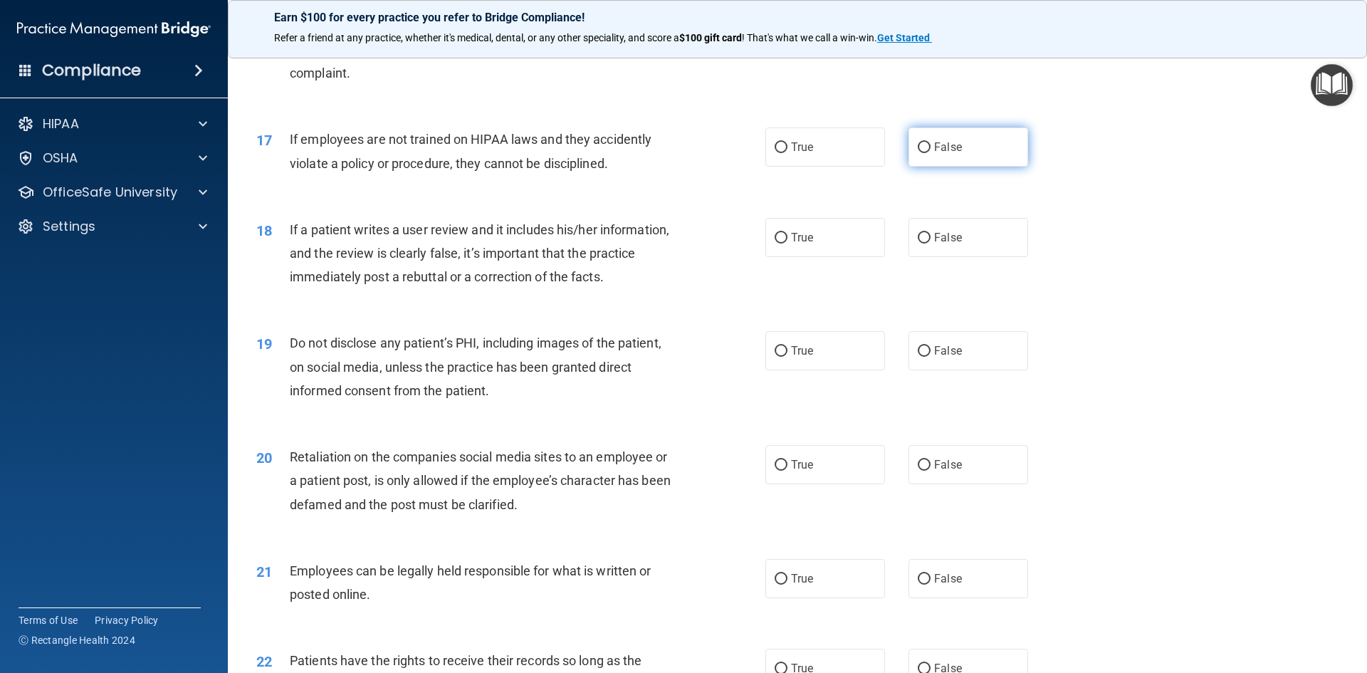
click at [918, 153] on input "False" at bounding box center [923, 147] width 13 height 11
radio input "true"
click at [934, 244] on span "False" at bounding box center [948, 238] width 28 height 14
click at [930, 243] on input "False" at bounding box center [923, 238] width 13 height 11
radio input "true"
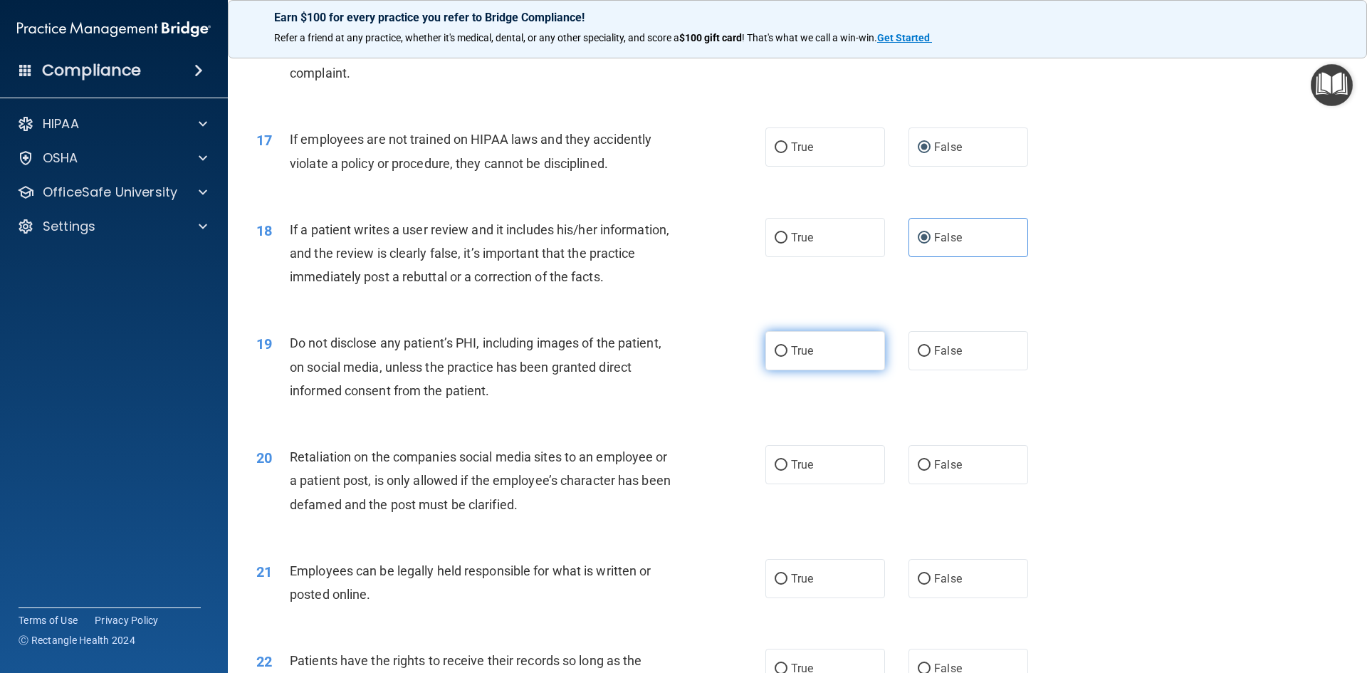
click at [846, 370] on label "True" at bounding box center [825, 350] width 120 height 39
click at [787, 357] on input "True" at bounding box center [780, 351] width 13 height 11
radio input "true"
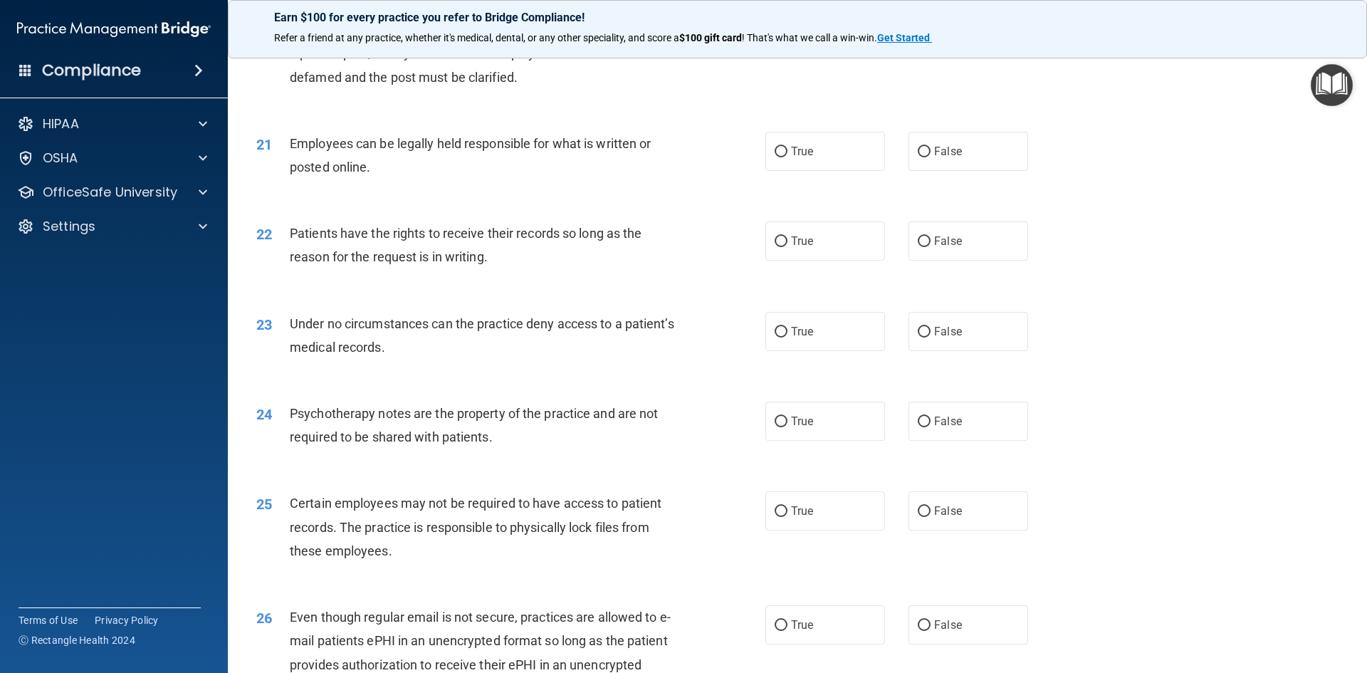
scroll to position [2206, 0]
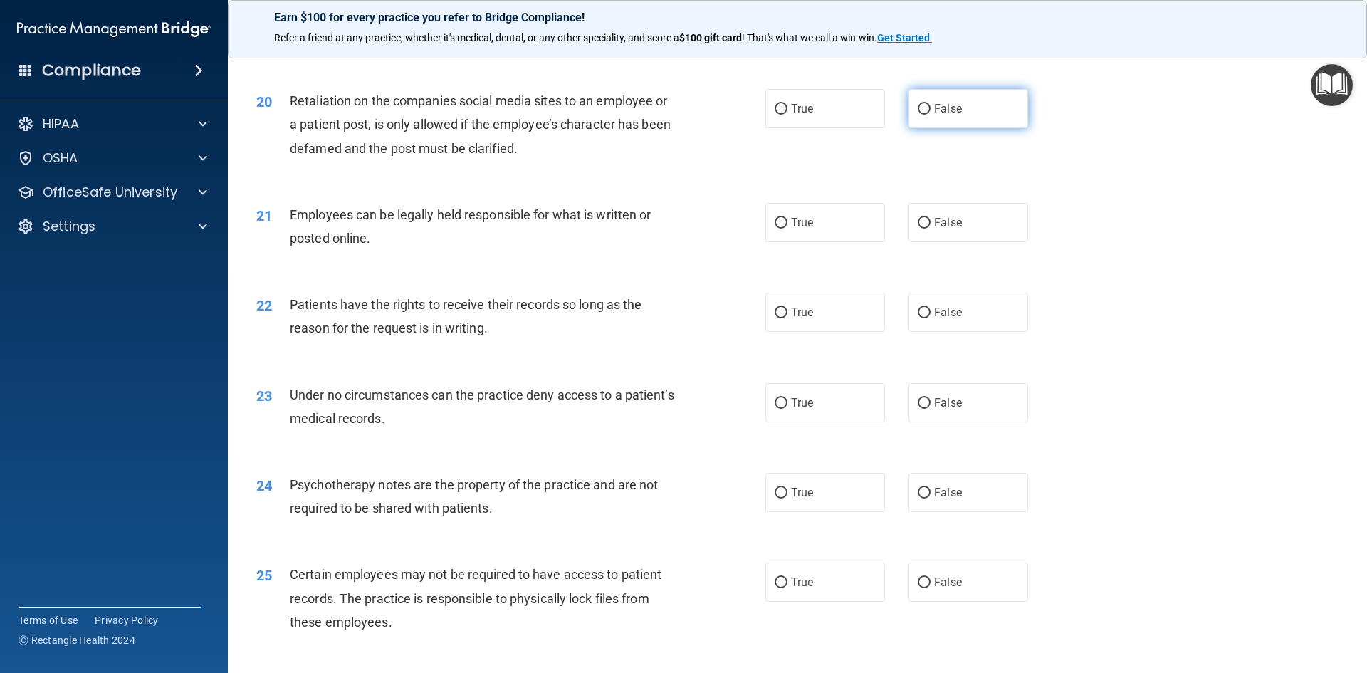
click at [948, 115] on span "False" at bounding box center [948, 109] width 28 height 14
click at [930, 115] on input "False" at bounding box center [923, 109] width 13 height 11
radio input "true"
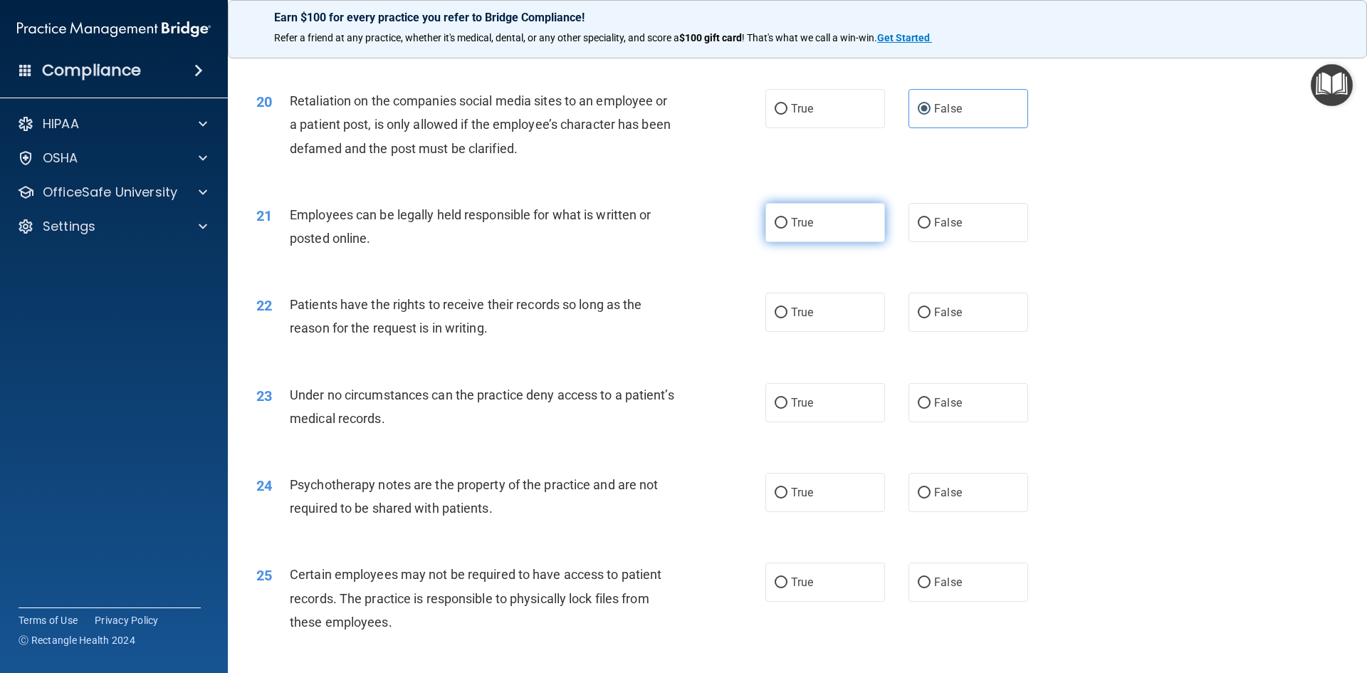
click at [817, 242] on label "True" at bounding box center [825, 222] width 120 height 39
click at [787, 228] on input "True" at bounding box center [780, 223] width 13 height 11
radio input "true"
click at [945, 319] on span "False" at bounding box center [948, 312] width 28 height 14
click at [930, 318] on input "False" at bounding box center [923, 312] width 13 height 11
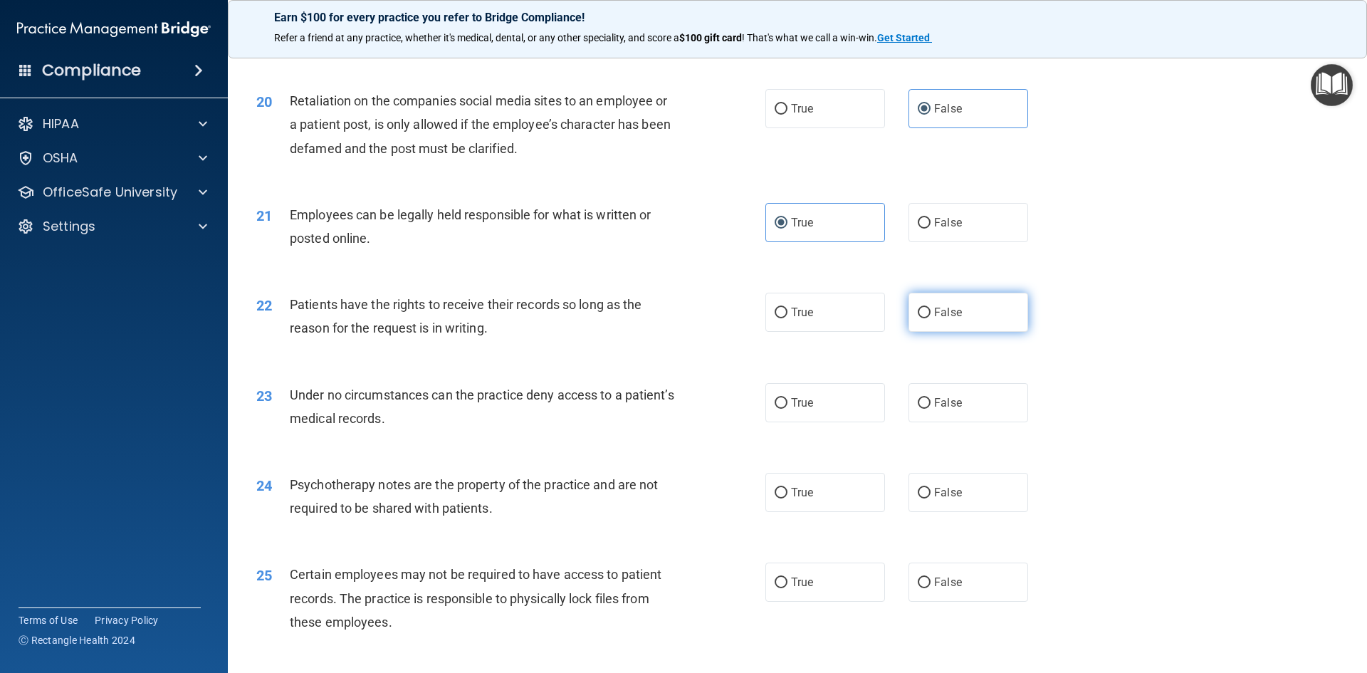
radio input "true"
click at [945, 409] on span "False" at bounding box center [948, 403] width 28 height 14
click at [930, 409] on input "False" at bounding box center [923, 403] width 13 height 11
radio input "true"
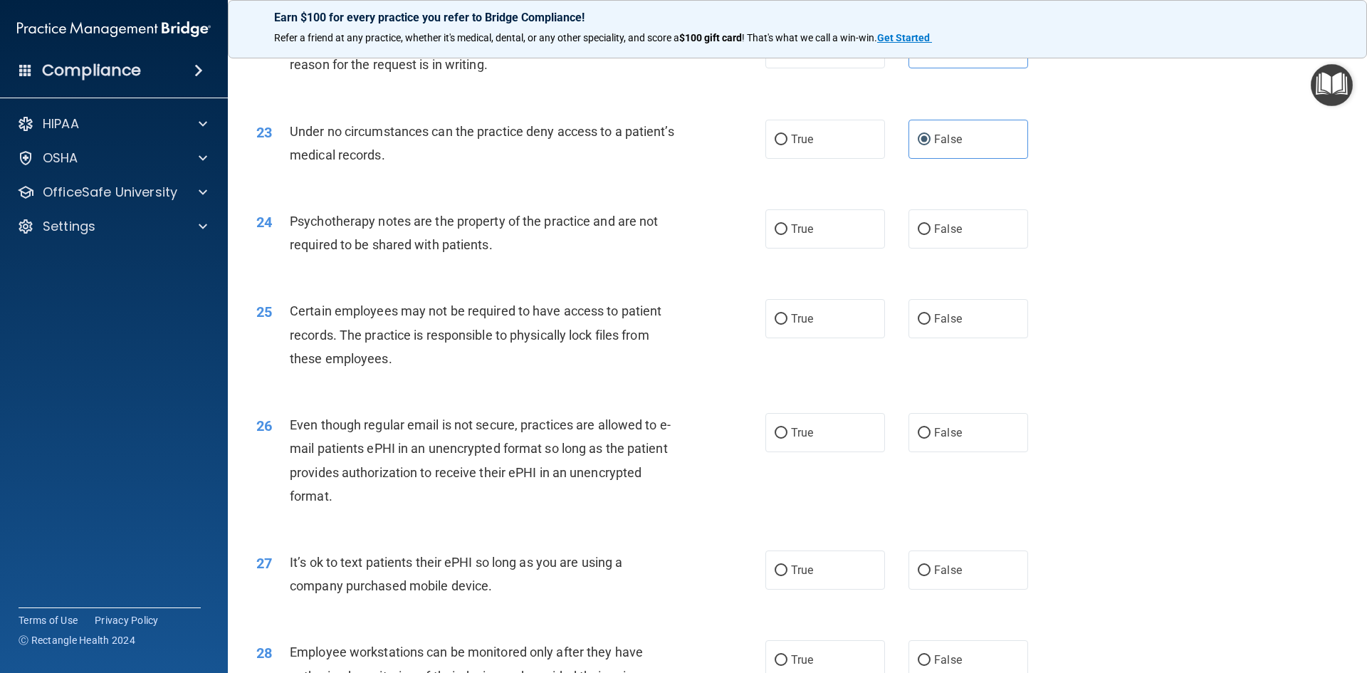
scroll to position [2491, 0]
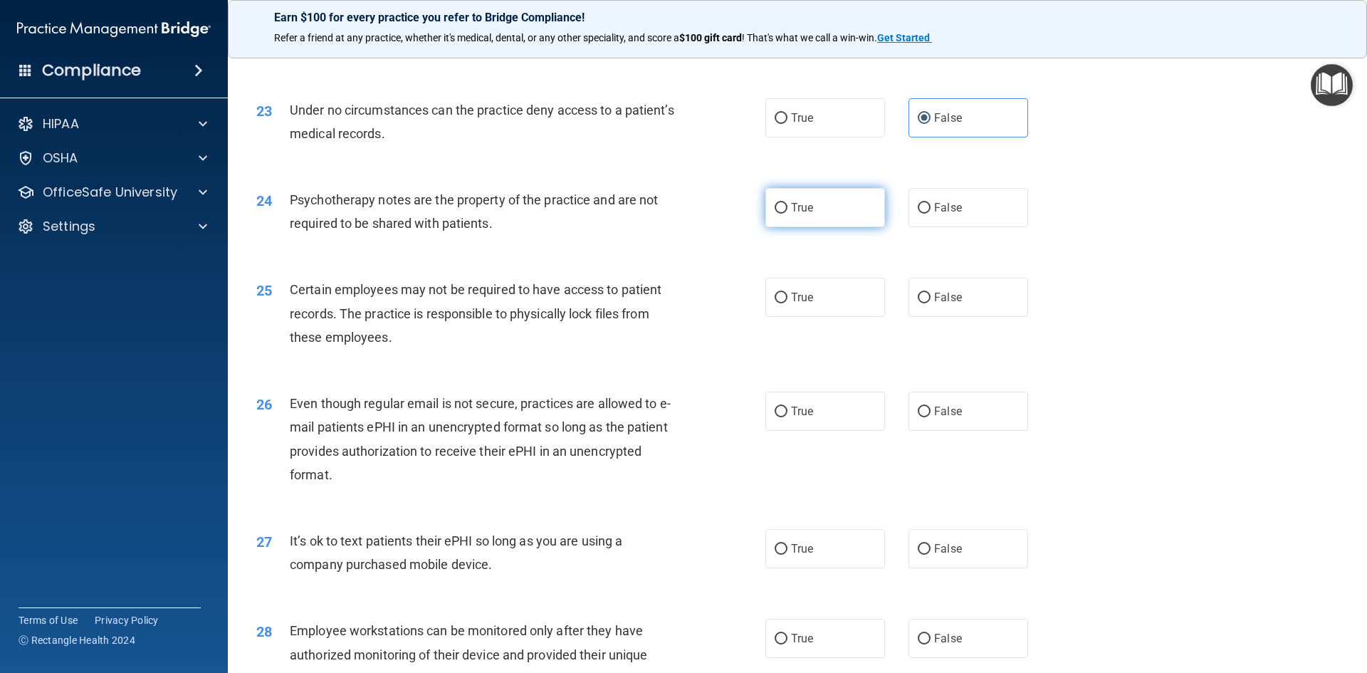
click at [794, 227] on label "True" at bounding box center [825, 207] width 120 height 39
click at [787, 214] on input "True" at bounding box center [780, 208] width 13 height 11
radio input "true"
click at [807, 292] on div "25 Certain employees may not be required to have access to patient records. The…" at bounding box center [797, 317] width 1103 height 114
click at [808, 304] on span "True" at bounding box center [802, 297] width 22 height 14
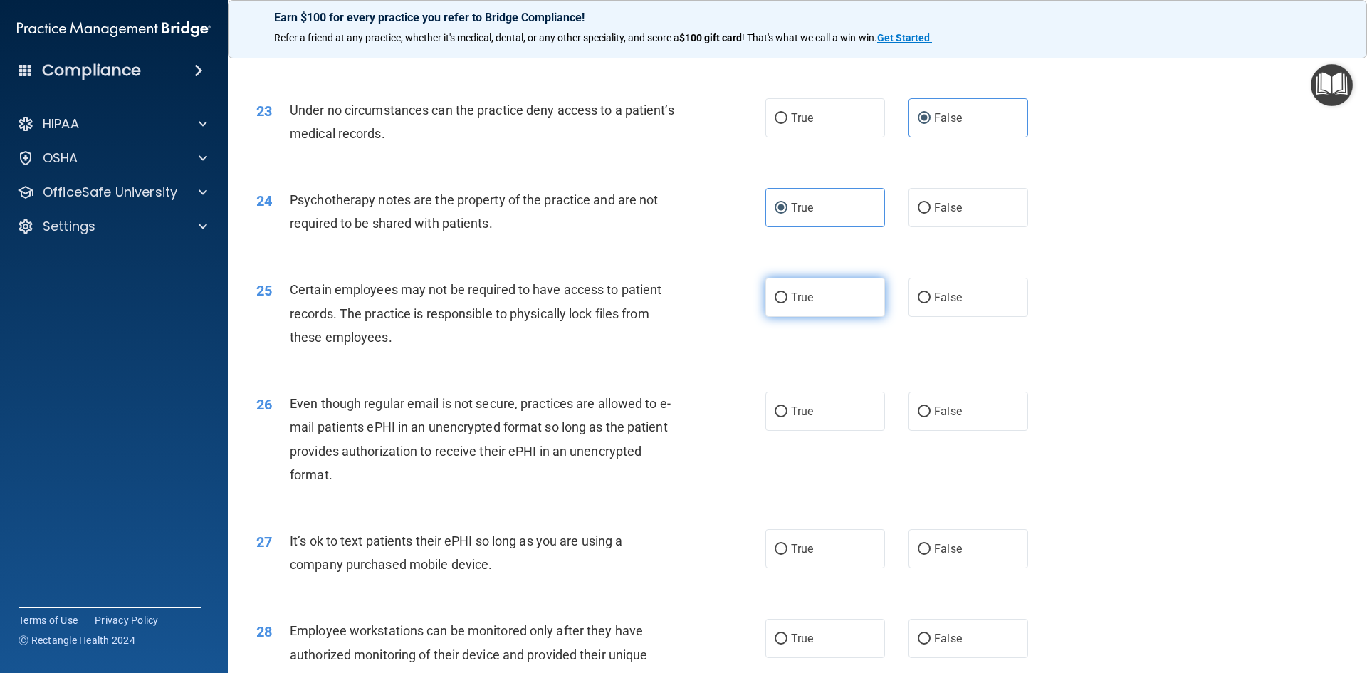
click at [787, 303] on input "True" at bounding box center [780, 298] width 13 height 11
radio input "true"
click at [814, 431] on label "True" at bounding box center [825, 410] width 120 height 39
click at [787, 417] on input "True" at bounding box center [780, 411] width 13 height 11
radio input "true"
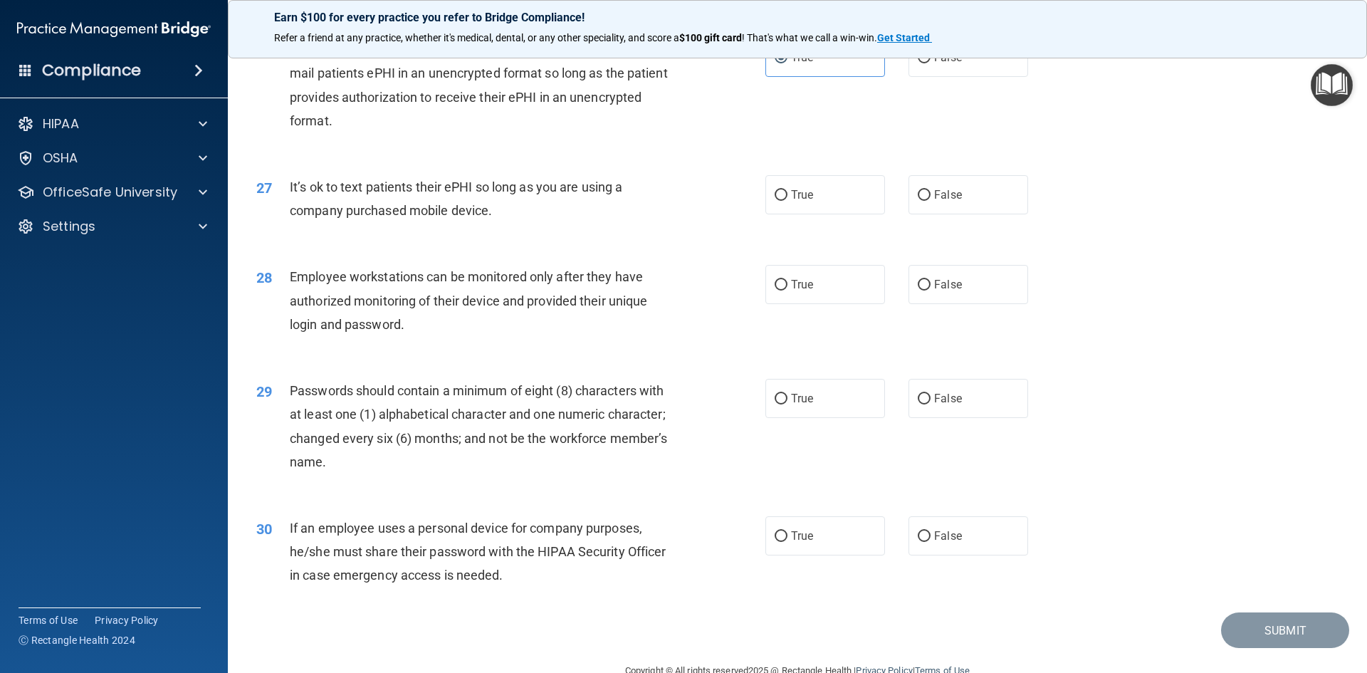
scroll to position [2847, 0]
click at [955, 199] on label "False" at bounding box center [968, 192] width 120 height 39
click at [930, 199] on input "False" at bounding box center [923, 193] width 13 height 11
radio input "true"
click at [957, 302] on label "False" at bounding box center [968, 282] width 120 height 39
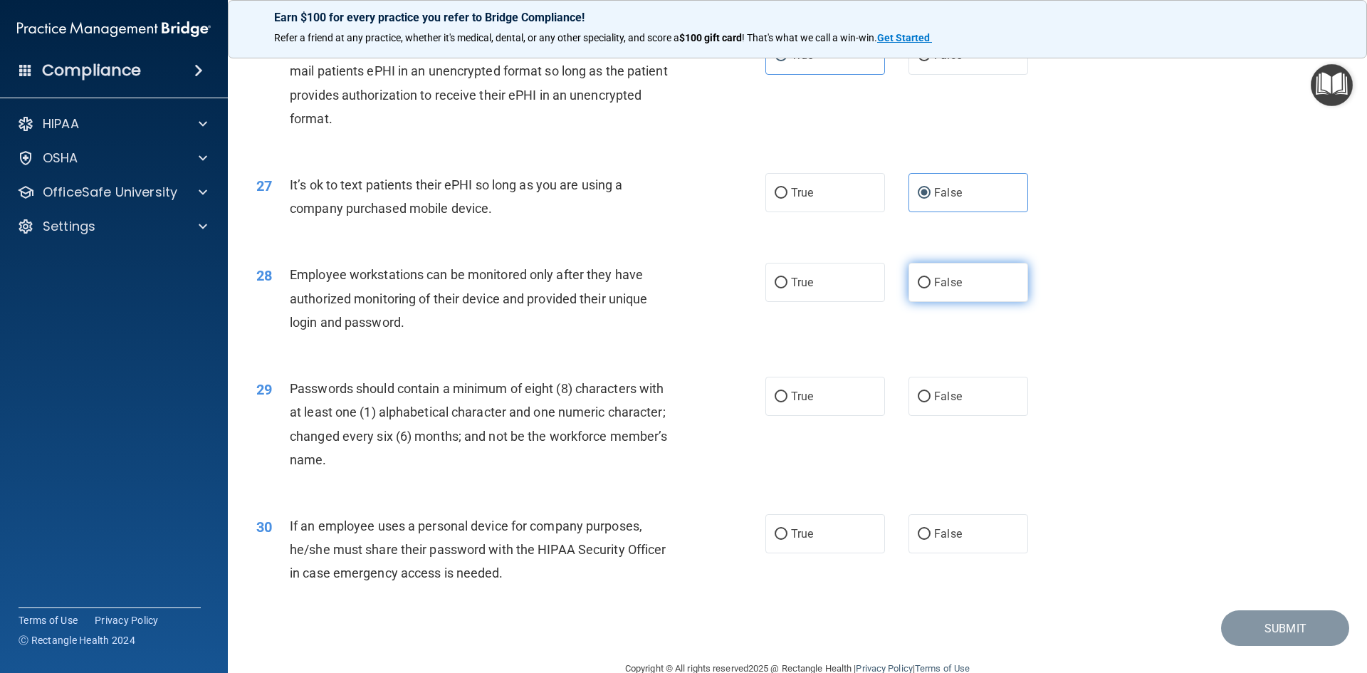
click at [930, 288] on input "False" at bounding box center [923, 283] width 13 height 11
radio input "true"
click at [806, 416] on label "True" at bounding box center [825, 396] width 120 height 39
click at [787, 402] on input "True" at bounding box center [780, 396] width 13 height 11
radio input "true"
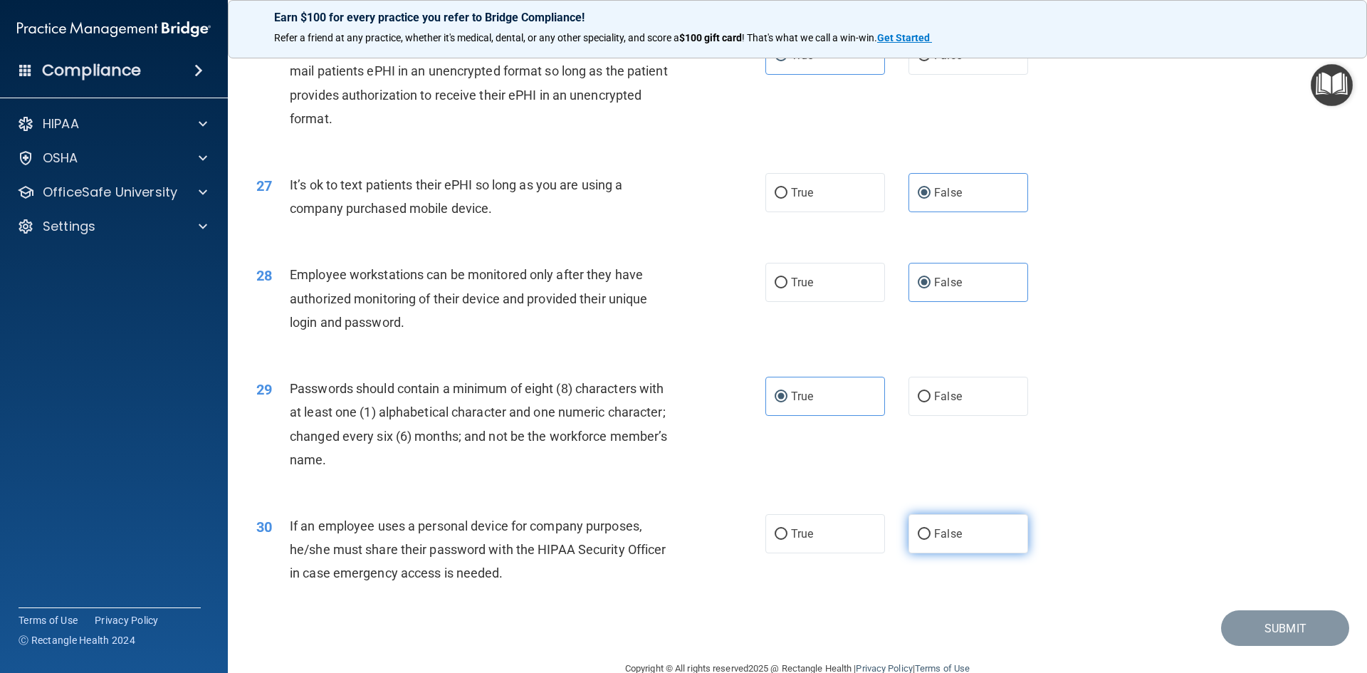
click at [942, 540] on span "False" at bounding box center [948, 534] width 28 height 14
click at [930, 540] on input "False" at bounding box center [923, 534] width 13 height 11
radio input "true"
click at [1264, 641] on button "Submit" at bounding box center [1285, 628] width 128 height 36
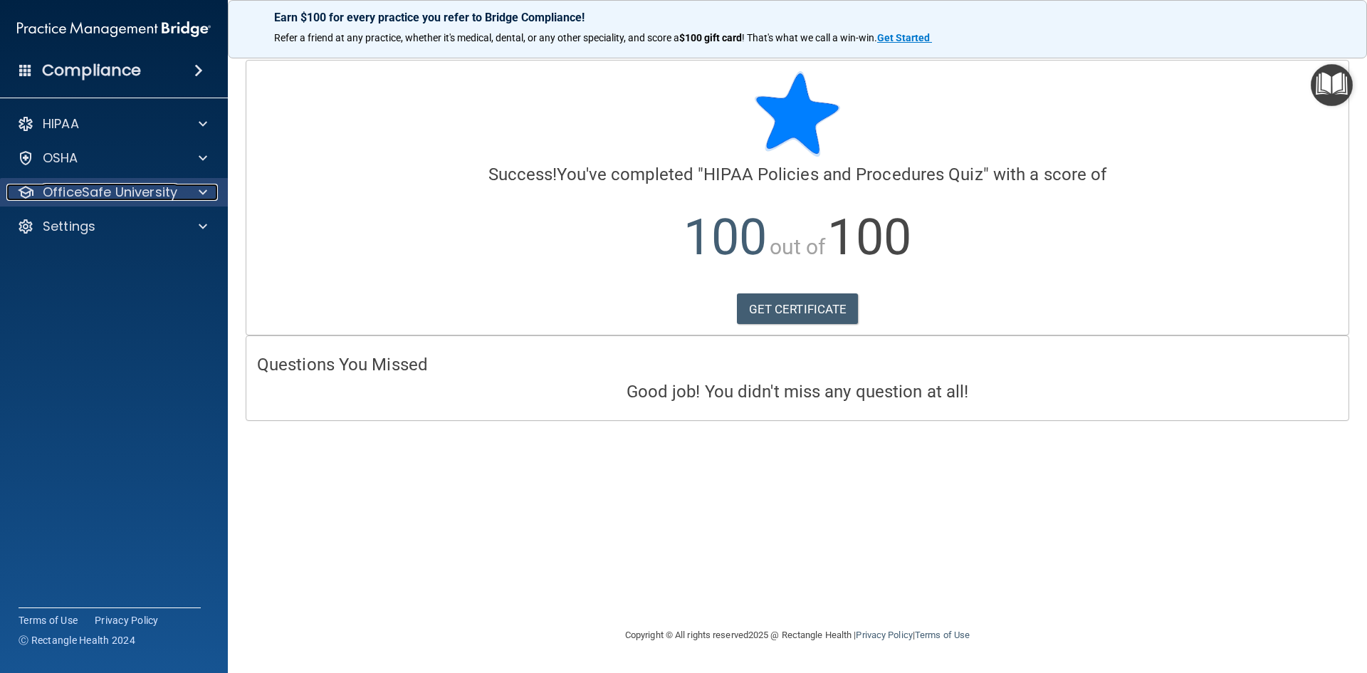
click at [191, 185] on div at bounding box center [201, 192] width 36 height 17
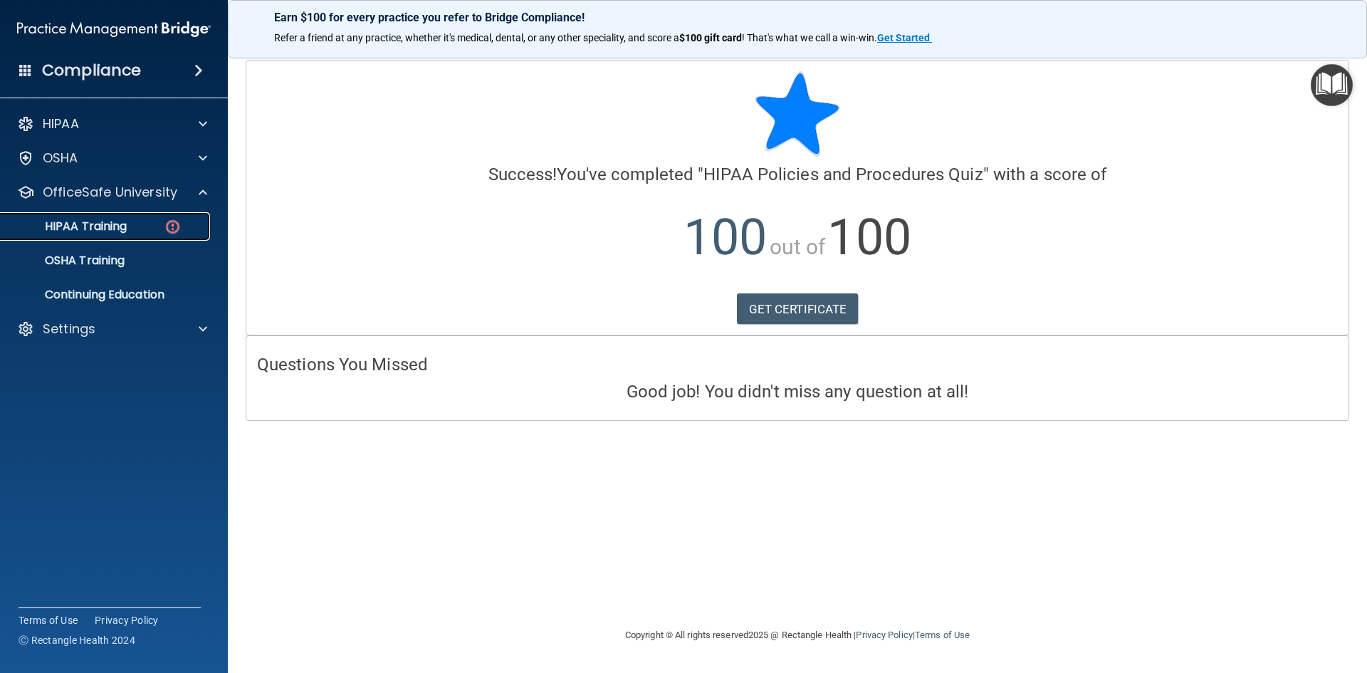
click at [162, 230] on div "HIPAA Training" at bounding box center [106, 226] width 194 height 14
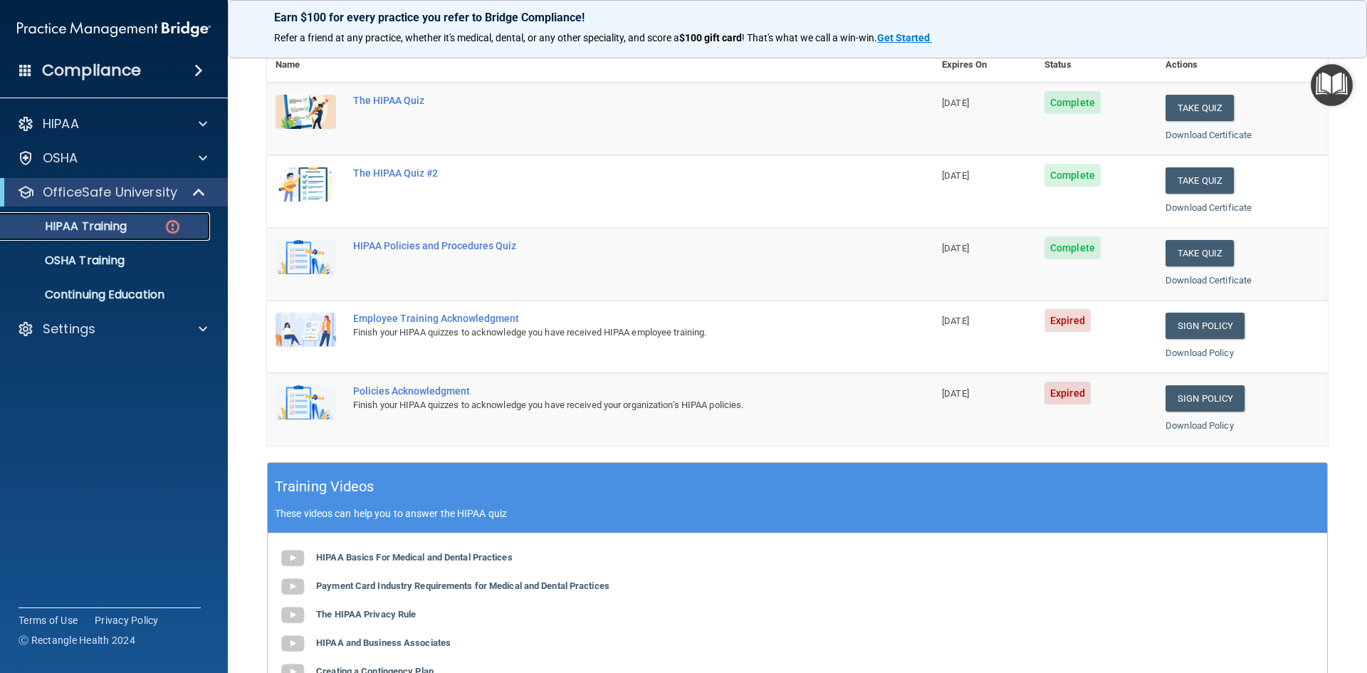
scroll to position [142, 0]
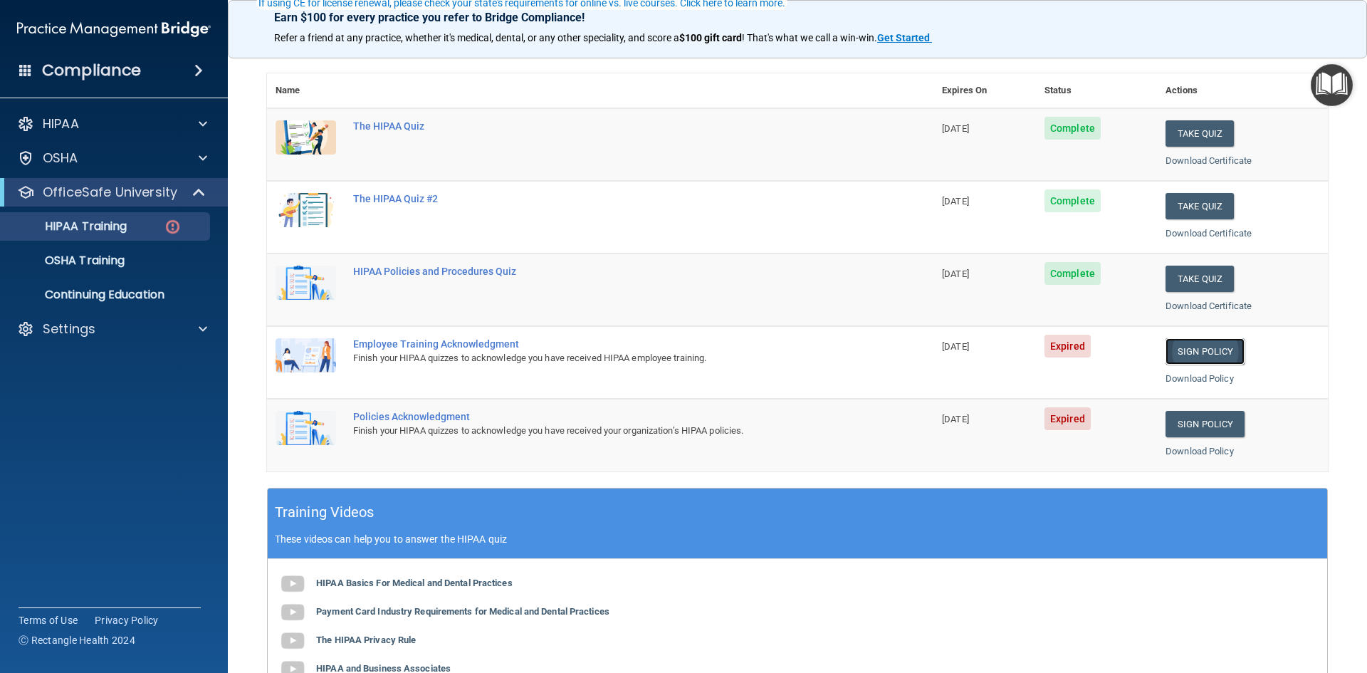
click at [1206, 354] on link "Sign Policy" at bounding box center [1204, 351] width 79 height 26
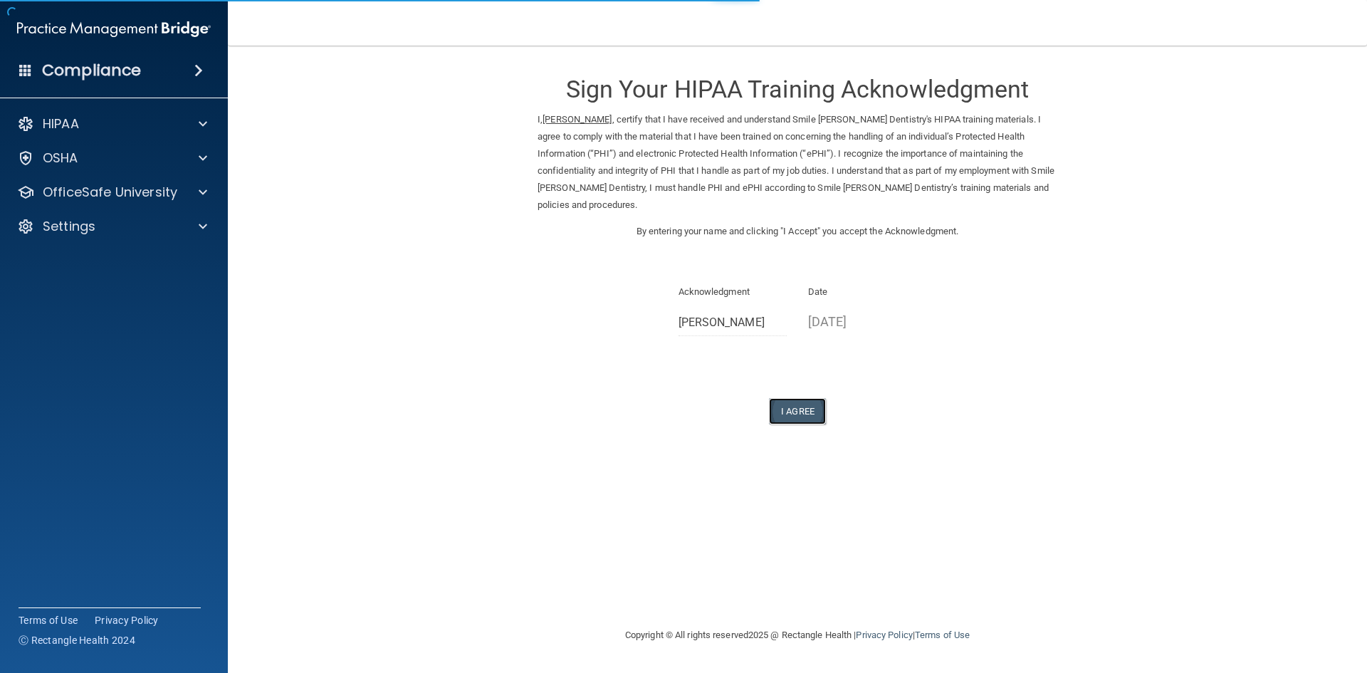
click at [813, 398] on button "I Agree" at bounding box center [797, 411] width 57 height 26
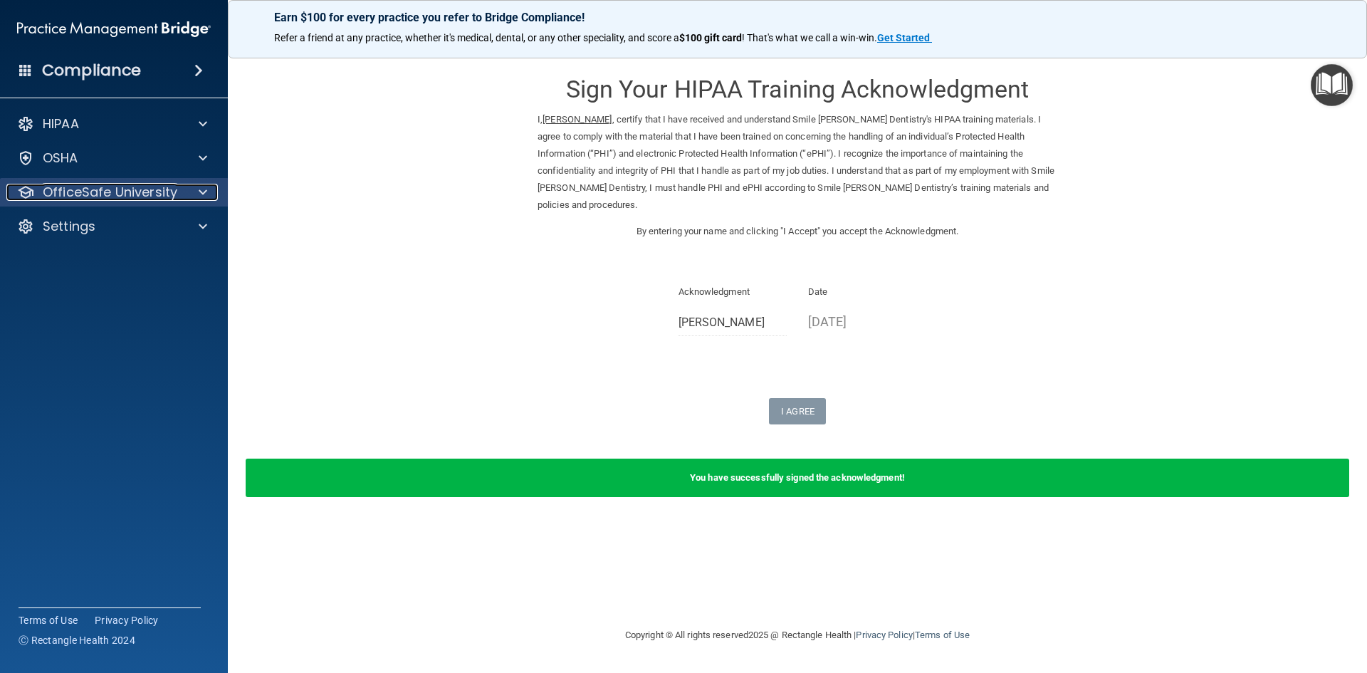
click at [109, 189] on p "OfficeSafe University" at bounding box center [110, 192] width 135 height 17
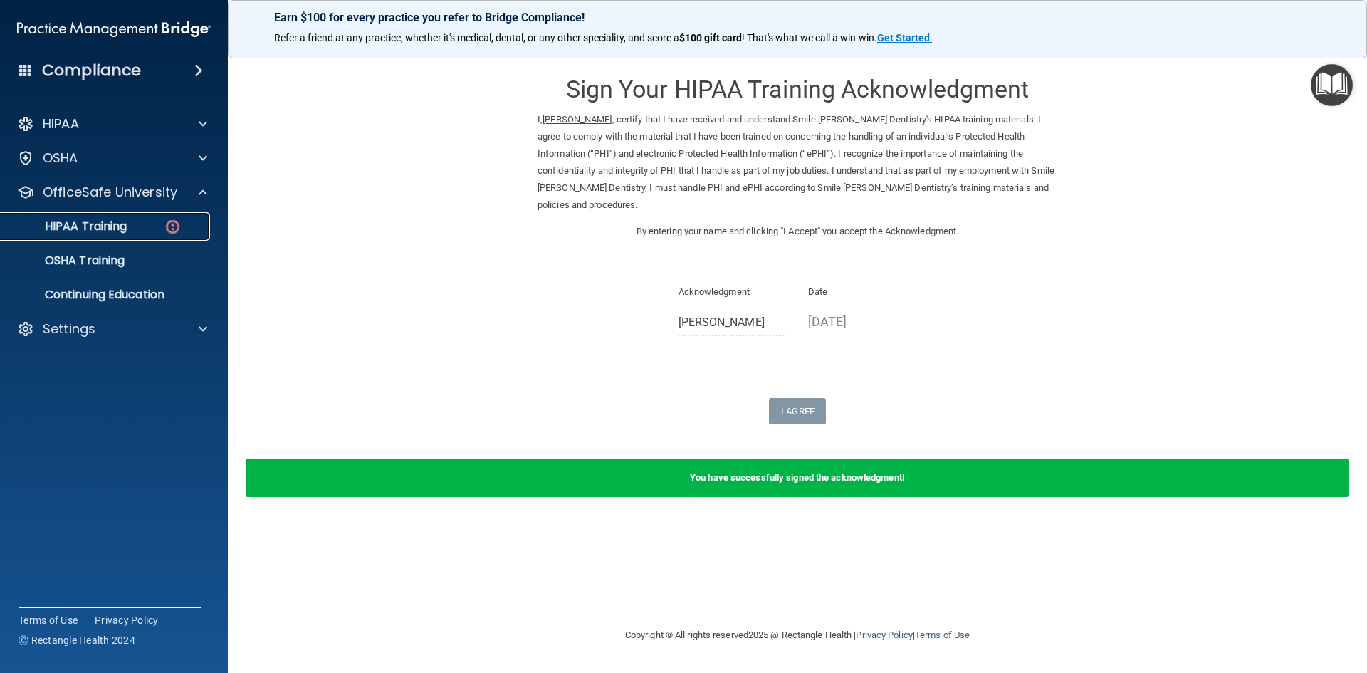
click at [136, 228] on div "HIPAA Training" at bounding box center [106, 226] width 194 height 14
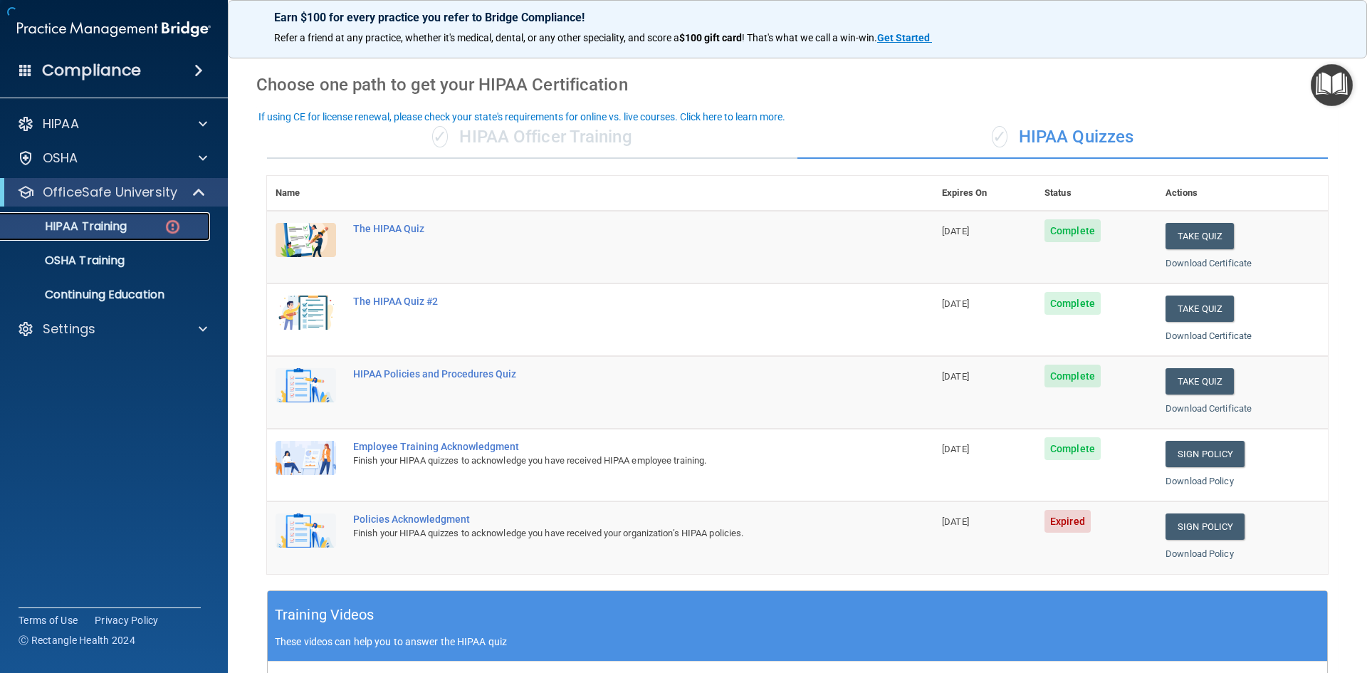
scroll to position [71, 0]
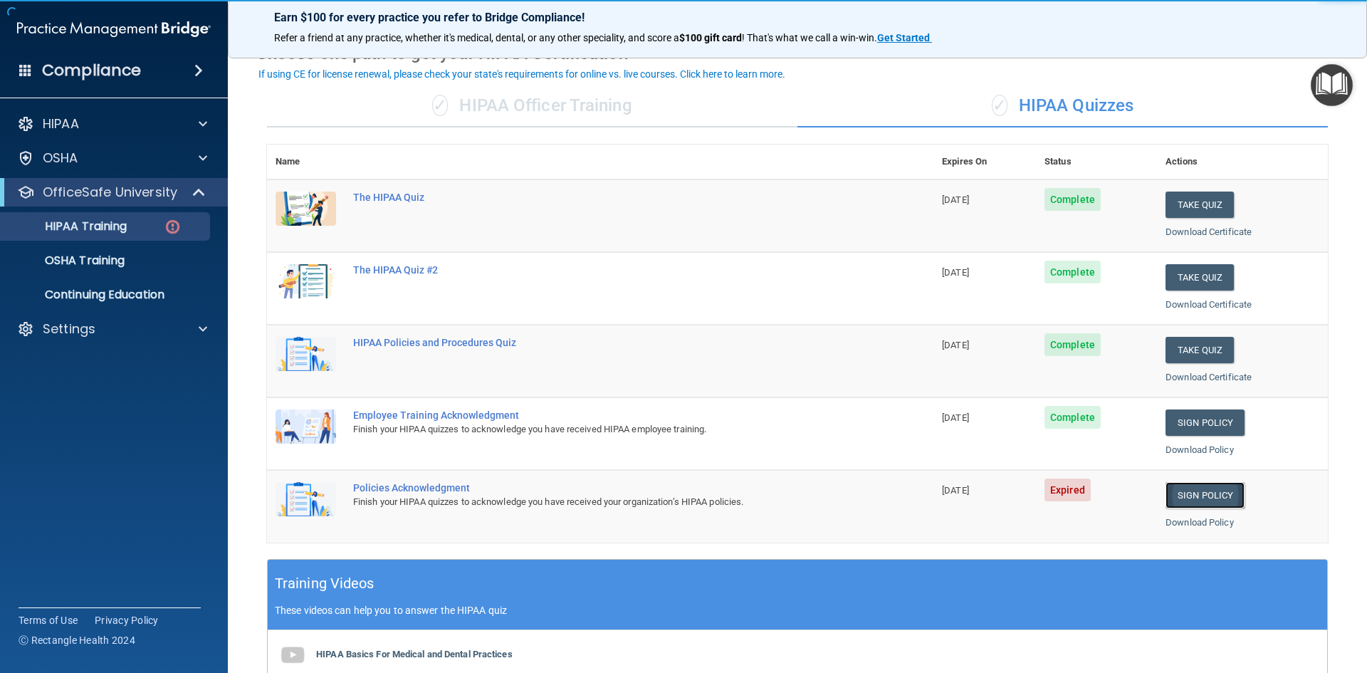
click at [1182, 492] on link "Sign Policy" at bounding box center [1204, 495] width 79 height 26
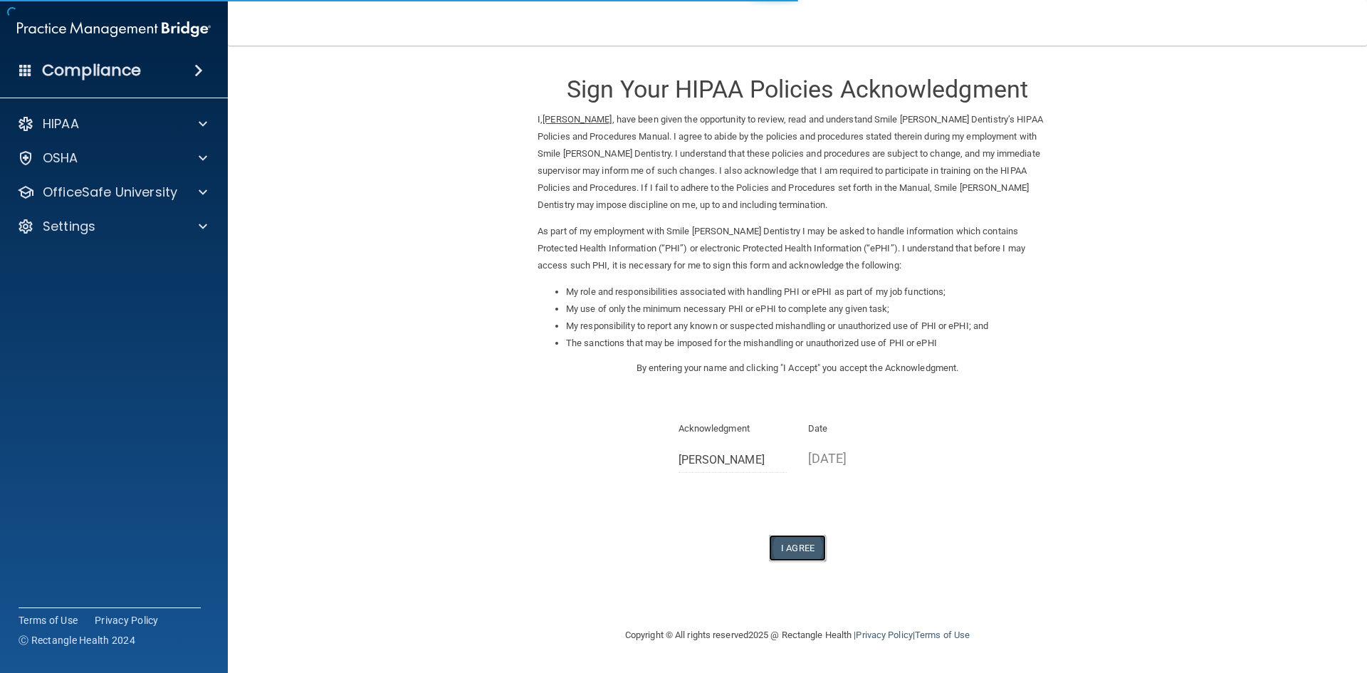
click at [789, 550] on button "I Agree" at bounding box center [797, 548] width 57 height 26
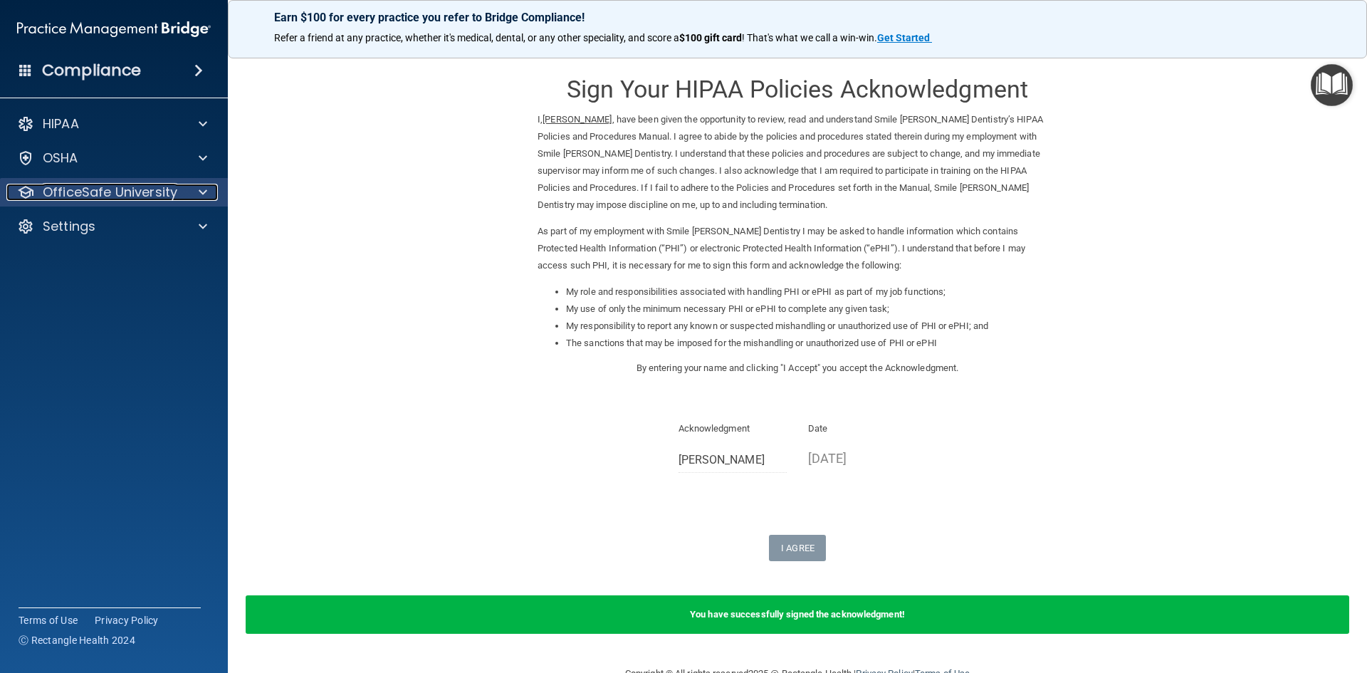
click at [139, 196] on p "OfficeSafe University" at bounding box center [110, 192] width 135 height 17
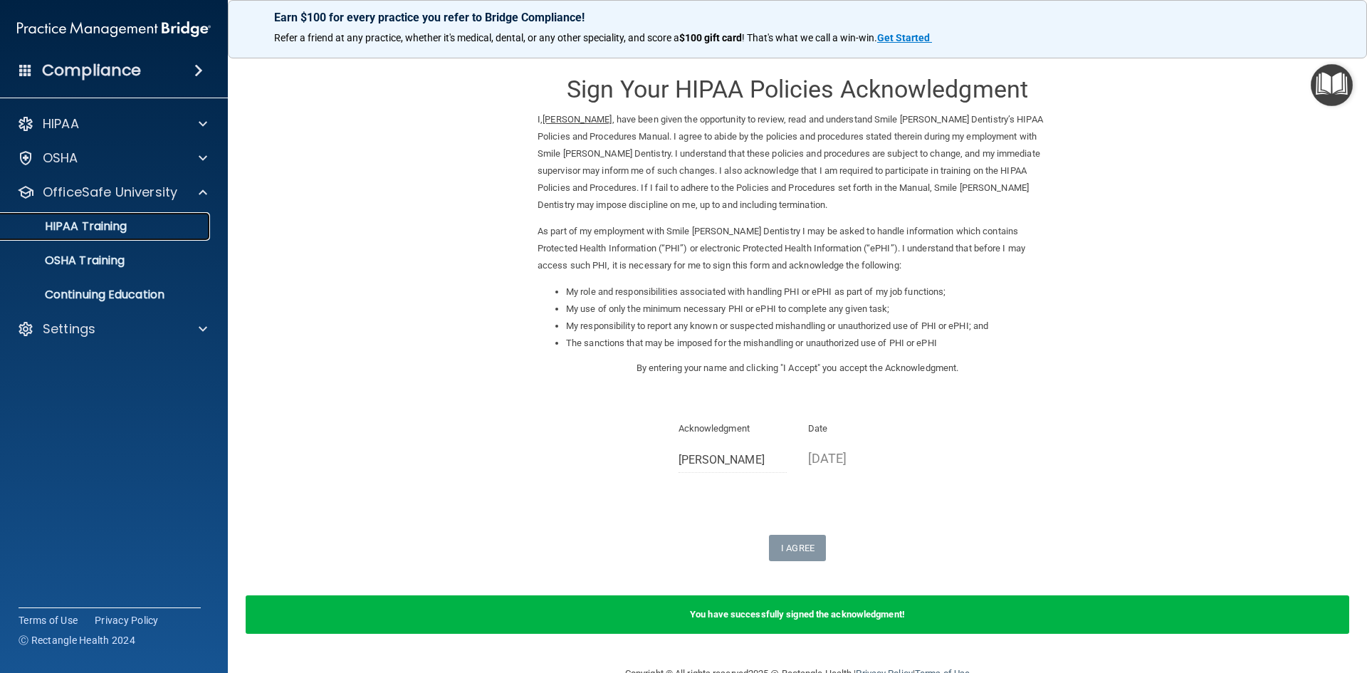
click at [128, 228] on div "HIPAA Training" at bounding box center [106, 226] width 194 height 14
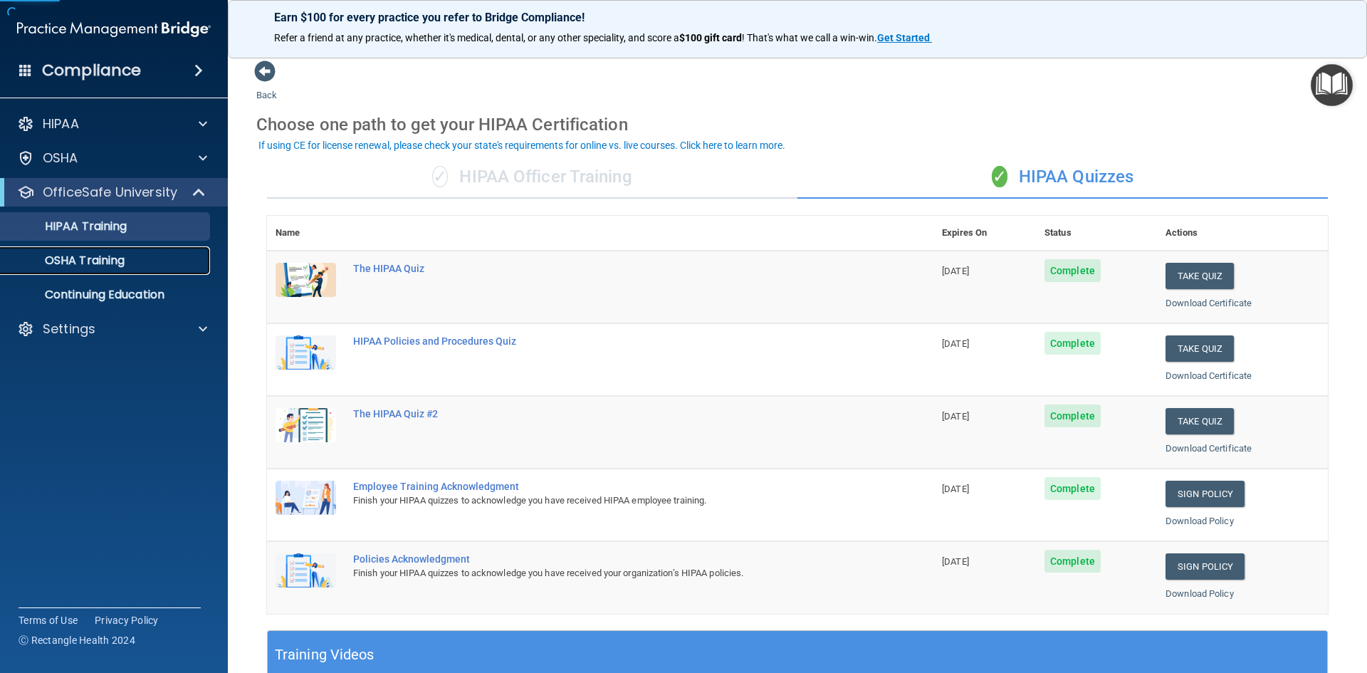
click at [118, 263] on p "OSHA Training" at bounding box center [66, 260] width 115 height 14
